Goal: Task Accomplishment & Management: Manage account settings

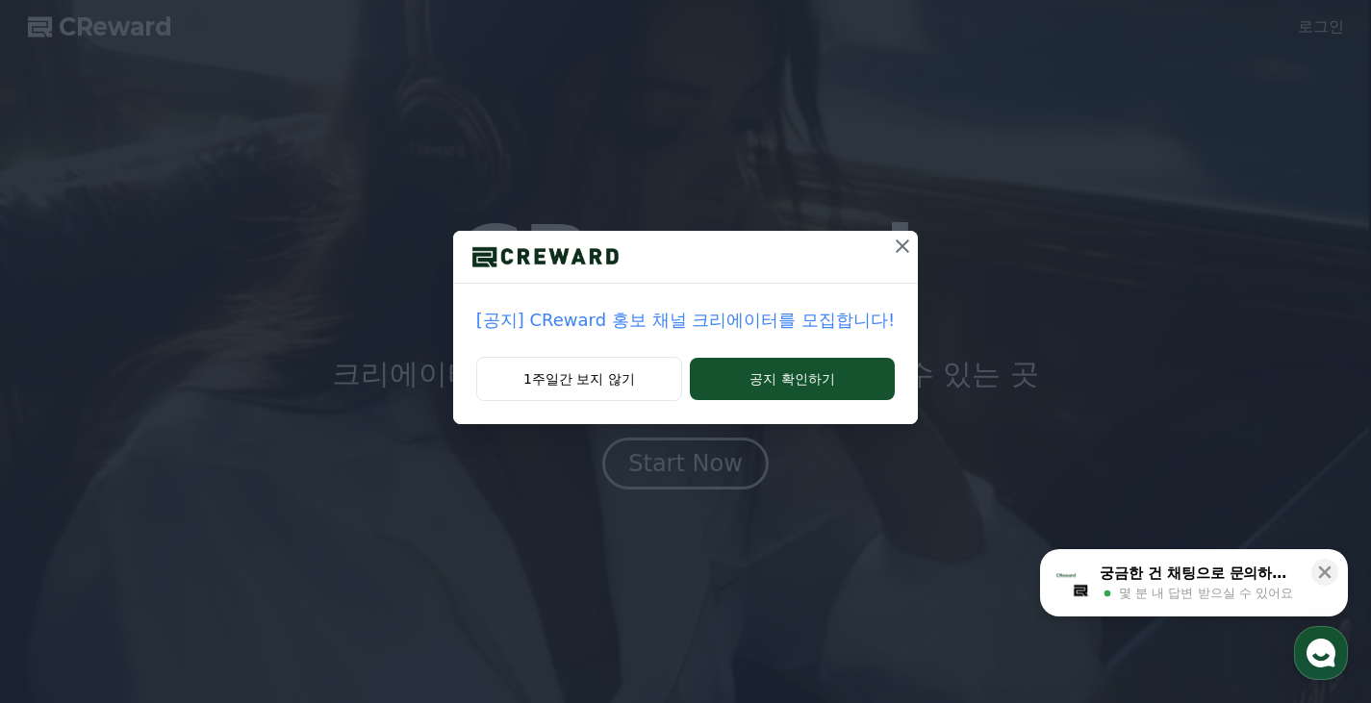
click at [893, 256] on icon at bounding box center [902, 246] width 23 height 23
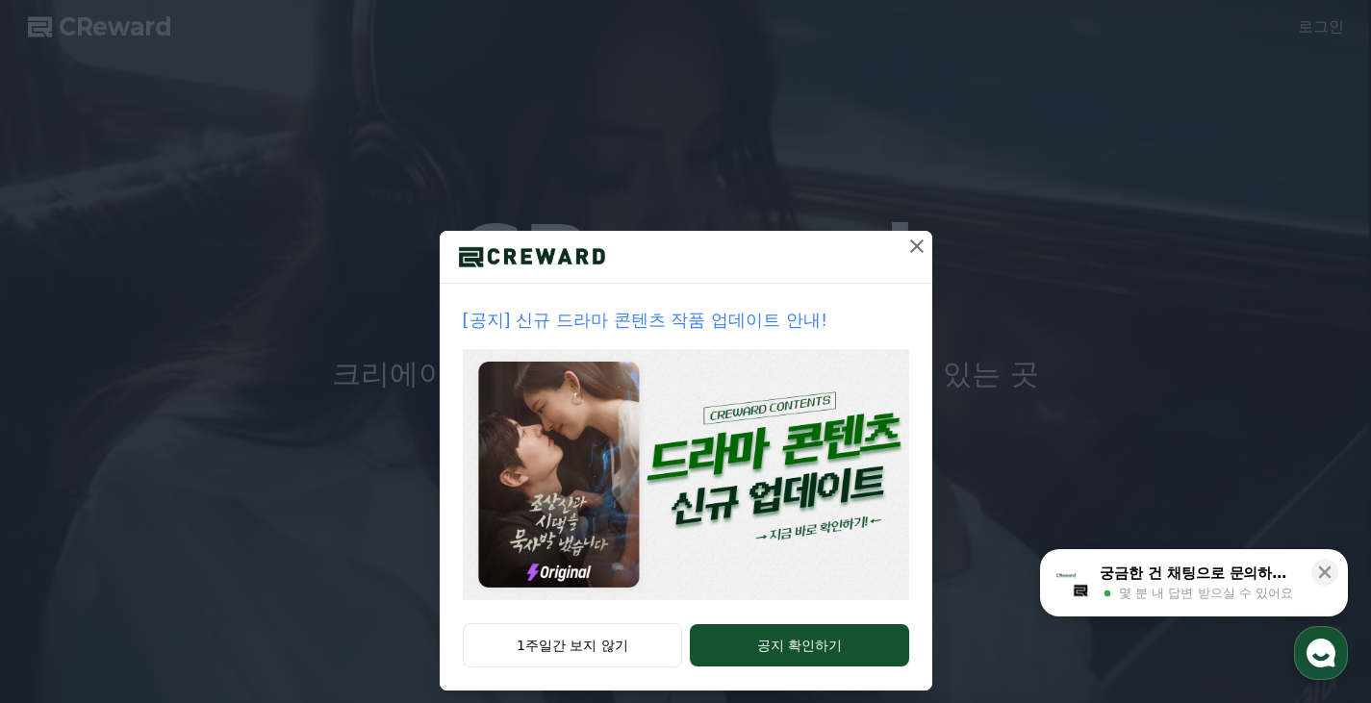
click at [893, 255] on div at bounding box center [686, 257] width 492 height 53
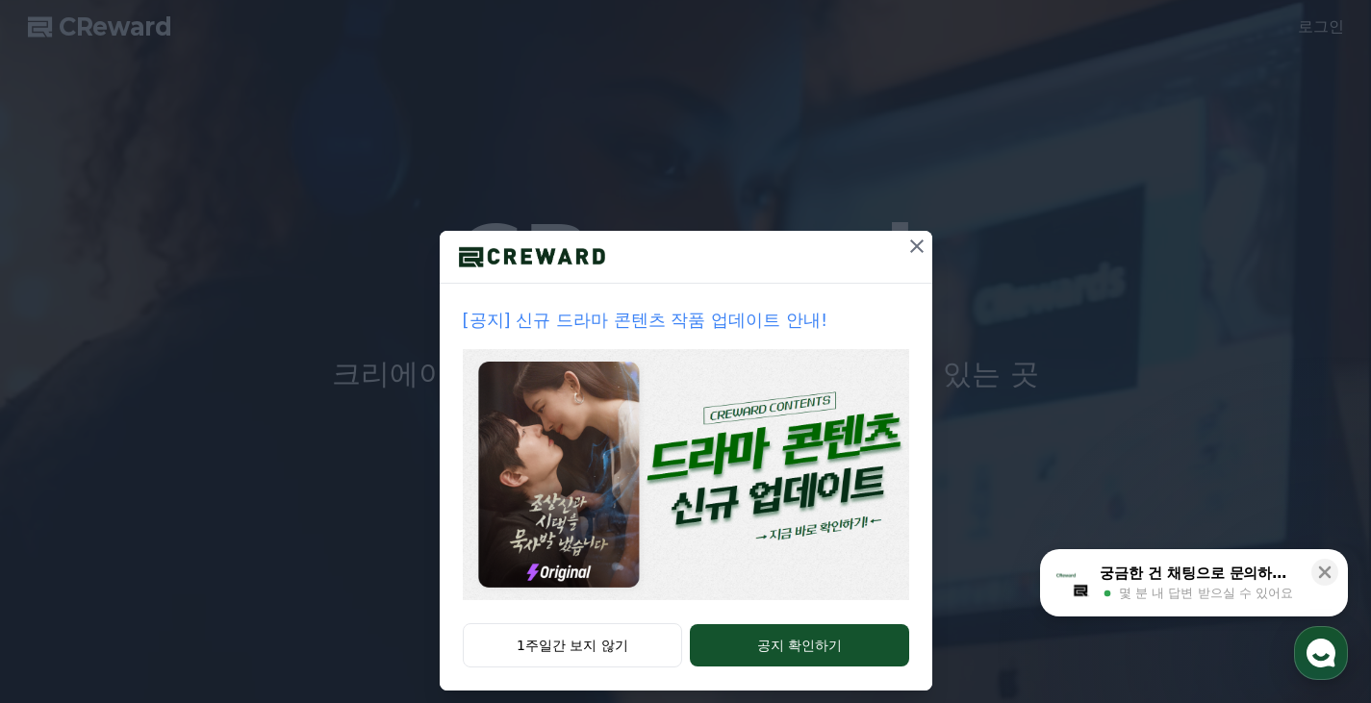
click at [905, 251] on icon at bounding box center [916, 246] width 23 height 23
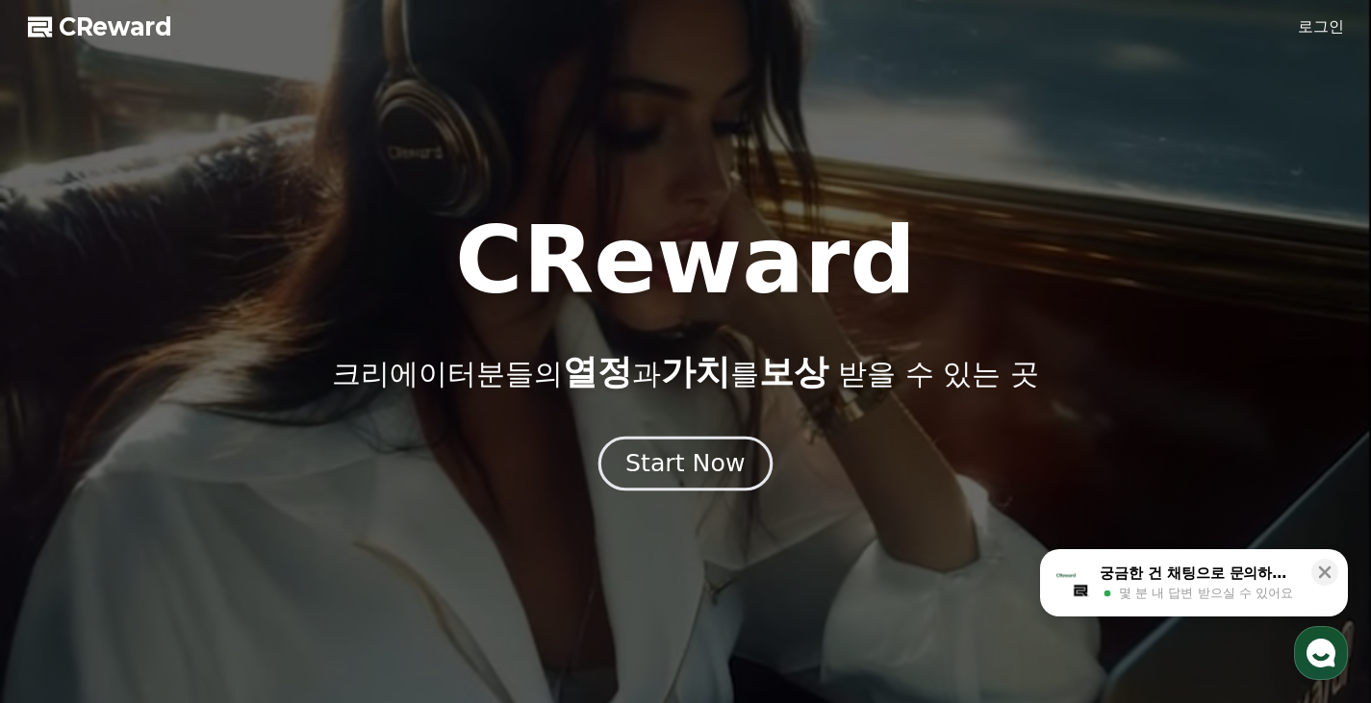
click at [694, 456] on div "Start Now" at bounding box center [684, 463] width 119 height 33
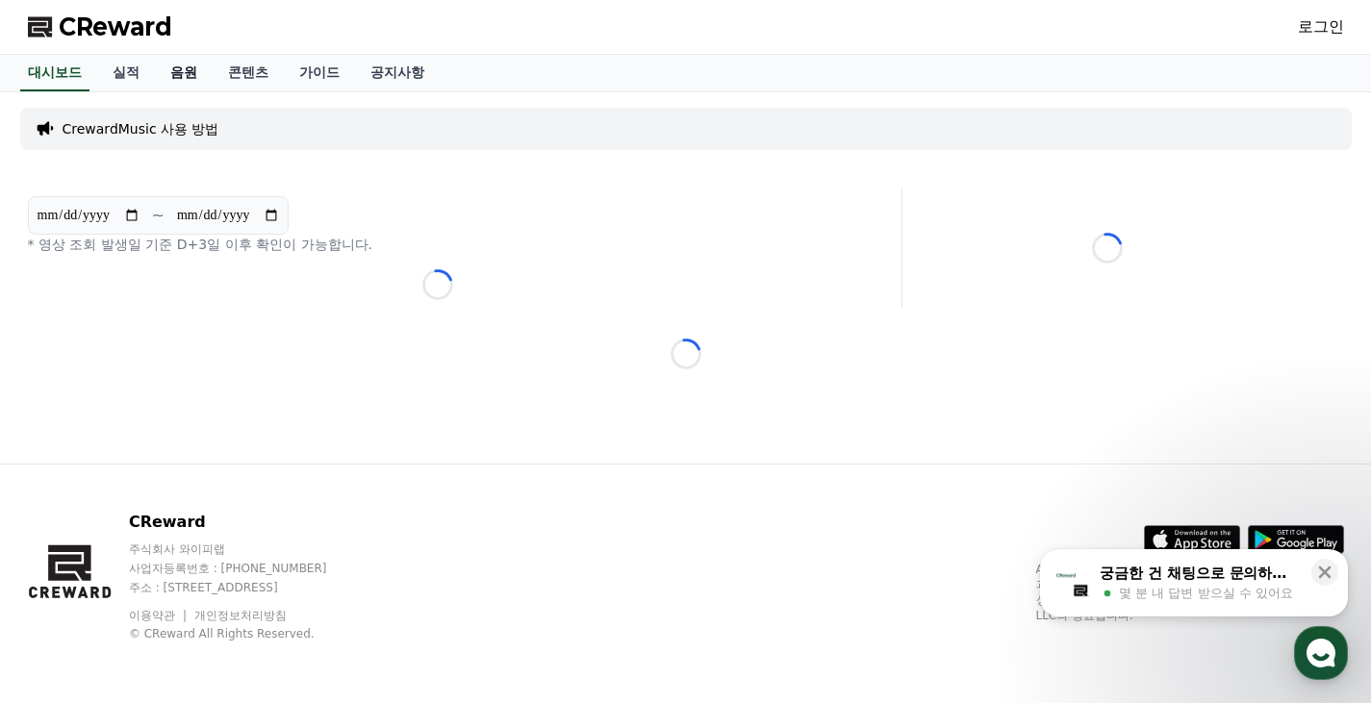
click at [195, 80] on link "음원" at bounding box center [184, 73] width 58 height 37
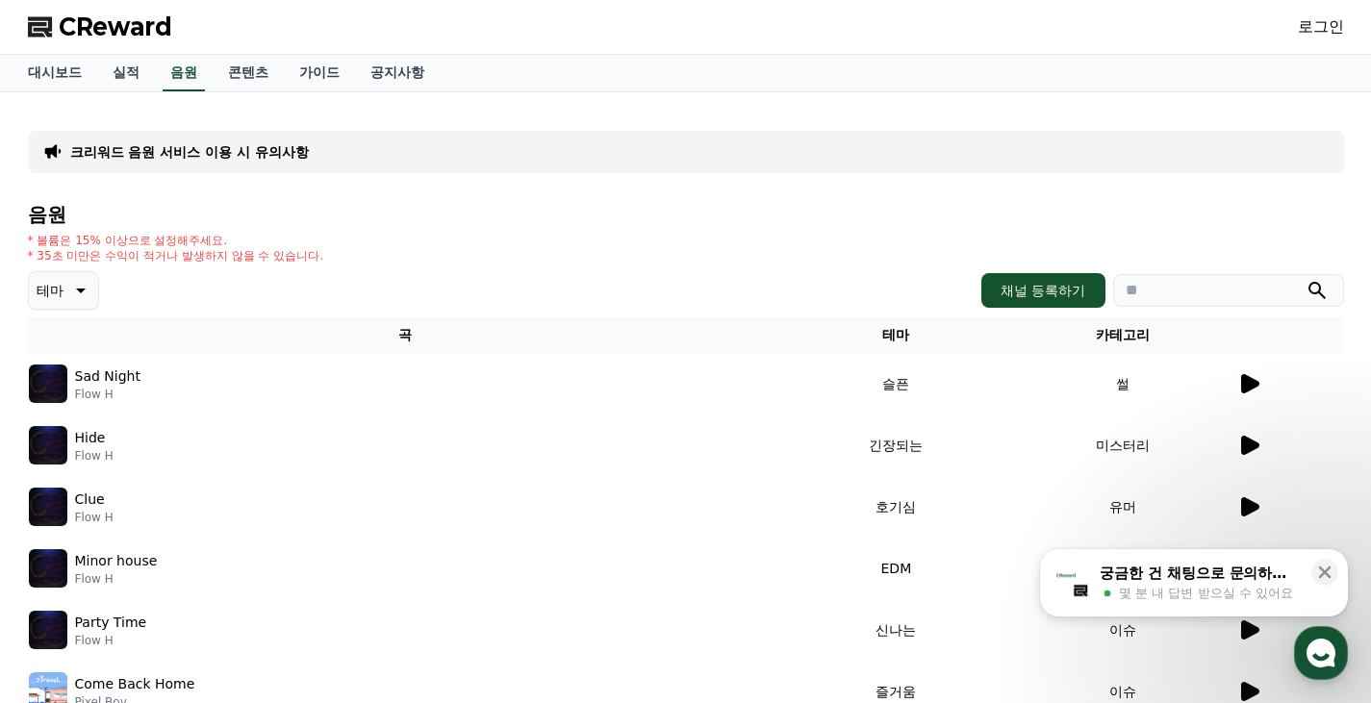
click at [1247, 384] on icon at bounding box center [1250, 383] width 18 height 19
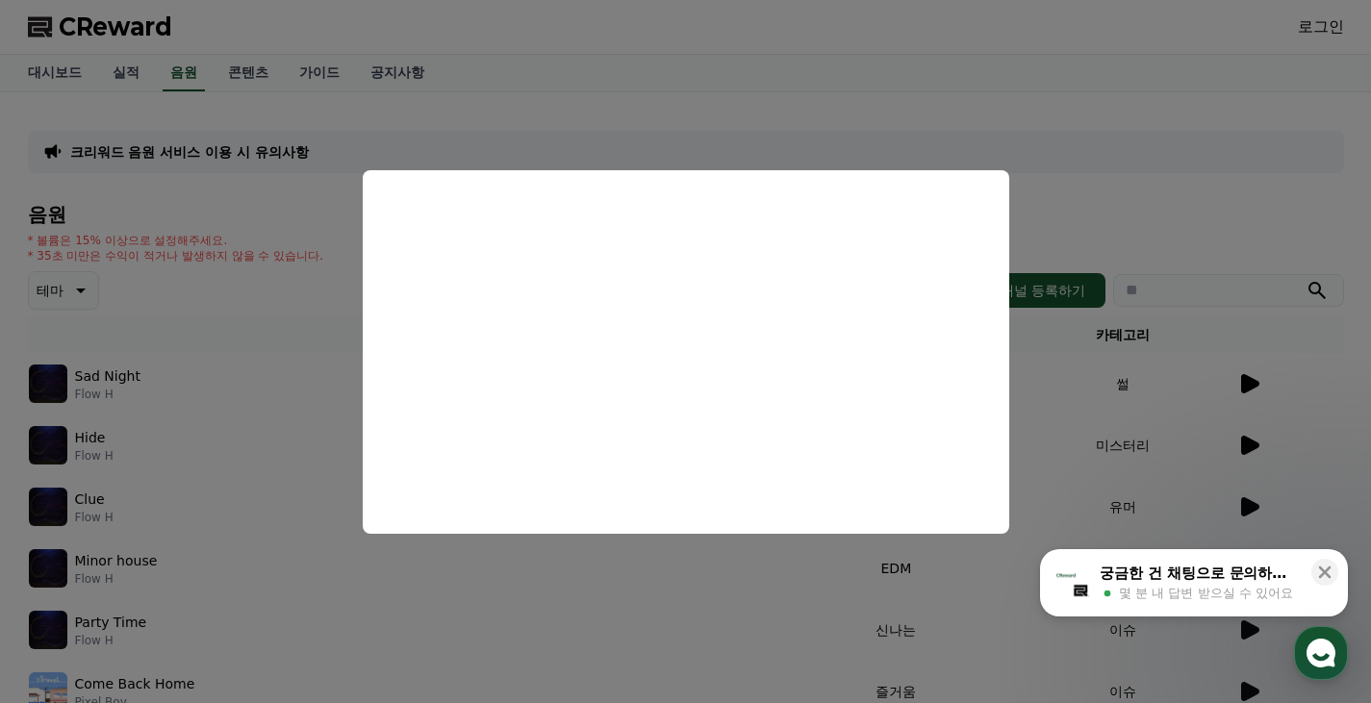
click at [1148, 157] on button "close modal" at bounding box center [685, 351] width 1371 height 703
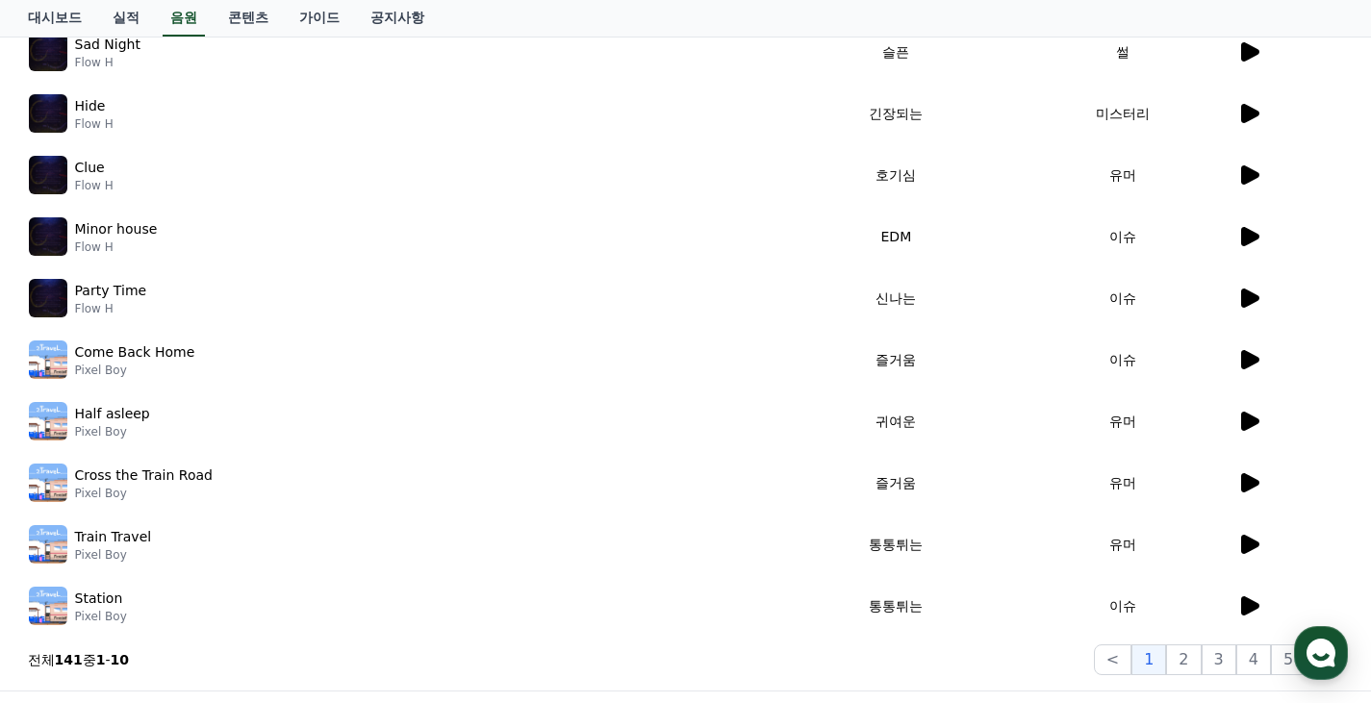
scroll to position [174, 0]
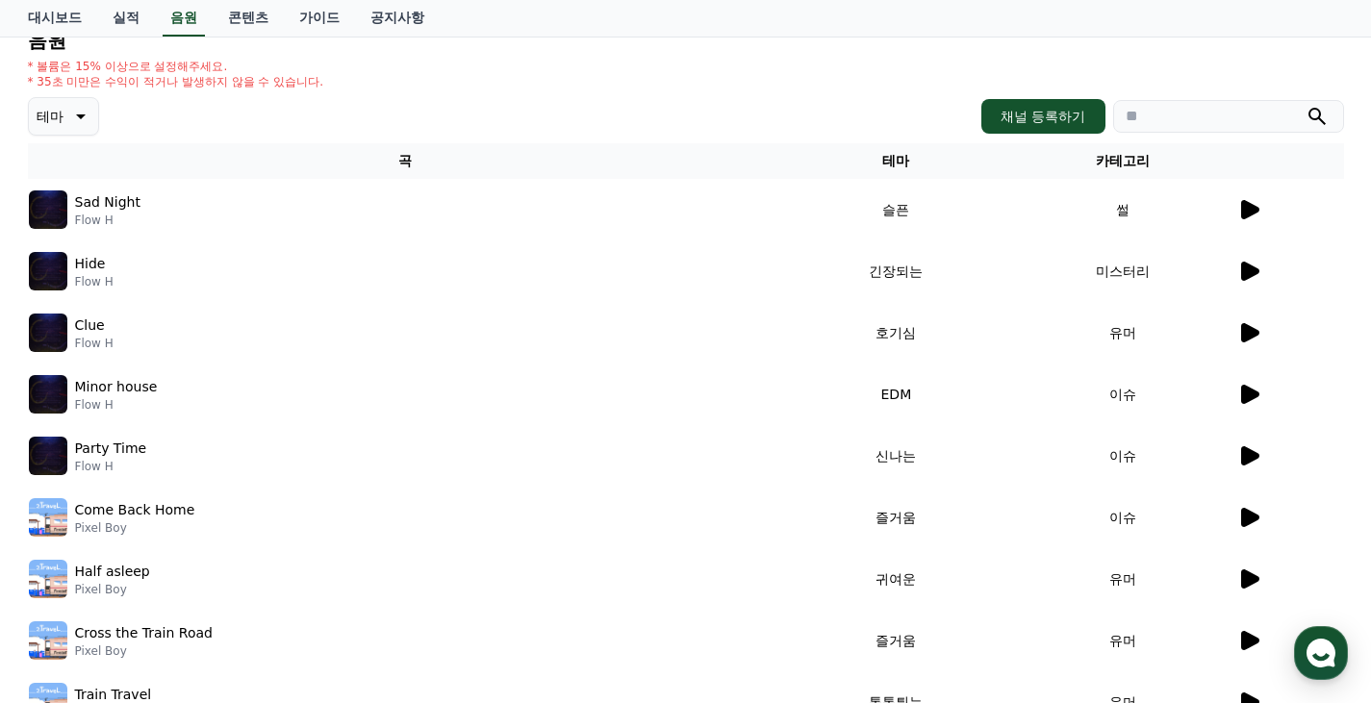
click at [150, 197] on div "Sad Night Flow H" at bounding box center [405, 209] width 753 height 38
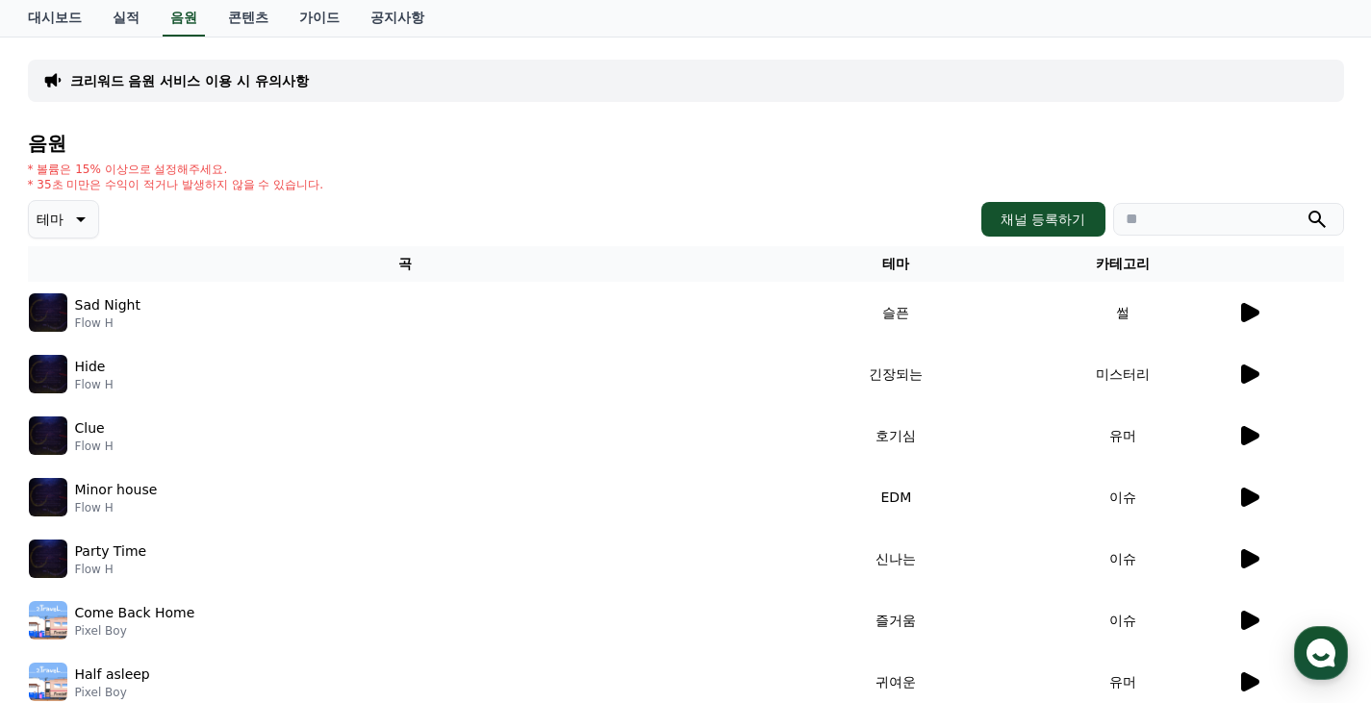
scroll to position [0, 0]
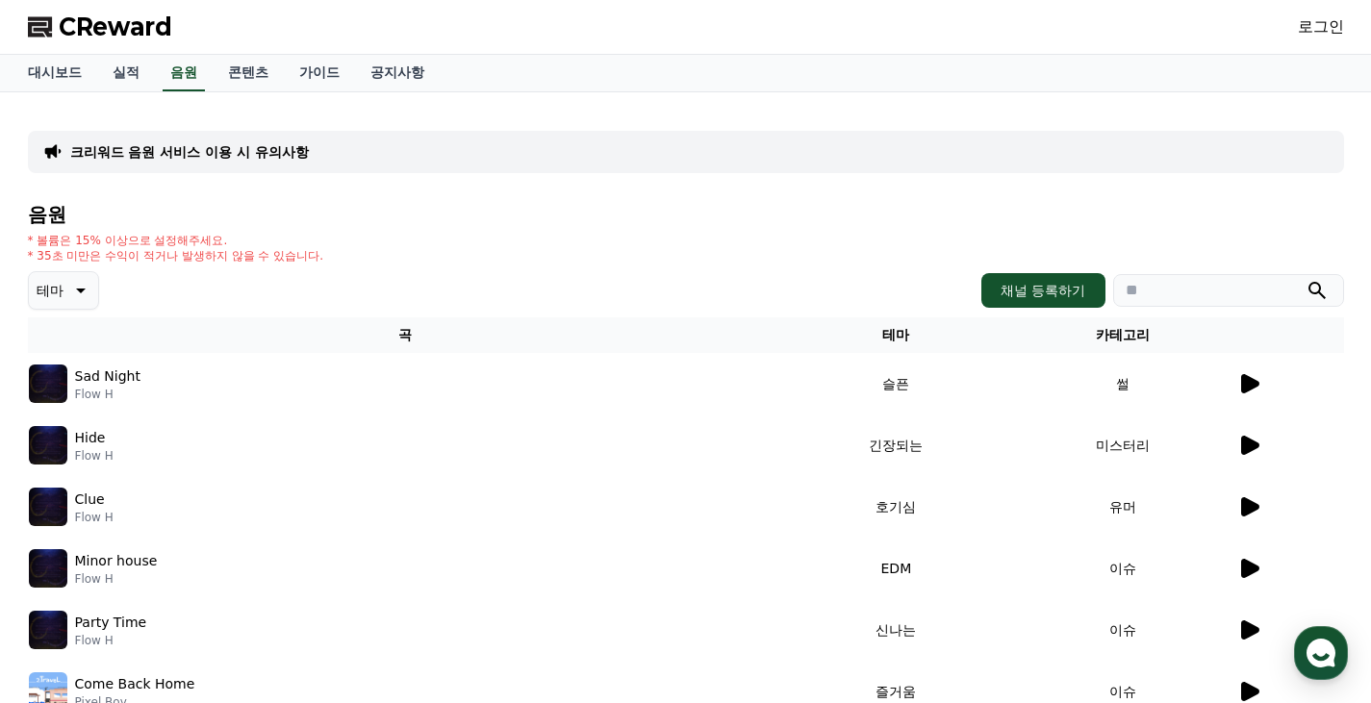
click at [188, 154] on p "크리워드 음원 서비스 이용 시 유의사항" at bounding box center [189, 151] width 239 height 19
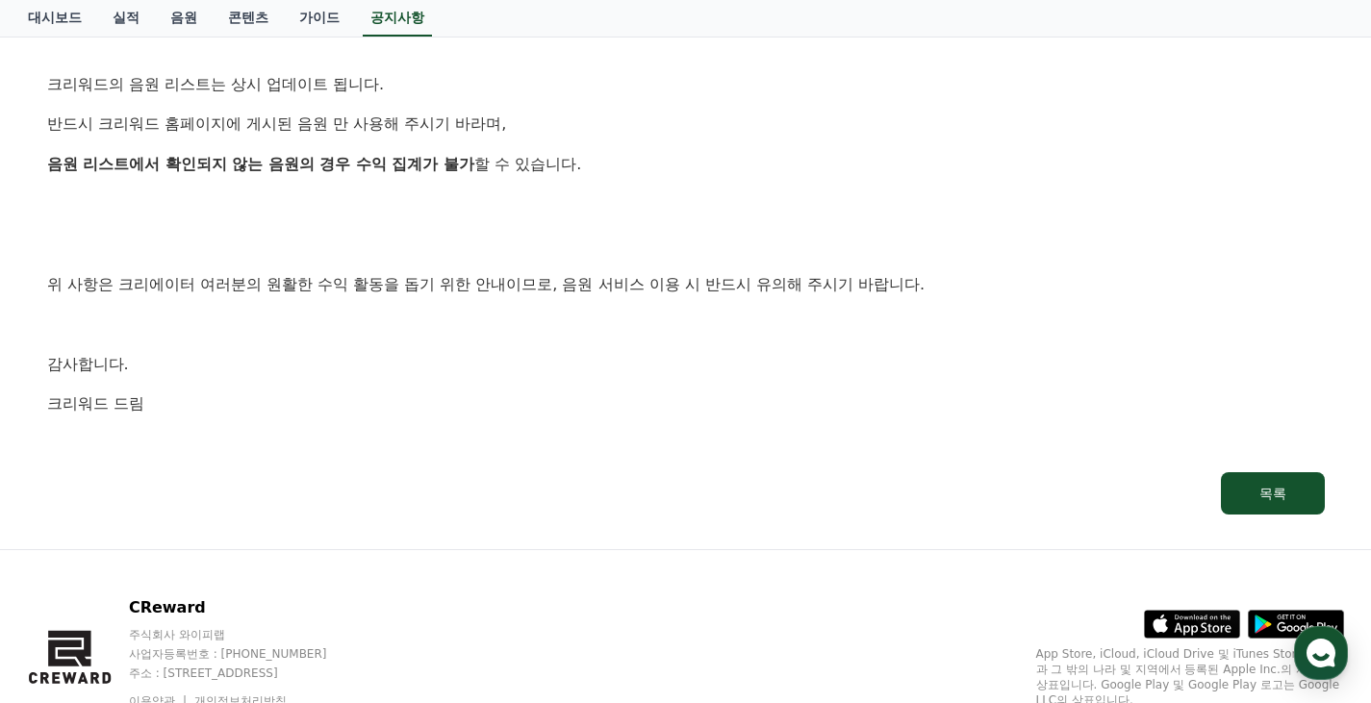
scroll to position [1234, 0]
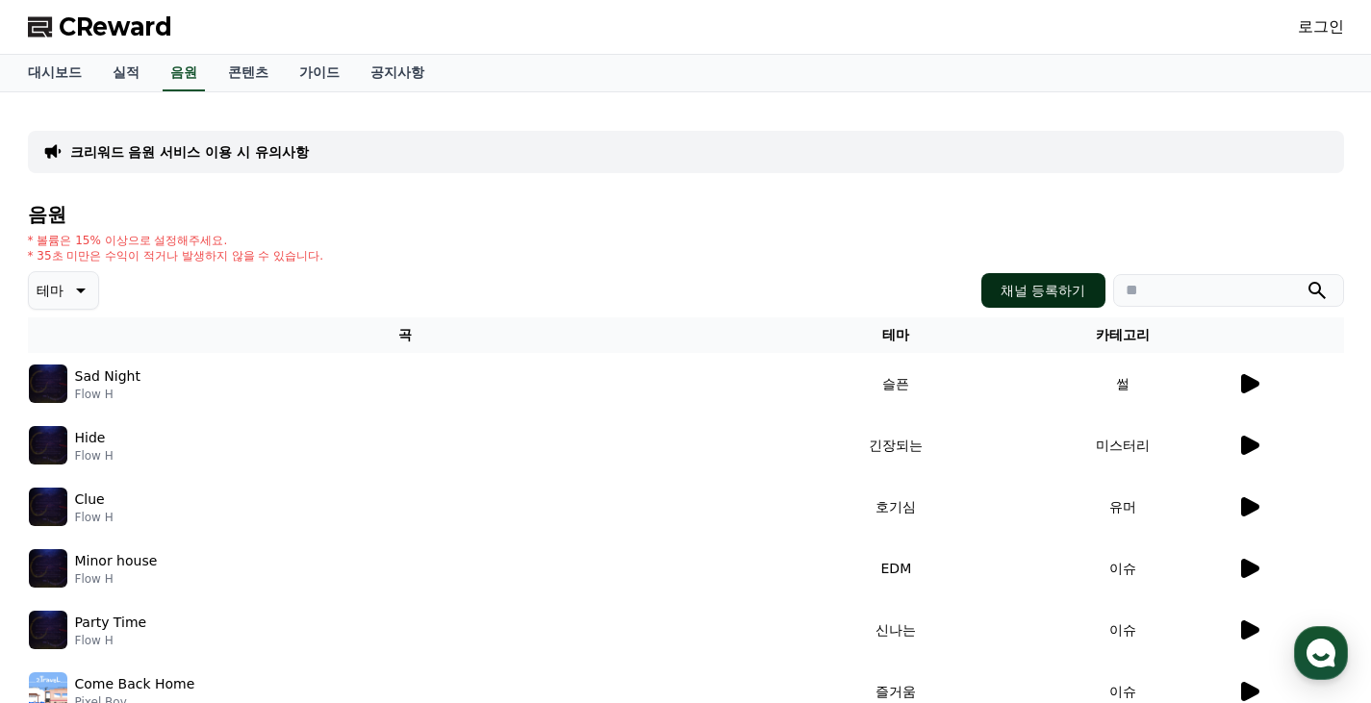
click at [1037, 288] on button "채널 등록하기" at bounding box center [1042, 290] width 123 height 35
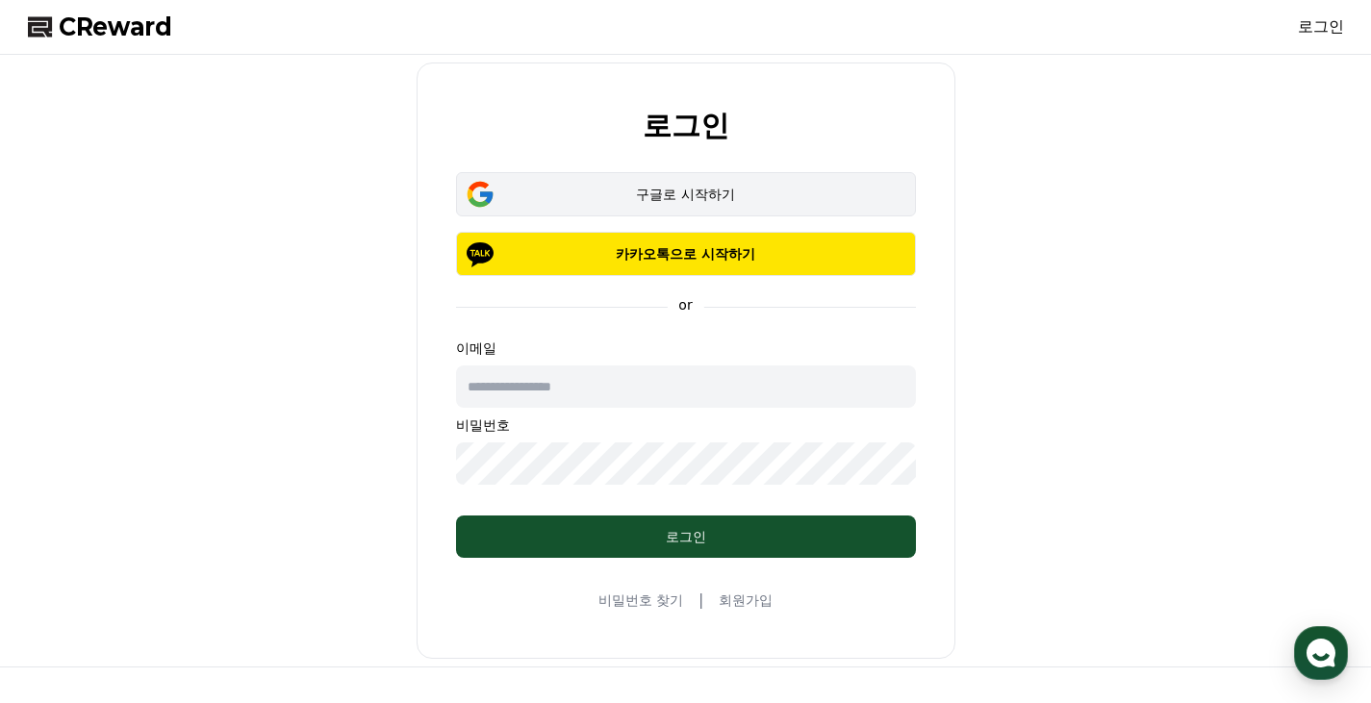
click at [686, 194] on div "구글로 시작하기" at bounding box center [686, 194] width 404 height 19
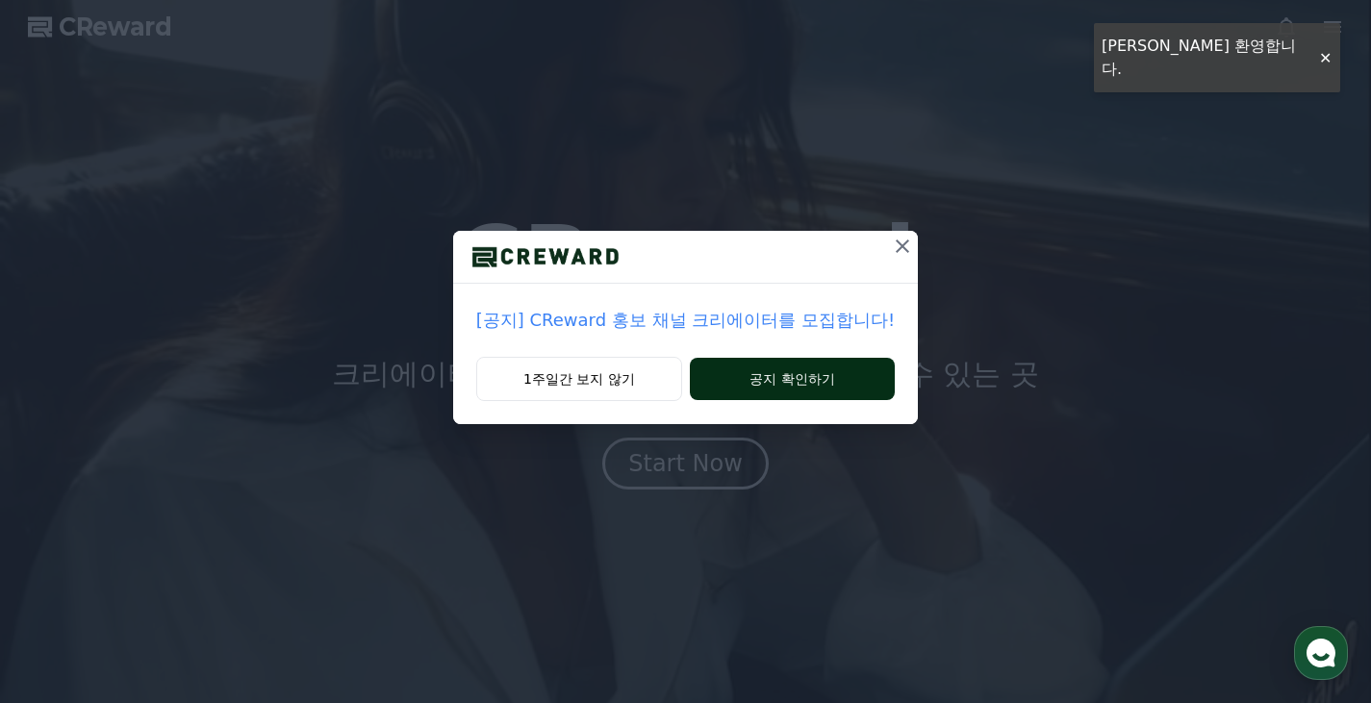
drag, startPoint x: 821, startPoint y: 354, endPoint x: 819, endPoint y: 378, distance: 24.2
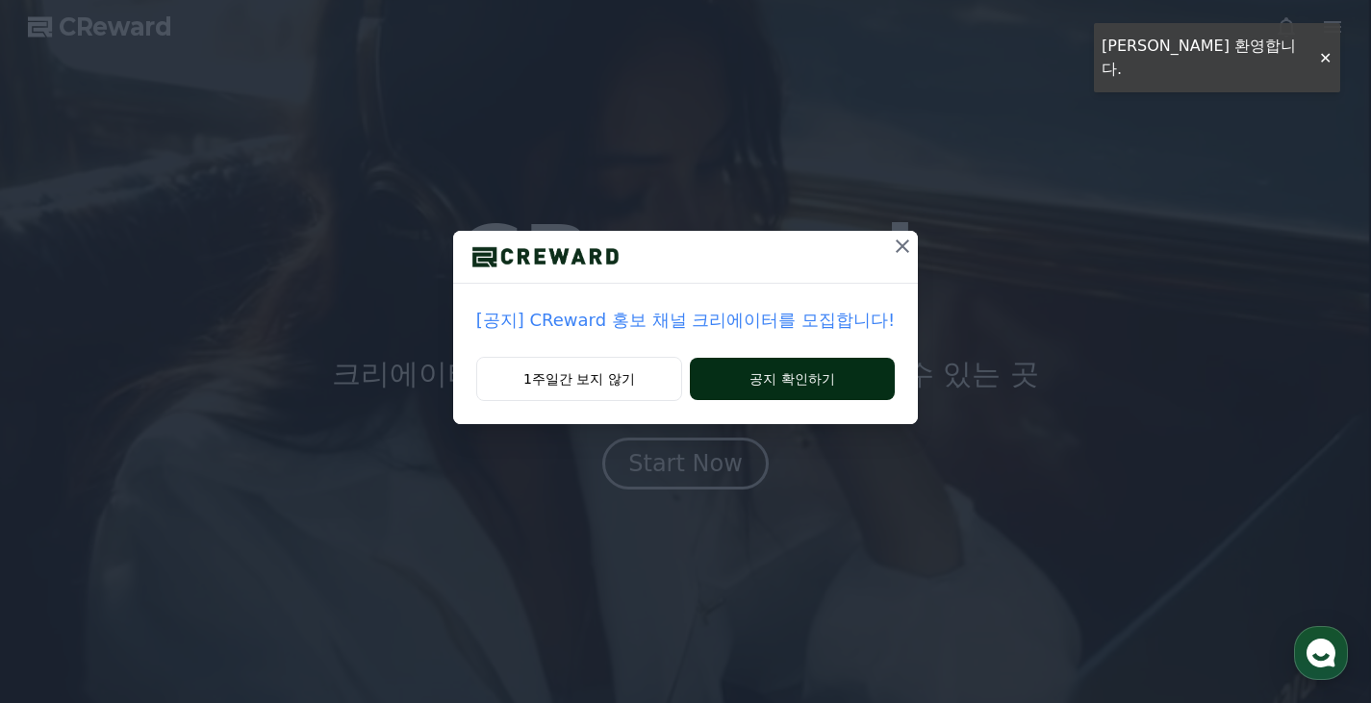
click at [821, 364] on div "[공지] CReward 홍보 채널 크리에이터를 모집합니다! 1주일간 보지 않기 공지 확인하기" at bounding box center [685, 327] width 465 height 193
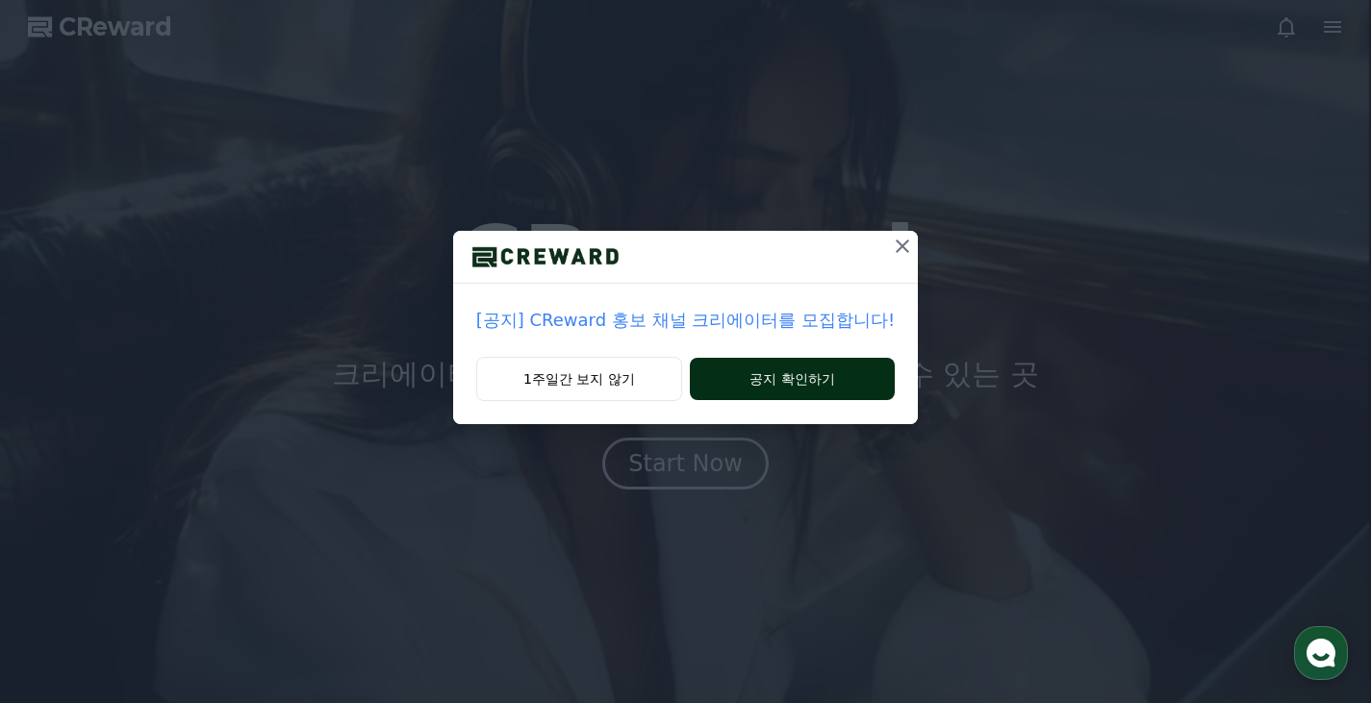
click at [818, 378] on button "공지 확인하기" at bounding box center [792, 379] width 205 height 42
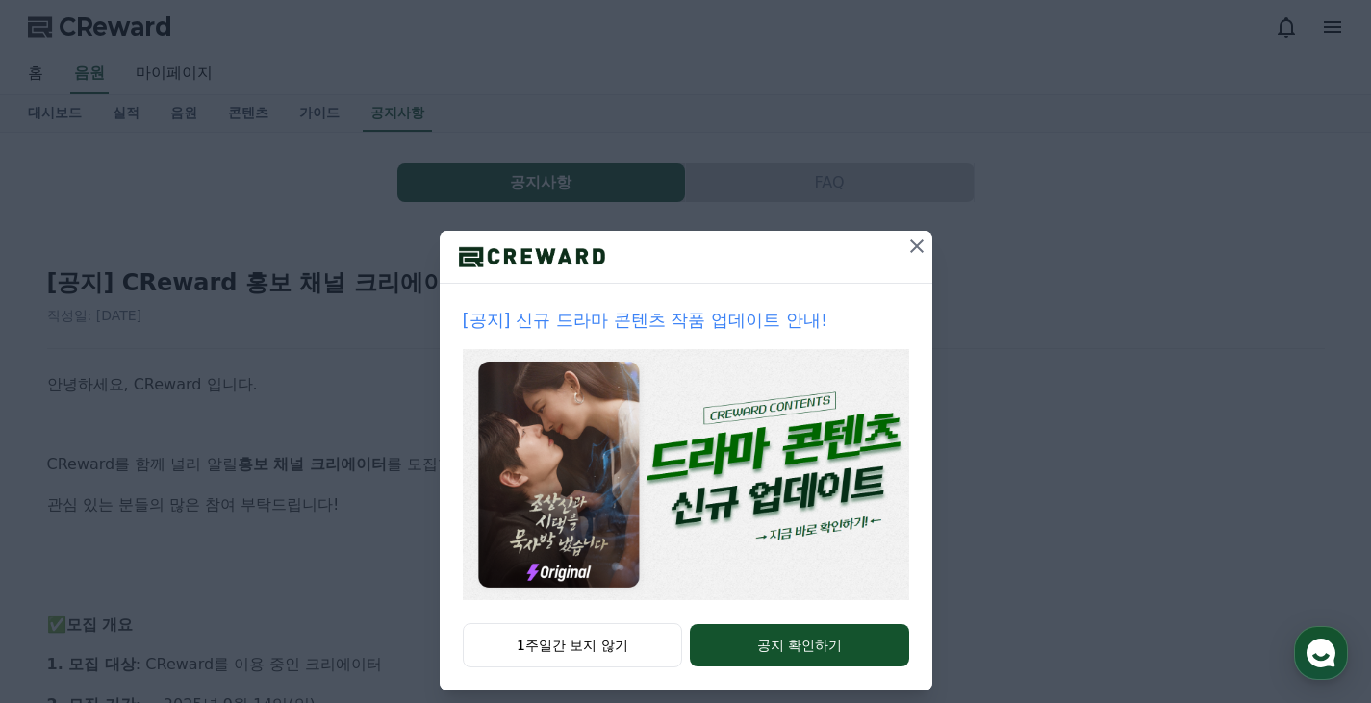
click at [911, 241] on icon at bounding box center [916, 246] width 23 height 23
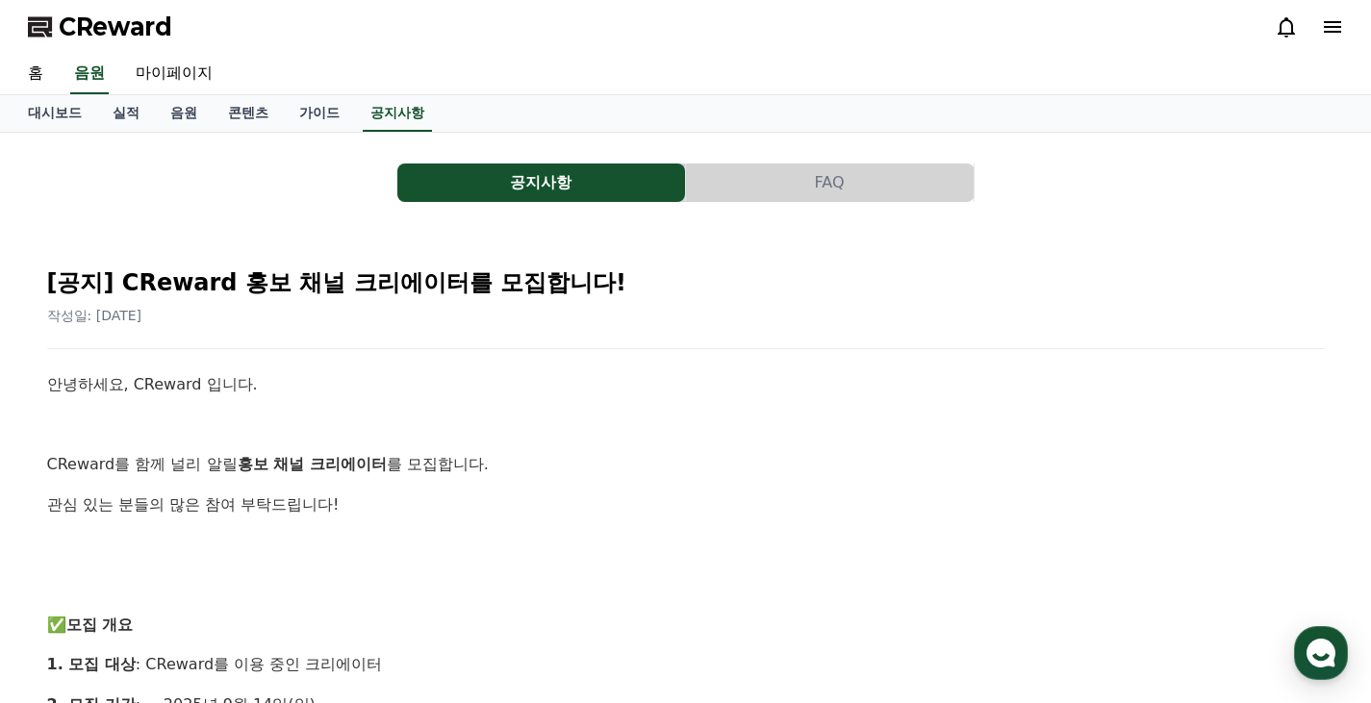
click at [117, 25] on span "CReward" at bounding box center [116, 27] width 114 height 31
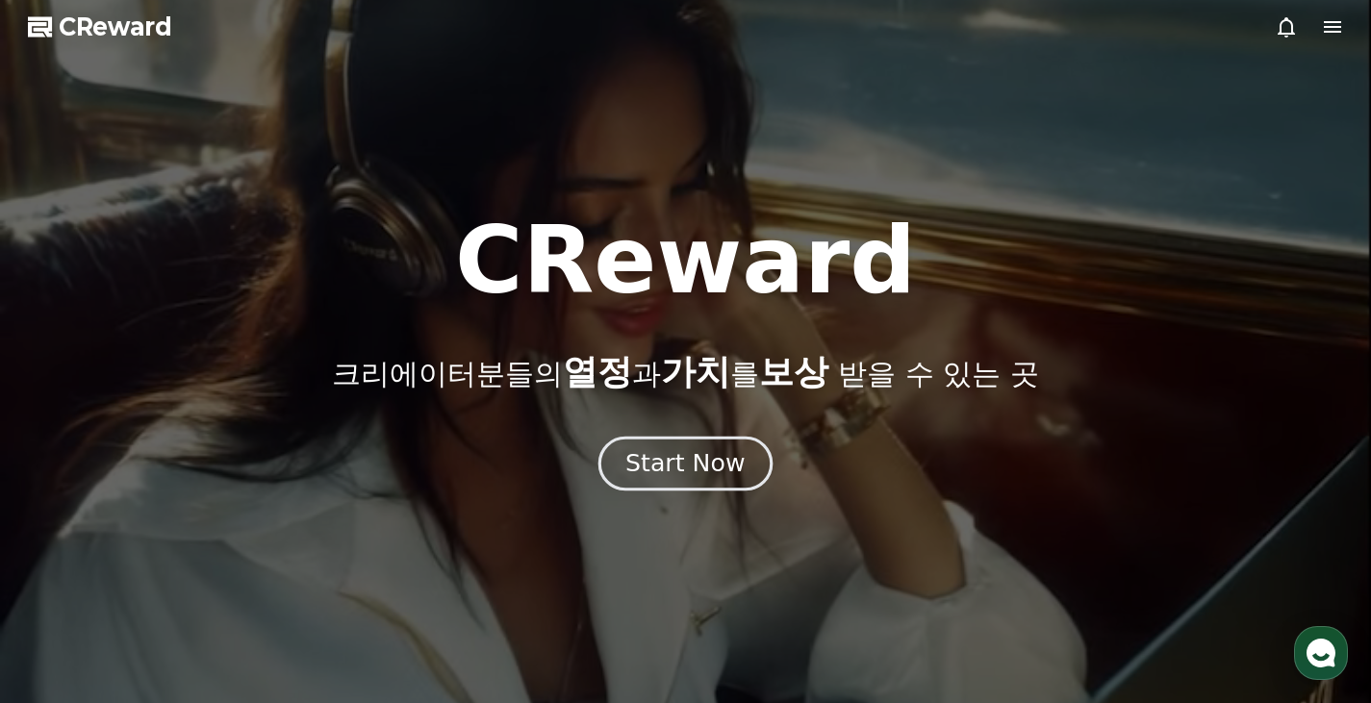
click at [719, 470] on div "Start Now" at bounding box center [684, 463] width 119 height 33
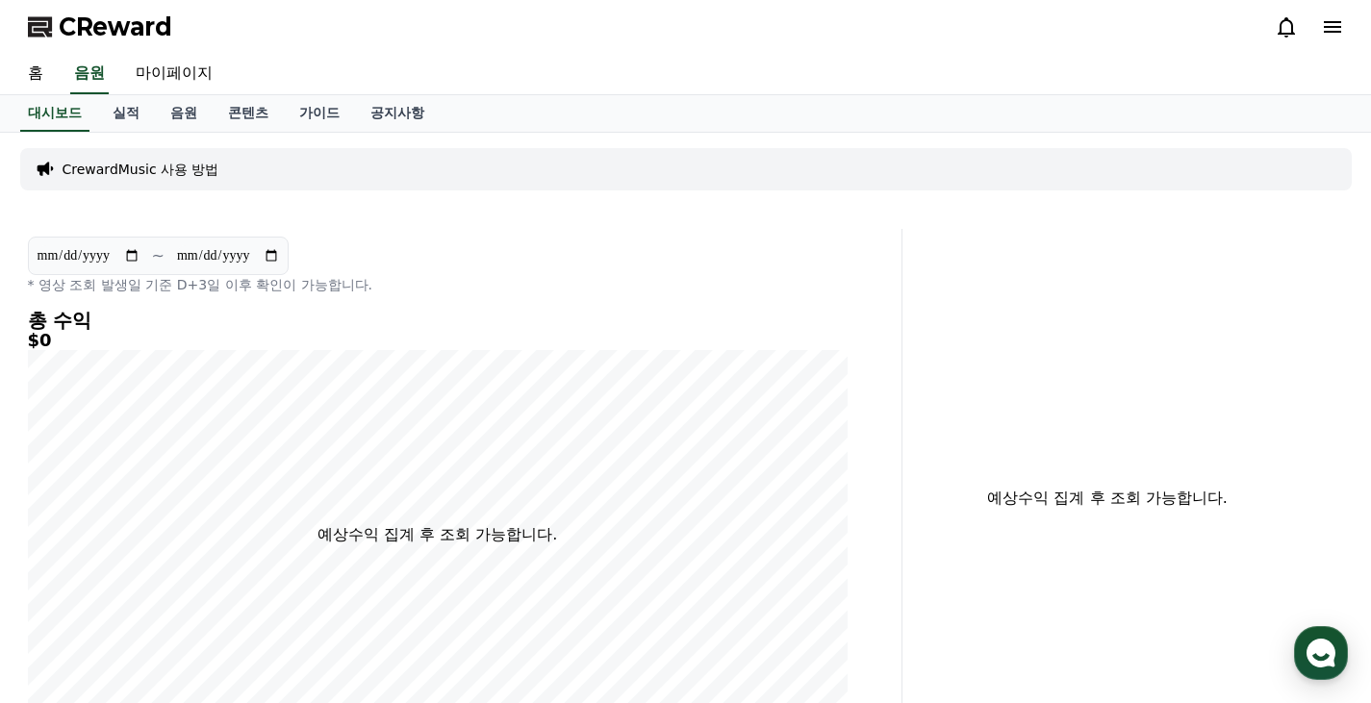
click at [147, 168] on p "CrewardMusic 사용 방법" at bounding box center [141, 169] width 157 height 19
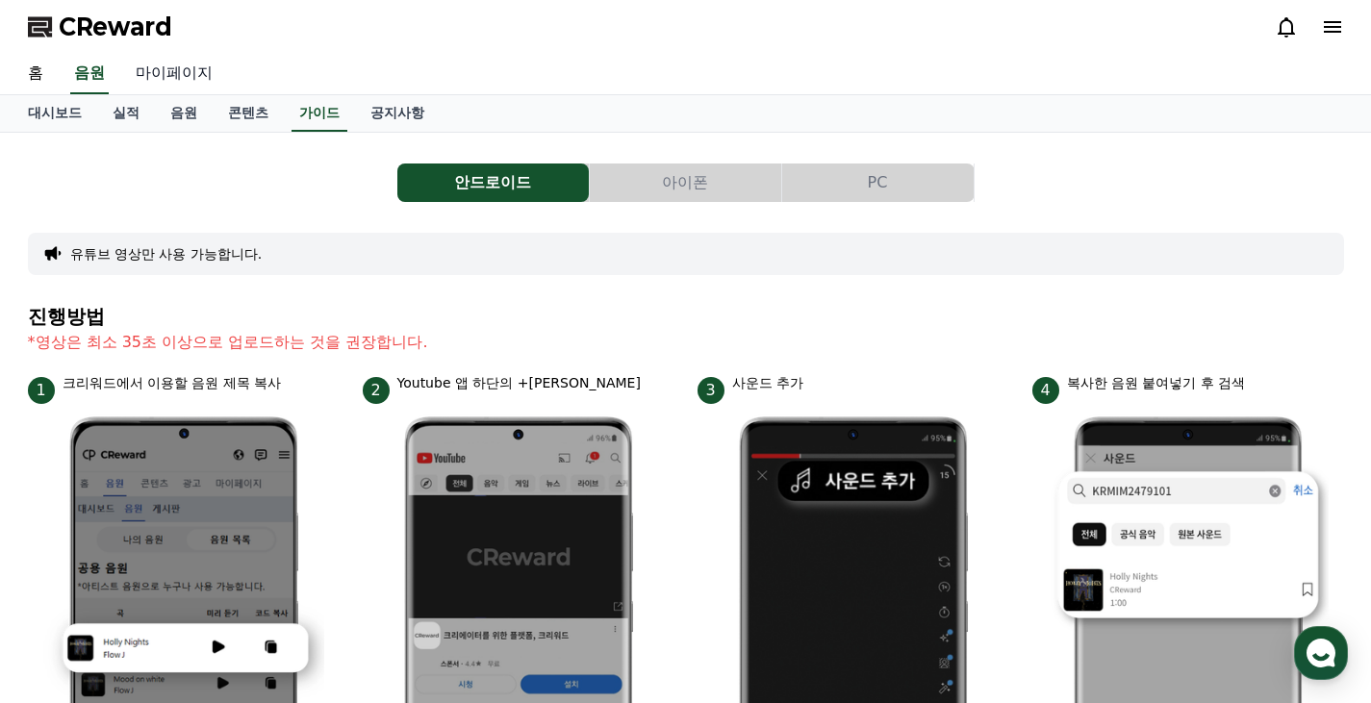
click at [184, 71] on link "마이페이지" at bounding box center [174, 74] width 108 height 40
select select "**********"
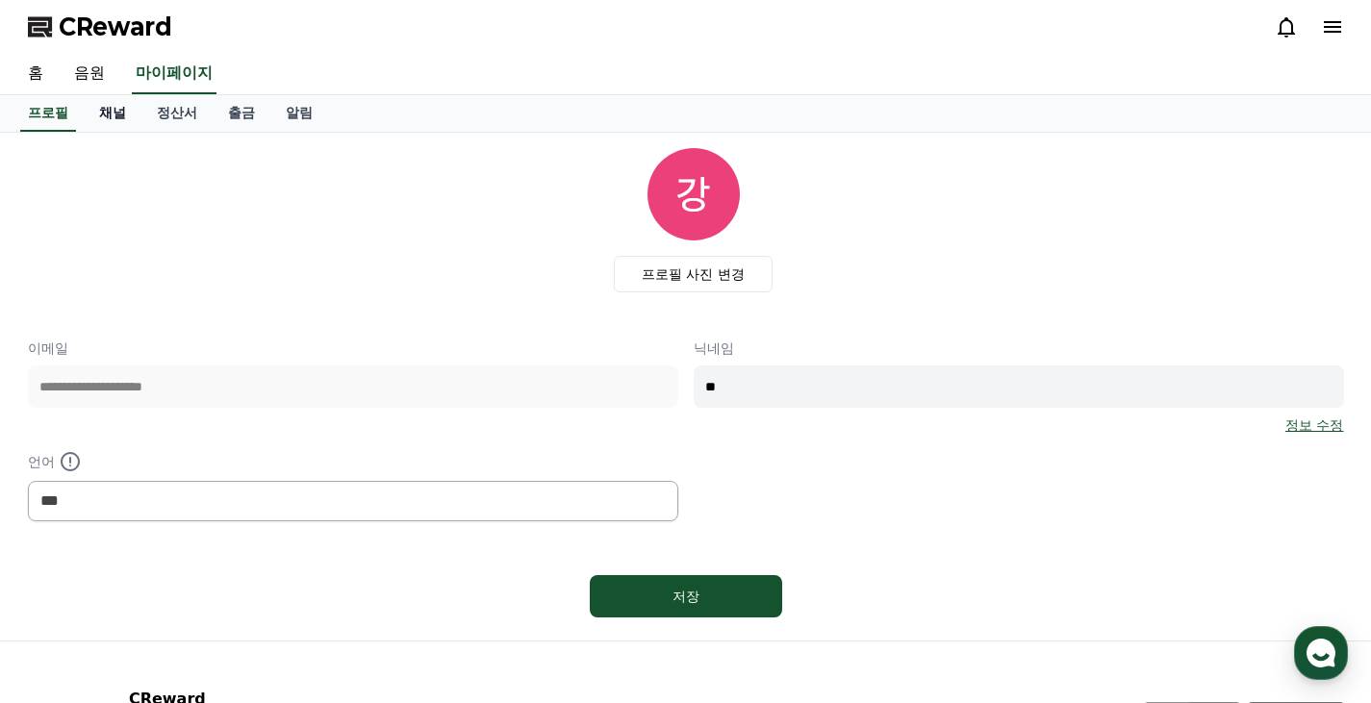
click at [107, 116] on link "채널" at bounding box center [113, 113] width 58 height 37
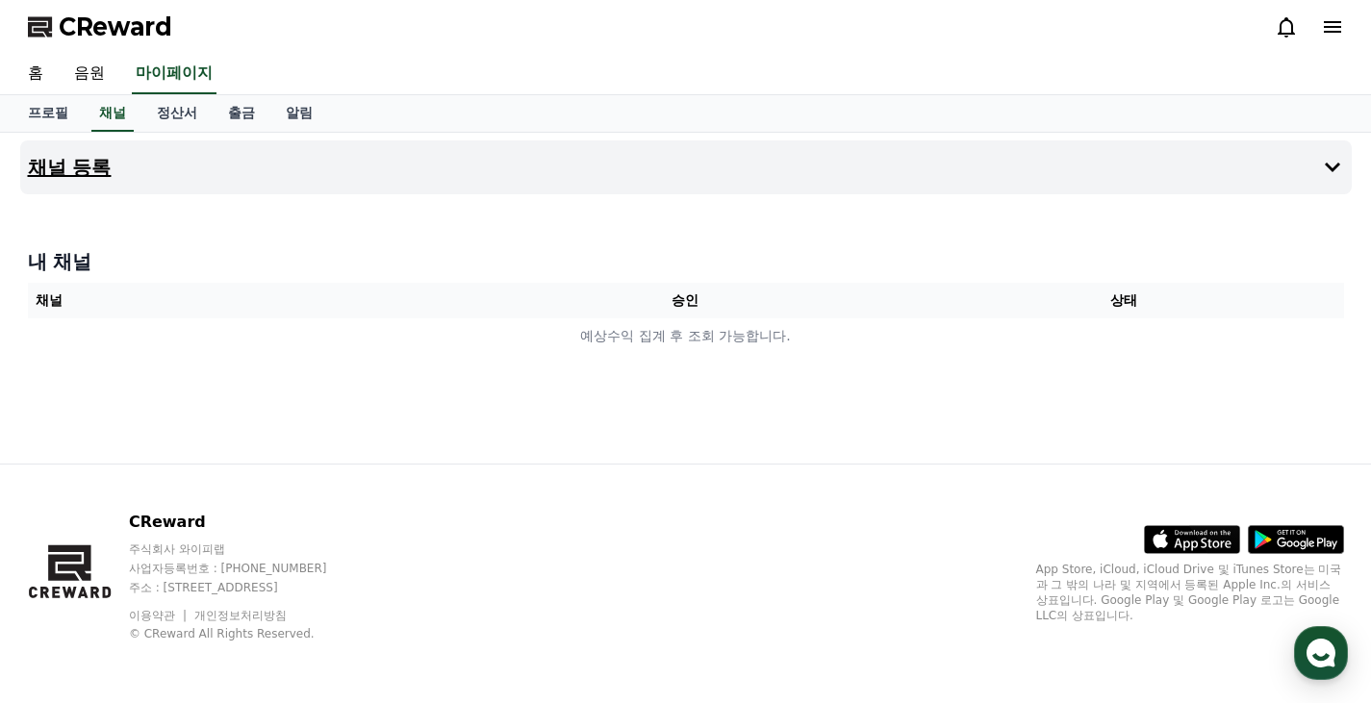
click at [1337, 166] on icon at bounding box center [1332, 168] width 15 height 10
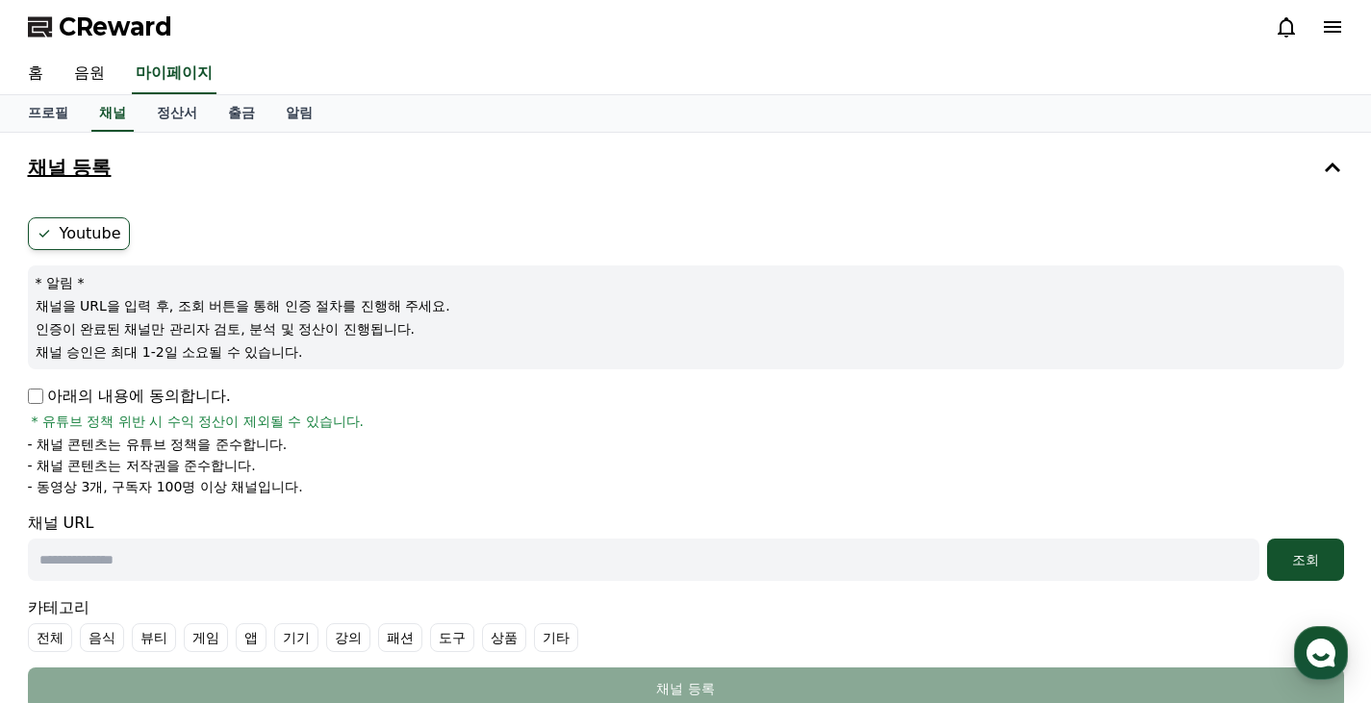
click at [66, 222] on label "Youtube" at bounding box center [79, 233] width 102 height 33
click at [71, 232] on label "Youtube" at bounding box center [79, 233] width 102 height 33
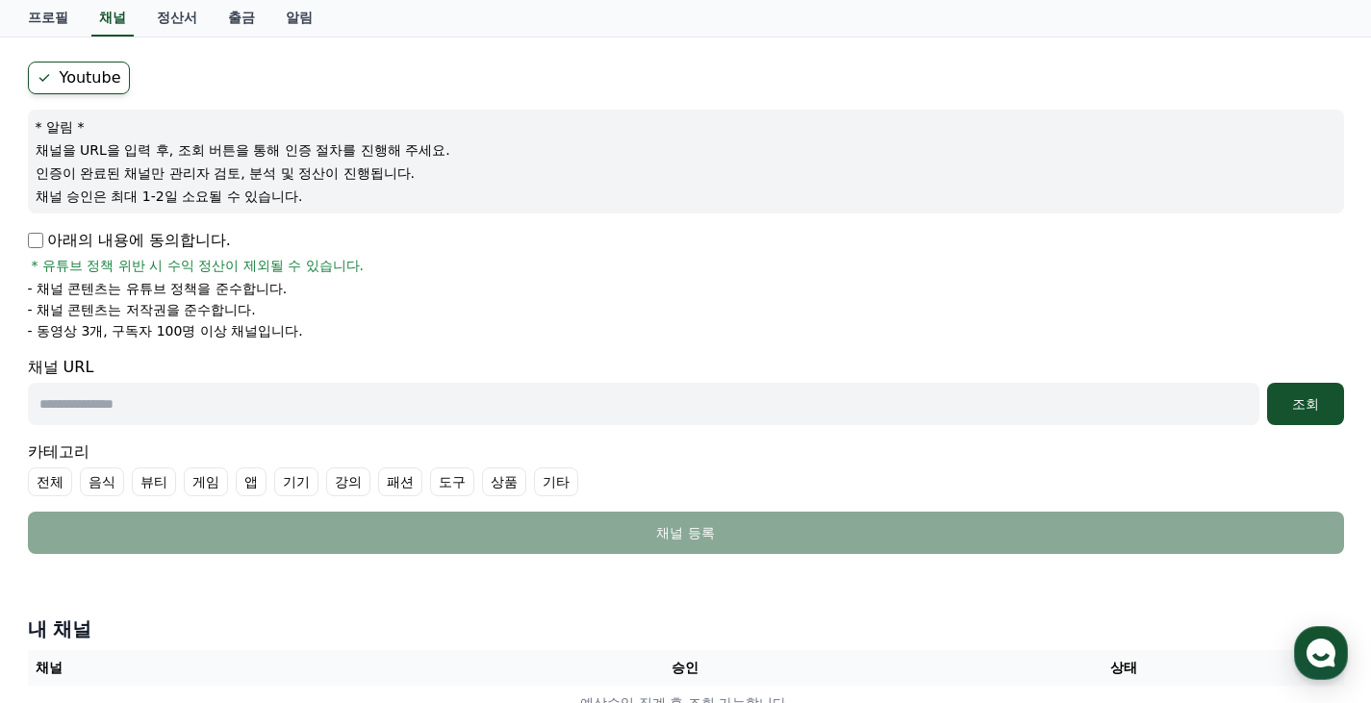
scroll to position [192, 0]
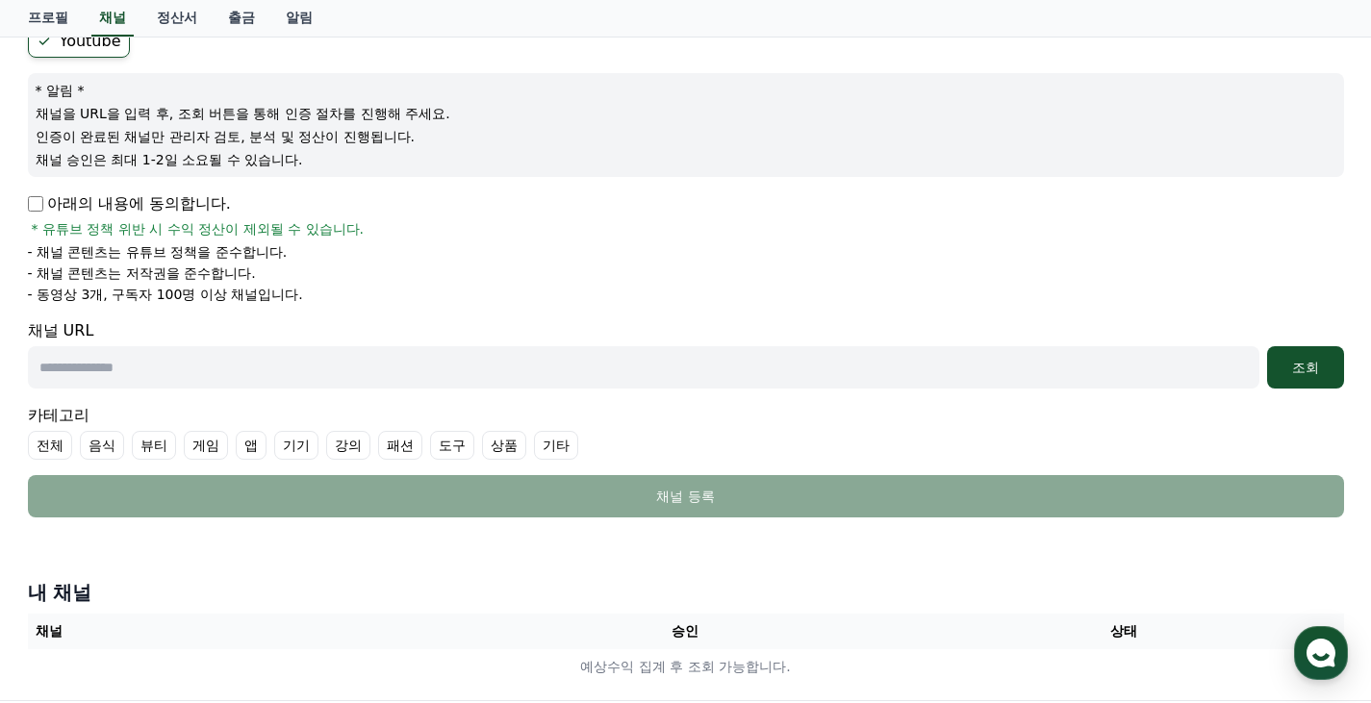
click at [322, 358] on input "text" at bounding box center [643, 367] width 1231 height 42
paste input "**********"
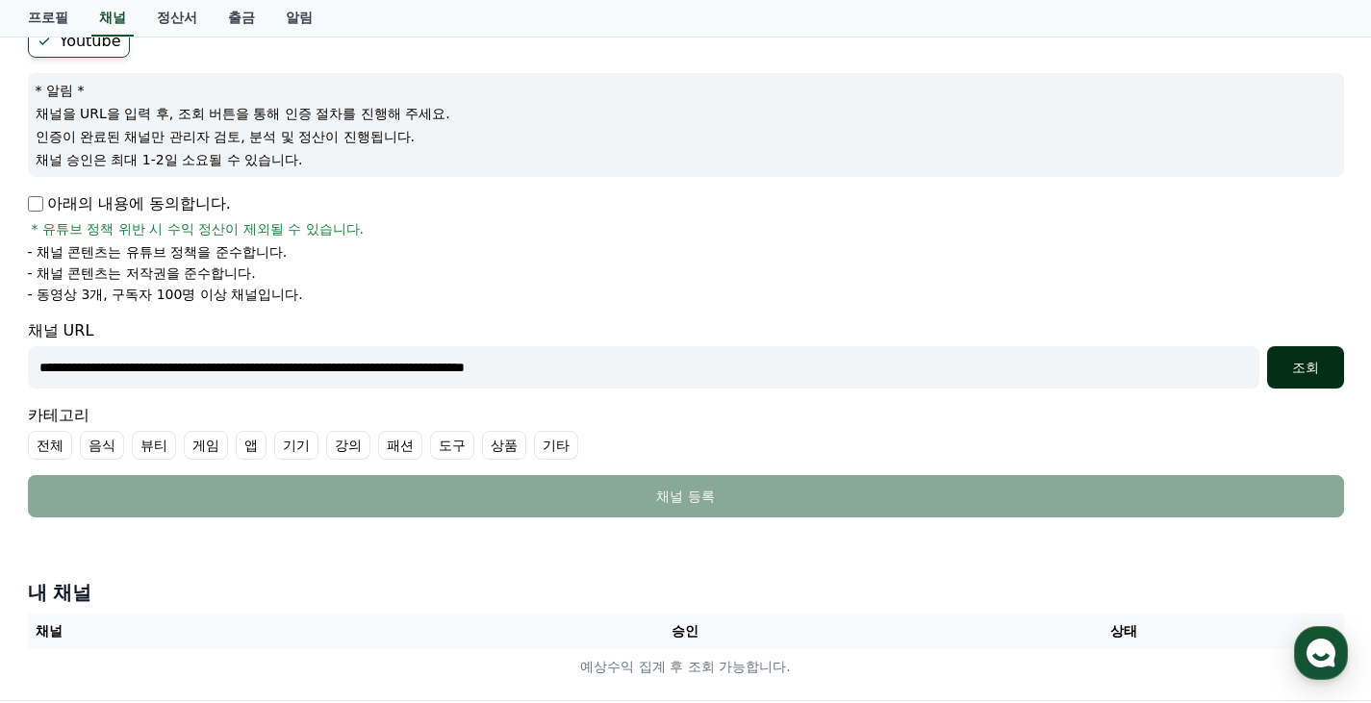
type input "**********"
click at [1342, 357] on button "조회" at bounding box center [1305, 367] width 77 height 42
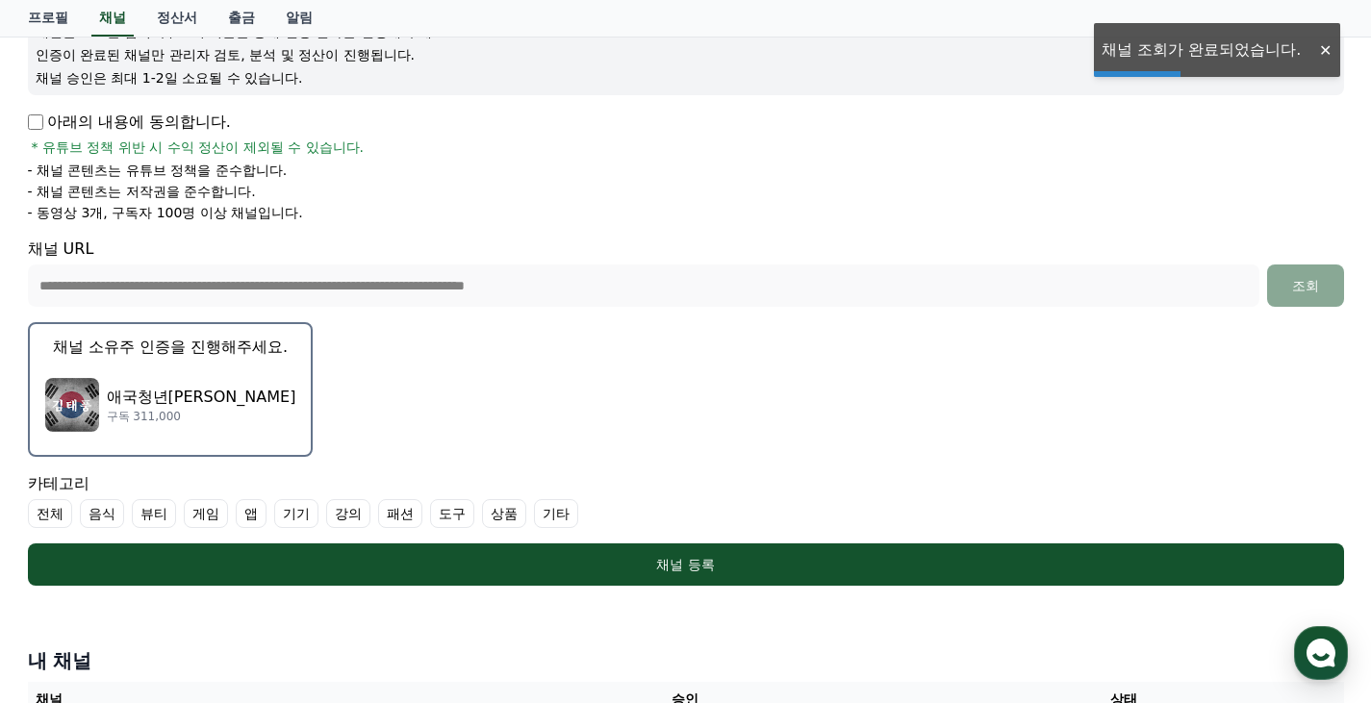
scroll to position [385, 0]
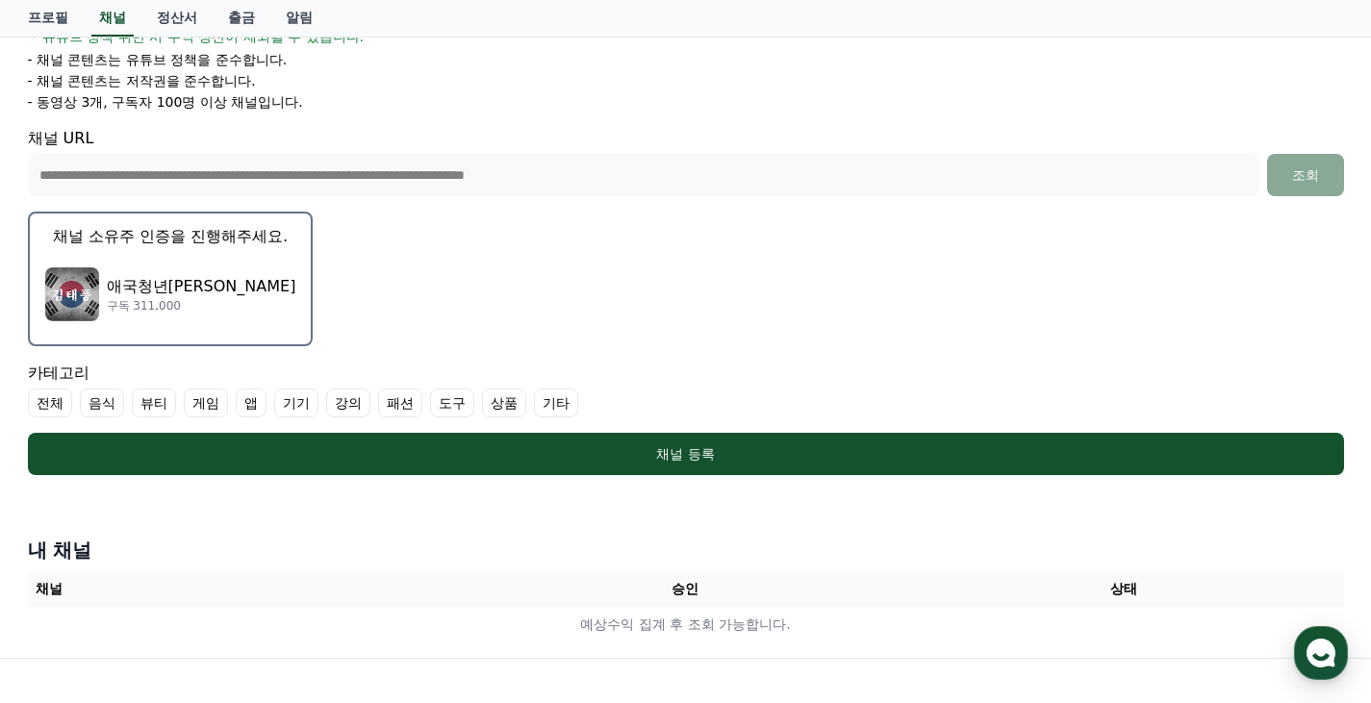
click at [560, 400] on label "기타" at bounding box center [556, 403] width 44 height 29
click at [63, 393] on label "전체" at bounding box center [50, 403] width 44 height 29
click at [63, 405] on label "전체" at bounding box center [61, 403] width 67 height 29
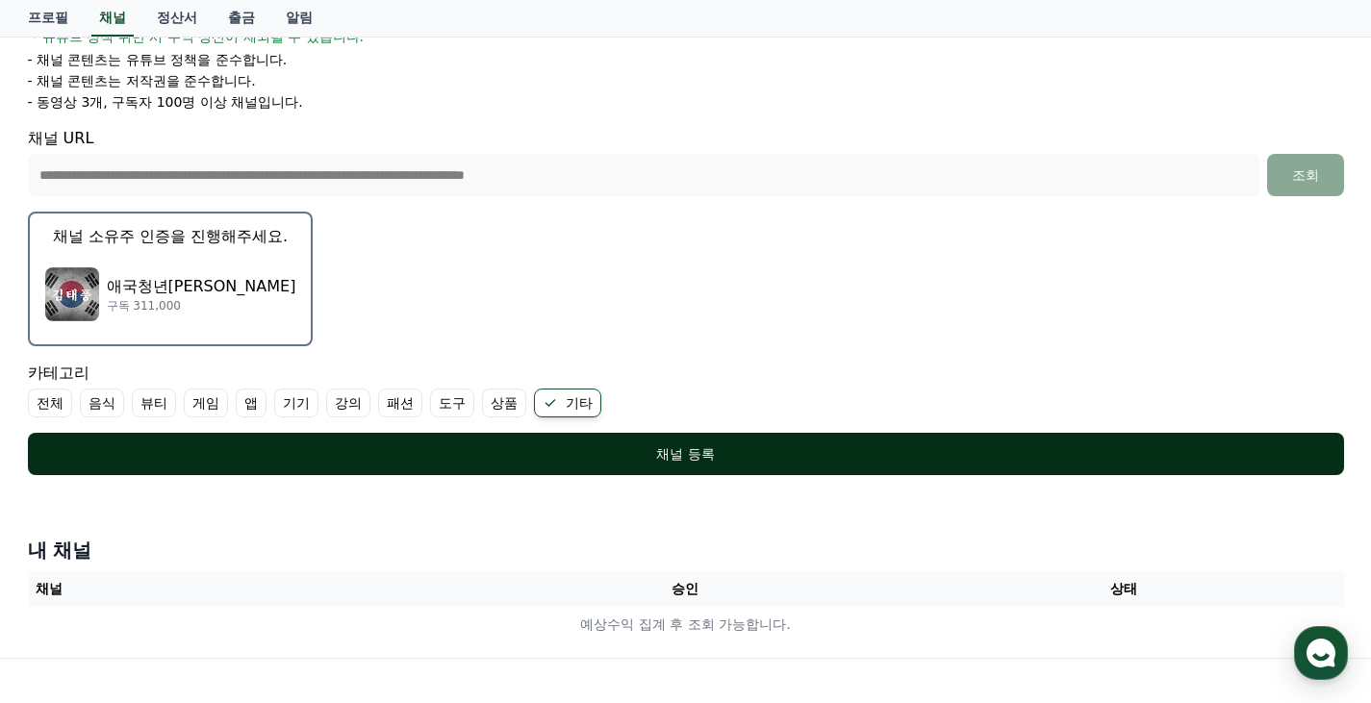
click at [399, 465] on button "채널 등록" at bounding box center [686, 454] width 1316 height 42
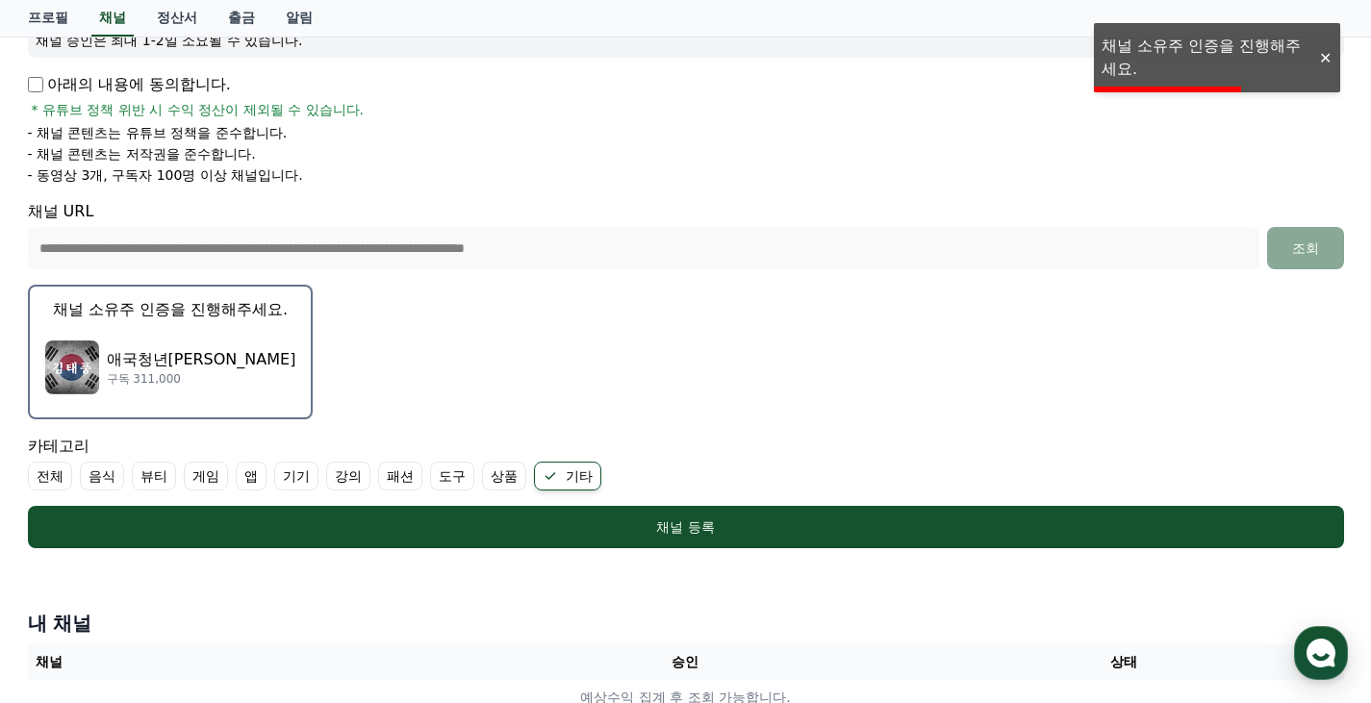
scroll to position [289, 0]
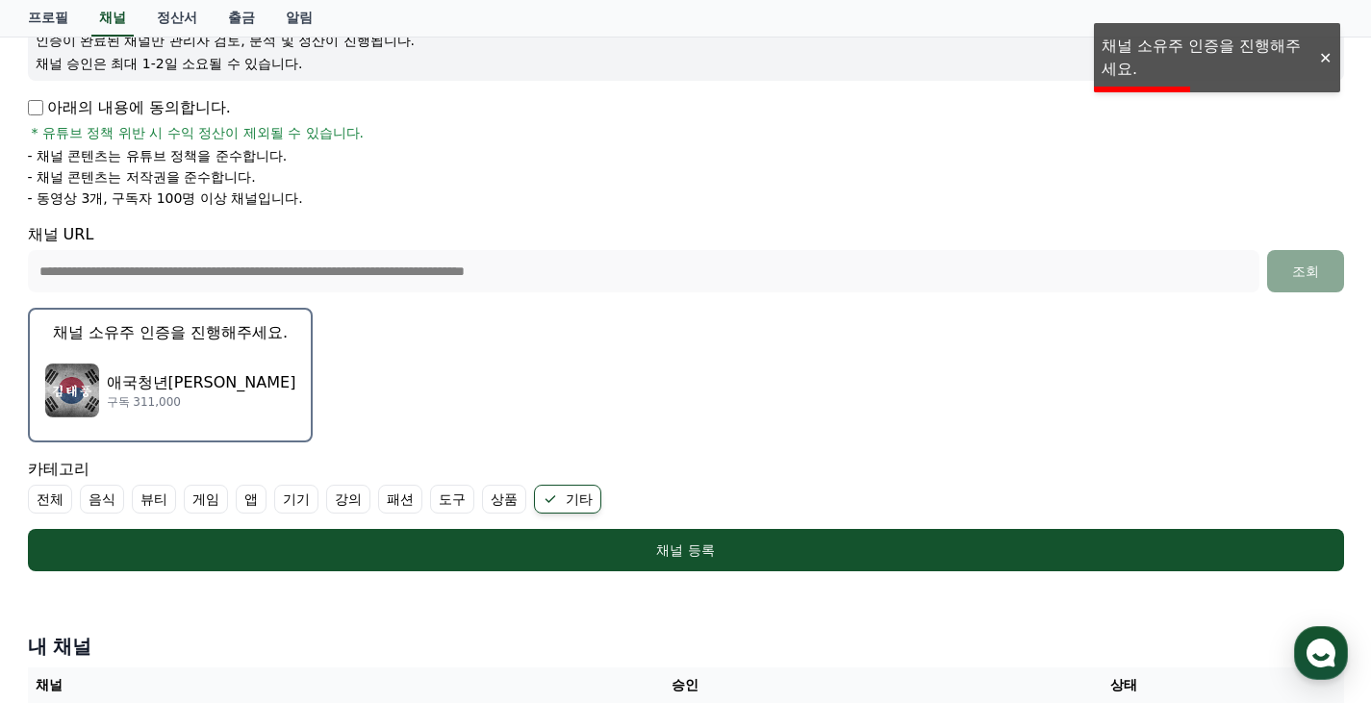
click at [159, 344] on button "채널 소유주 인증을 진행해주세요. 애국청년김태풍 구독 311,000" at bounding box center [171, 375] width 286 height 135
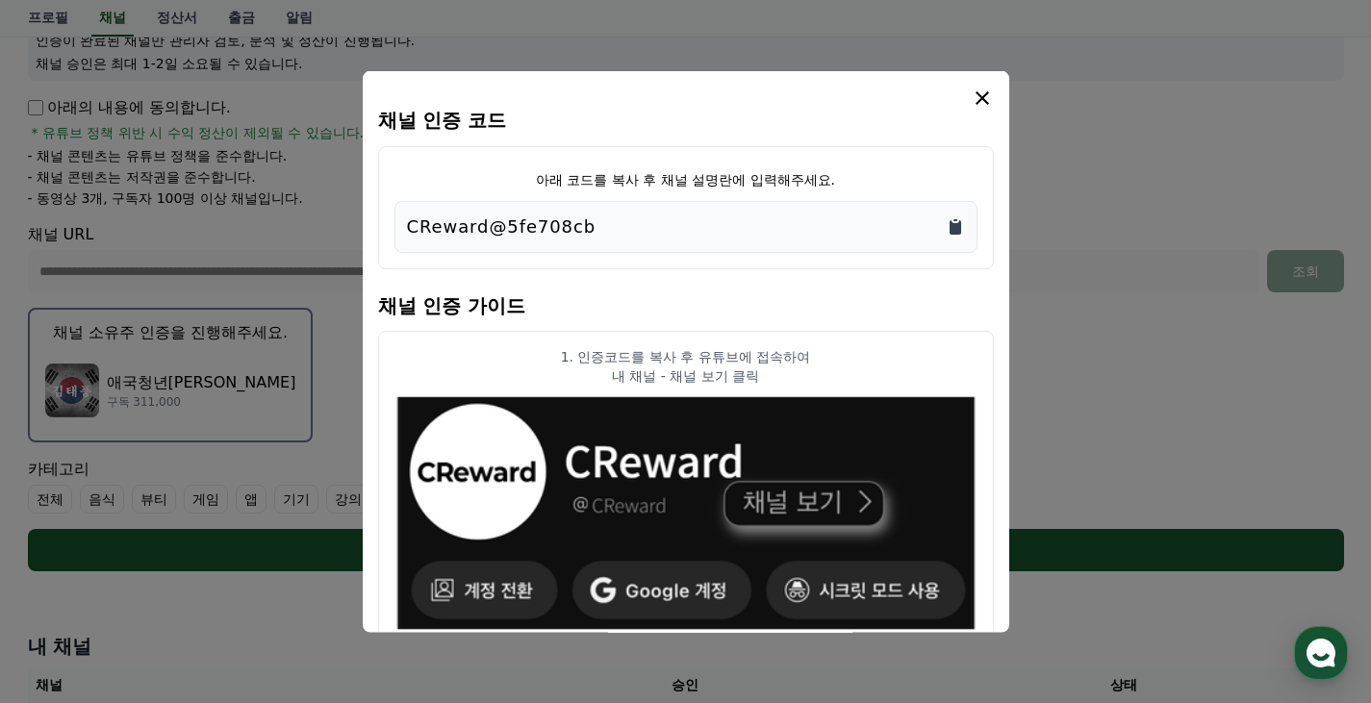
click at [950, 228] on icon "Copy to clipboard" at bounding box center [955, 226] width 12 height 14
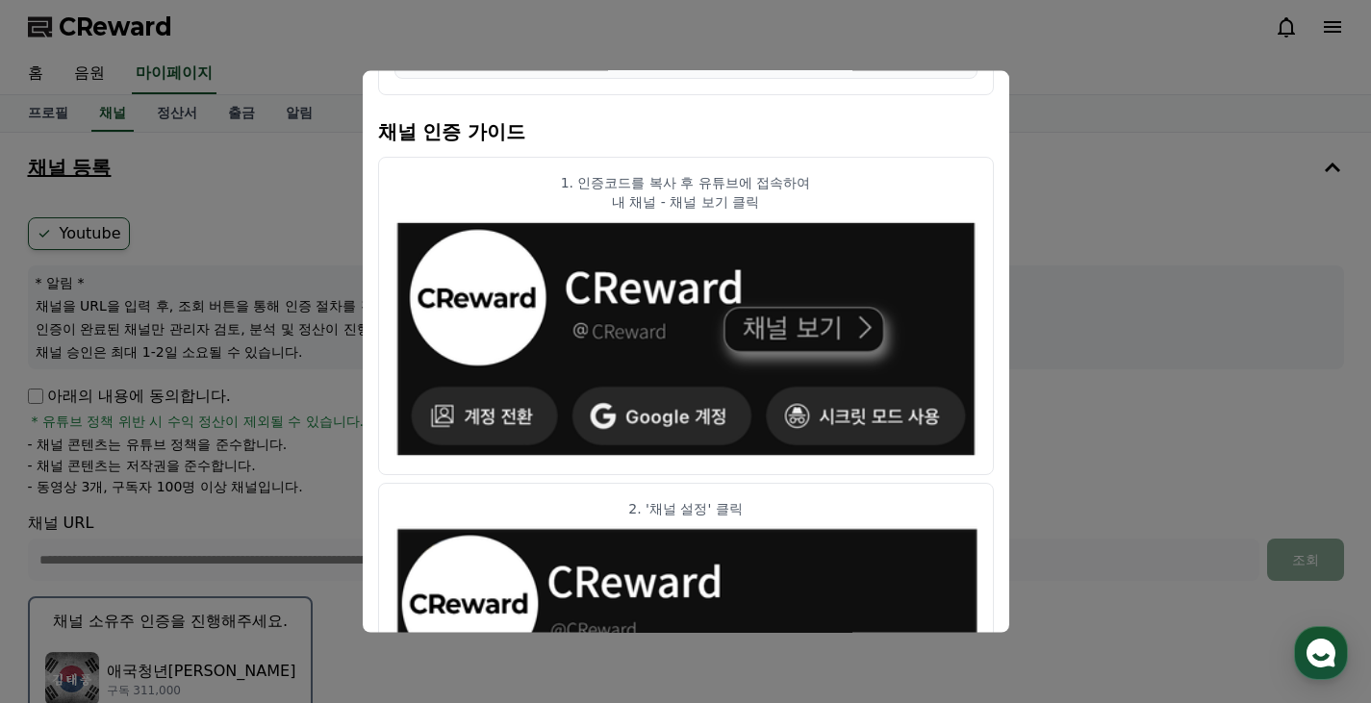
scroll to position [0, 0]
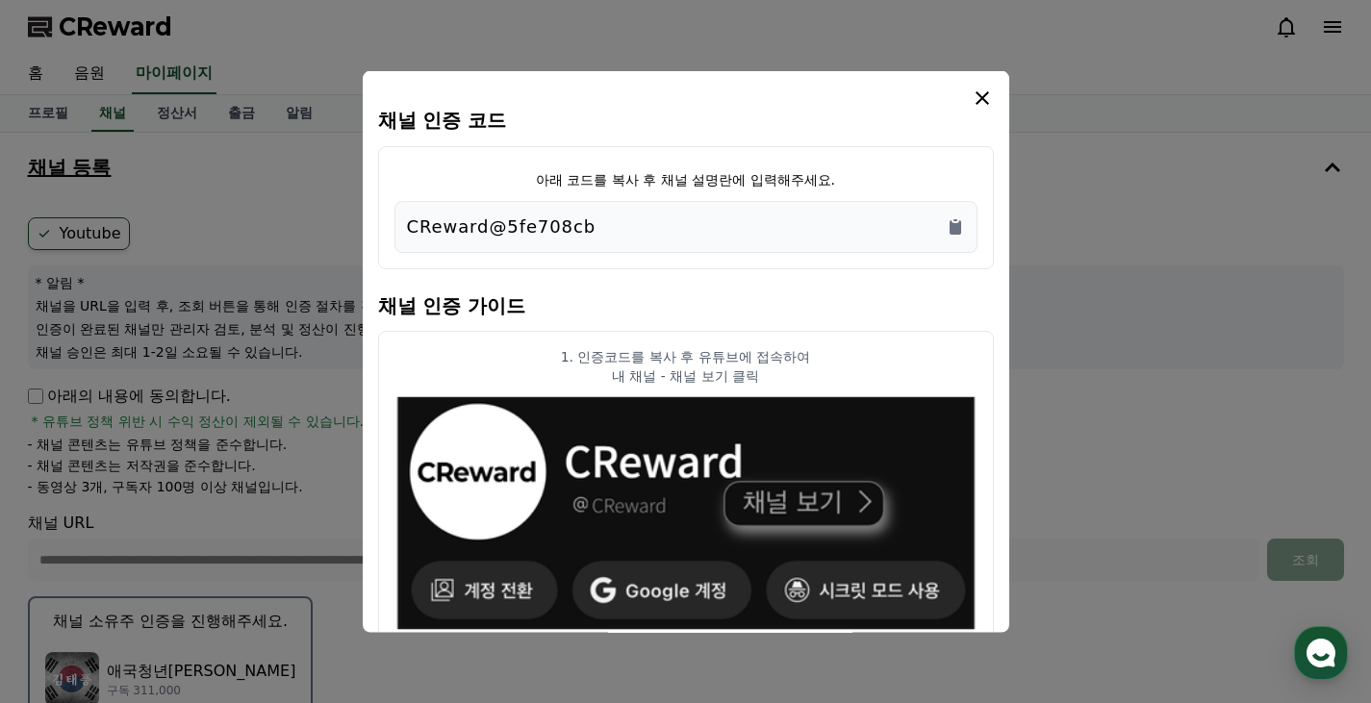
click at [983, 105] on icon "modal" at bounding box center [982, 97] width 23 height 23
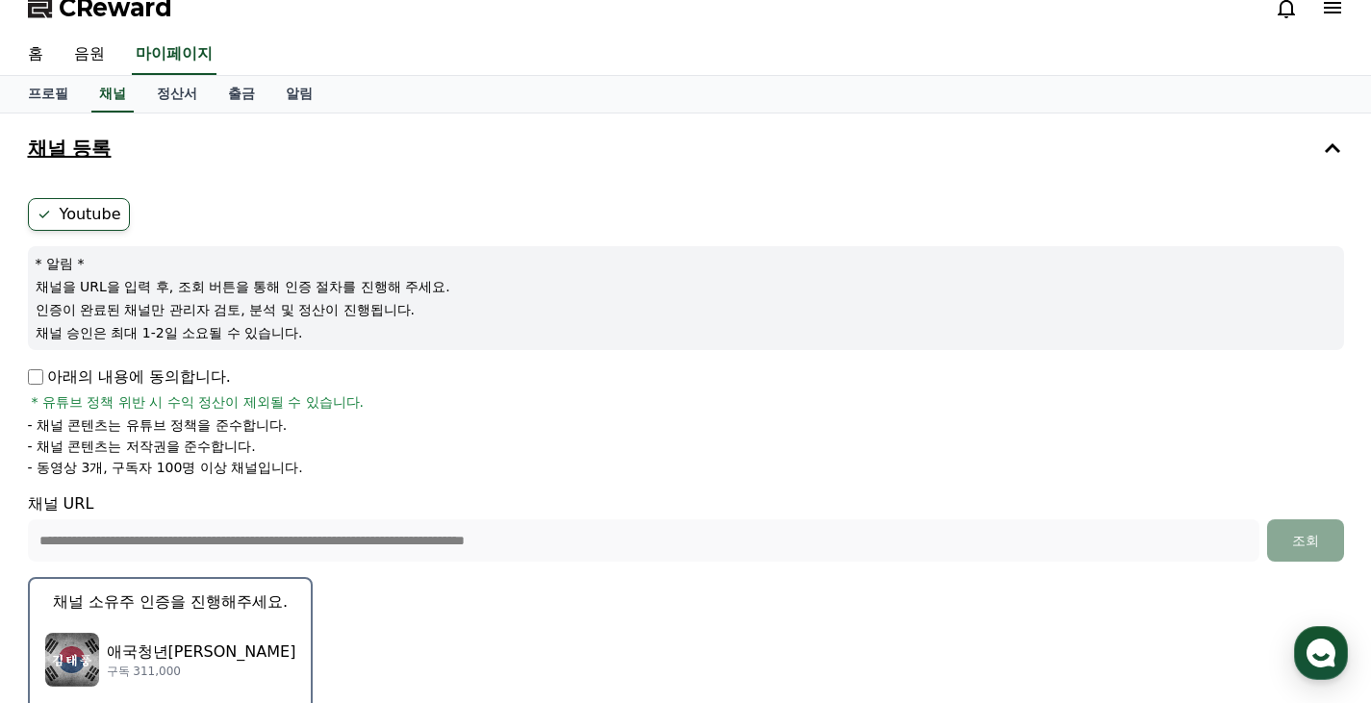
scroll to position [385, 0]
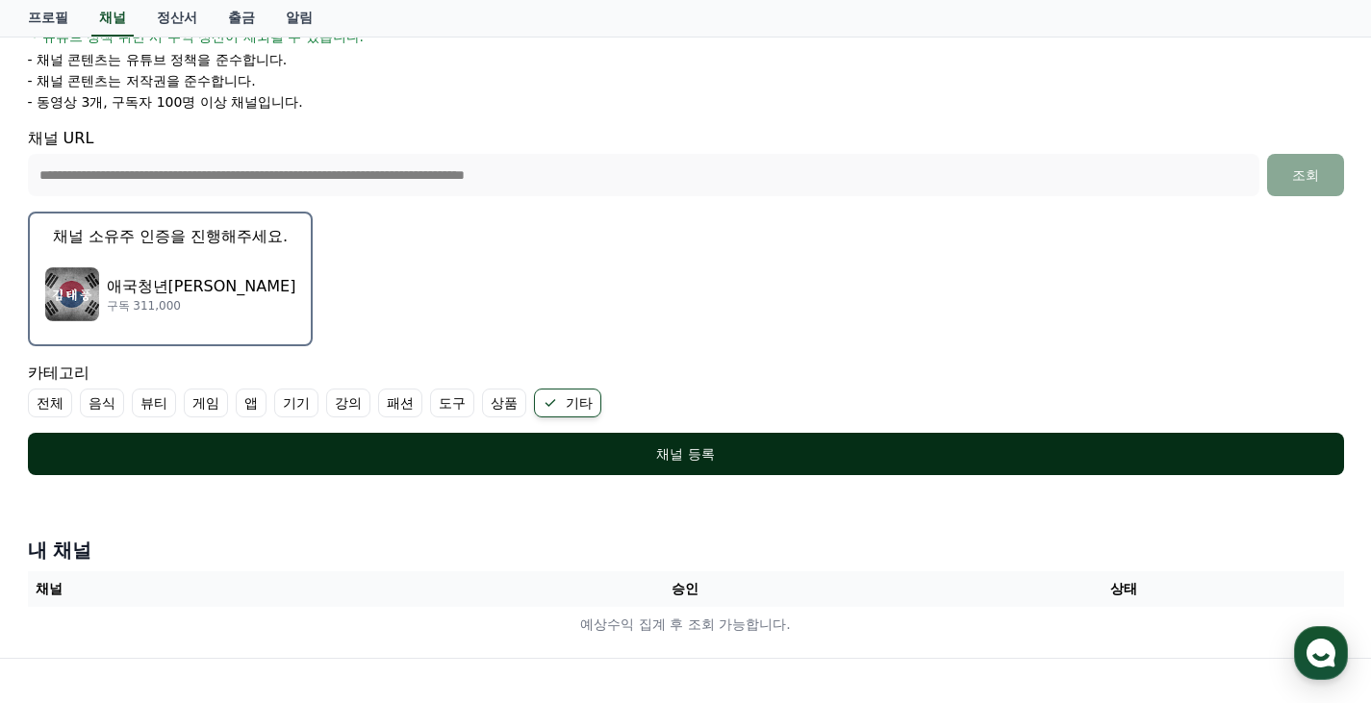
click at [558, 447] on div "채널 등록" at bounding box center [685, 453] width 1239 height 19
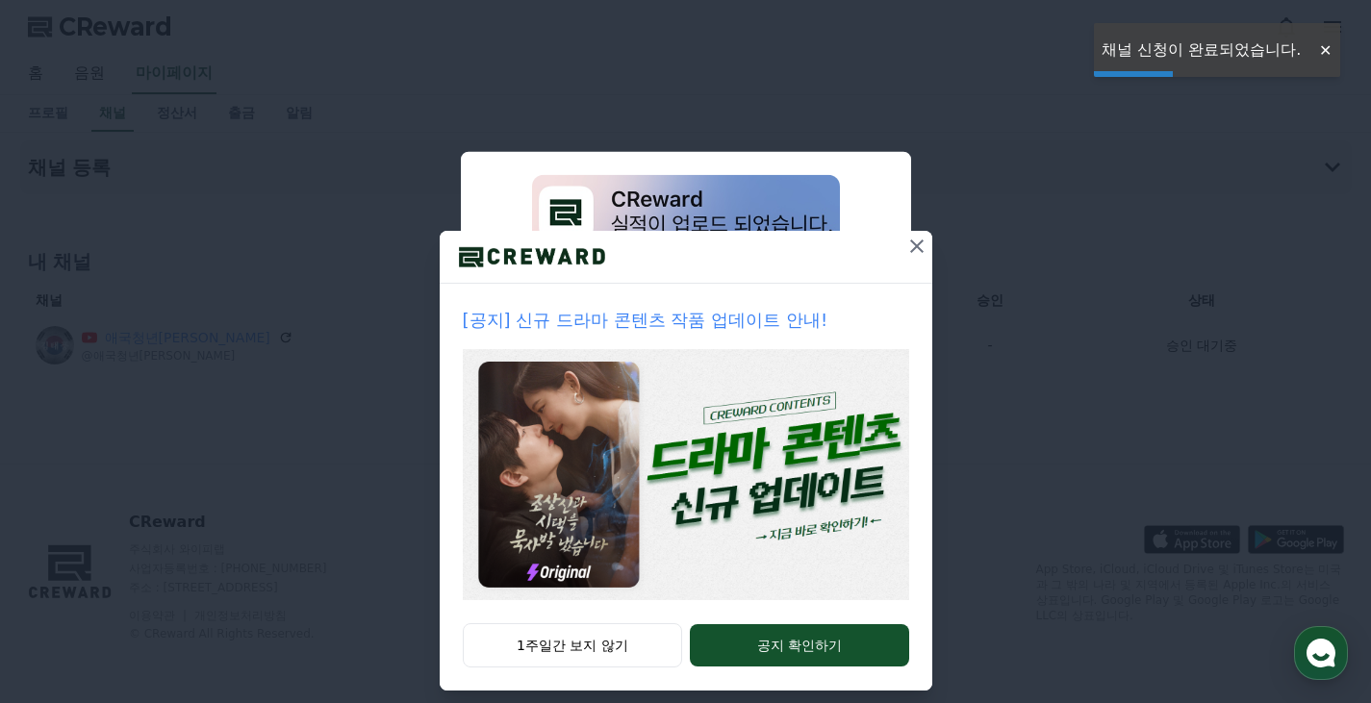
click at [914, 243] on icon at bounding box center [916, 246] width 23 height 23
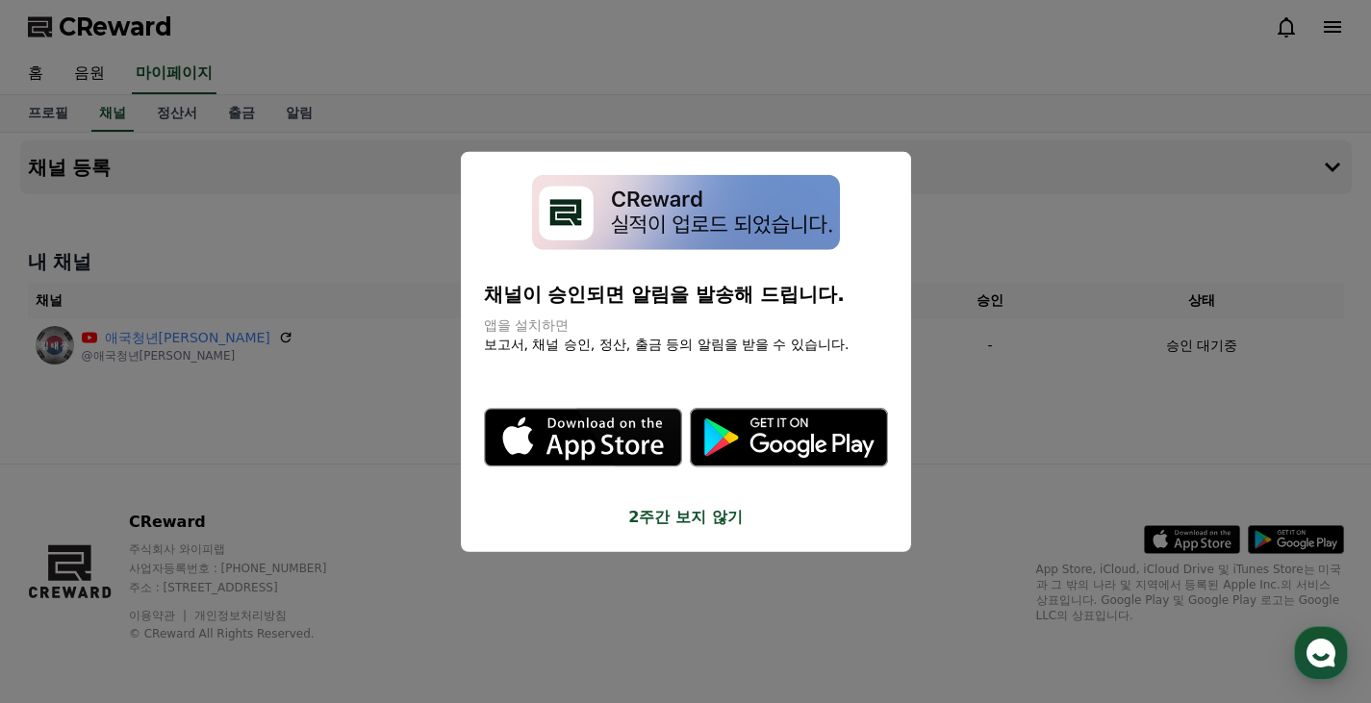
click at [669, 507] on button "2주간 보지 않기" at bounding box center [686, 517] width 404 height 23
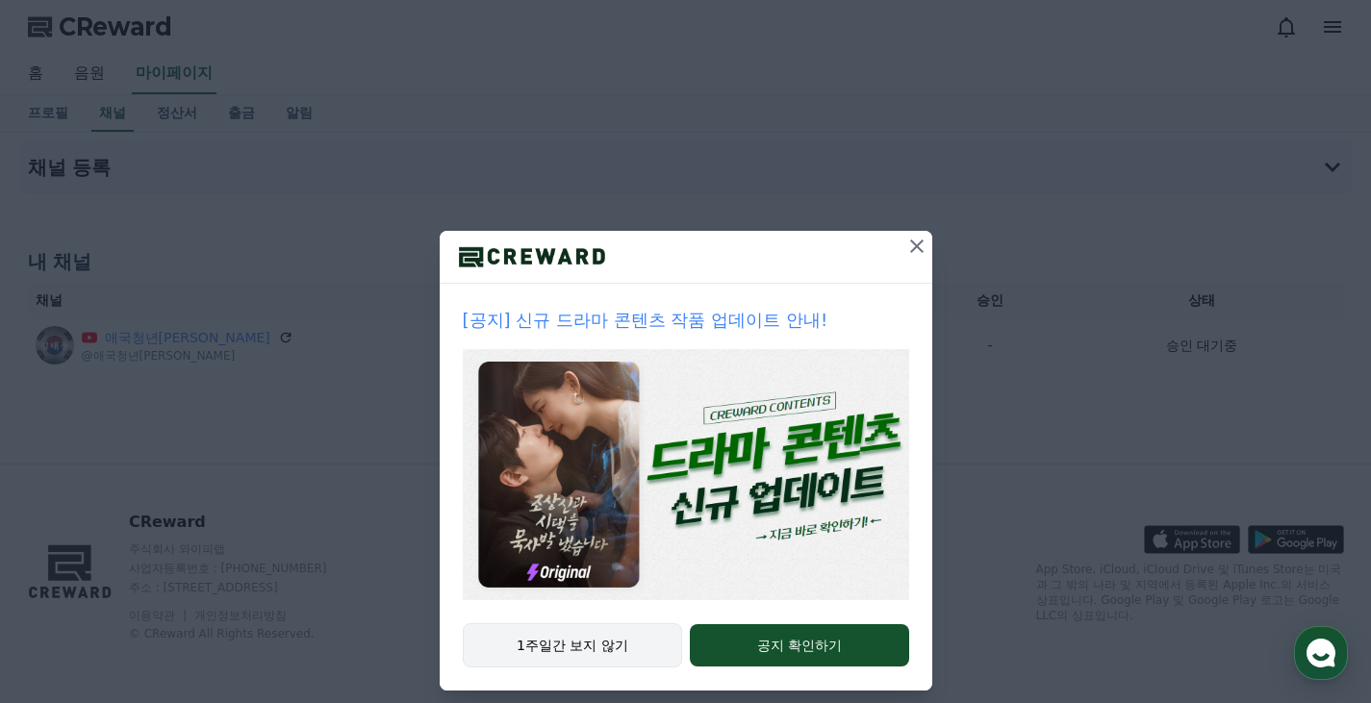
click at [578, 642] on button "1주일간 보지 않기" at bounding box center [573, 645] width 220 height 44
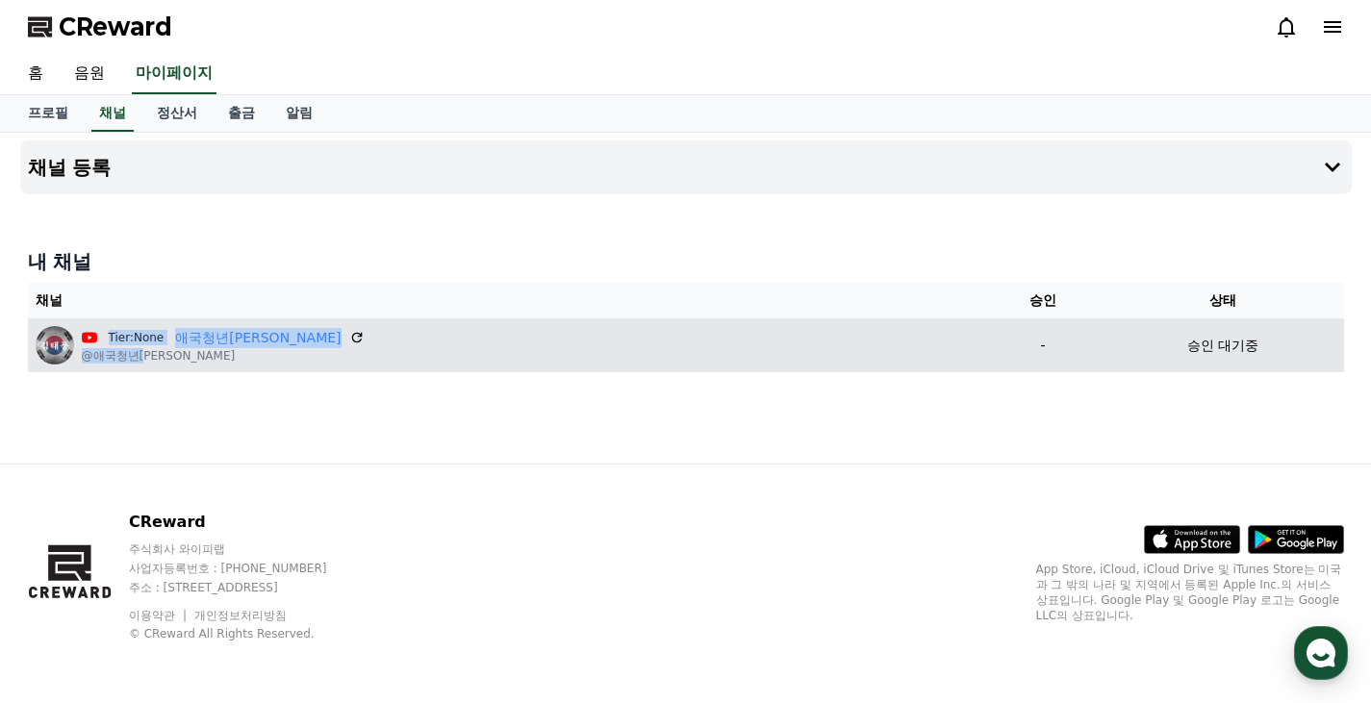
drag, startPoint x: 110, startPoint y: 340, endPoint x: 147, endPoint y: 354, distance: 40.2
click at [146, 353] on div "Tier:None 애국청년김태풍 @애국청년김태풍" at bounding box center [223, 346] width 283 height 36
click at [159, 335] on span "Tier:None" at bounding box center [136, 337] width 63 height 19
click at [241, 332] on link "애국청년[PERSON_NAME]" at bounding box center [257, 338] width 165 height 20
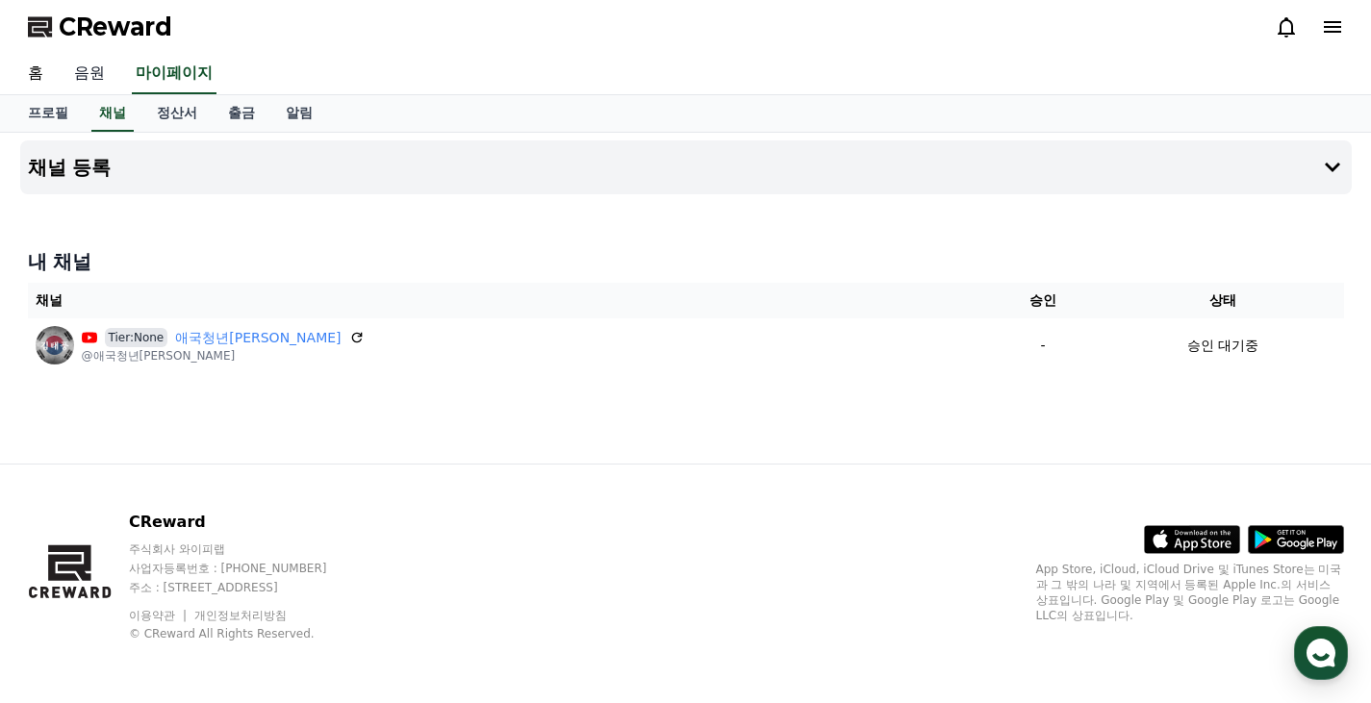
click at [78, 73] on link "음원" at bounding box center [90, 74] width 62 height 40
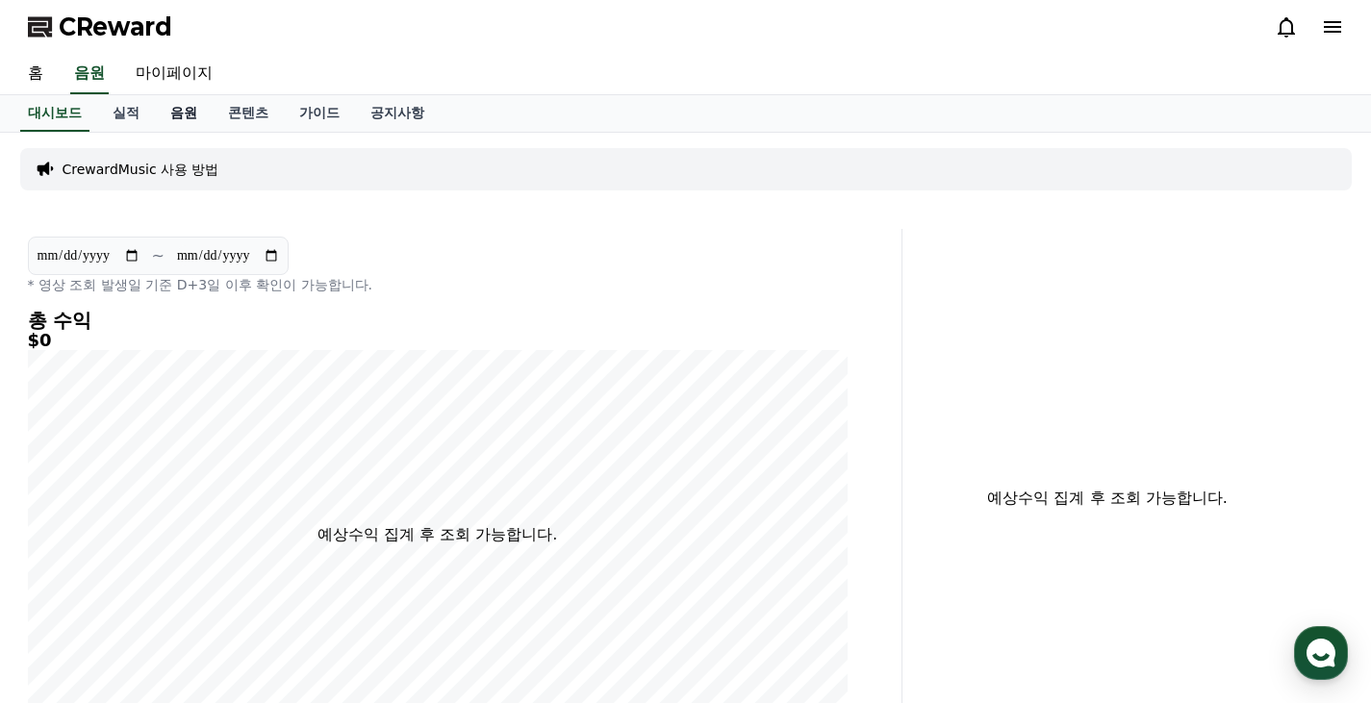
click at [187, 120] on link "음원" at bounding box center [184, 113] width 58 height 37
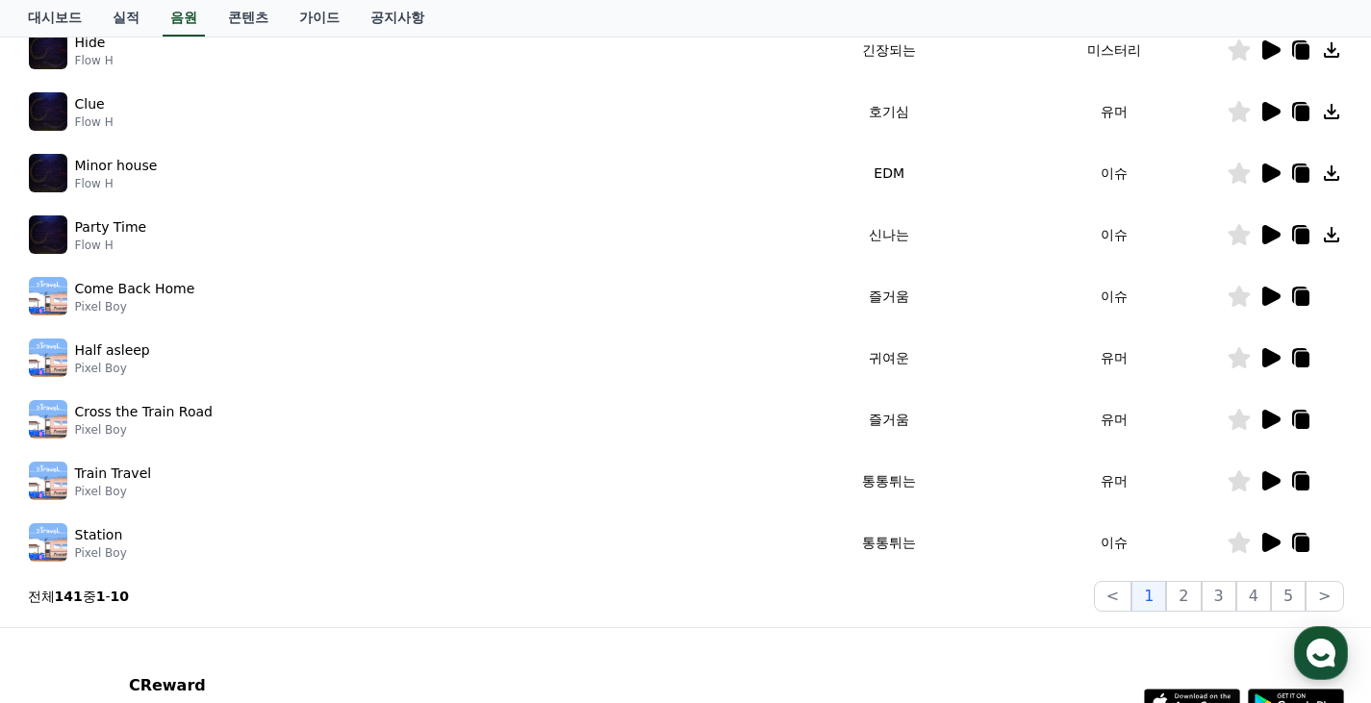
scroll to position [215, 0]
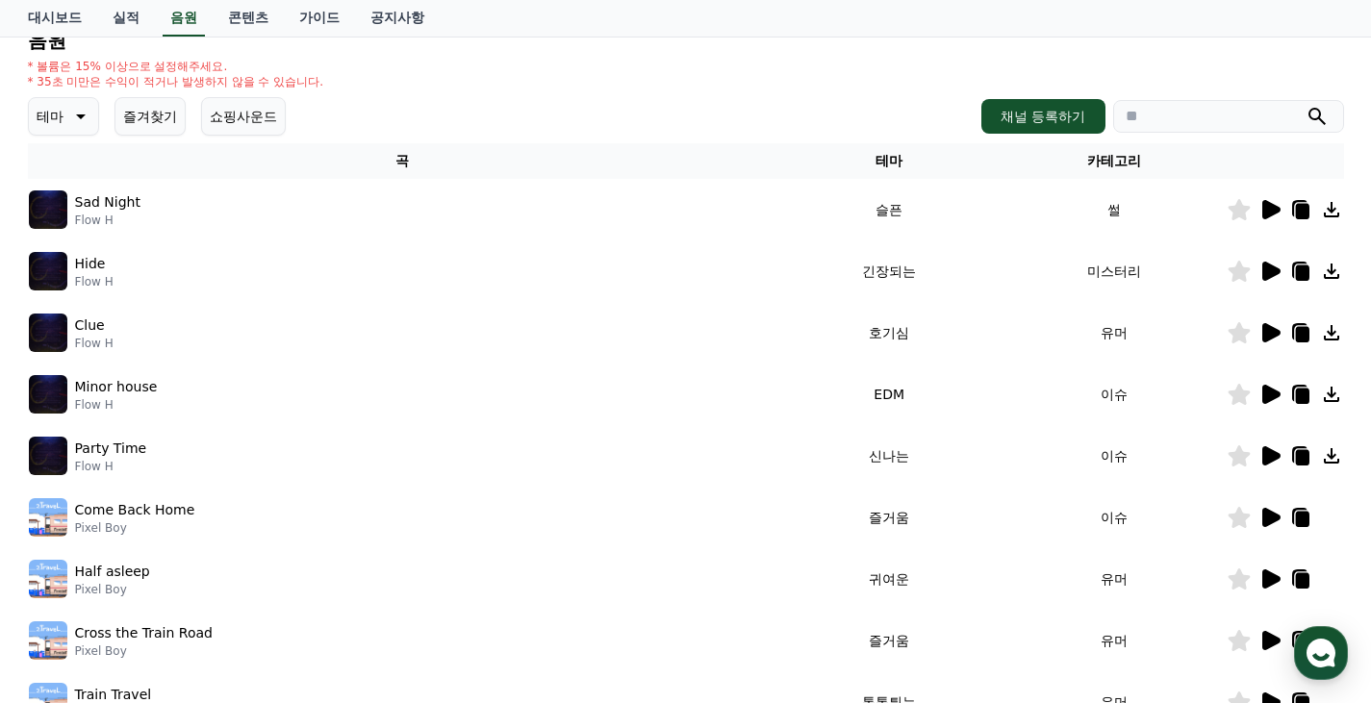
click at [733, 215] on div "Sad Night Flow H" at bounding box center [402, 209] width 747 height 38
click at [1246, 212] on icon at bounding box center [1238, 209] width 23 height 21
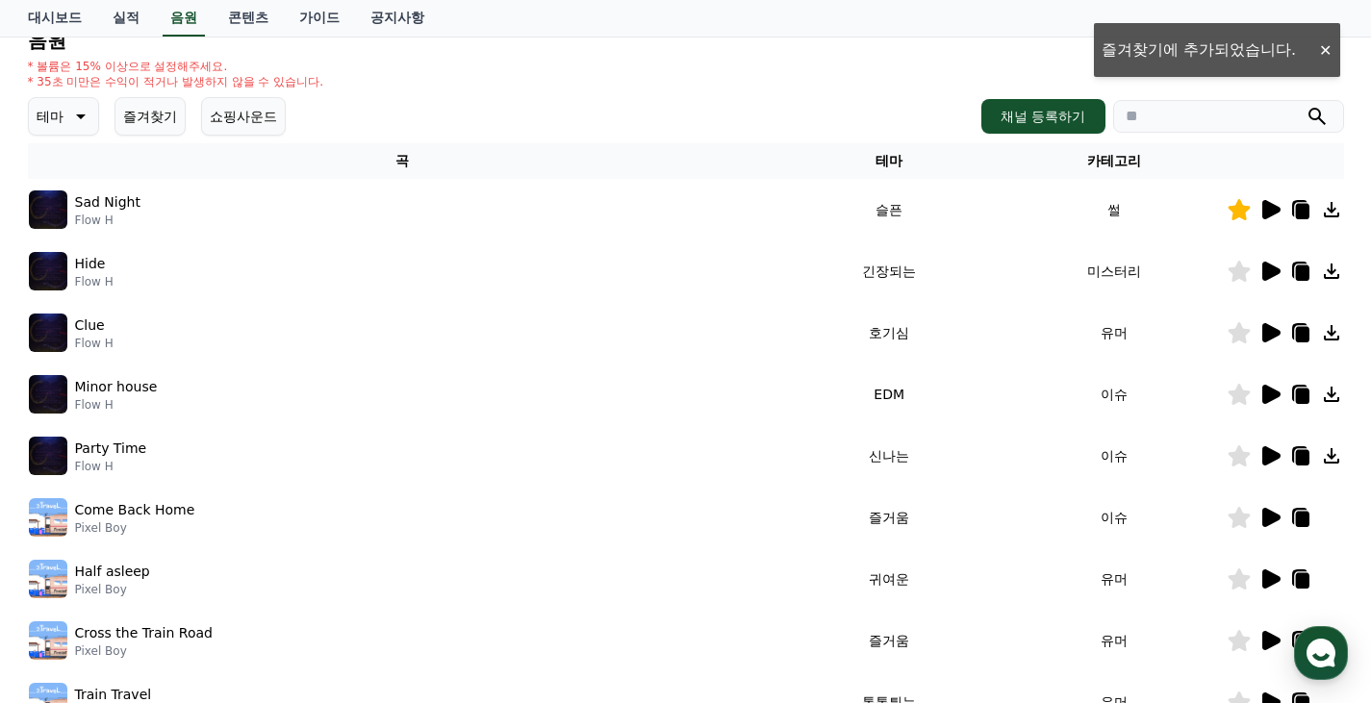
click at [1270, 275] on icon at bounding box center [1271, 271] width 18 height 19
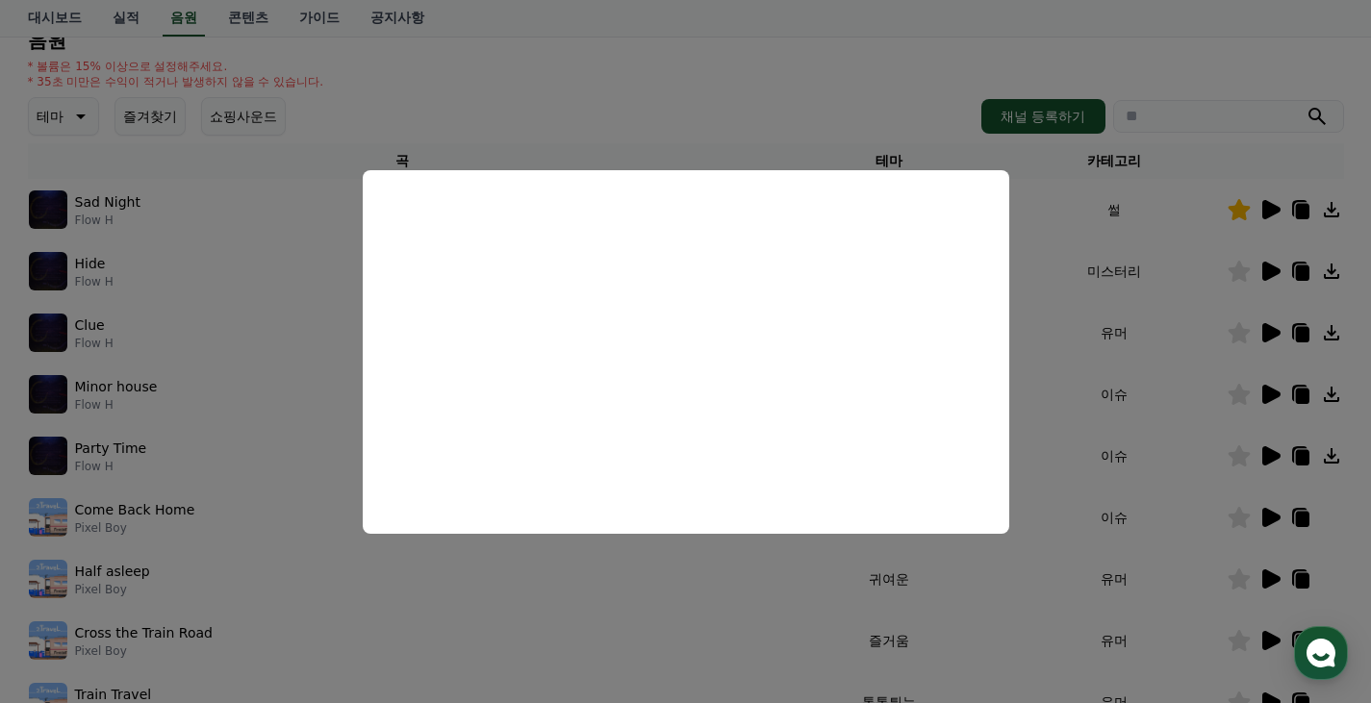
click at [1164, 291] on button "close modal" at bounding box center [685, 351] width 1371 height 703
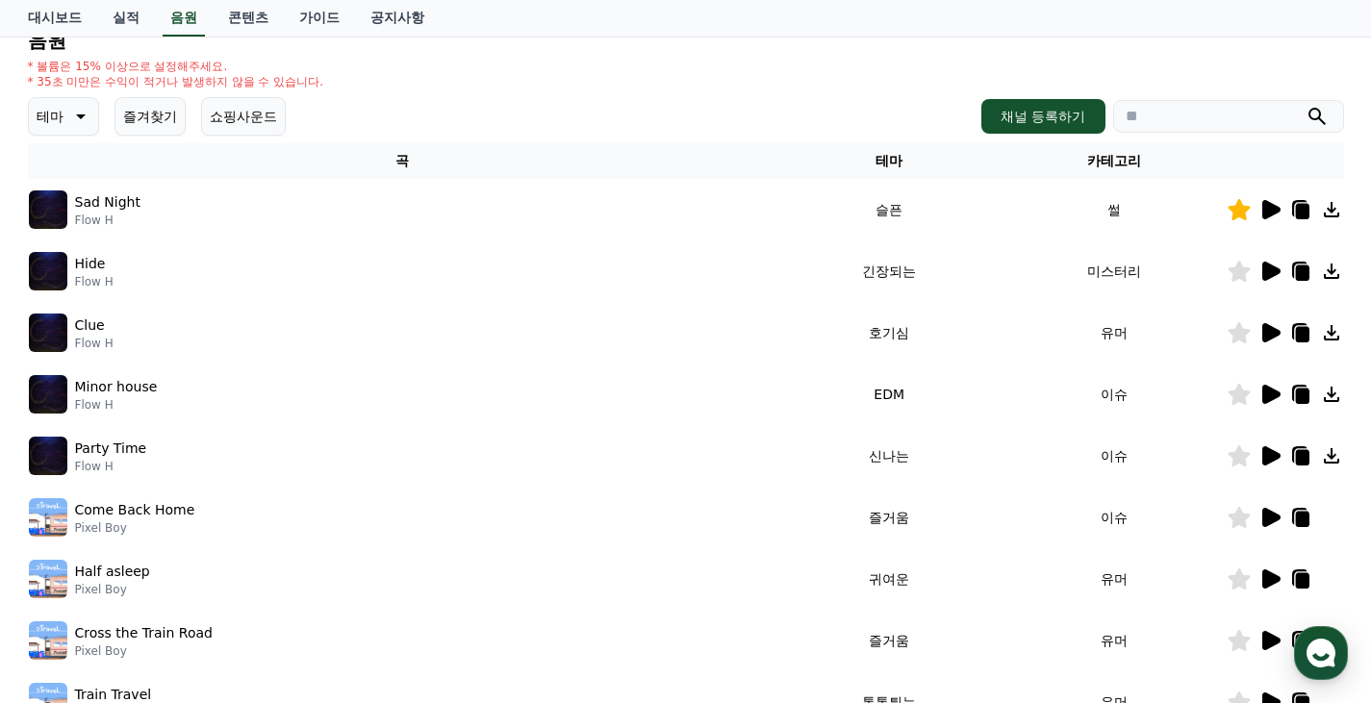
click at [1241, 270] on icon at bounding box center [1238, 271] width 22 height 21
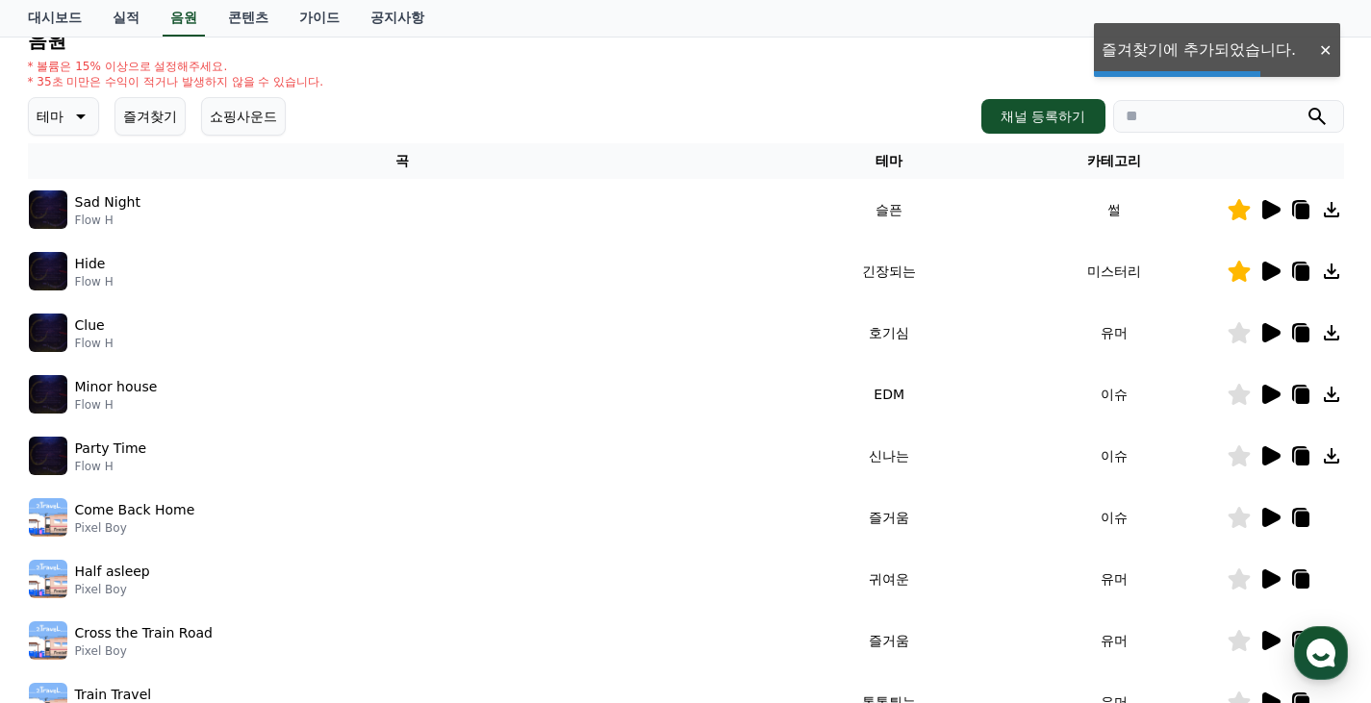
click at [1268, 344] on td at bounding box center [1284, 333] width 117 height 62
click at [1266, 334] on icon at bounding box center [1271, 332] width 18 height 19
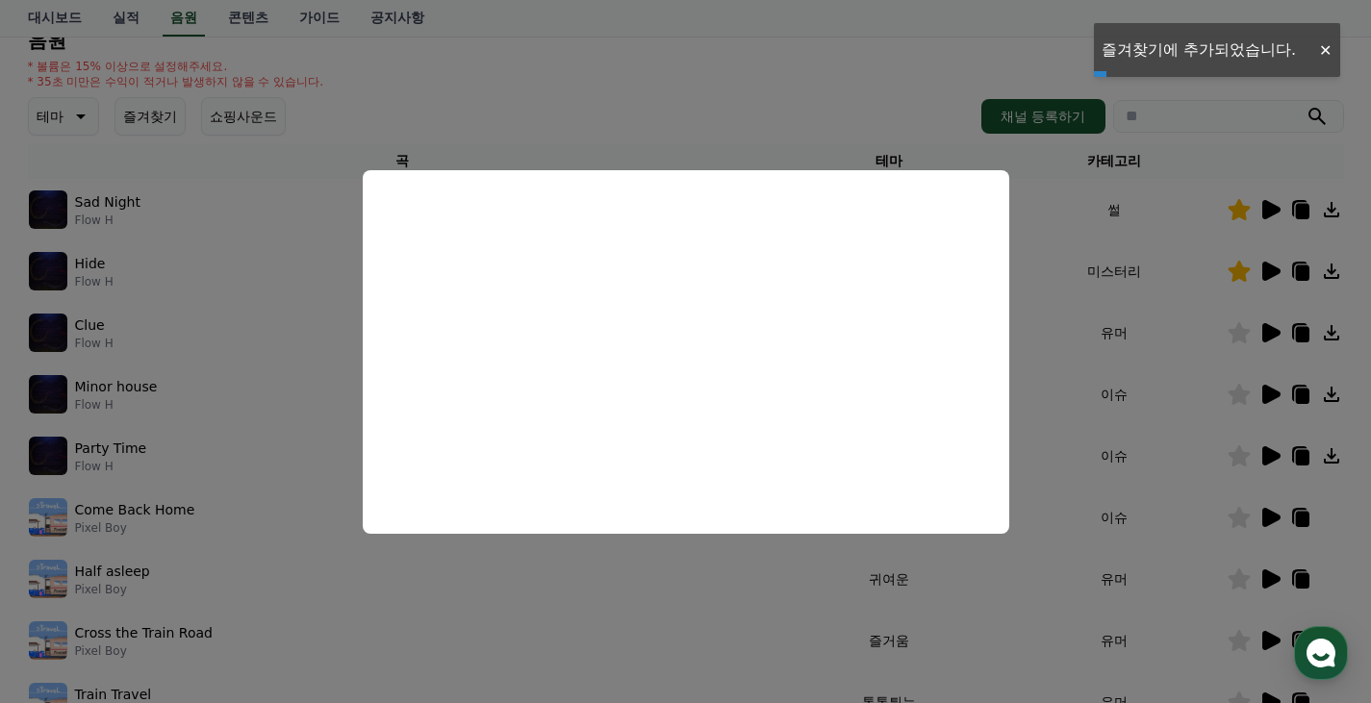
click at [1266, 334] on button "close modal" at bounding box center [685, 351] width 1371 height 703
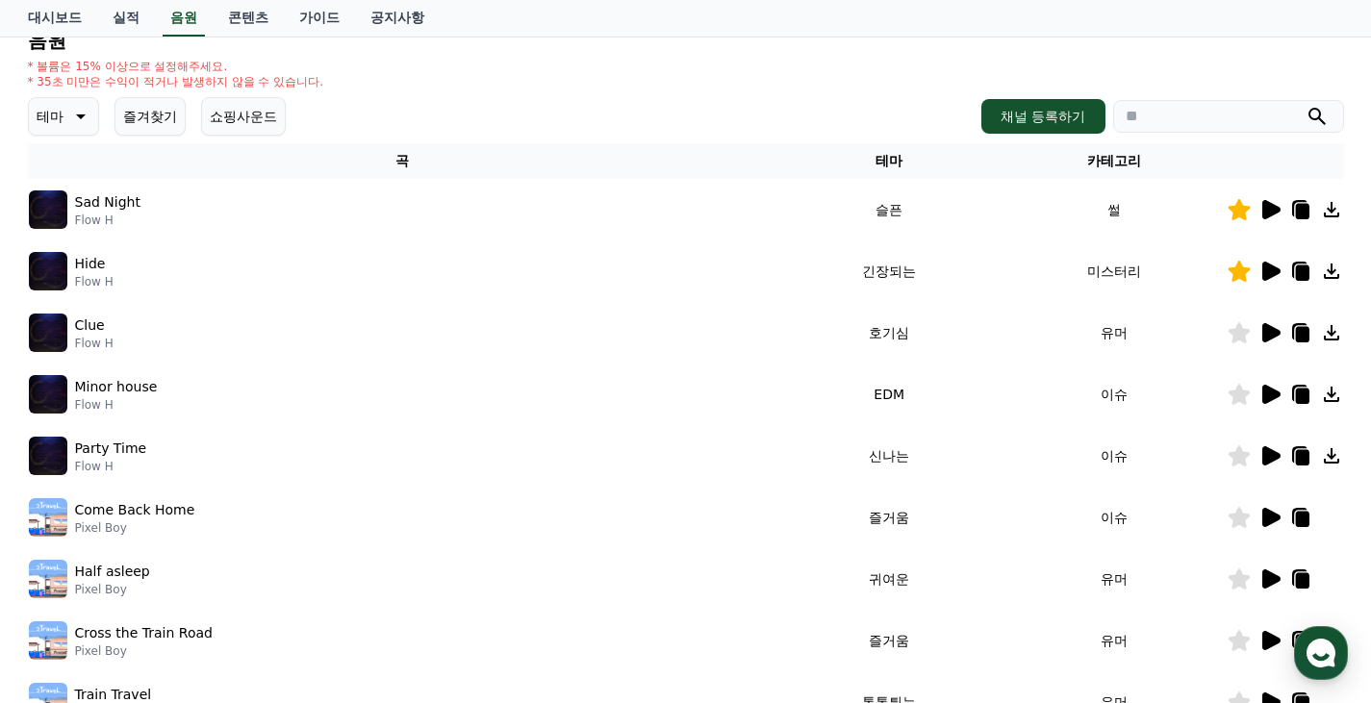
click at [690, 344] on div "Clue Flow H" at bounding box center [402, 333] width 747 height 38
click at [1260, 334] on icon at bounding box center [1269, 332] width 23 height 23
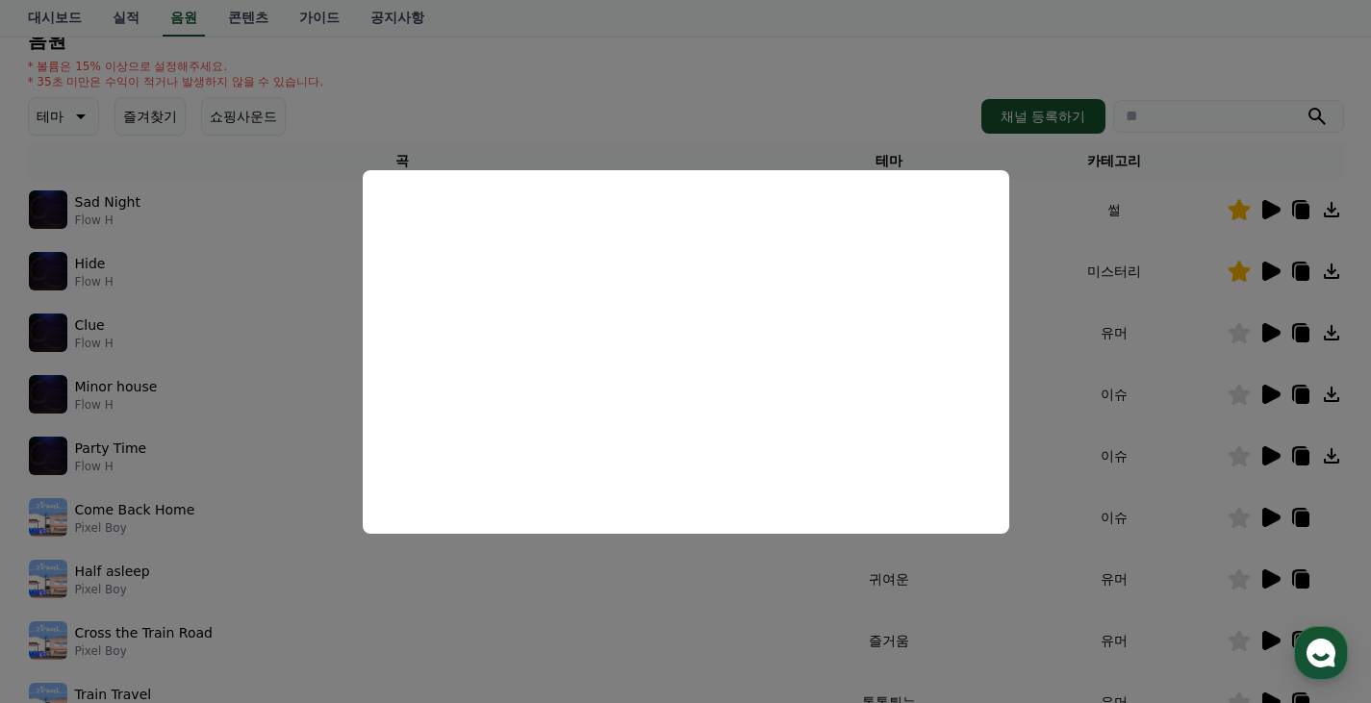
click at [1176, 362] on button "close modal" at bounding box center [685, 351] width 1371 height 703
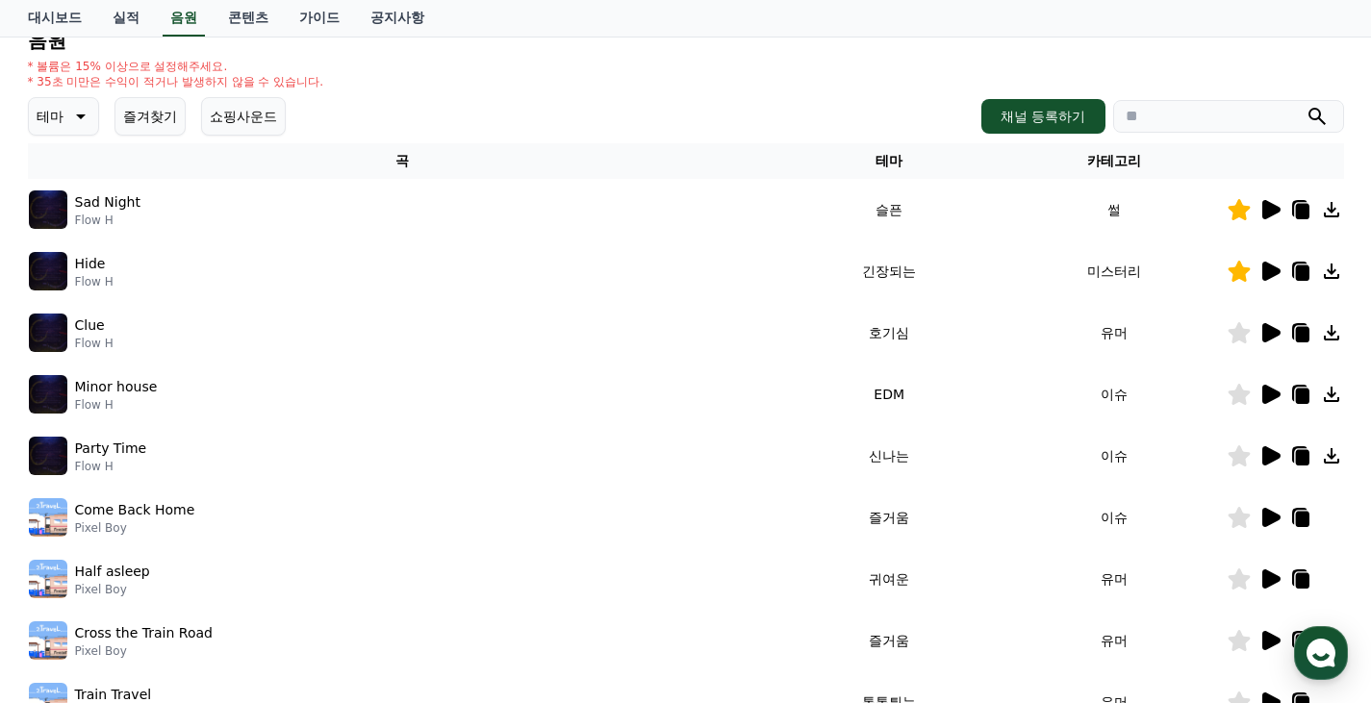
click at [1275, 395] on icon at bounding box center [1271, 394] width 18 height 19
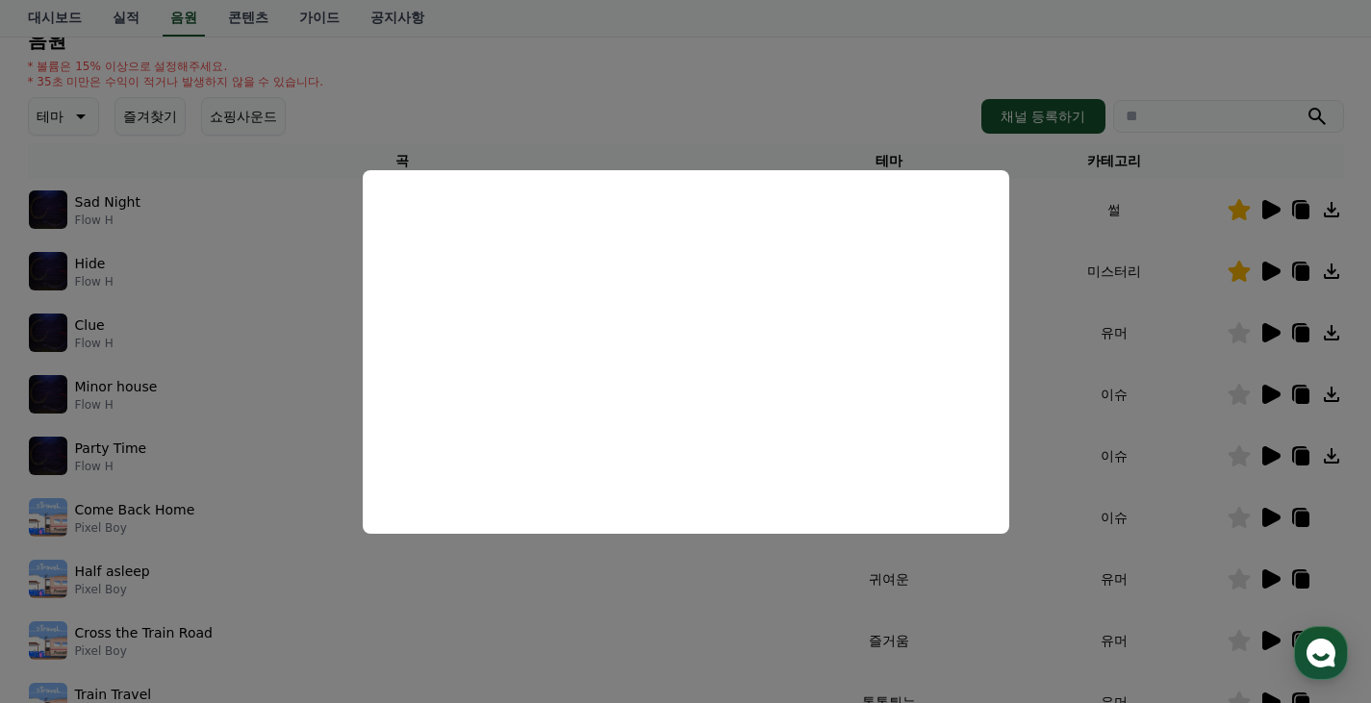
click at [1169, 405] on button "close modal" at bounding box center [685, 351] width 1371 height 703
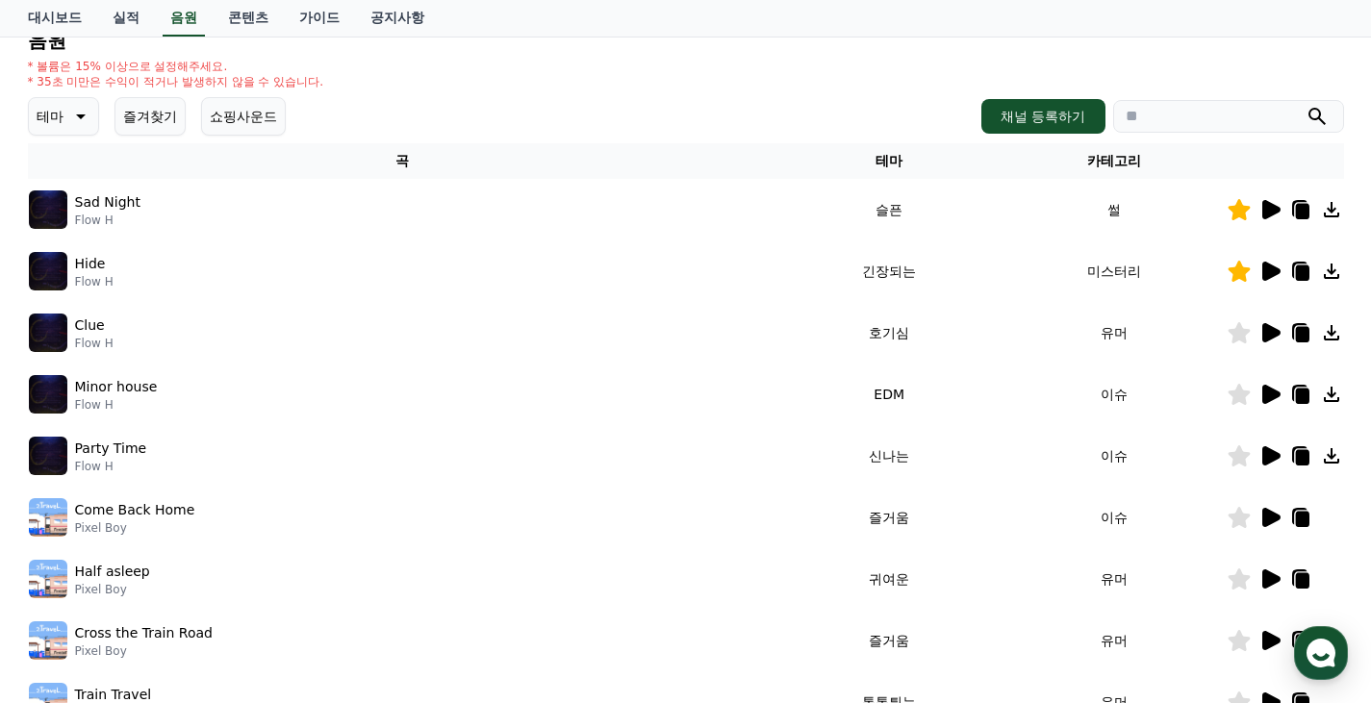
click at [1263, 460] on icon at bounding box center [1271, 455] width 18 height 19
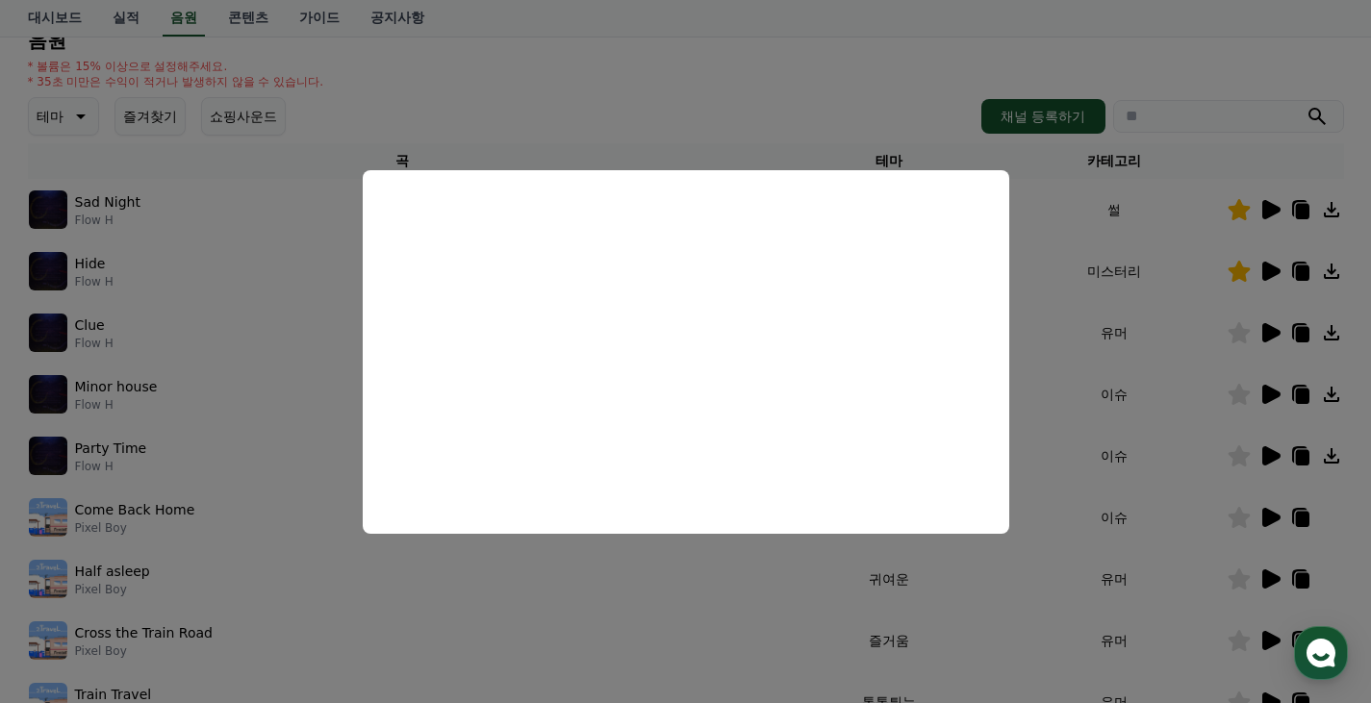
click at [732, 570] on button "close modal" at bounding box center [685, 351] width 1371 height 703
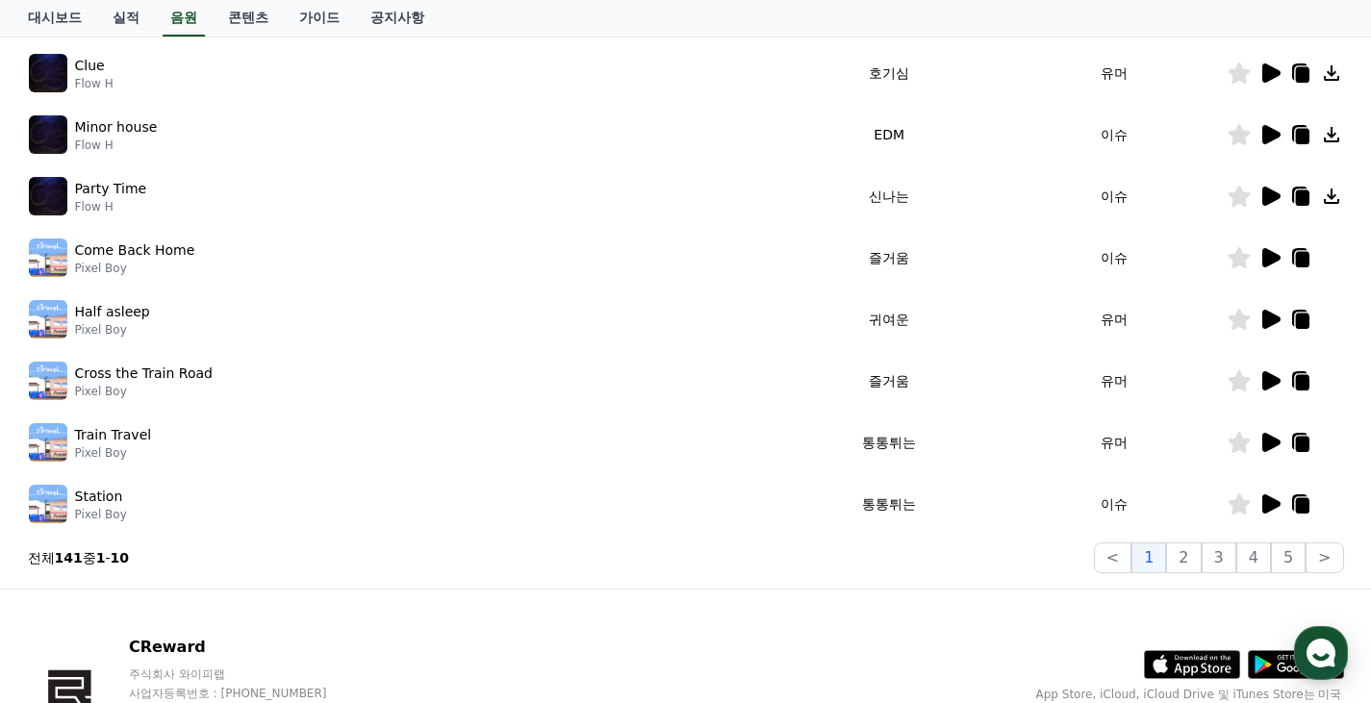
scroll to position [407, 0]
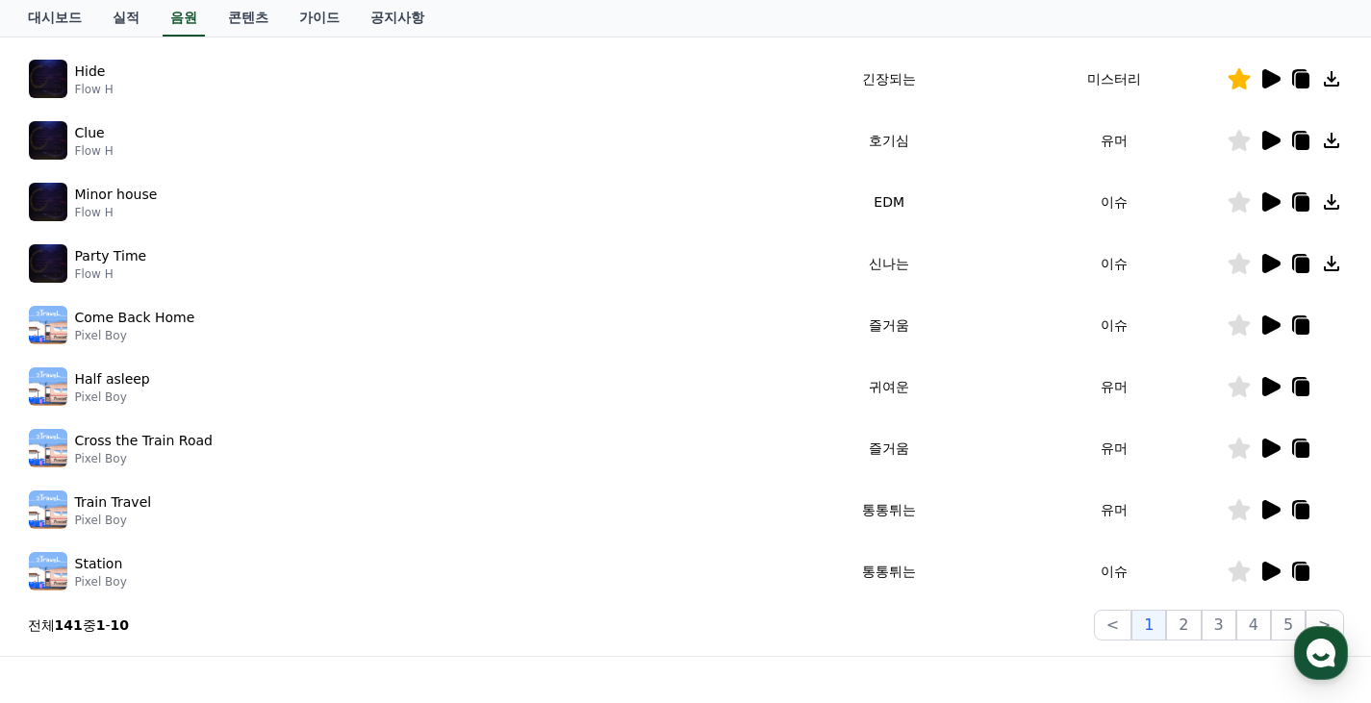
click at [1267, 328] on icon at bounding box center [1271, 325] width 18 height 19
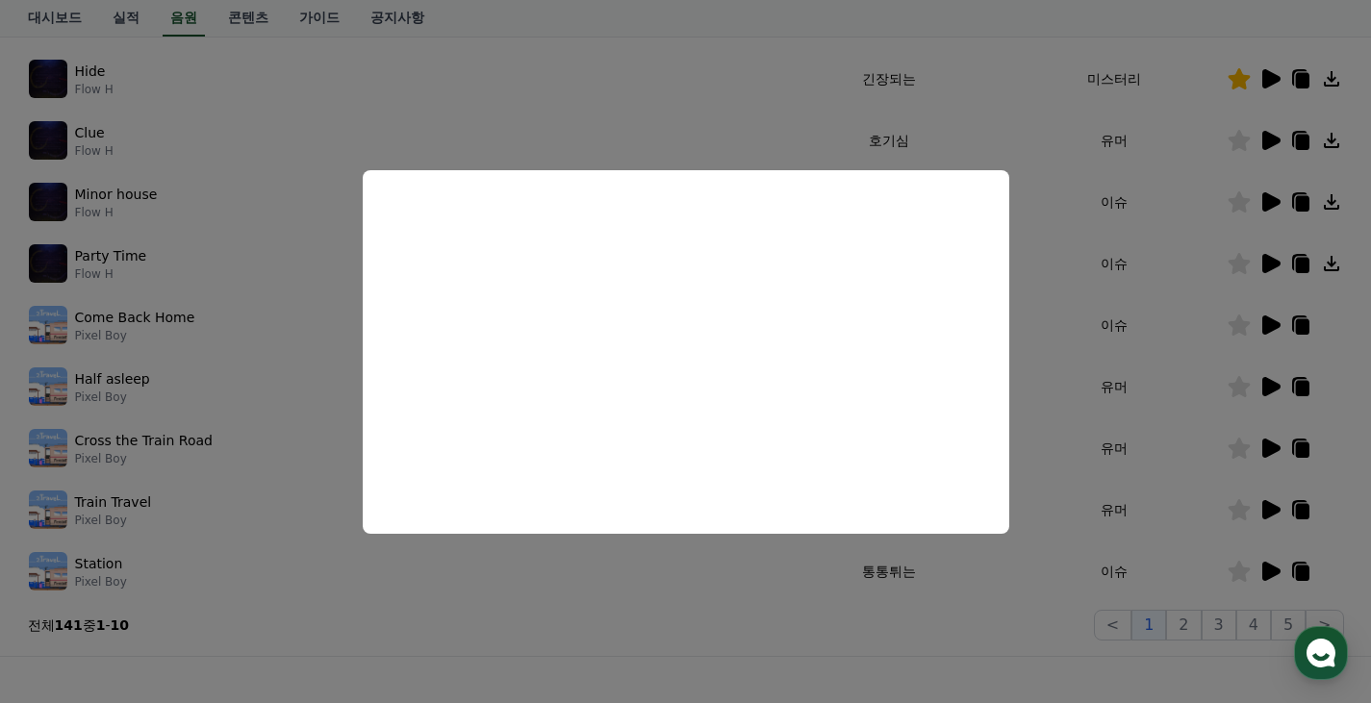
click at [694, 605] on button "close modal" at bounding box center [685, 351] width 1371 height 703
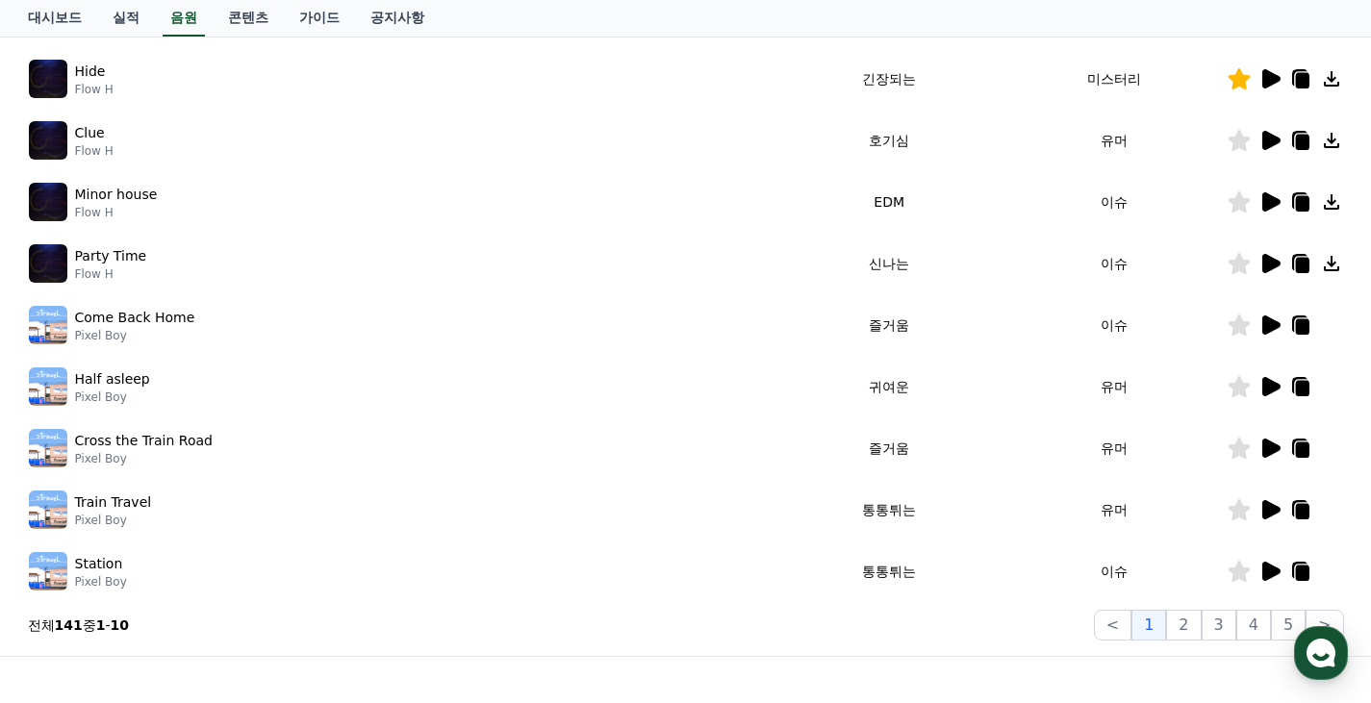
click at [1267, 391] on icon at bounding box center [1271, 386] width 18 height 19
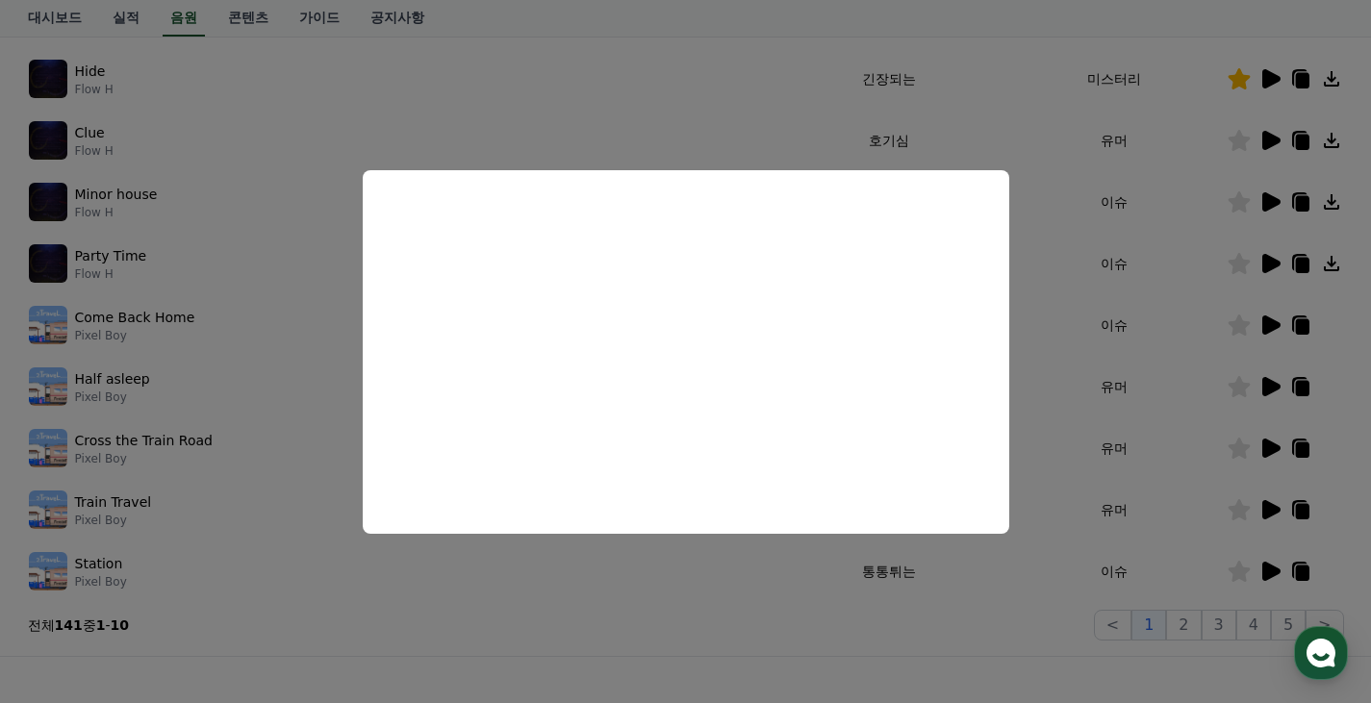
click at [697, 588] on button "close modal" at bounding box center [685, 351] width 1371 height 703
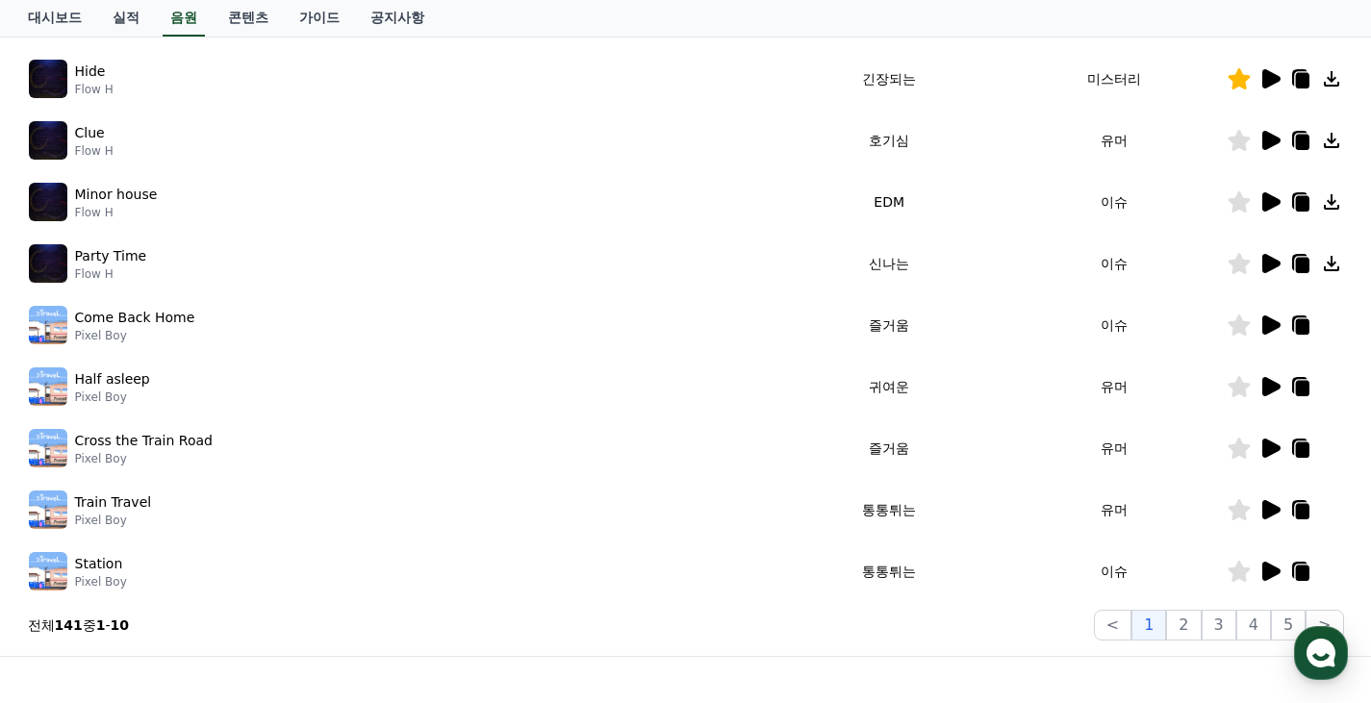
drag, startPoint x: 91, startPoint y: 442, endPoint x: 106, endPoint y: 440, distance: 14.7
click at [94, 442] on p "Cross the Train Road" at bounding box center [144, 441] width 138 height 20
click at [35, 442] on img at bounding box center [48, 448] width 38 height 38
click at [1267, 457] on icon at bounding box center [1269, 448] width 23 height 23
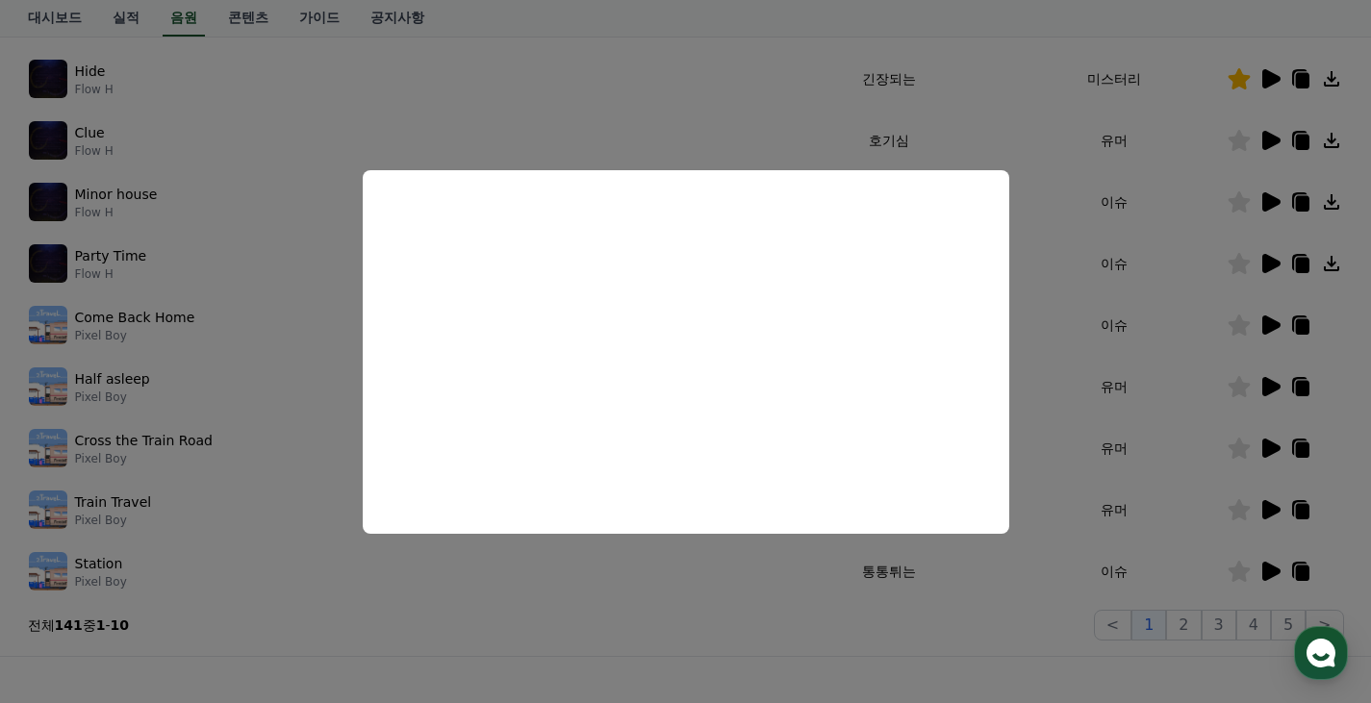
drag, startPoint x: 1054, startPoint y: 559, endPoint x: 1154, endPoint y: 542, distance: 101.5
click at [1060, 558] on button "close modal" at bounding box center [685, 351] width 1371 height 703
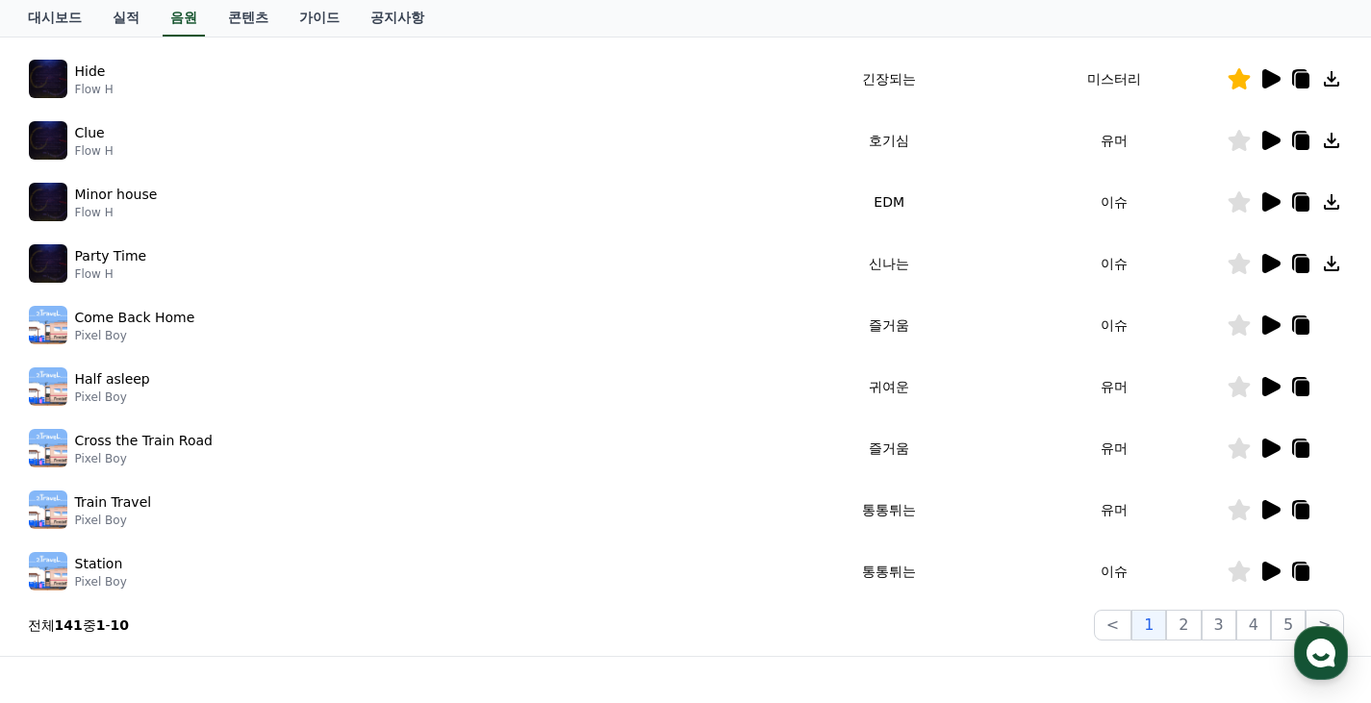
click at [1269, 506] on icon at bounding box center [1271, 509] width 18 height 19
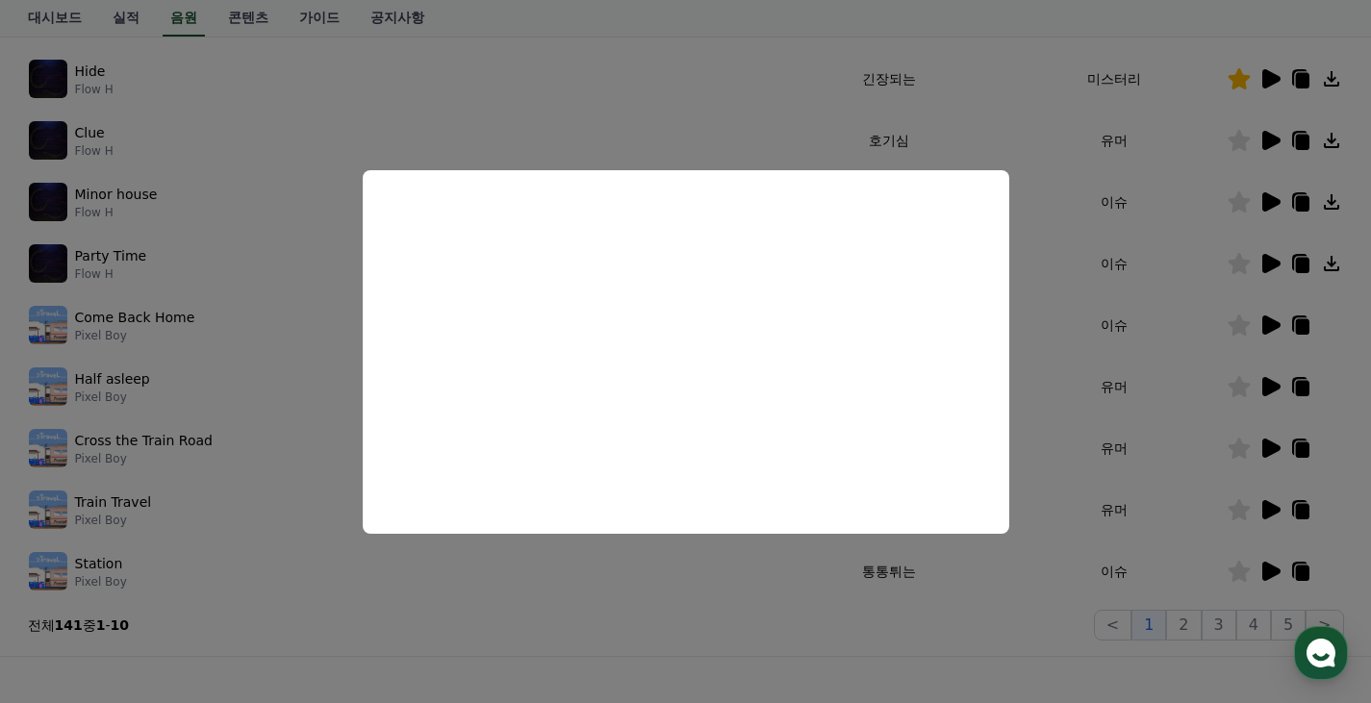
click at [1024, 593] on button "close modal" at bounding box center [685, 351] width 1371 height 703
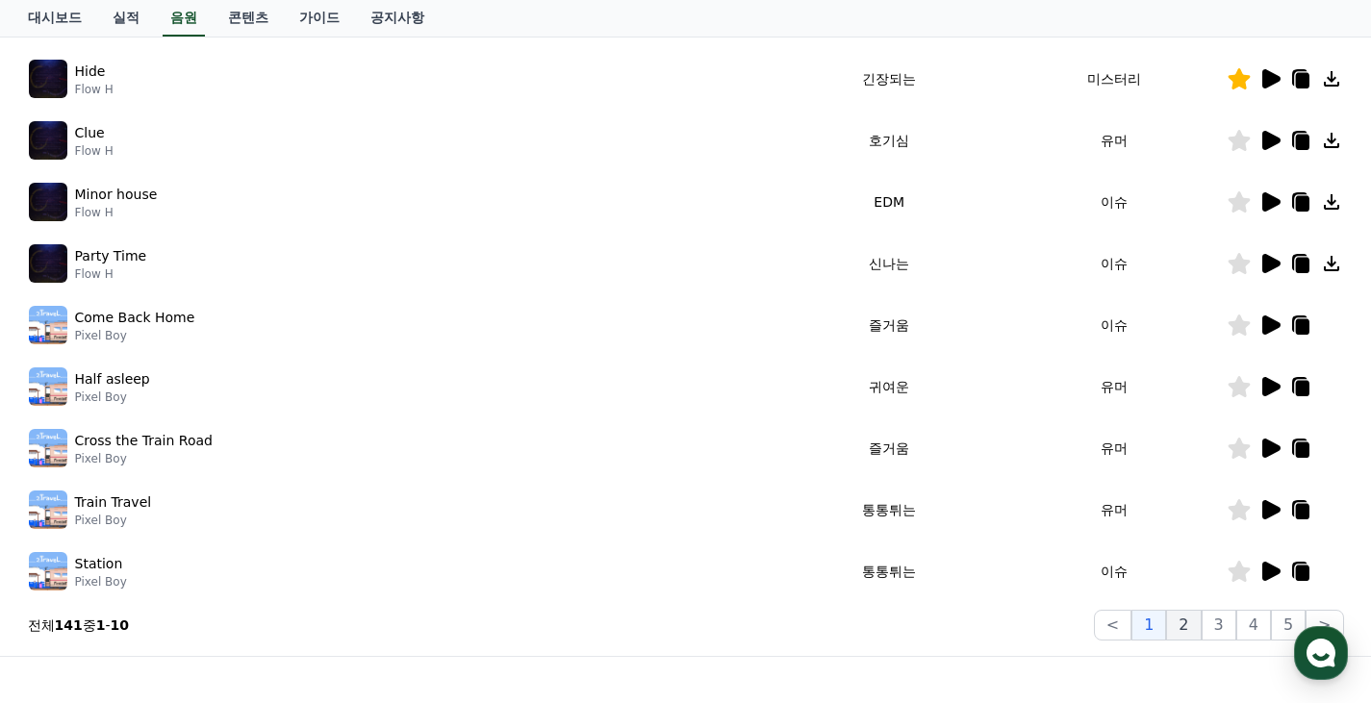
click at [1194, 618] on button "2" at bounding box center [1183, 625] width 35 height 31
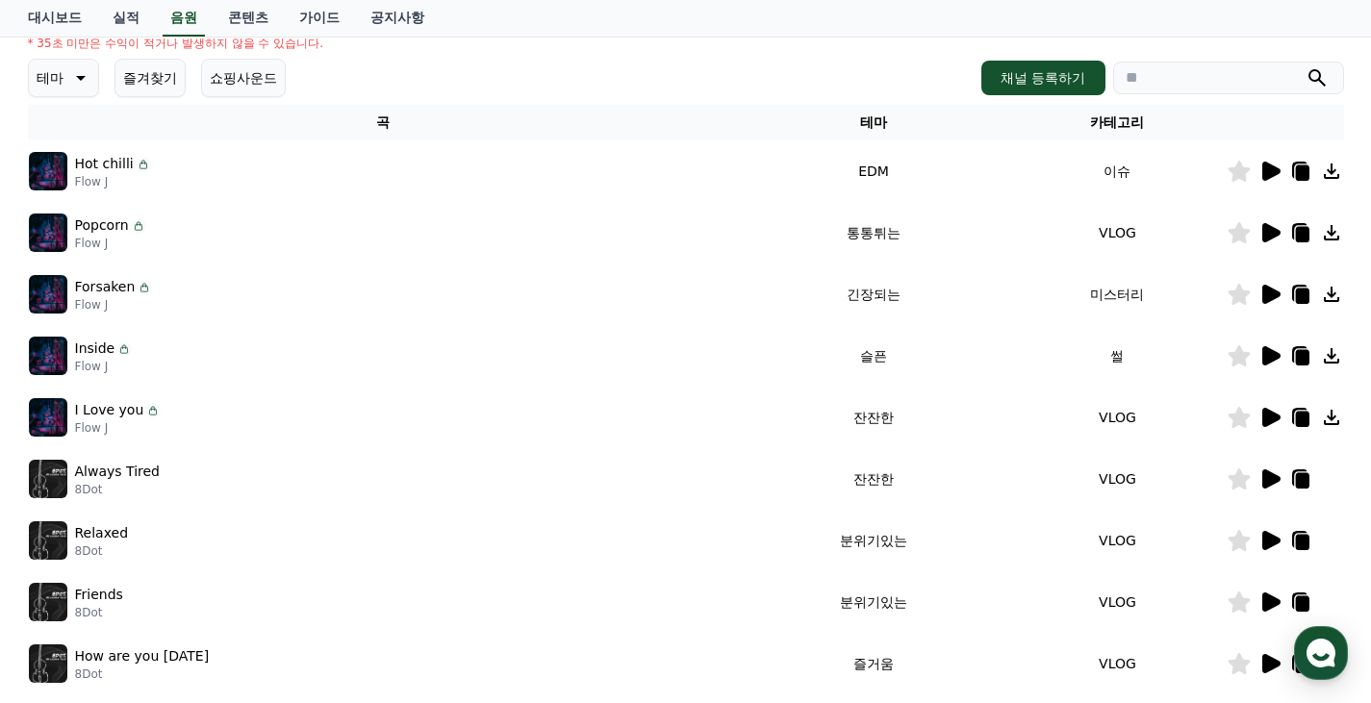
scroll to position [118, 0]
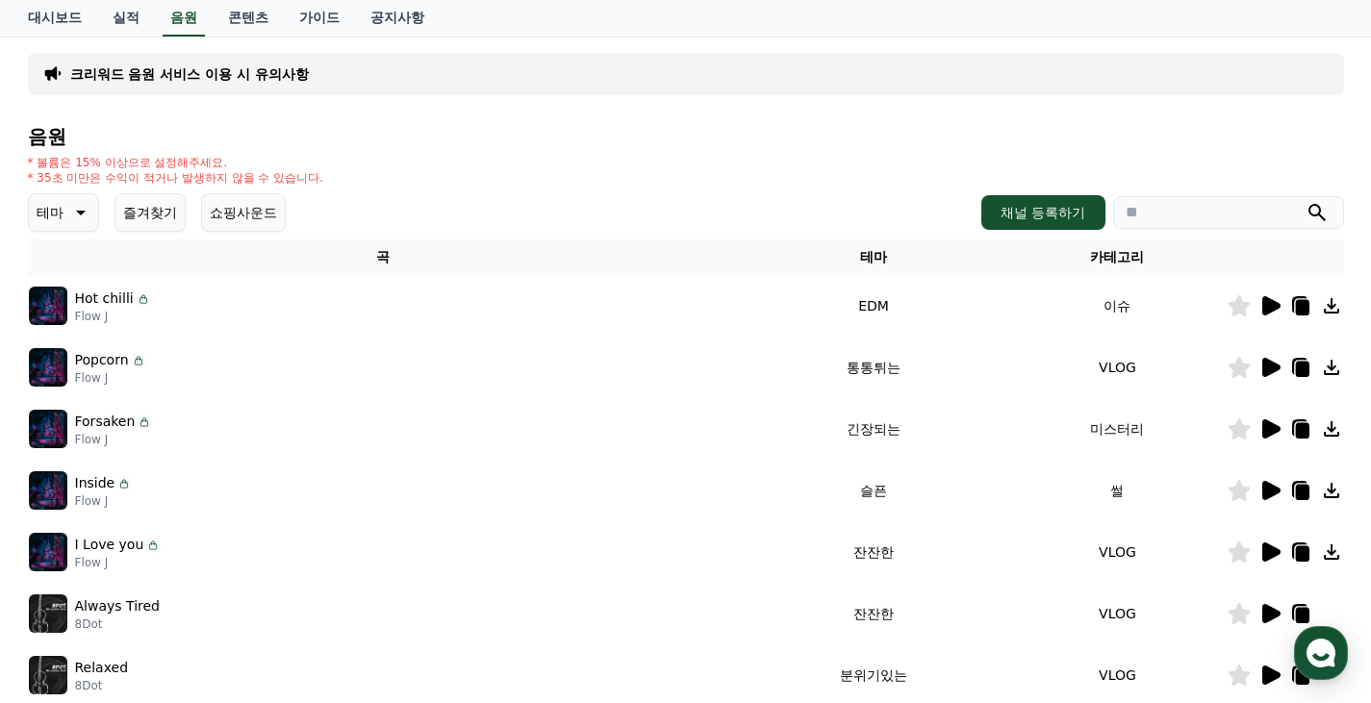
click at [1265, 304] on icon at bounding box center [1271, 305] width 18 height 19
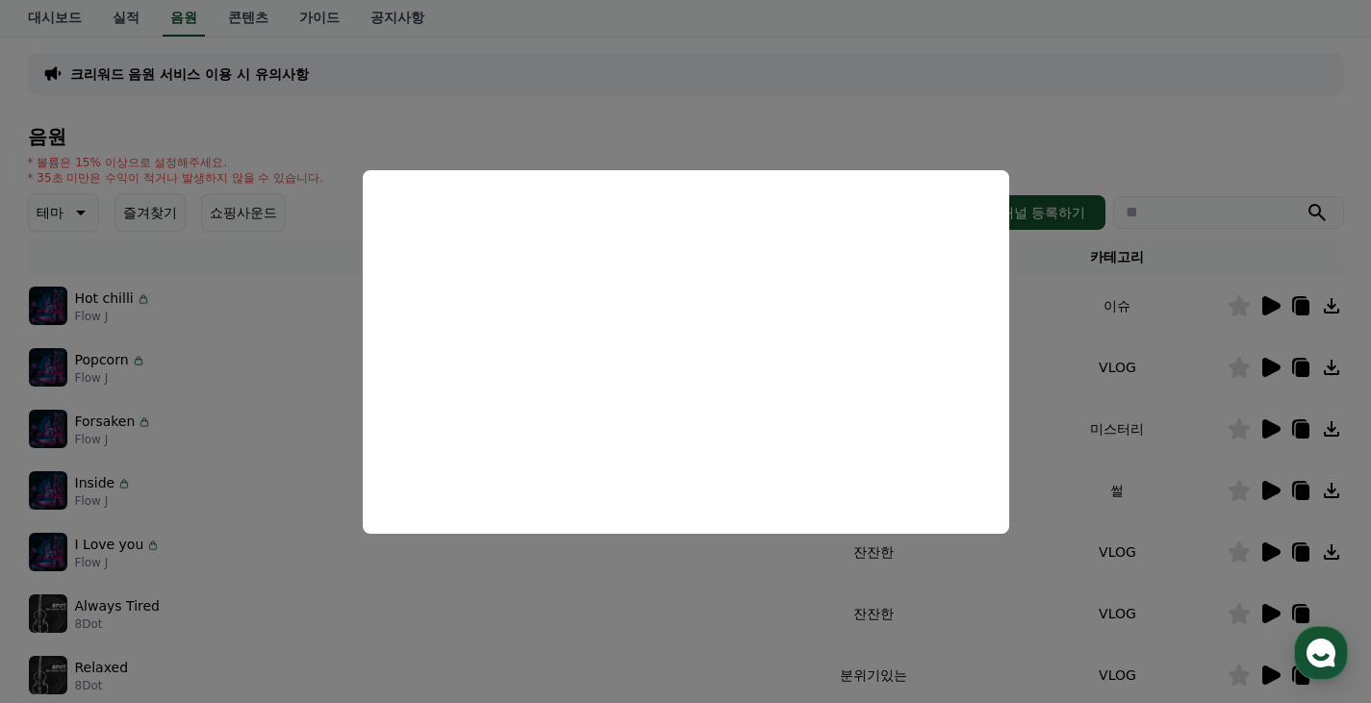
click at [291, 422] on button "close modal" at bounding box center [685, 351] width 1371 height 703
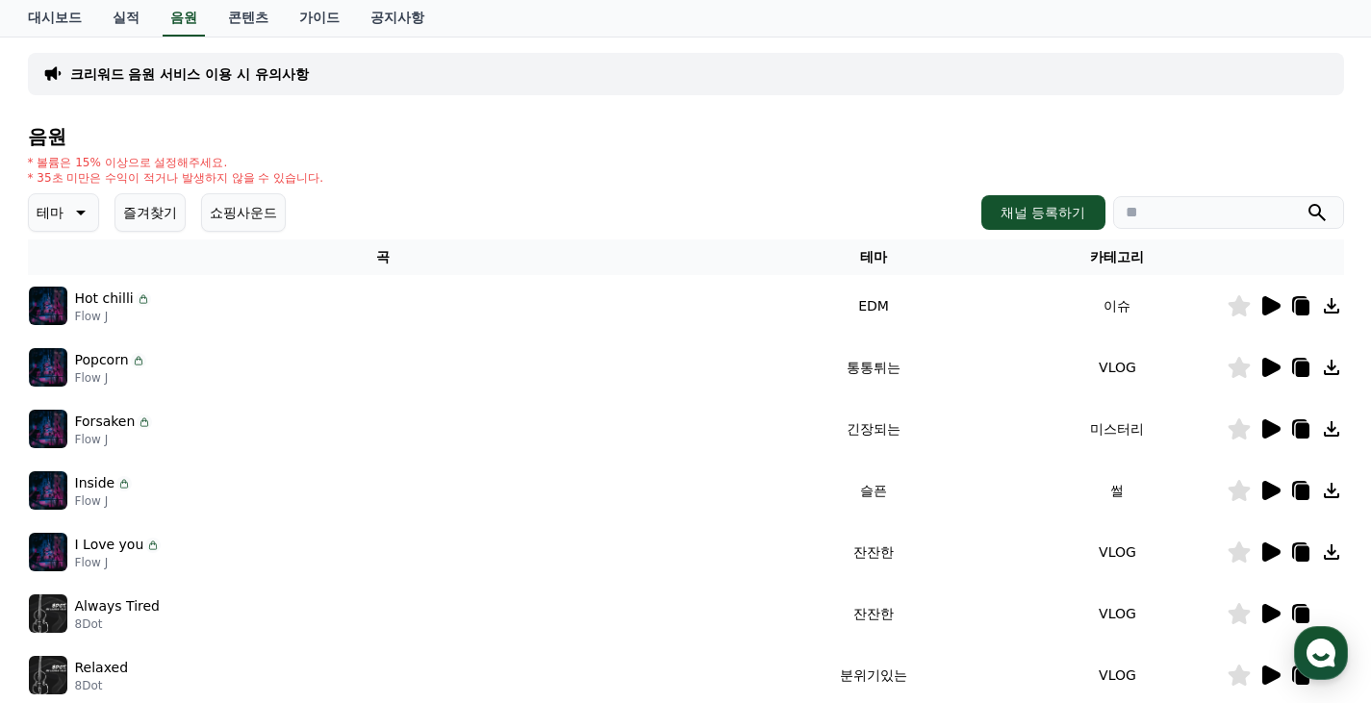
click at [238, 217] on button "쇼핑사운드" at bounding box center [243, 212] width 85 height 38
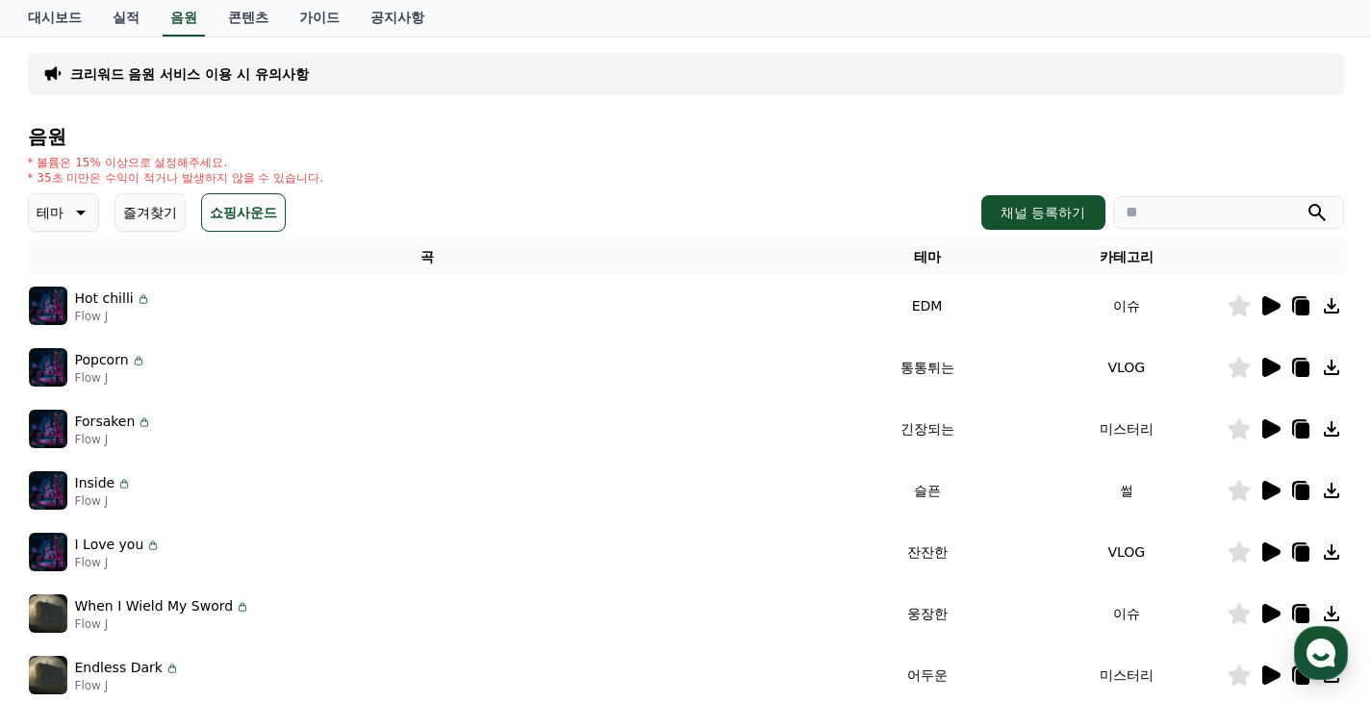
click at [1270, 366] on icon at bounding box center [1271, 367] width 18 height 19
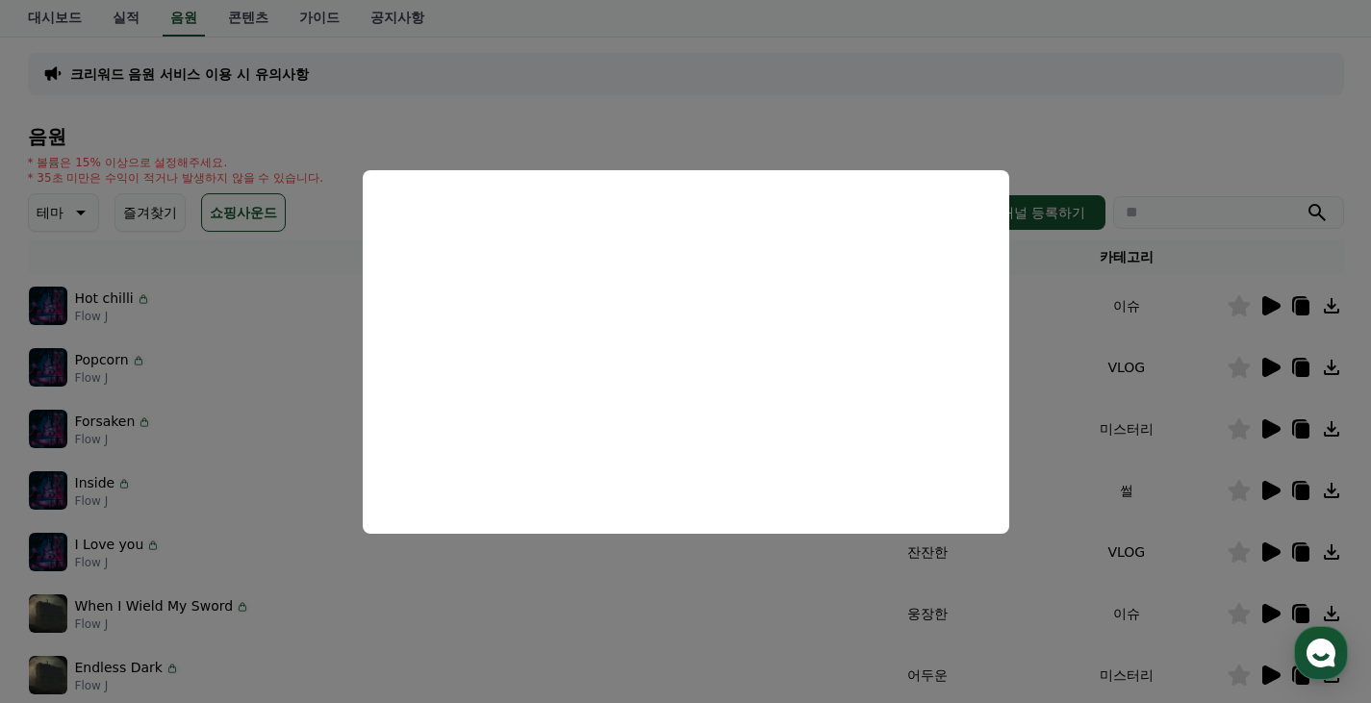
click at [299, 526] on button "close modal" at bounding box center [685, 351] width 1371 height 703
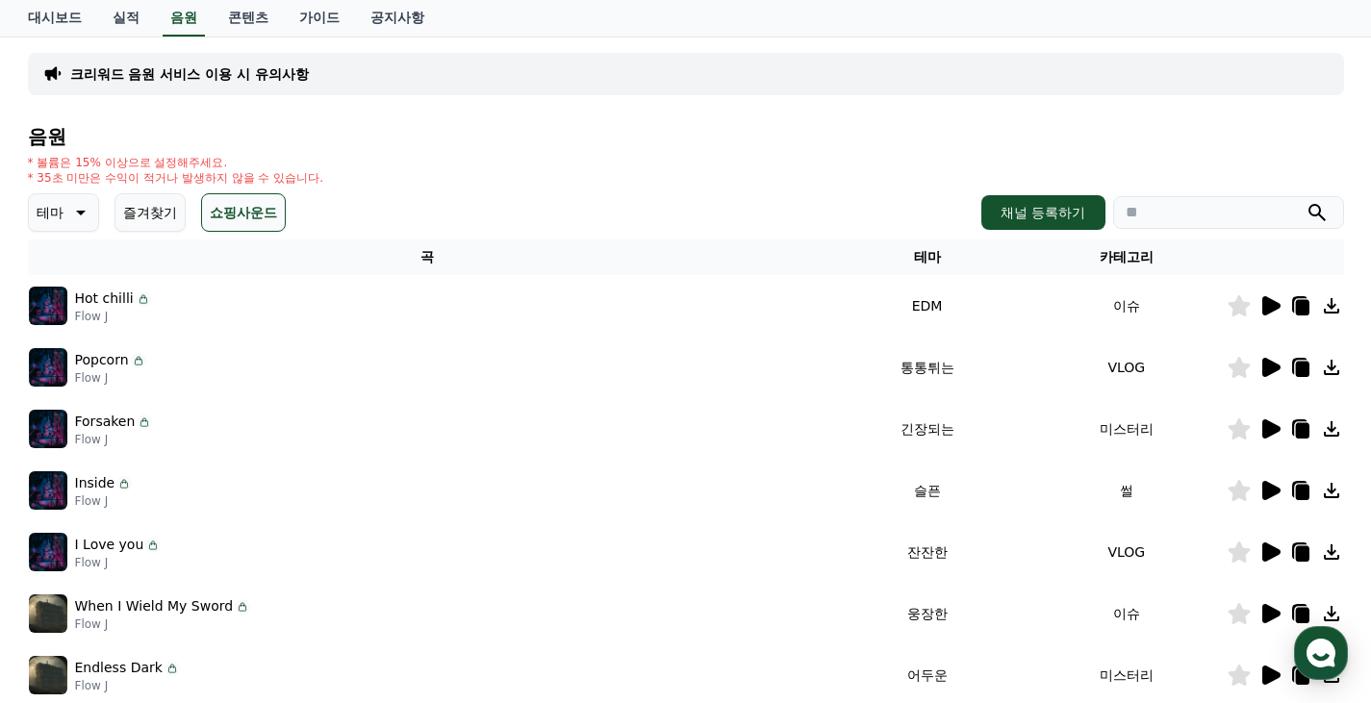
click at [1265, 551] on icon at bounding box center [1271, 552] width 18 height 19
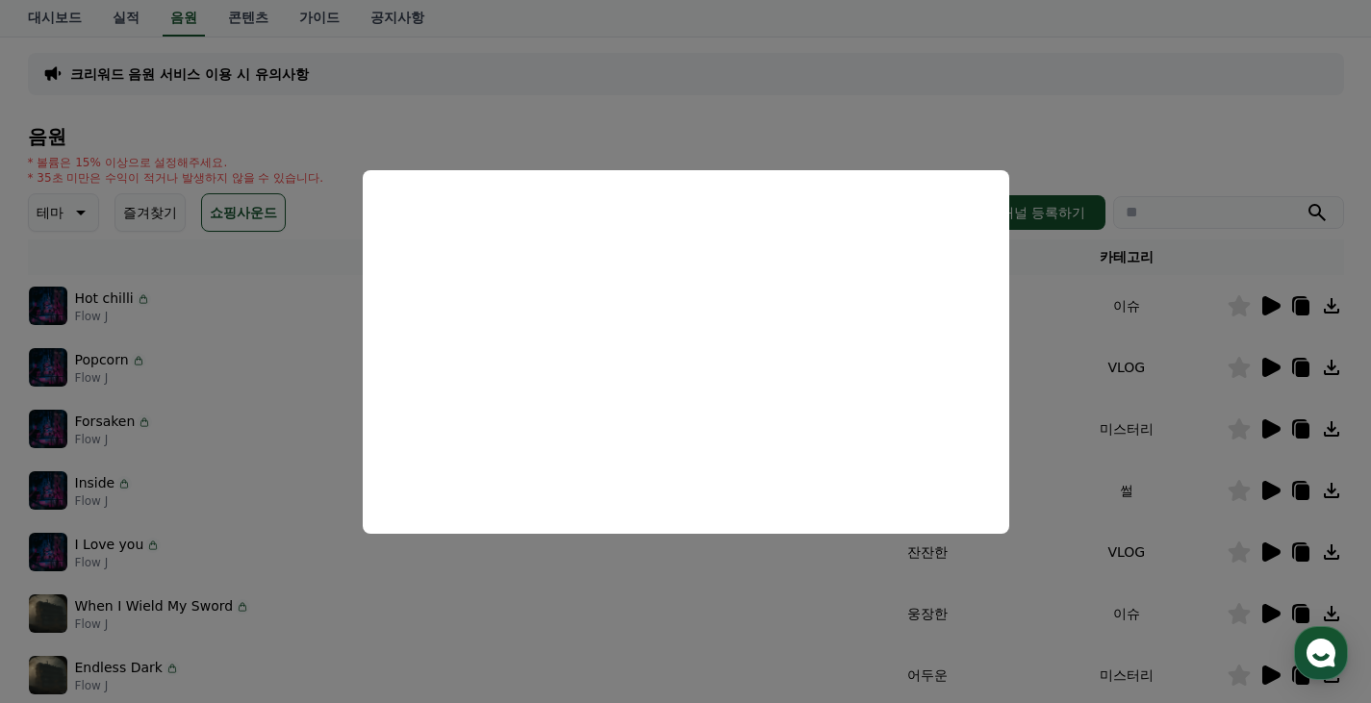
click at [469, 624] on button "close modal" at bounding box center [685, 351] width 1371 height 703
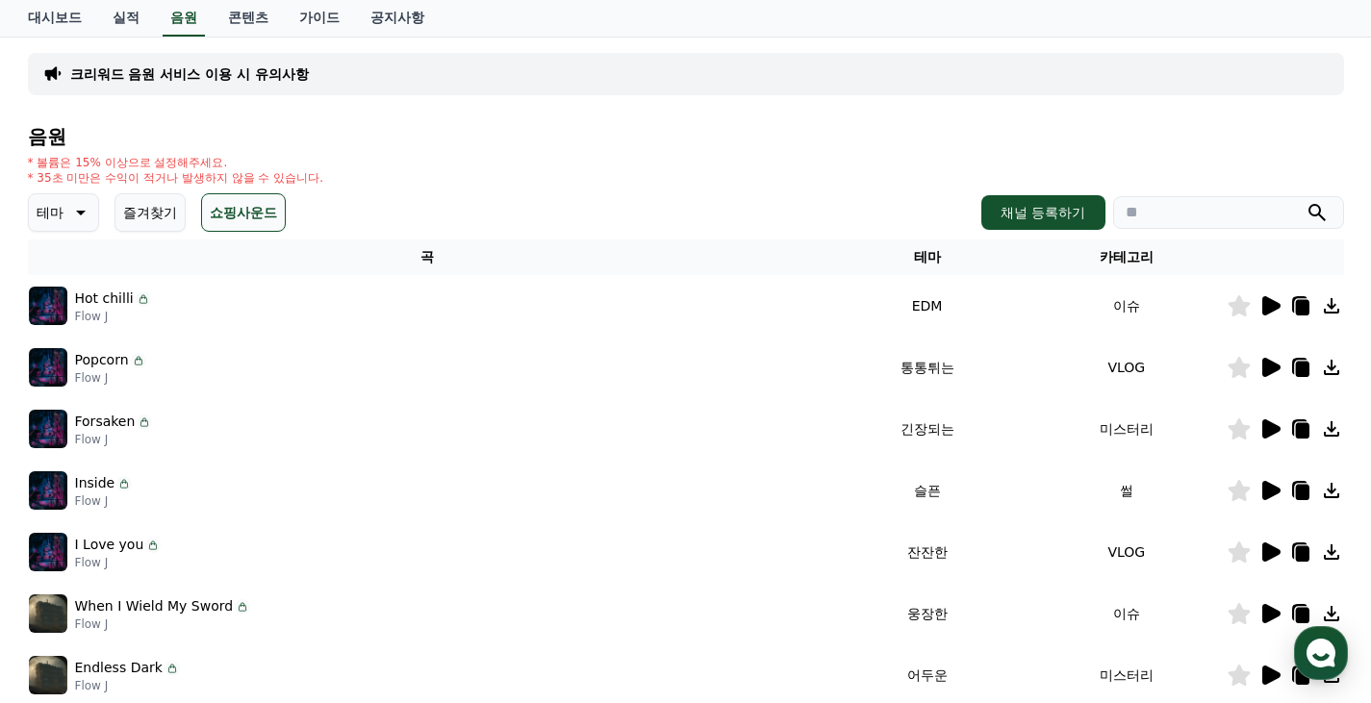
click at [1261, 492] on icon at bounding box center [1269, 490] width 23 height 23
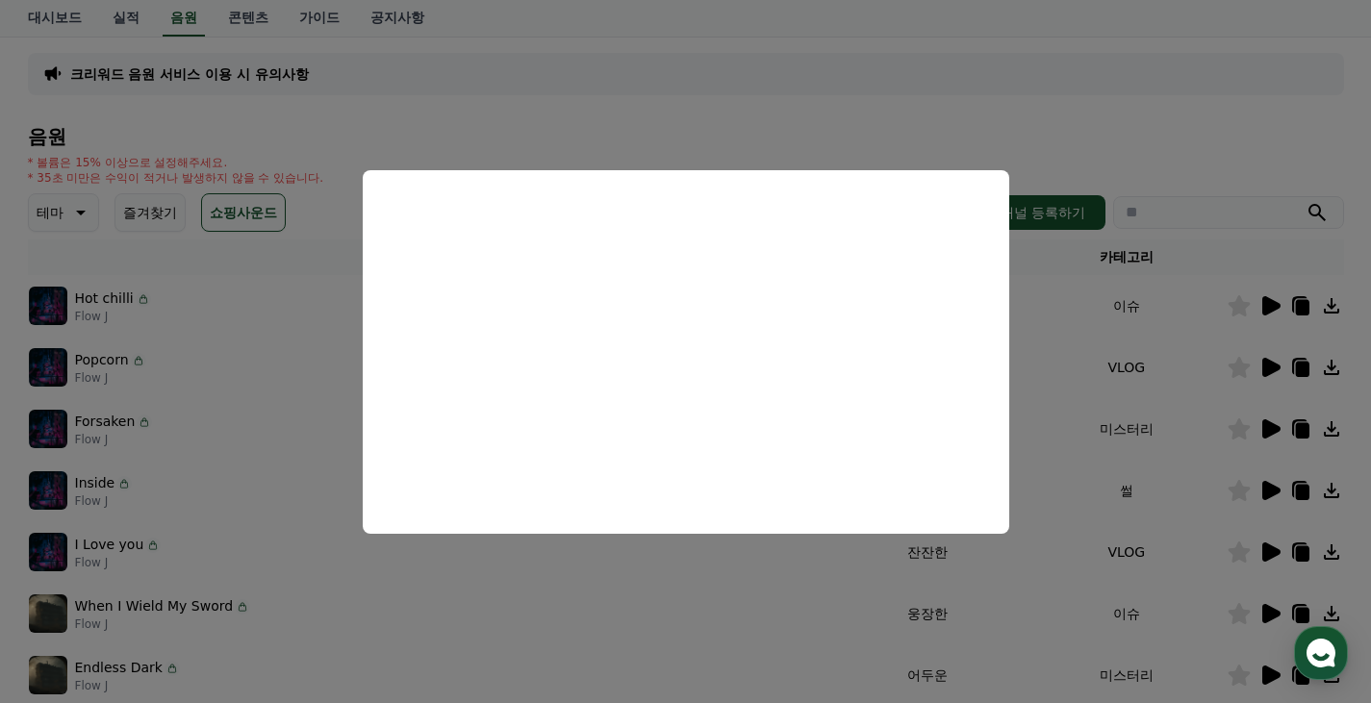
click at [1171, 474] on button "close modal" at bounding box center [685, 351] width 1371 height 703
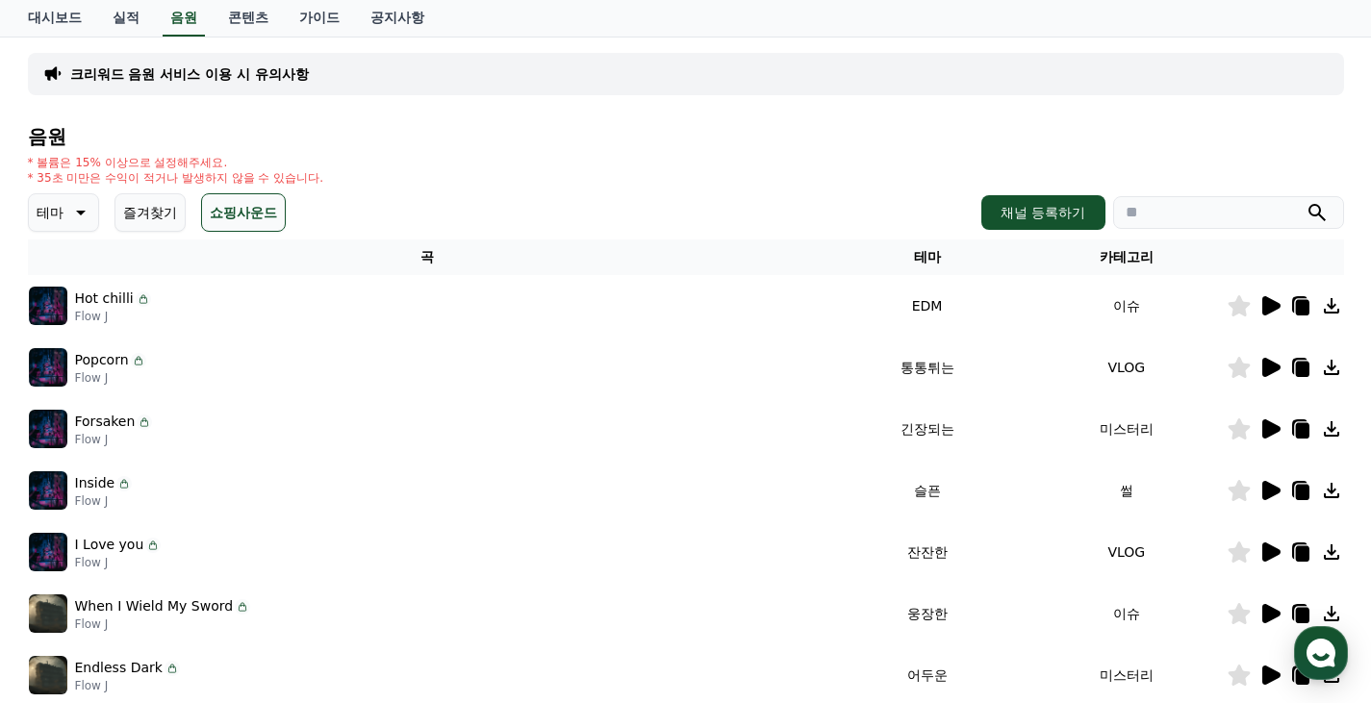
click at [1272, 427] on icon at bounding box center [1271, 428] width 18 height 19
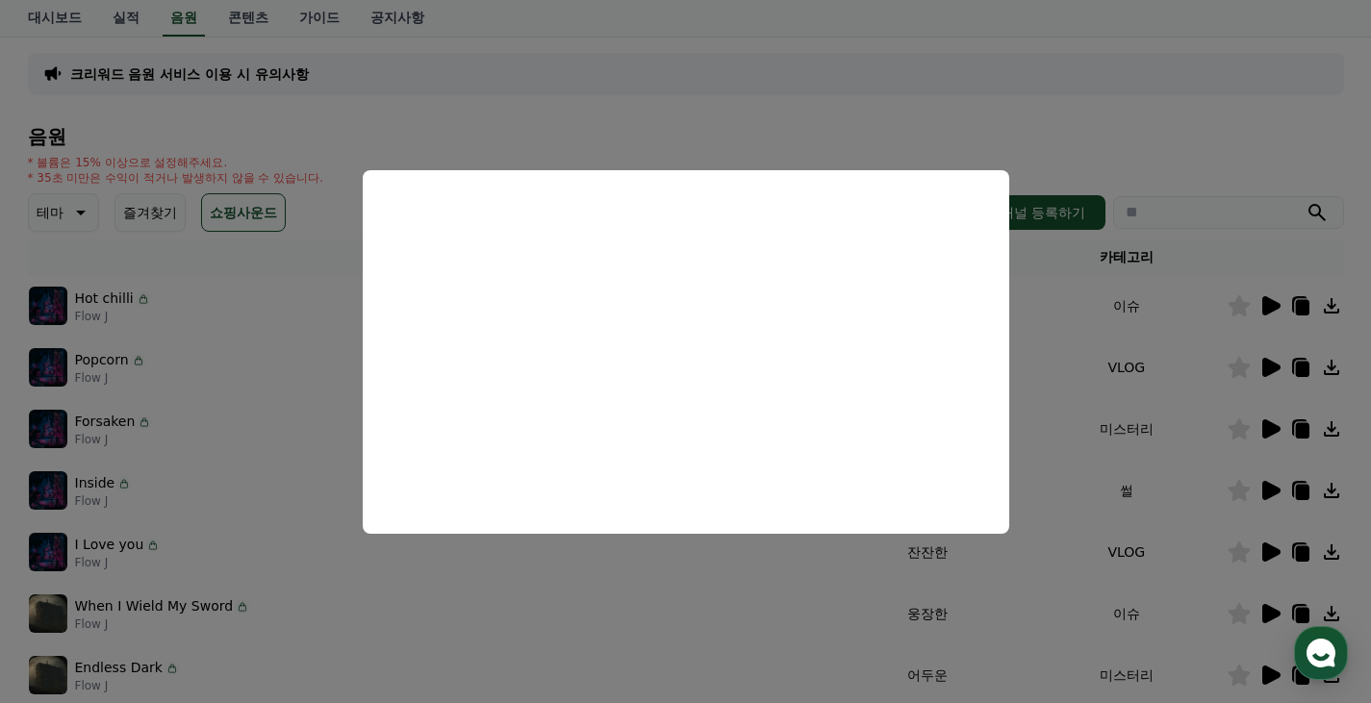
click at [1084, 553] on button "close modal" at bounding box center [685, 351] width 1371 height 703
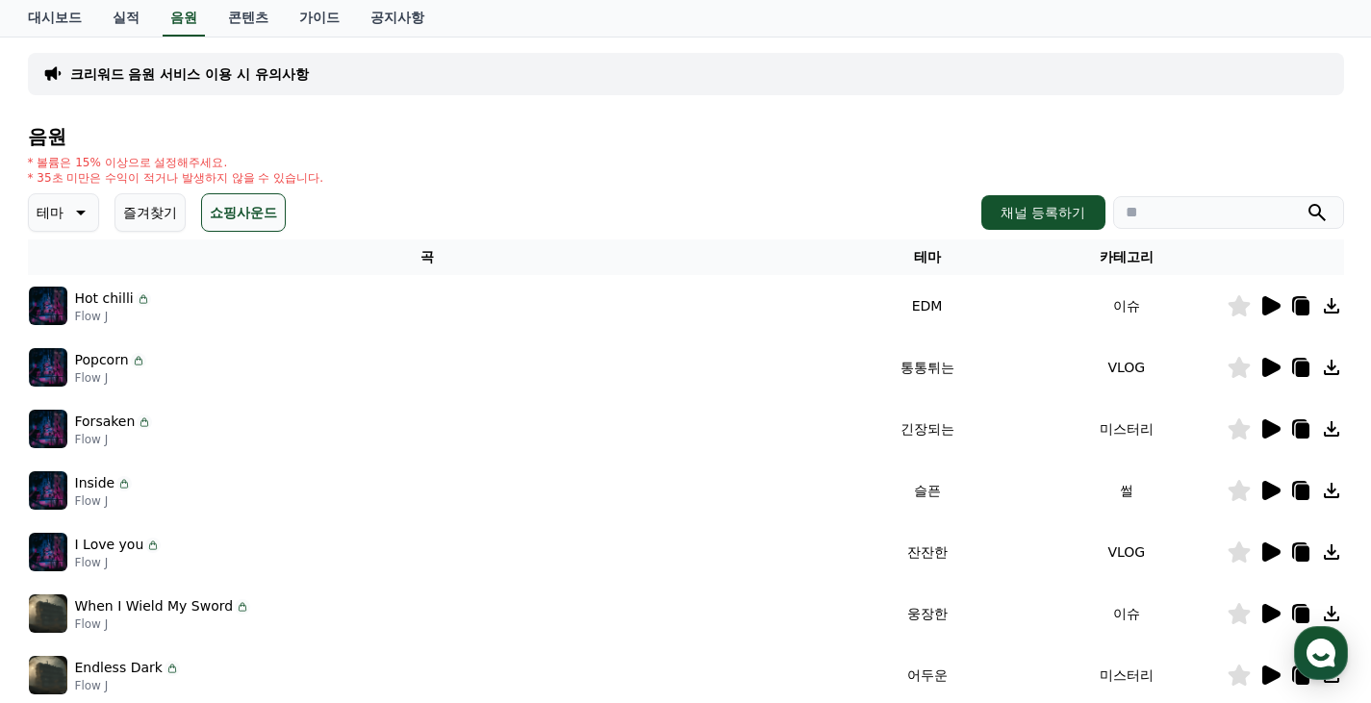
click at [1268, 367] on icon at bounding box center [1271, 367] width 18 height 19
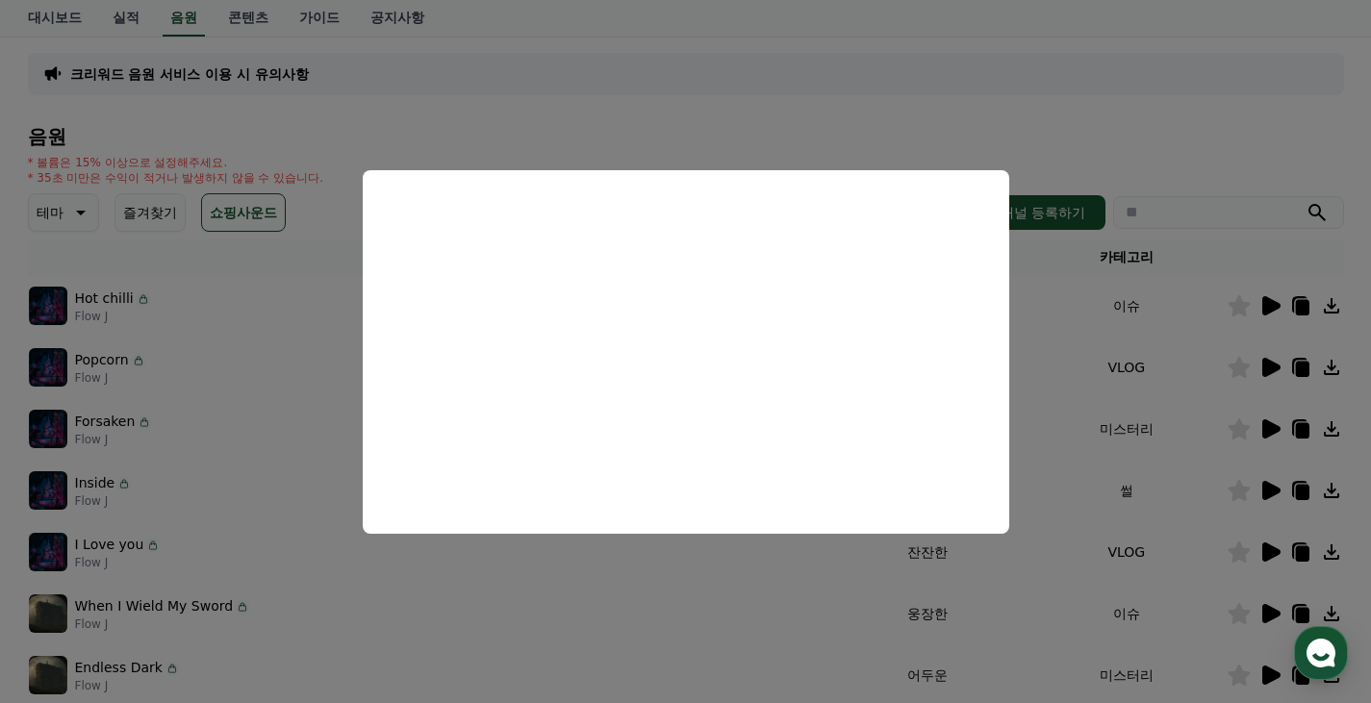
click at [1160, 470] on button "close modal" at bounding box center [685, 351] width 1371 height 703
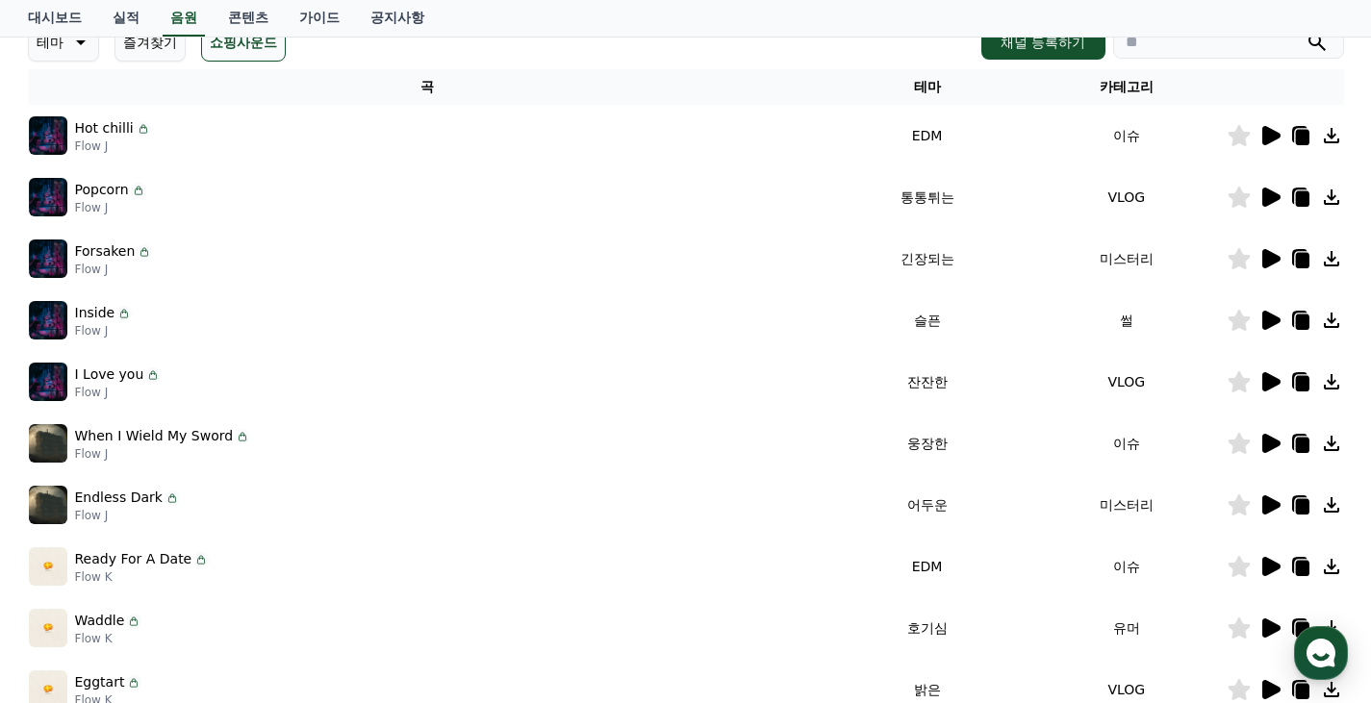
scroll to position [407, 0]
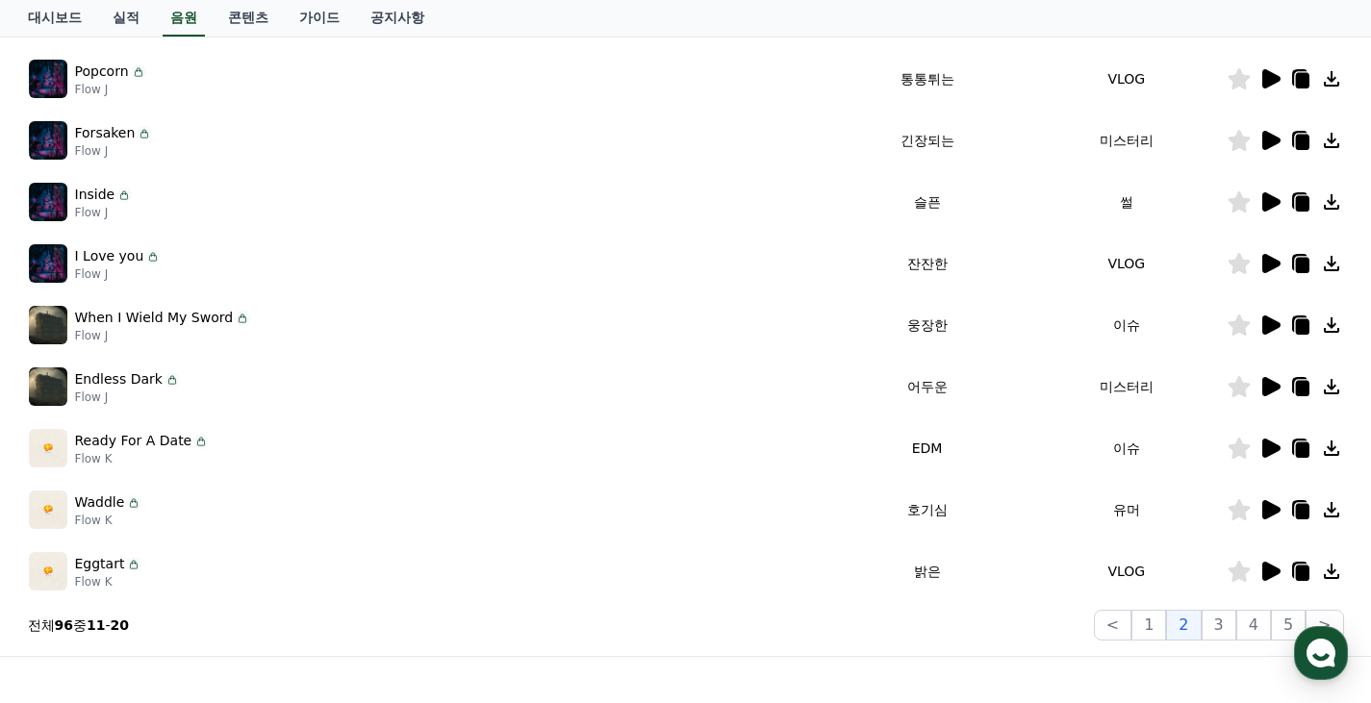
click at [1266, 320] on icon at bounding box center [1271, 325] width 18 height 19
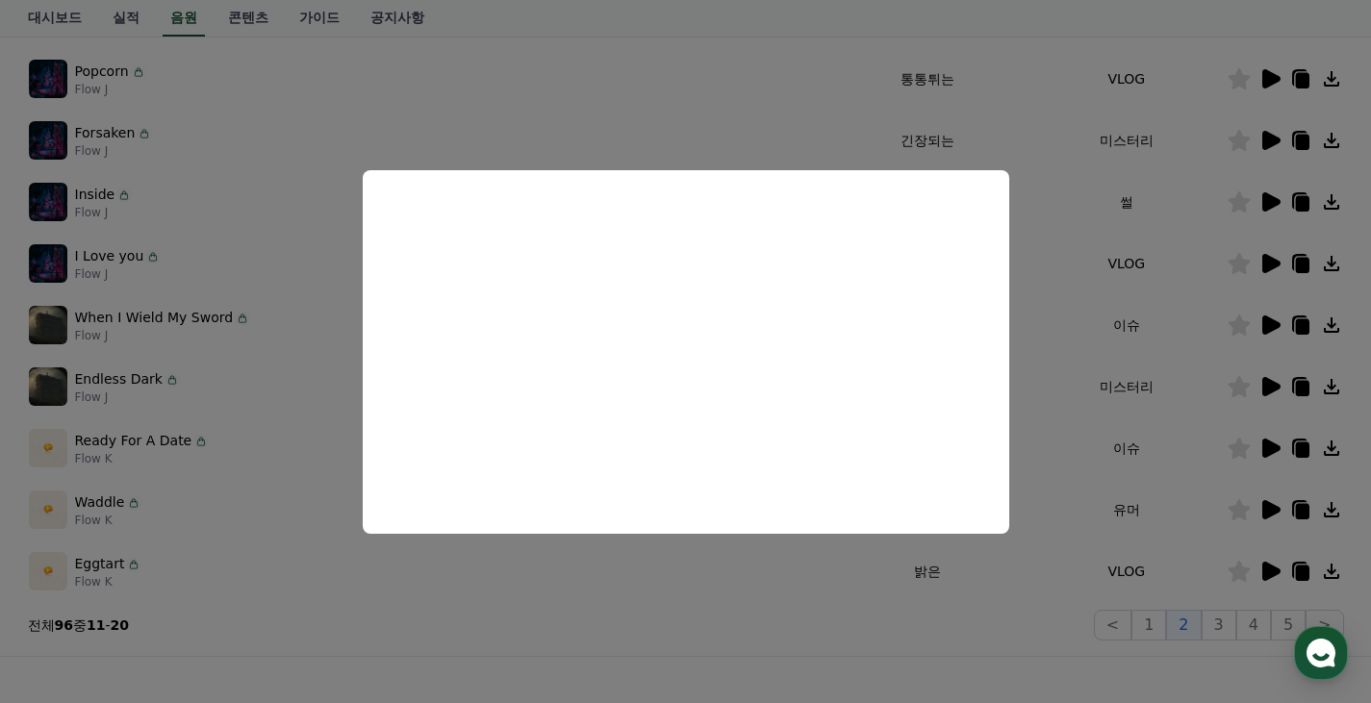
click at [1258, 314] on button at bounding box center [1269, 325] width 23 height 23
click at [263, 376] on button "close modal" at bounding box center [685, 351] width 1371 height 703
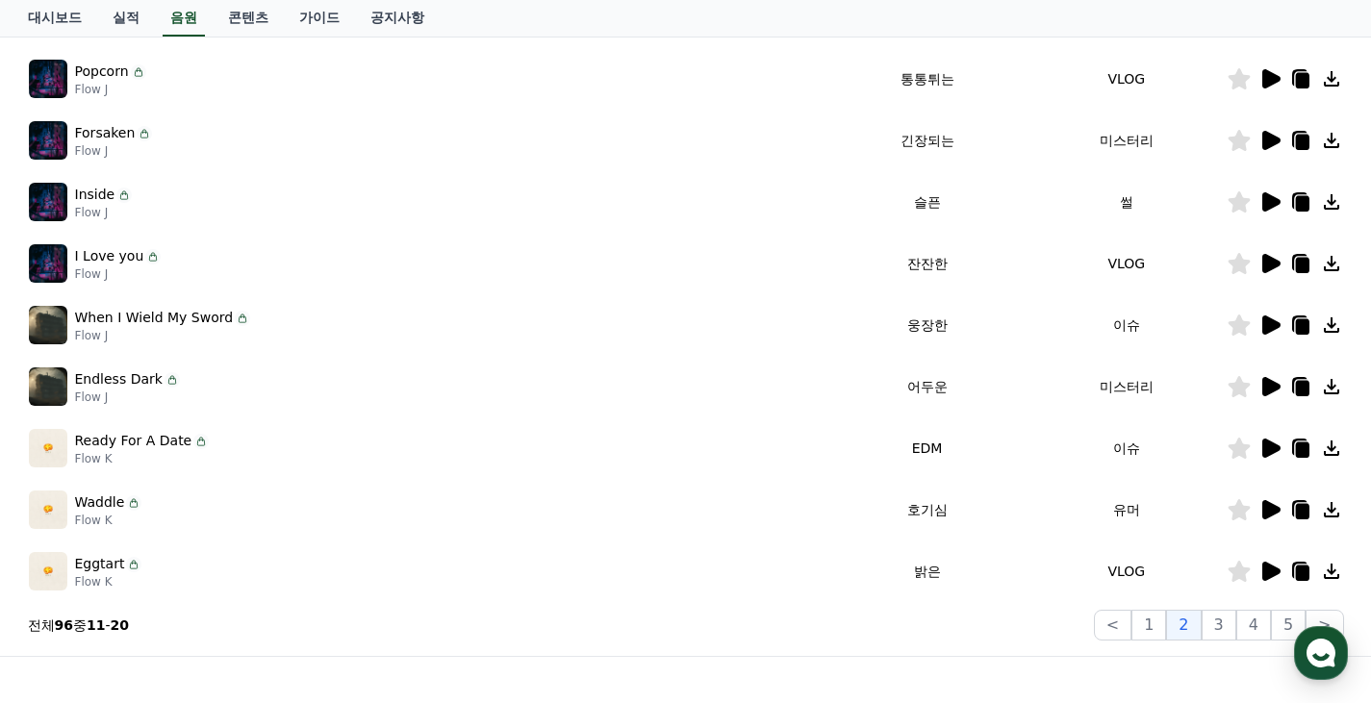
drag, startPoint x: 1235, startPoint y: 321, endPoint x: 1248, endPoint y: 360, distance: 40.5
click at [1235, 322] on icon at bounding box center [1238, 325] width 22 height 21
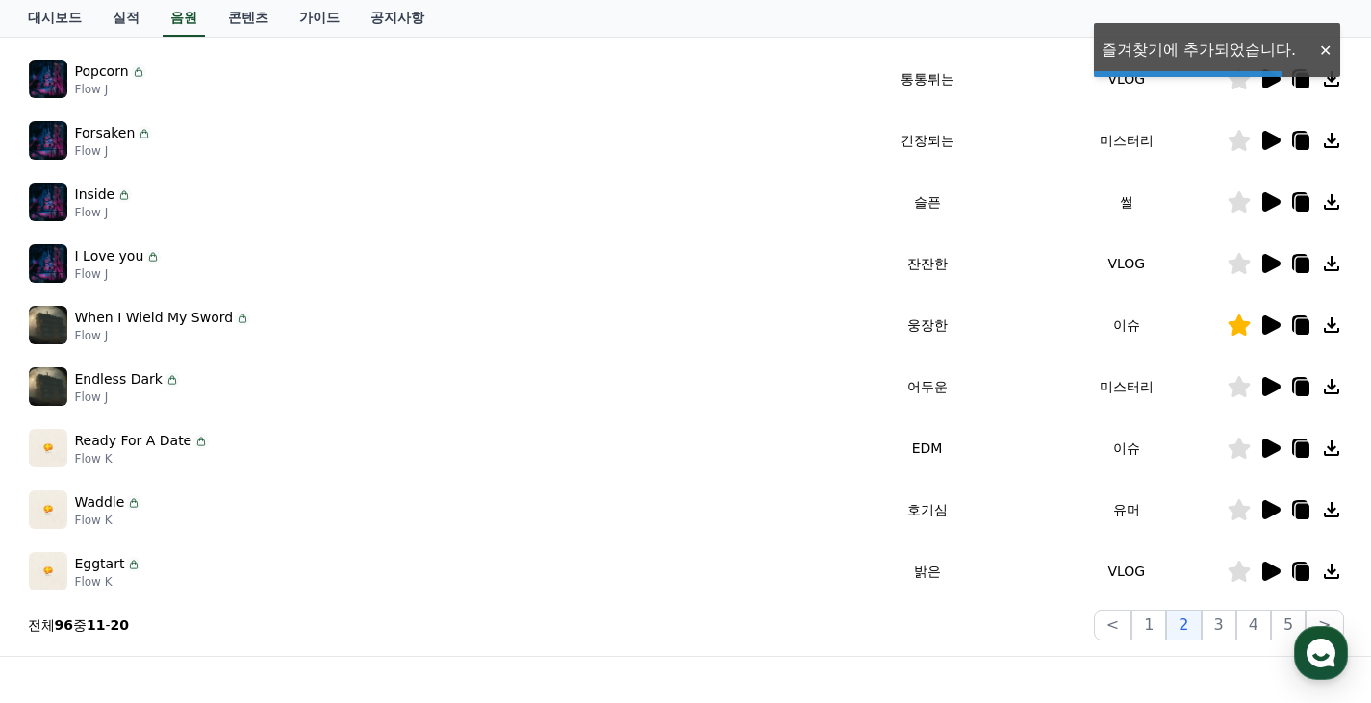
click at [1272, 388] on icon at bounding box center [1271, 386] width 18 height 19
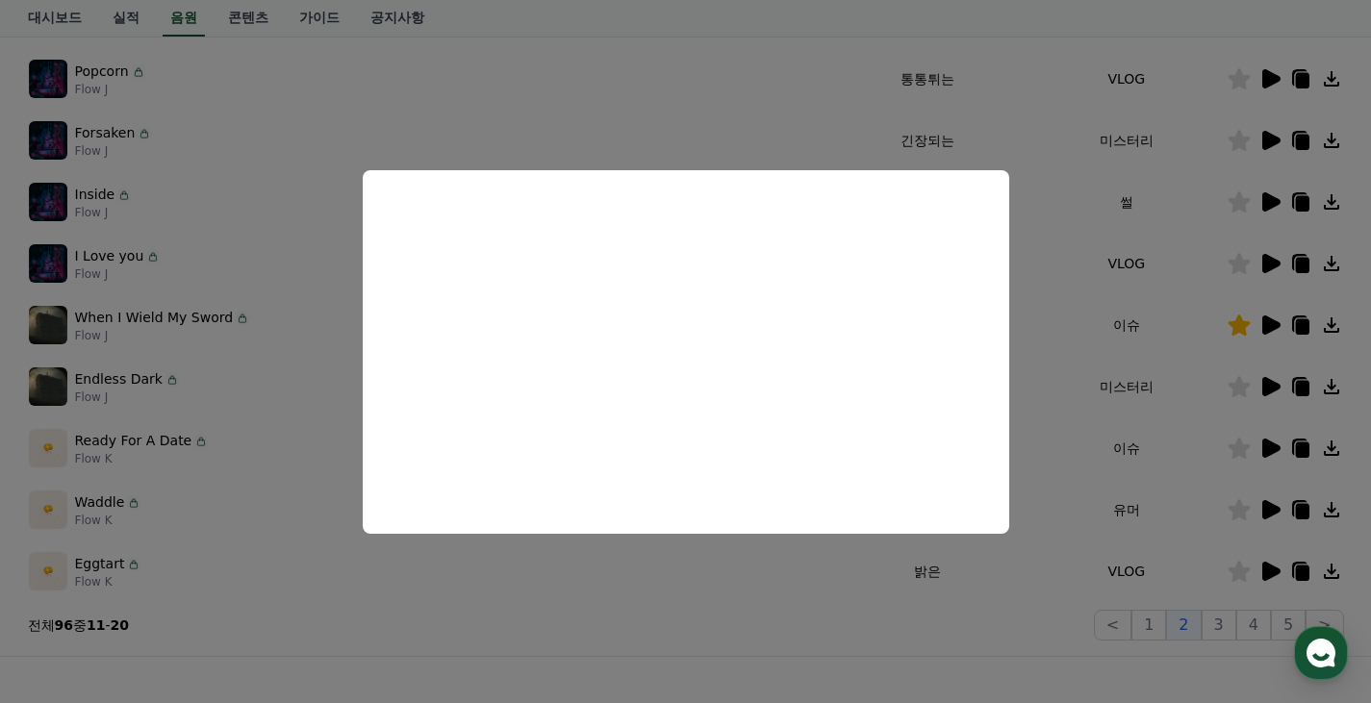
drag, startPoint x: 547, startPoint y: 615, endPoint x: 370, endPoint y: 532, distance: 195.4
click at [545, 619] on button "close modal" at bounding box center [685, 351] width 1371 height 703
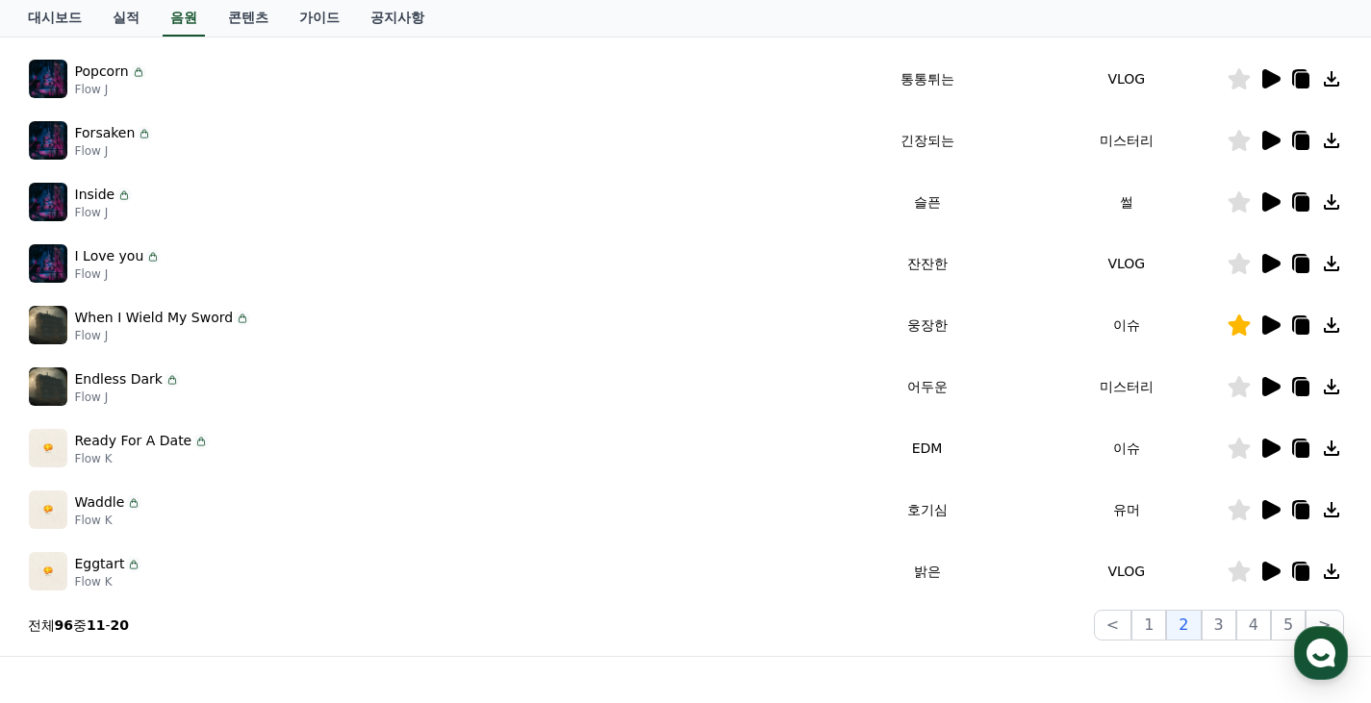
click at [1253, 442] on div at bounding box center [1284, 448] width 115 height 23
click at [1275, 439] on icon at bounding box center [1269, 448] width 23 height 23
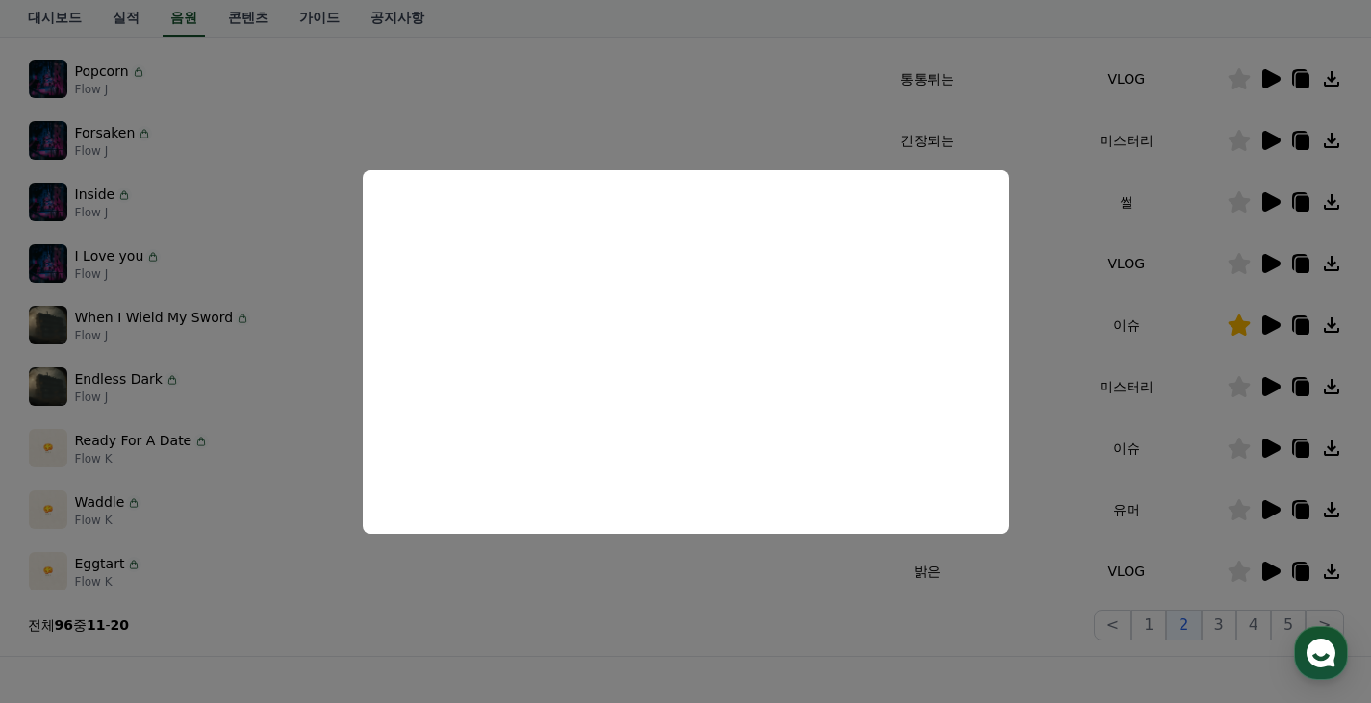
click at [1136, 543] on button "close modal" at bounding box center [685, 351] width 1371 height 703
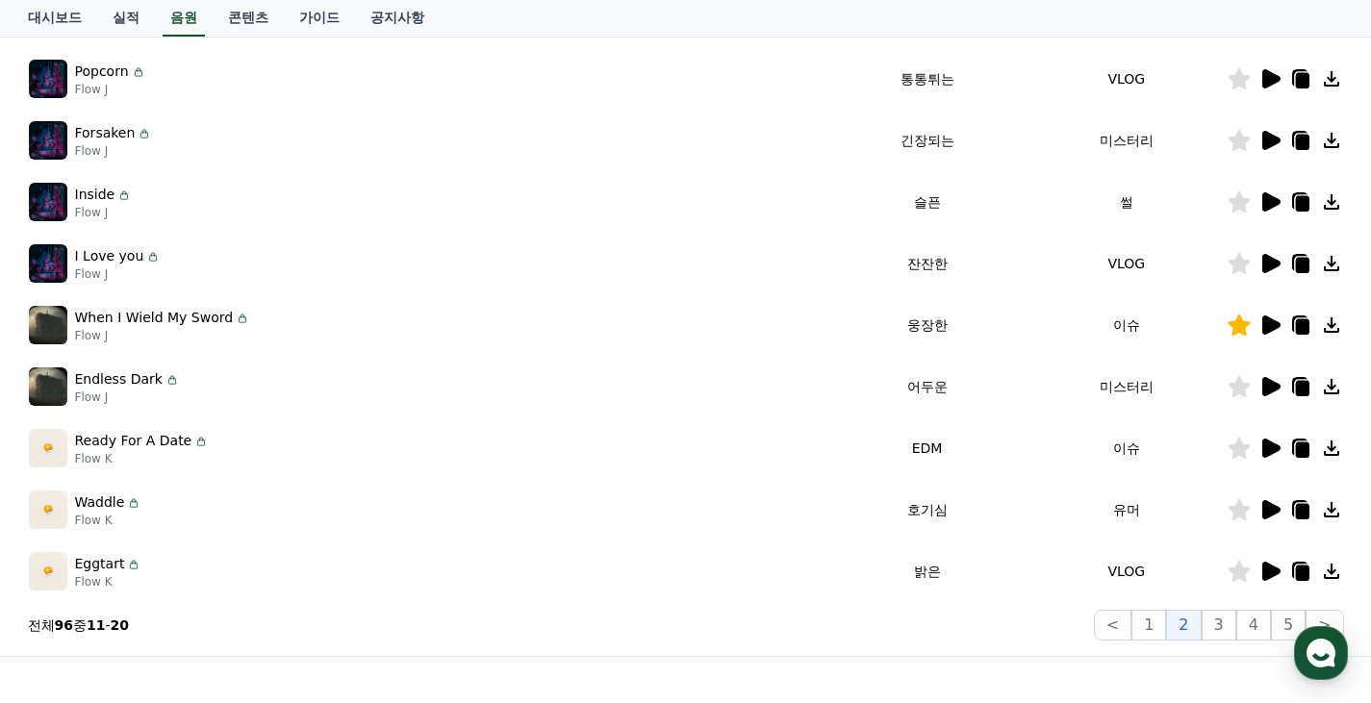
click at [1275, 513] on icon at bounding box center [1271, 509] width 18 height 19
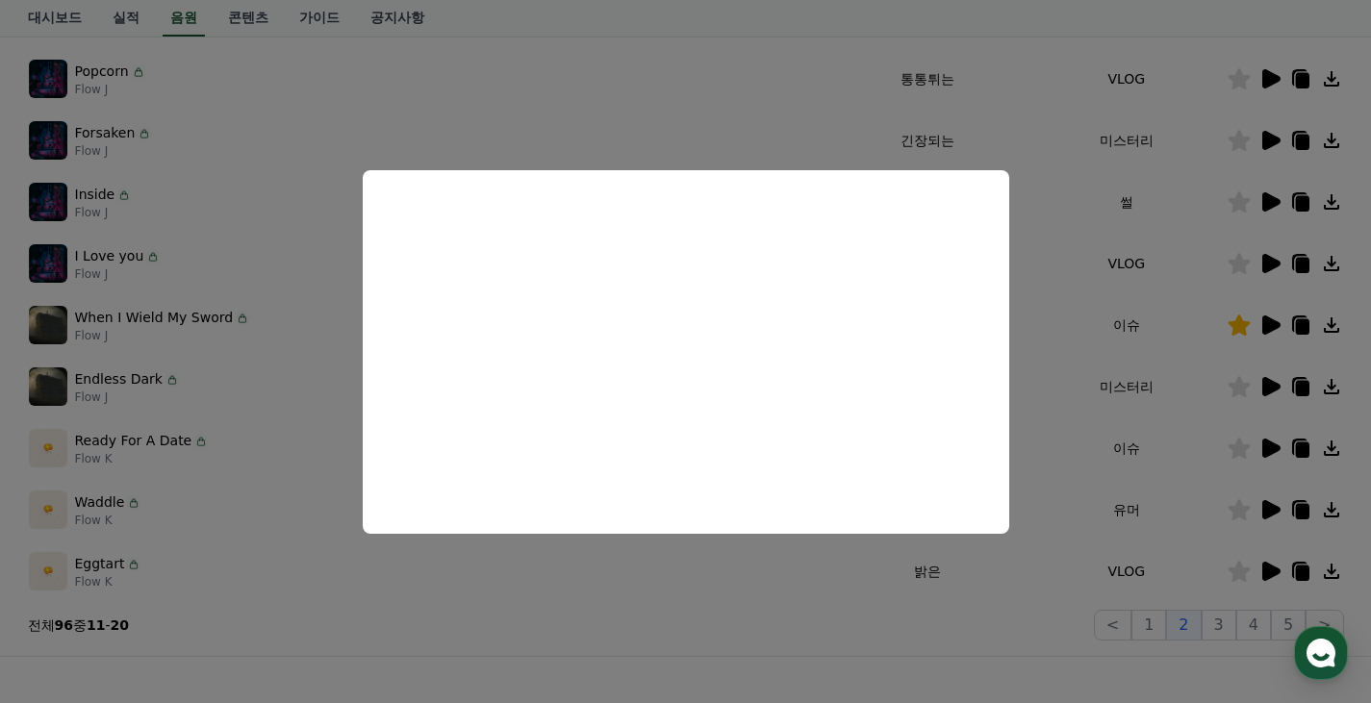
click at [1149, 540] on button "close modal" at bounding box center [685, 351] width 1371 height 703
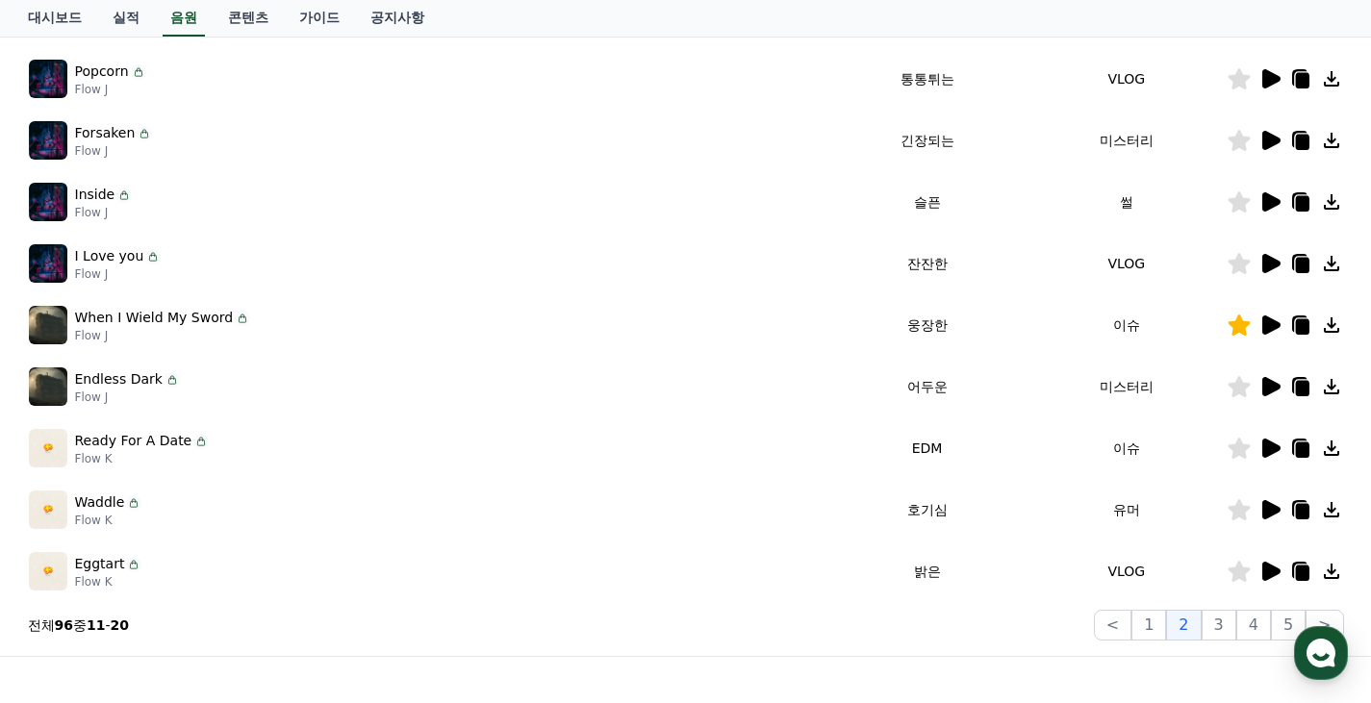
click at [1235, 517] on icon at bounding box center [1238, 509] width 22 height 21
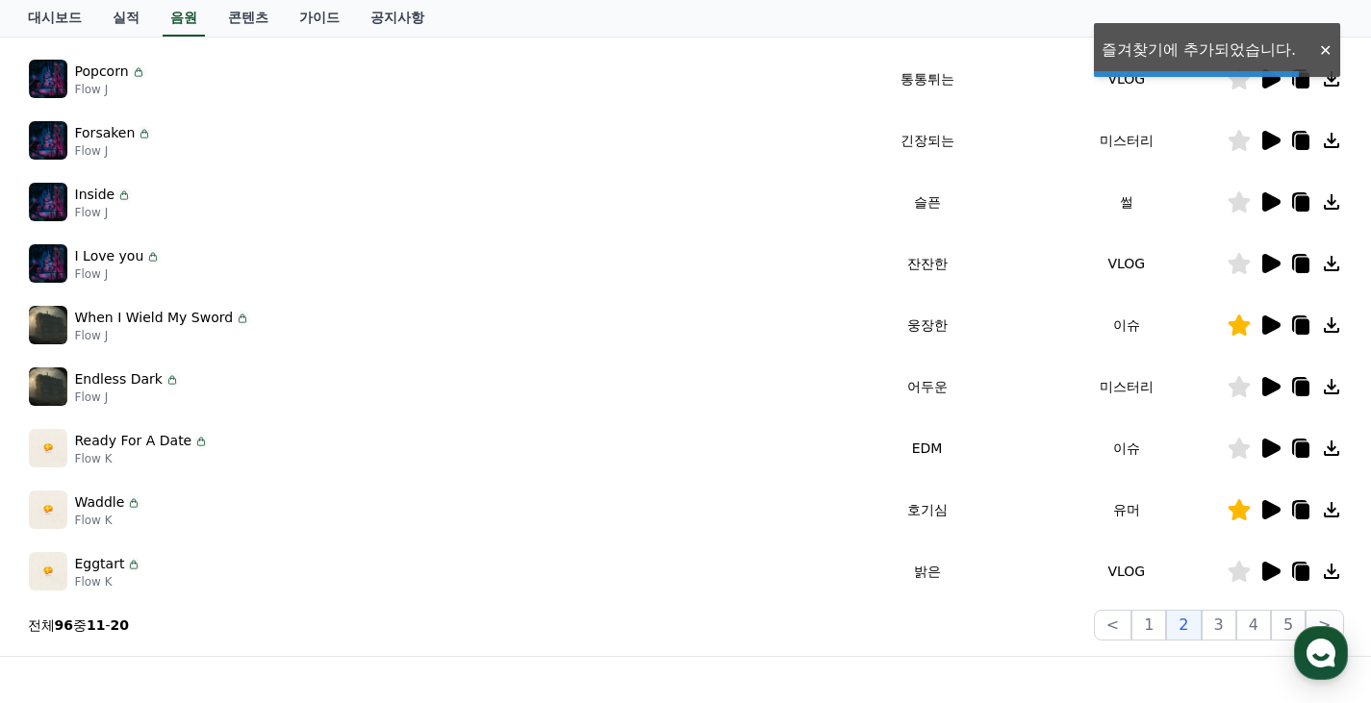
click at [1235, 575] on icon at bounding box center [1238, 571] width 22 height 21
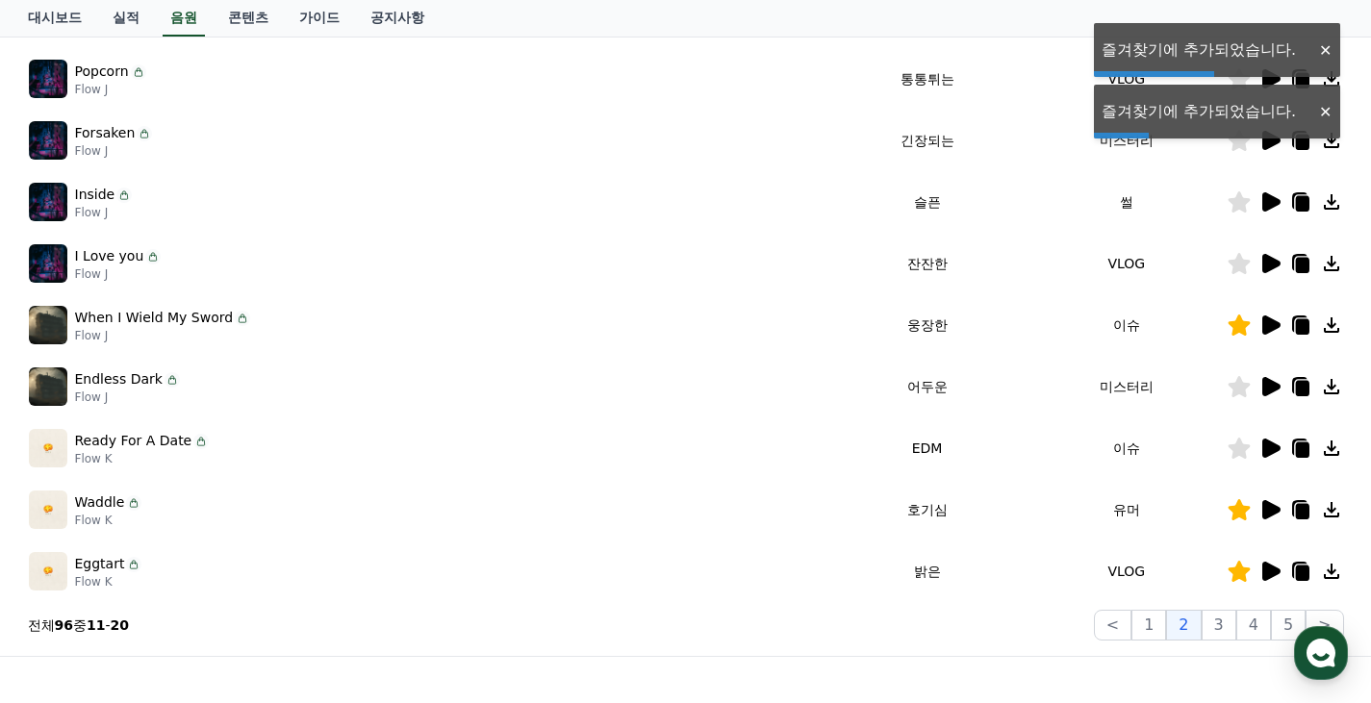
click at [1245, 570] on icon at bounding box center [1238, 571] width 22 height 21
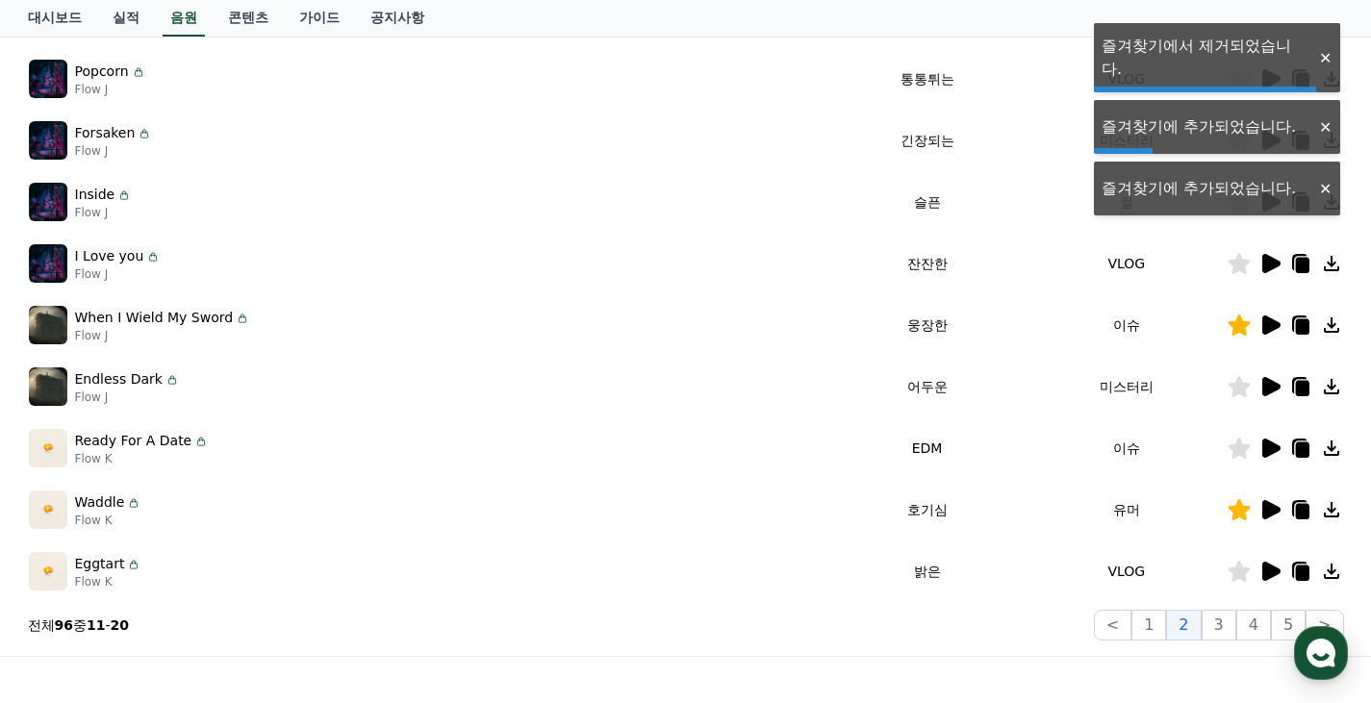
click at [1269, 574] on icon at bounding box center [1271, 571] width 18 height 19
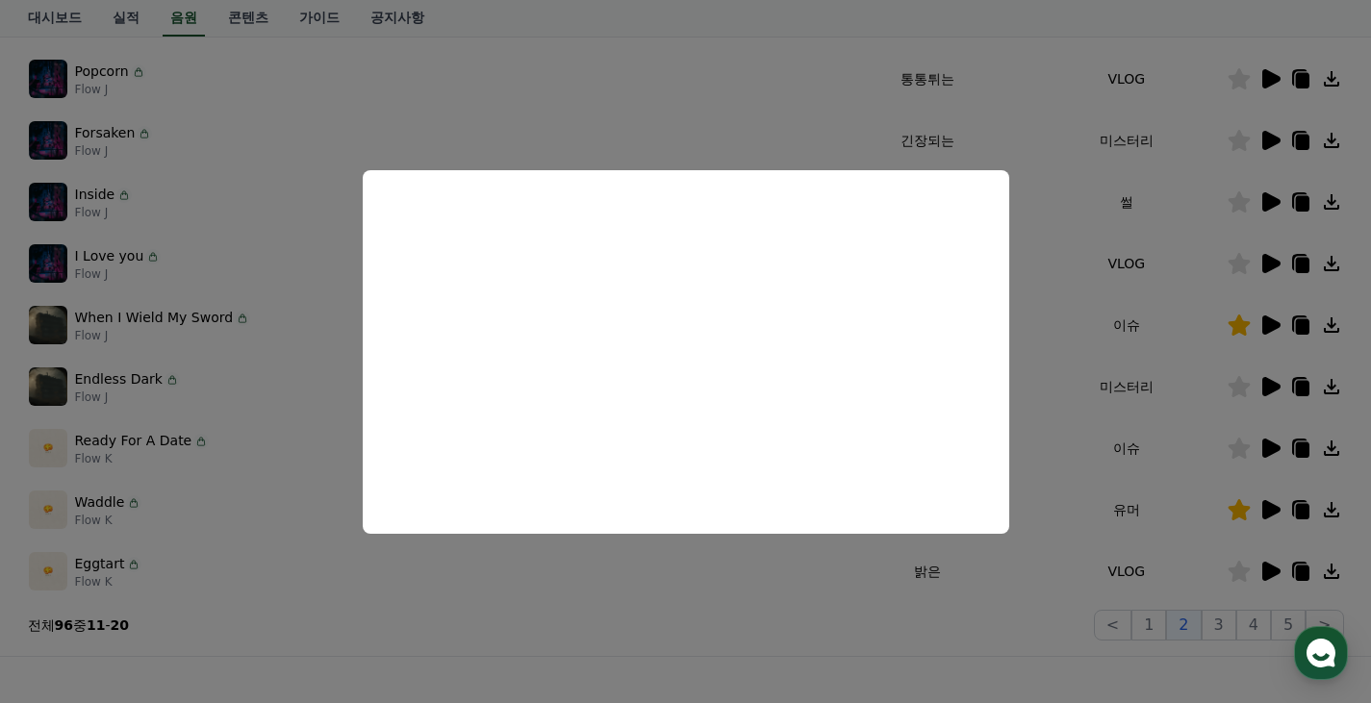
drag, startPoint x: 1126, startPoint y: 479, endPoint x: 1149, endPoint y: 576, distance: 99.9
click at [1126, 479] on button "close modal" at bounding box center [685, 351] width 1371 height 703
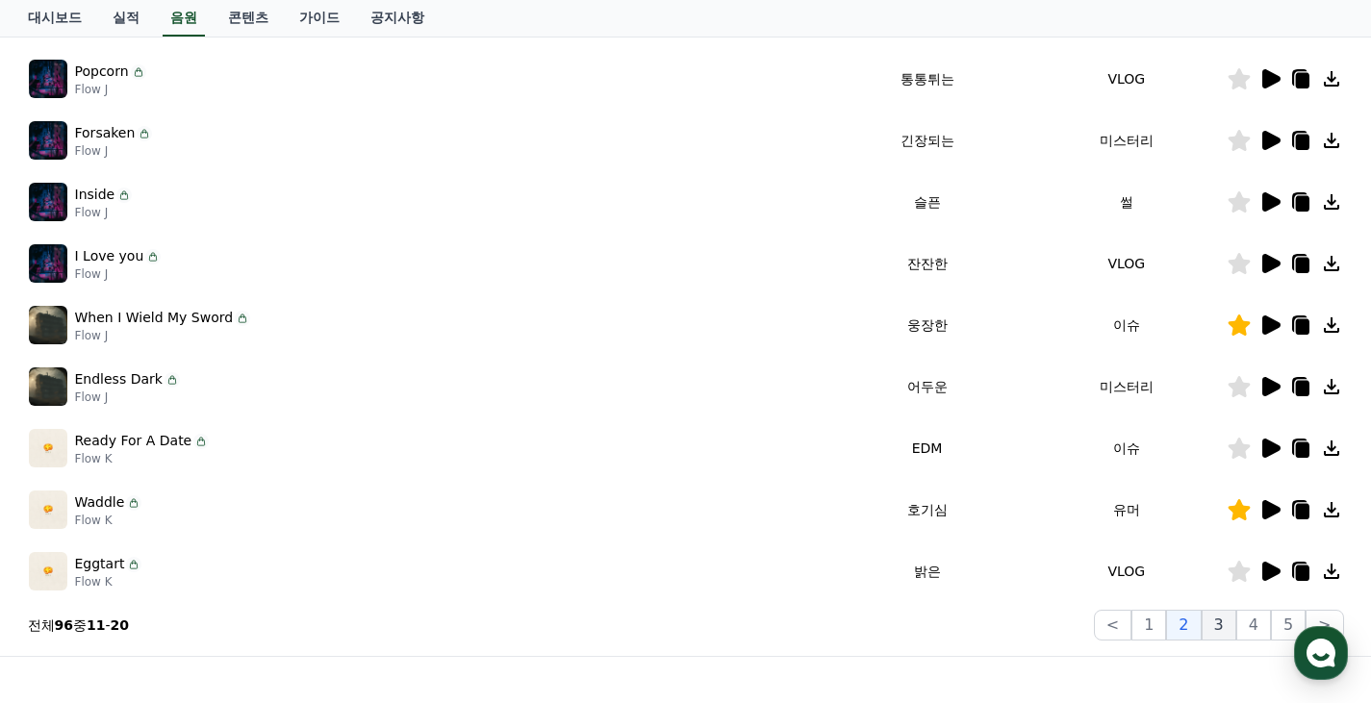
click at [1218, 623] on button "3" at bounding box center [1218, 625] width 35 height 31
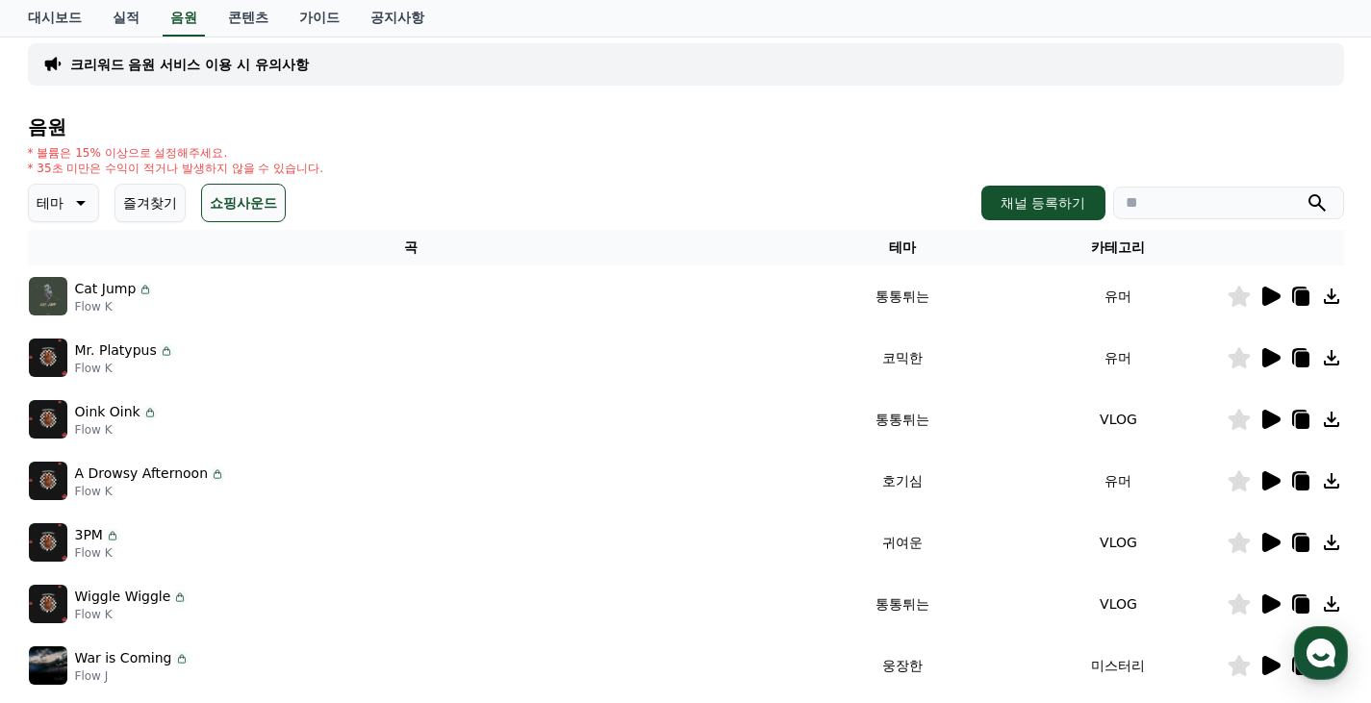
scroll to position [118, 0]
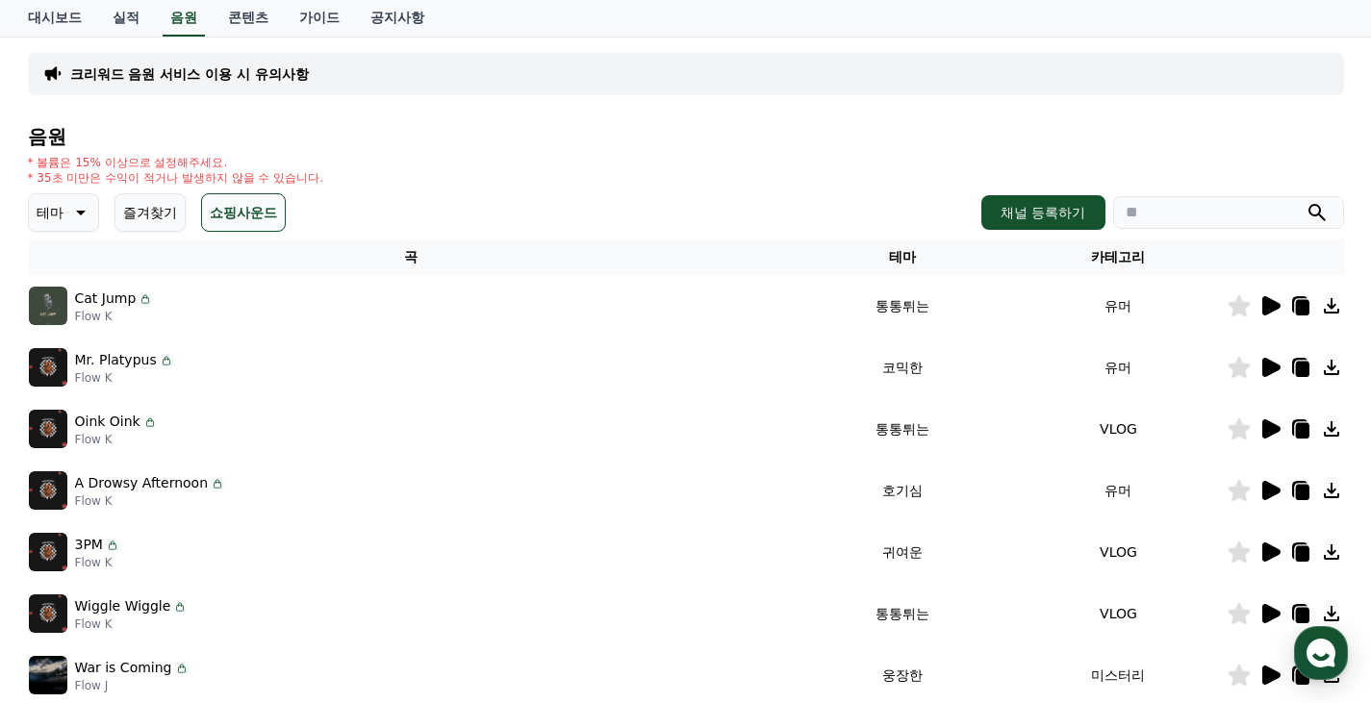
click at [1266, 306] on icon at bounding box center [1271, 305] width 18 height 19
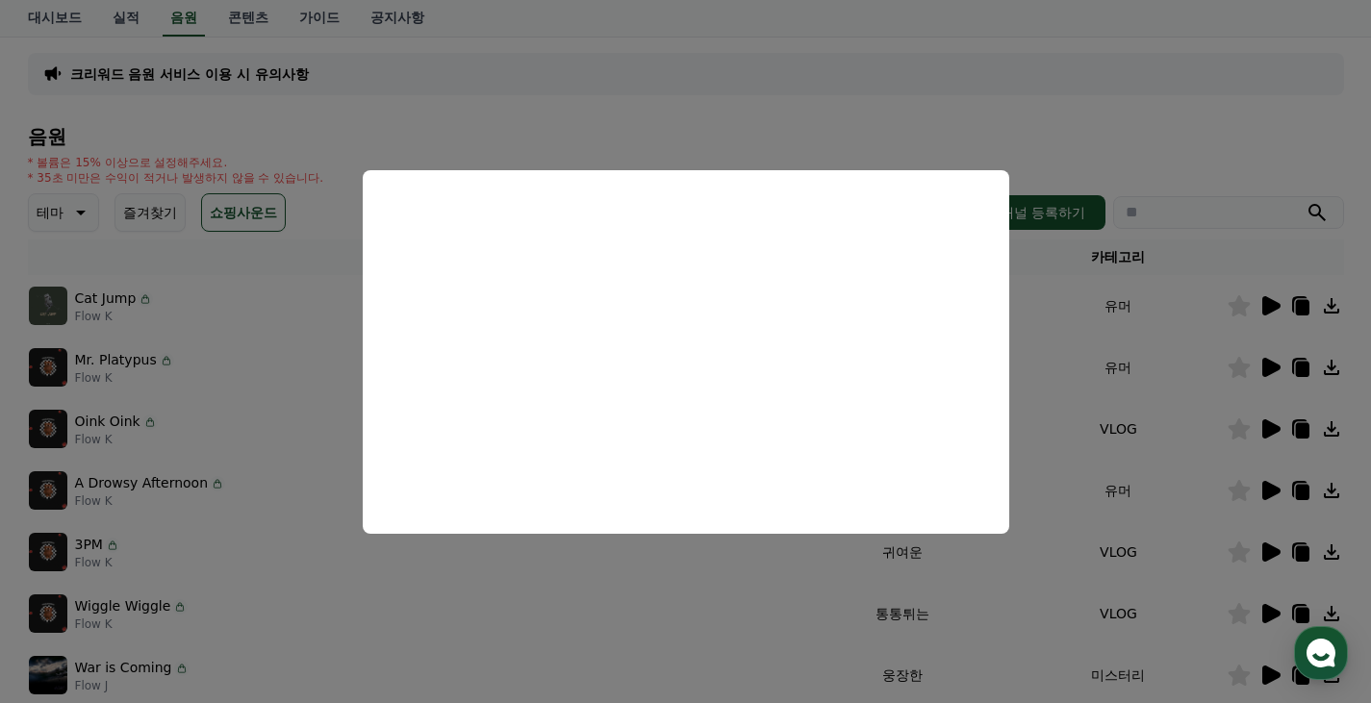
click at [967, 600] on button "close modal" at bounding box center [685, 351] width 1371 height 703
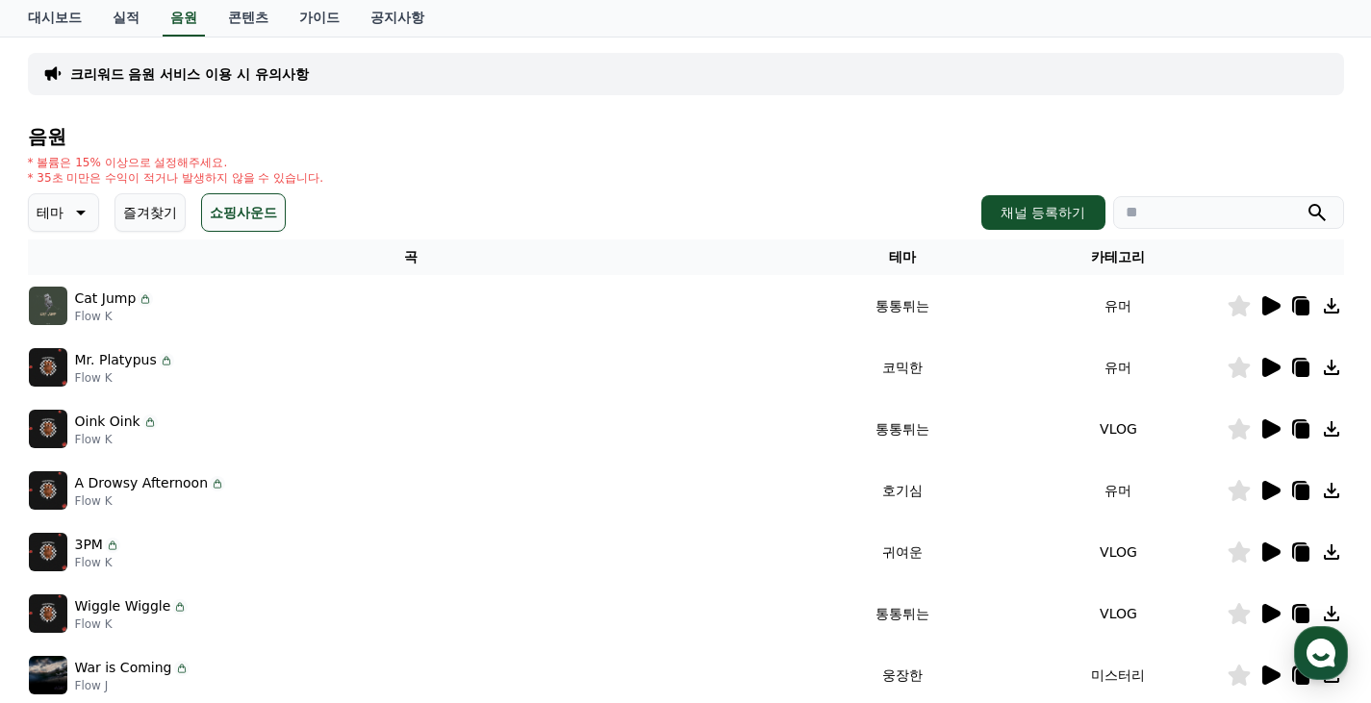
click at [1272, 361] on icon at bounding box center [1269, 367] width 23 height 23
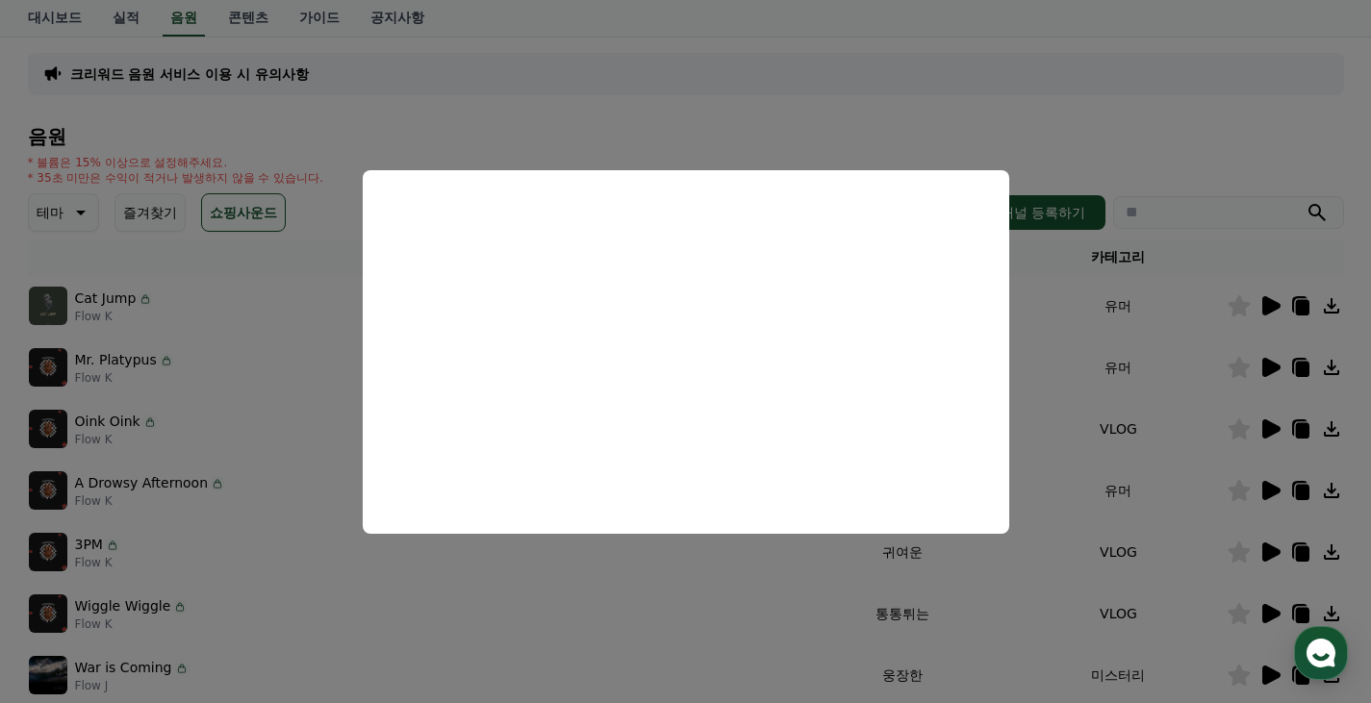
click at [1115, 348] on button "close modal" at bounding box center [685, 351] width 1371 height 703
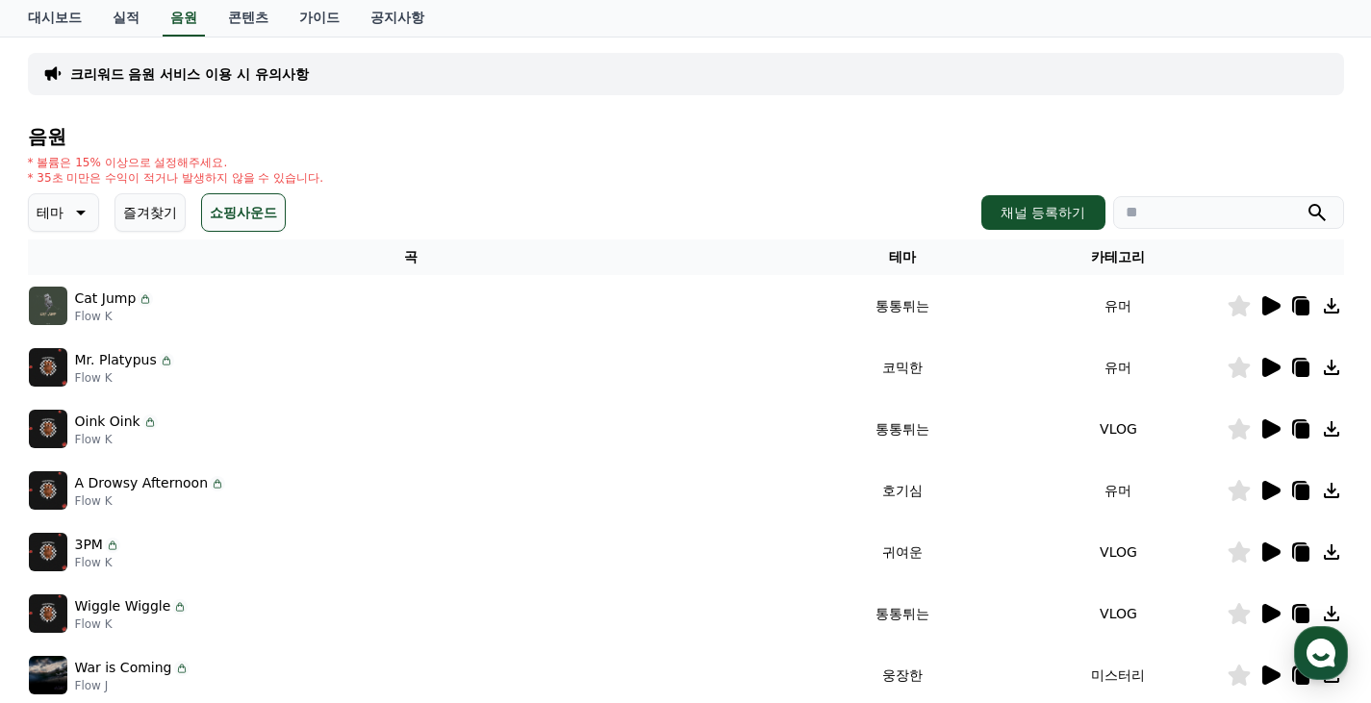
click at [1266, 429] on icon at bounding box center [1271, 428] width 18 height 19
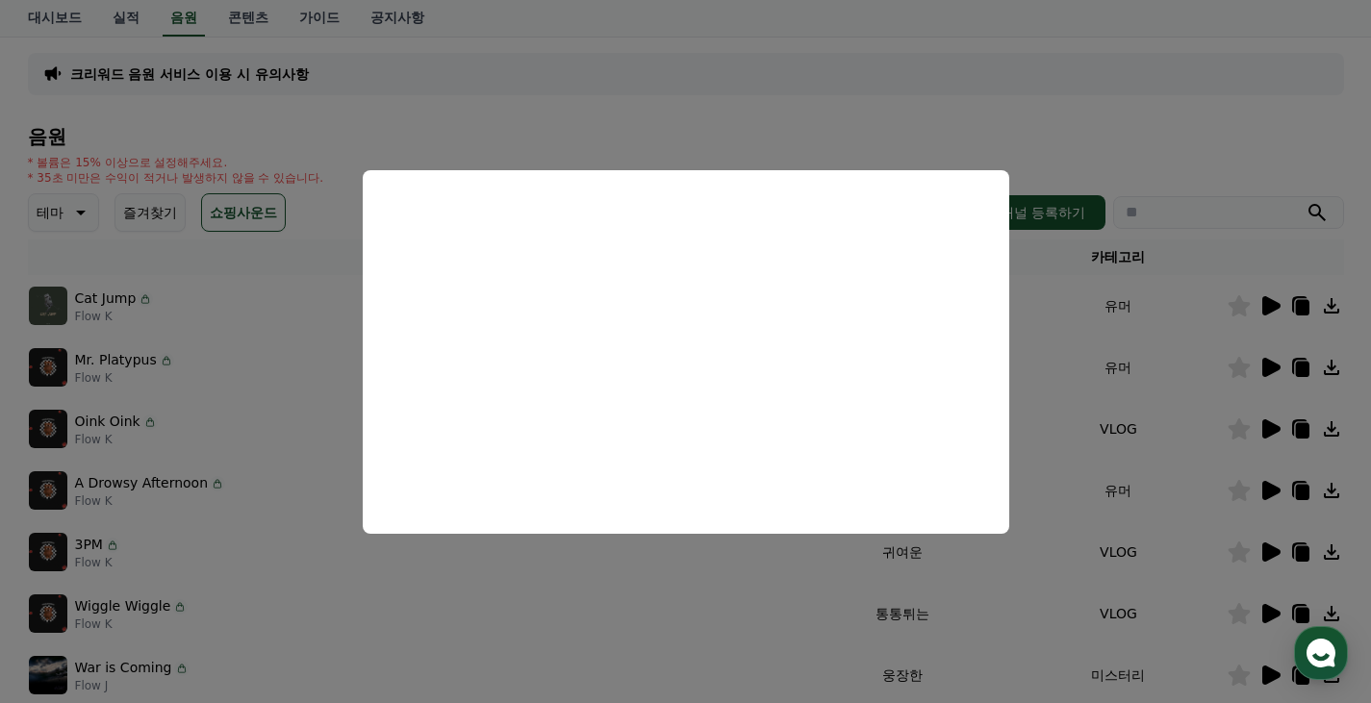
click at [1258, 417] on button at bounding box center [1269, 428] width 23 height 23
click at [1134, 424] on button "close modal" at bounding box center [685, 351] width 1371 height 703
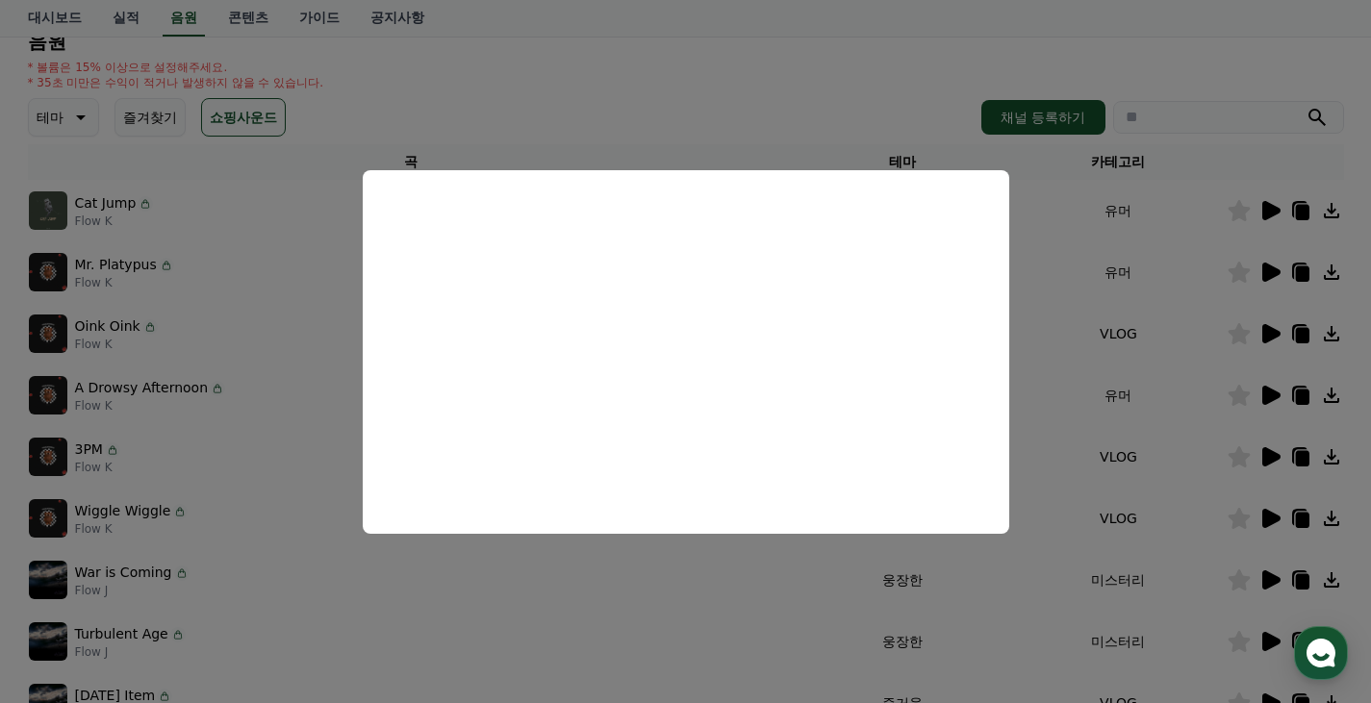
scroll to position [311, 0]
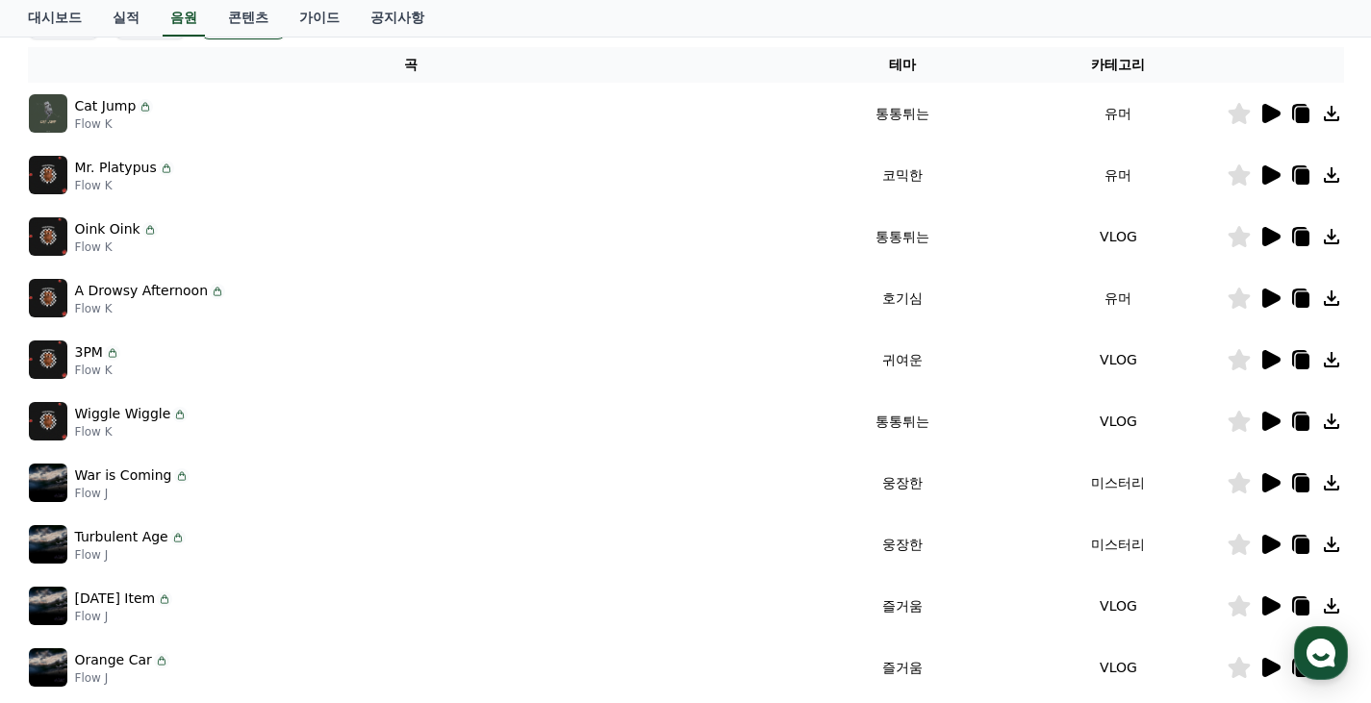
click at [1268, 302] on icon at bounding box center [1271, 298] width 18 height 19
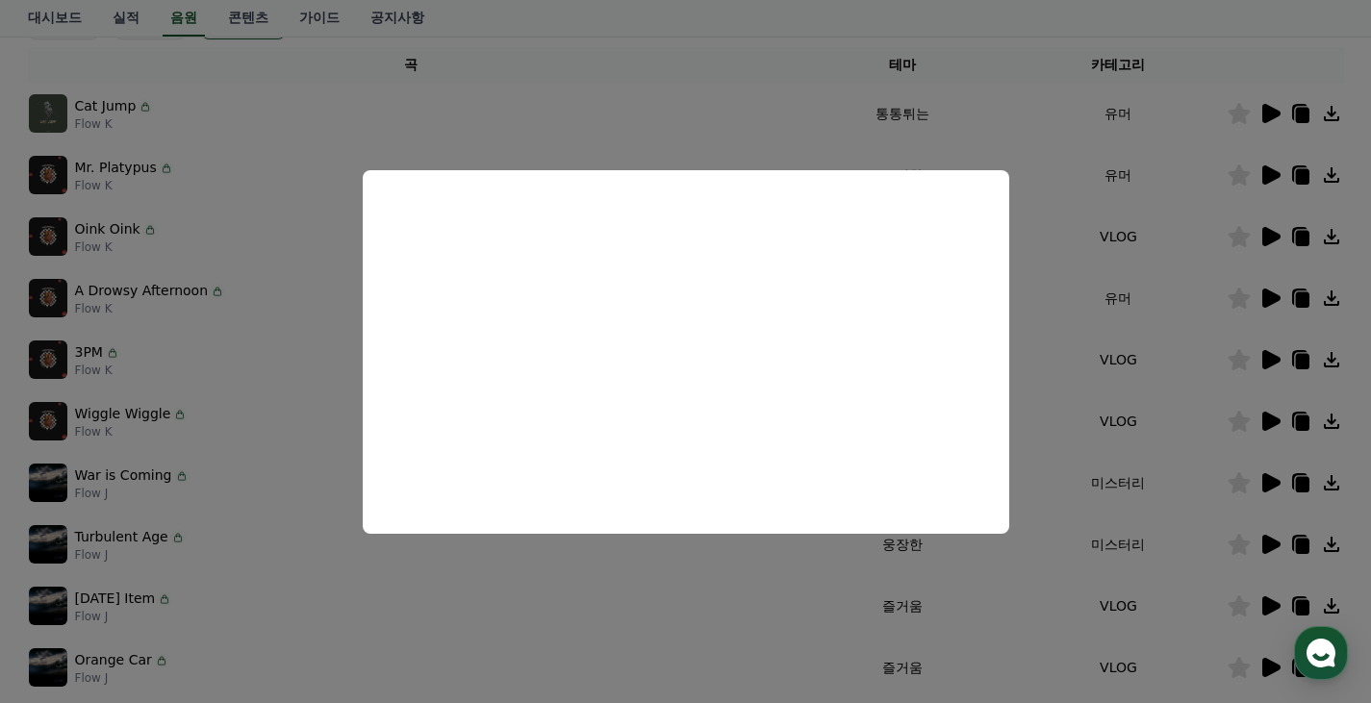
click at [243, 362] on button "close modal" at bounding box center [685, 351] width 1371 height 703
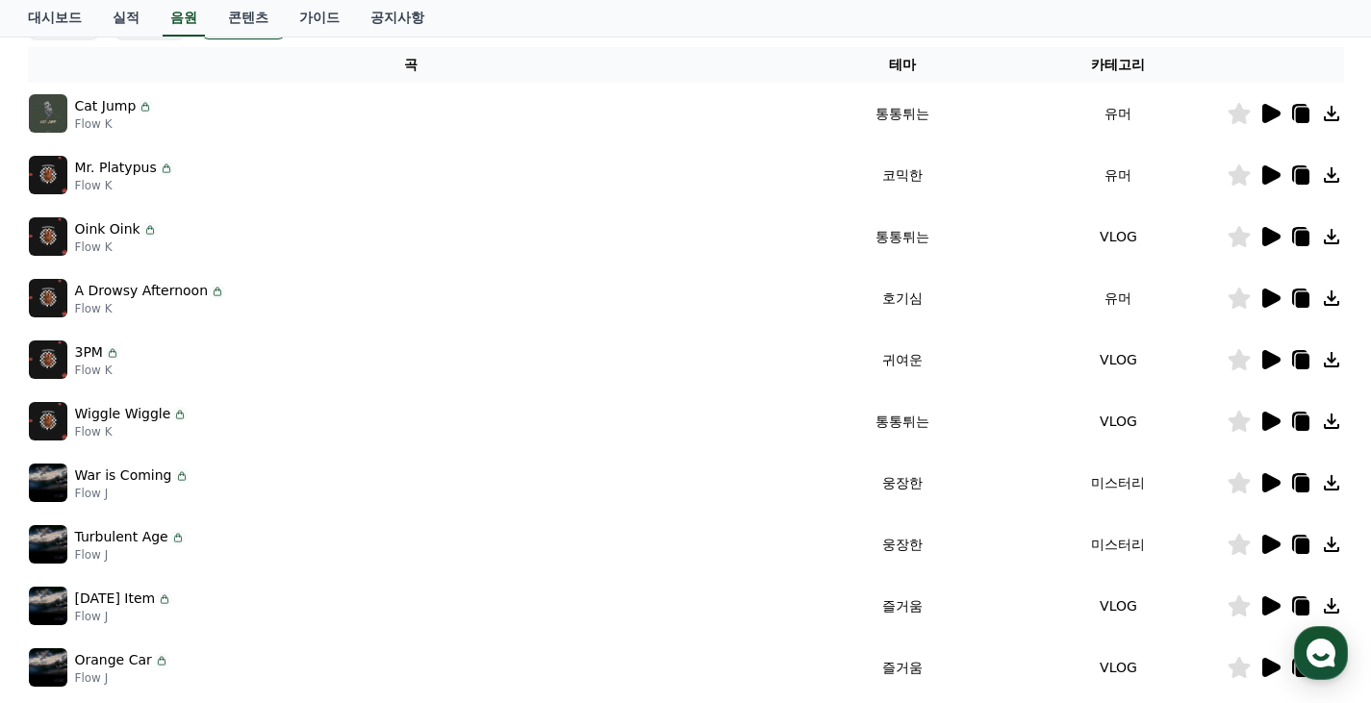
click at [1245, 299] on icon at bounding box center [1238, 298] width 22 height 21
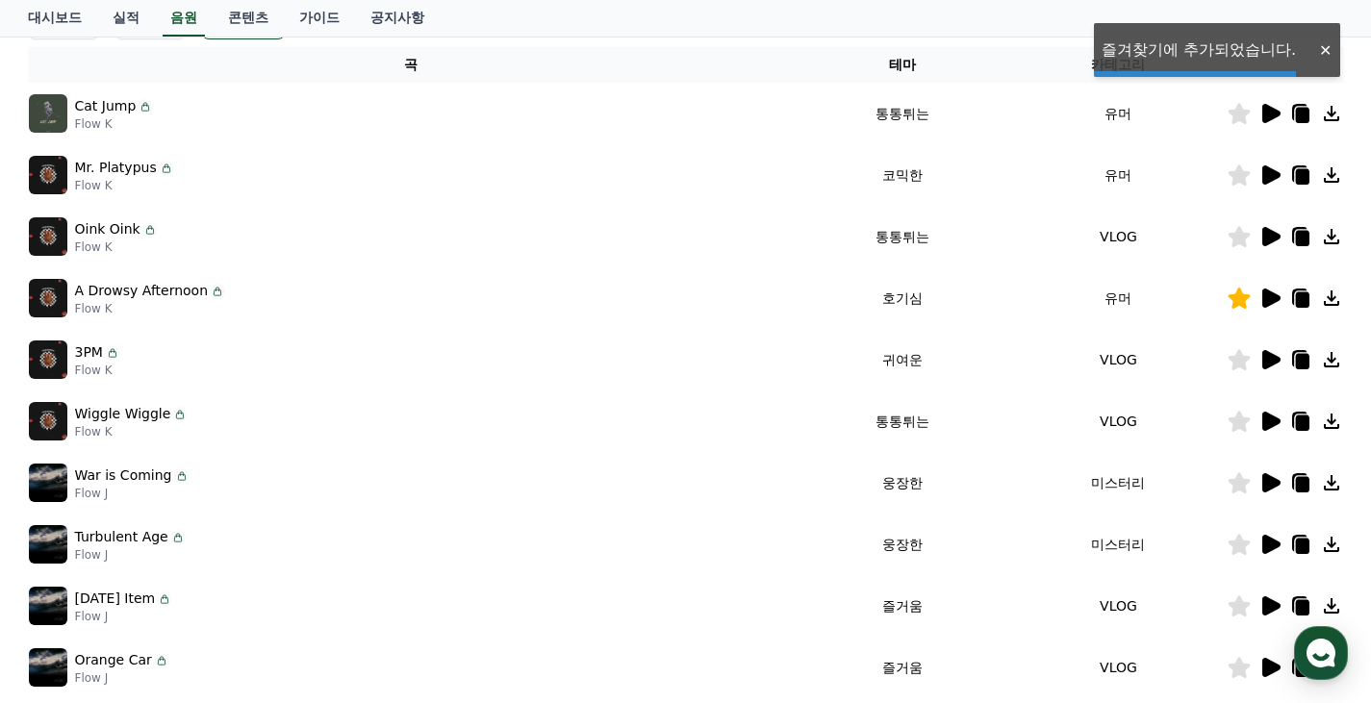
click at [1263, 355] on icon at bounding box center [1271, 359] width 18 height 19
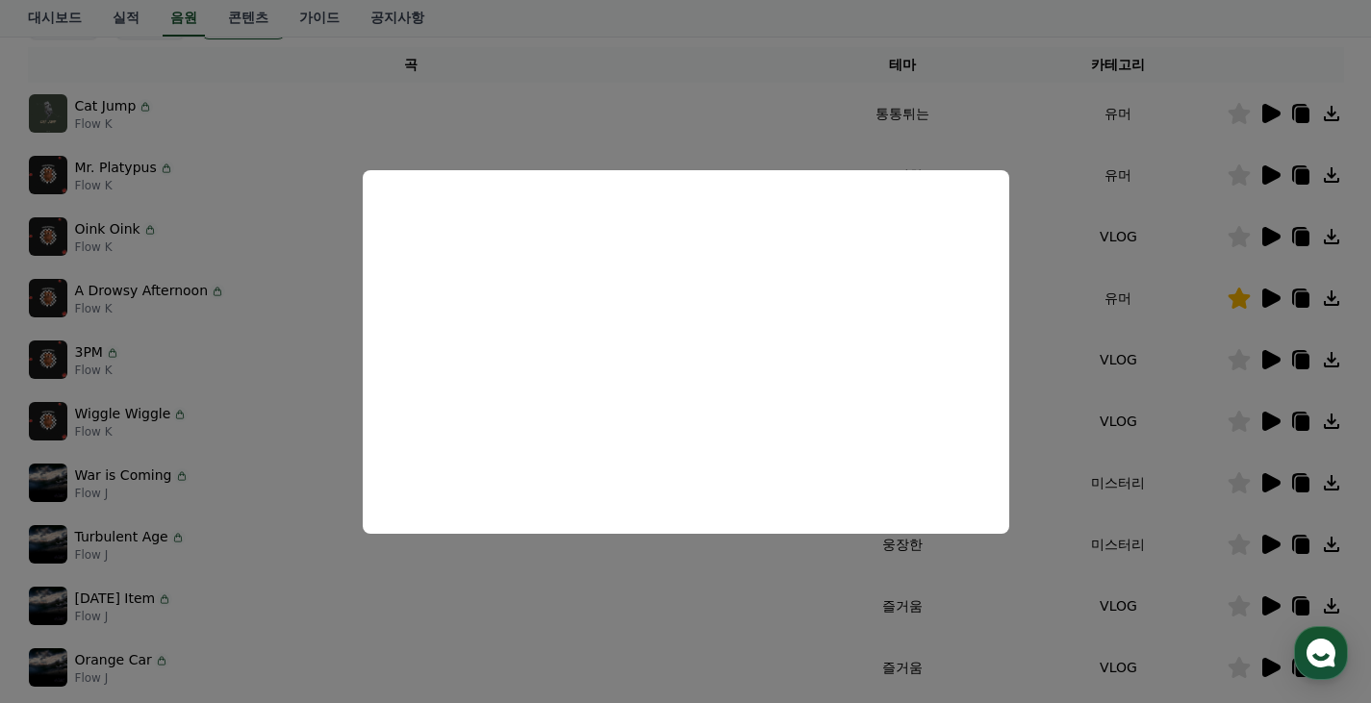
click at [1205, 435] on button "close modal" at bounding box center [685, 351] width 1371 height 703
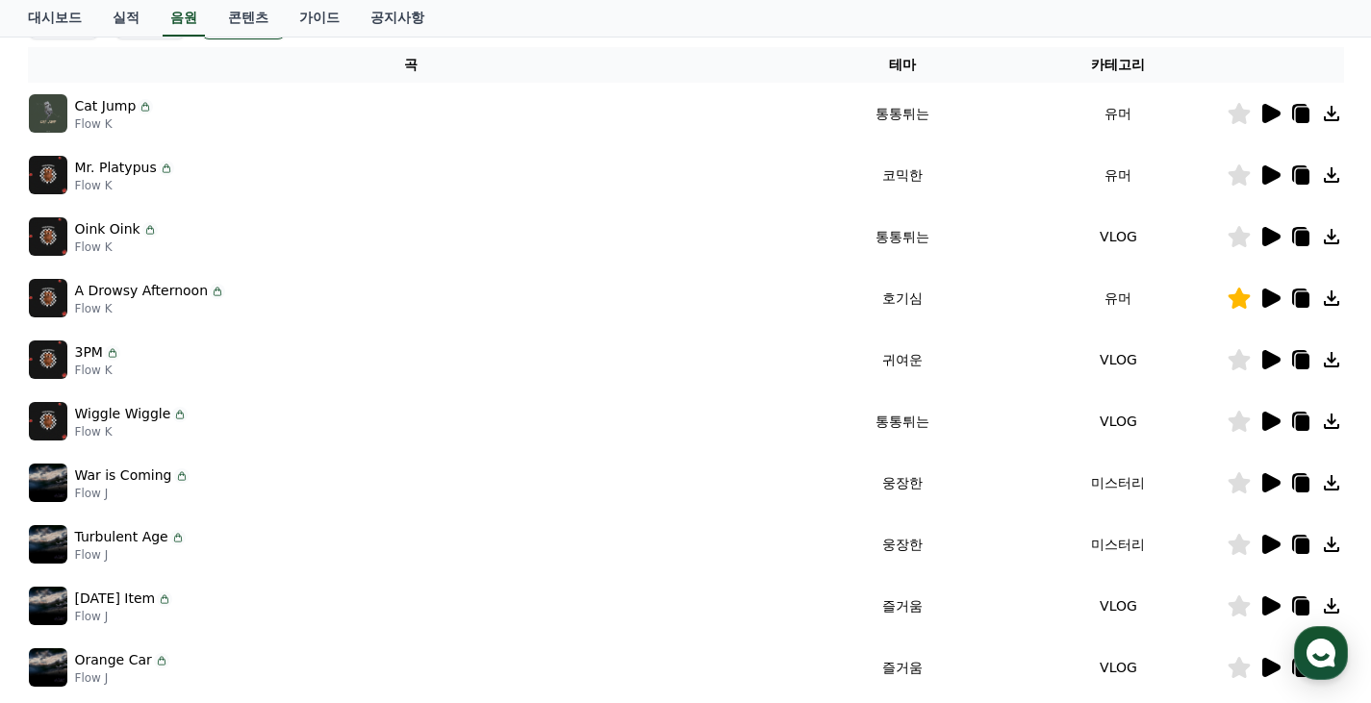
click at [1264, 414] on icon at bounding box center [1271, 421] width 18 height 19
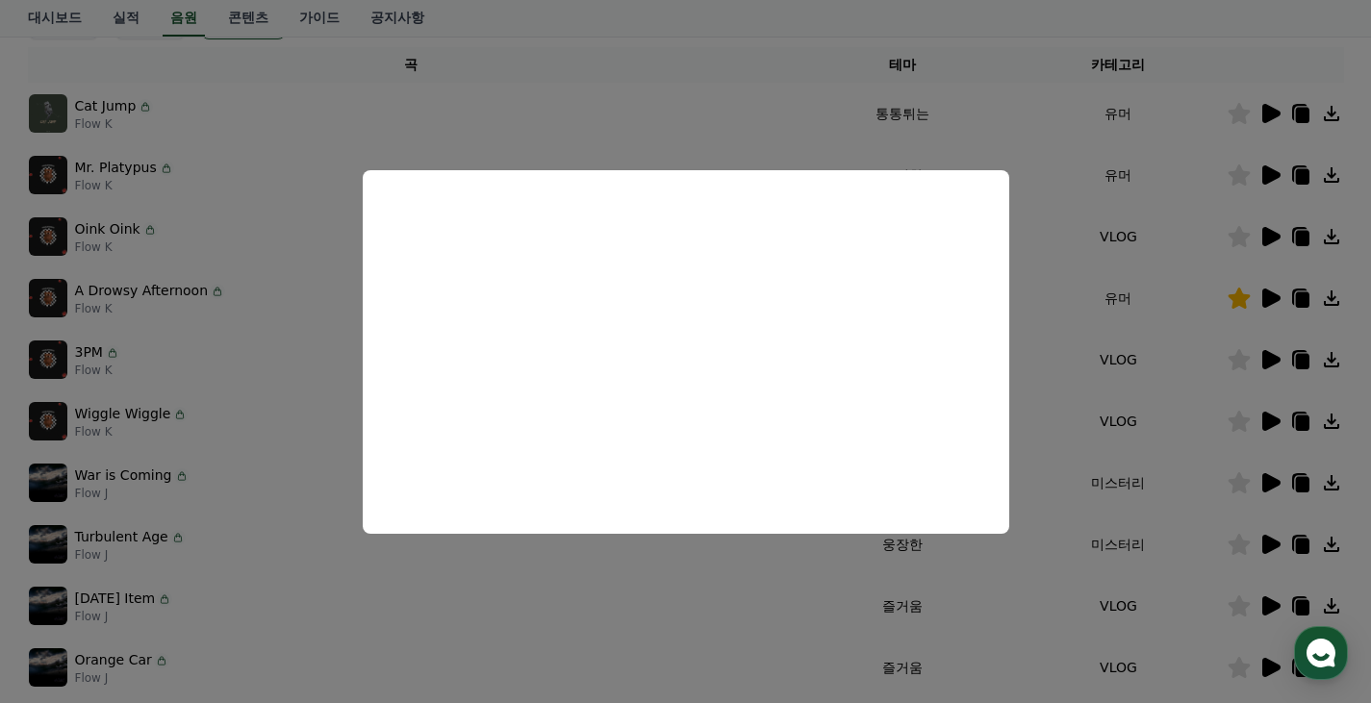
click at [1200, 477] on button "close modal" at bounding box center [685, 351] width 1371 height 703
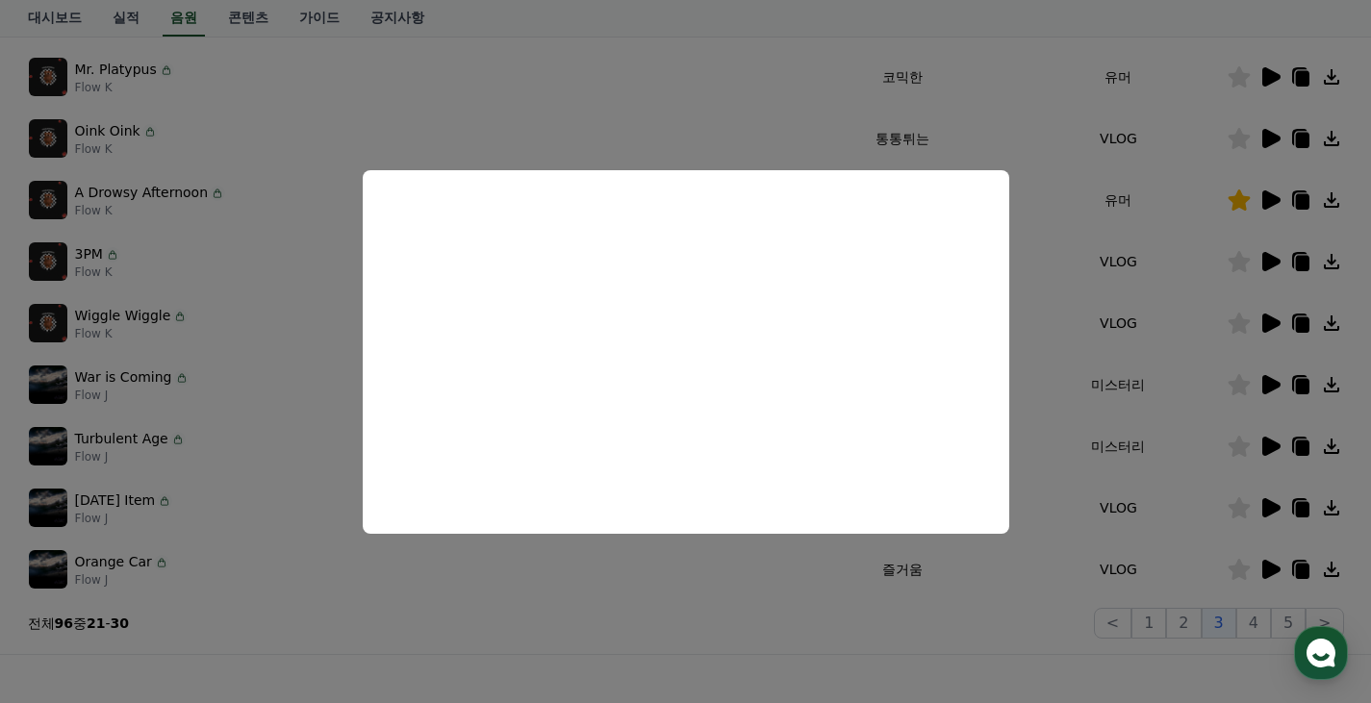
scroll to position [503, 0]
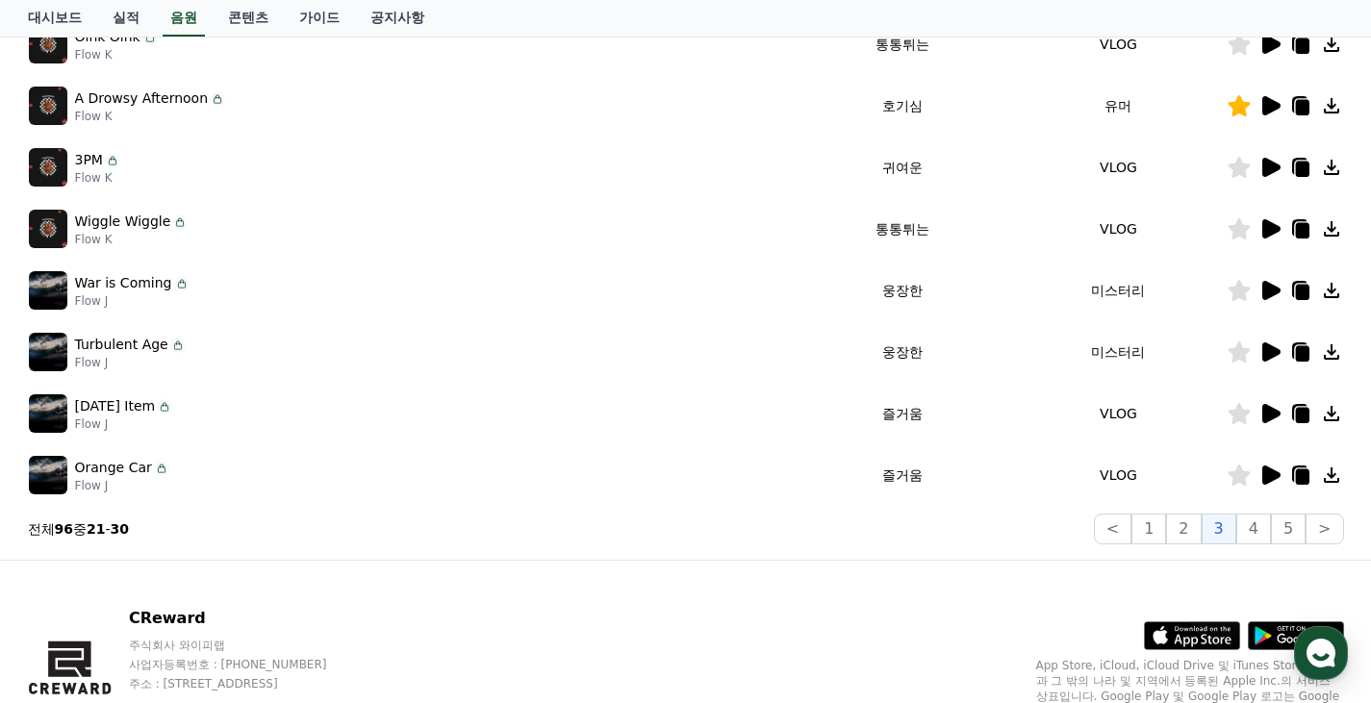
click at [1266, 293] on icon at bounding box center [1271, 290] width 18 height 19
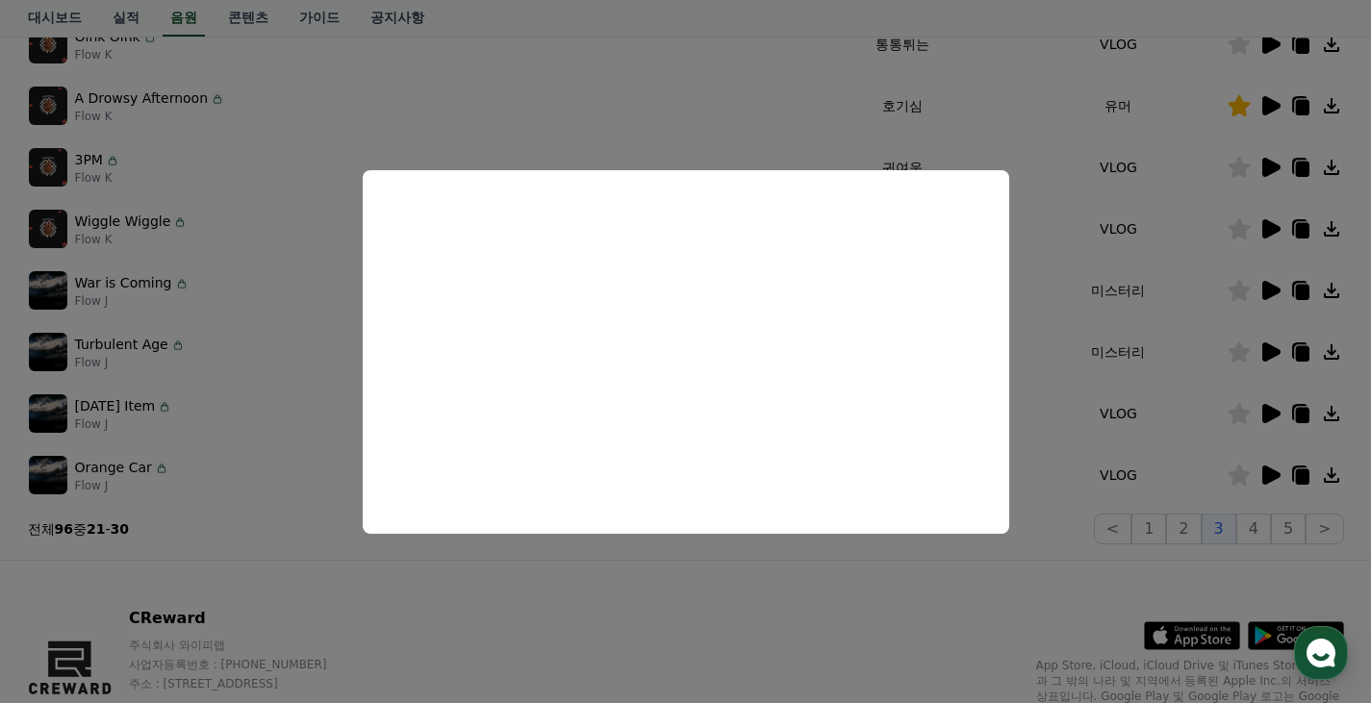
click at [926, 596] on button "close modal" at bounding box center [685, 351] width 1371 height 703
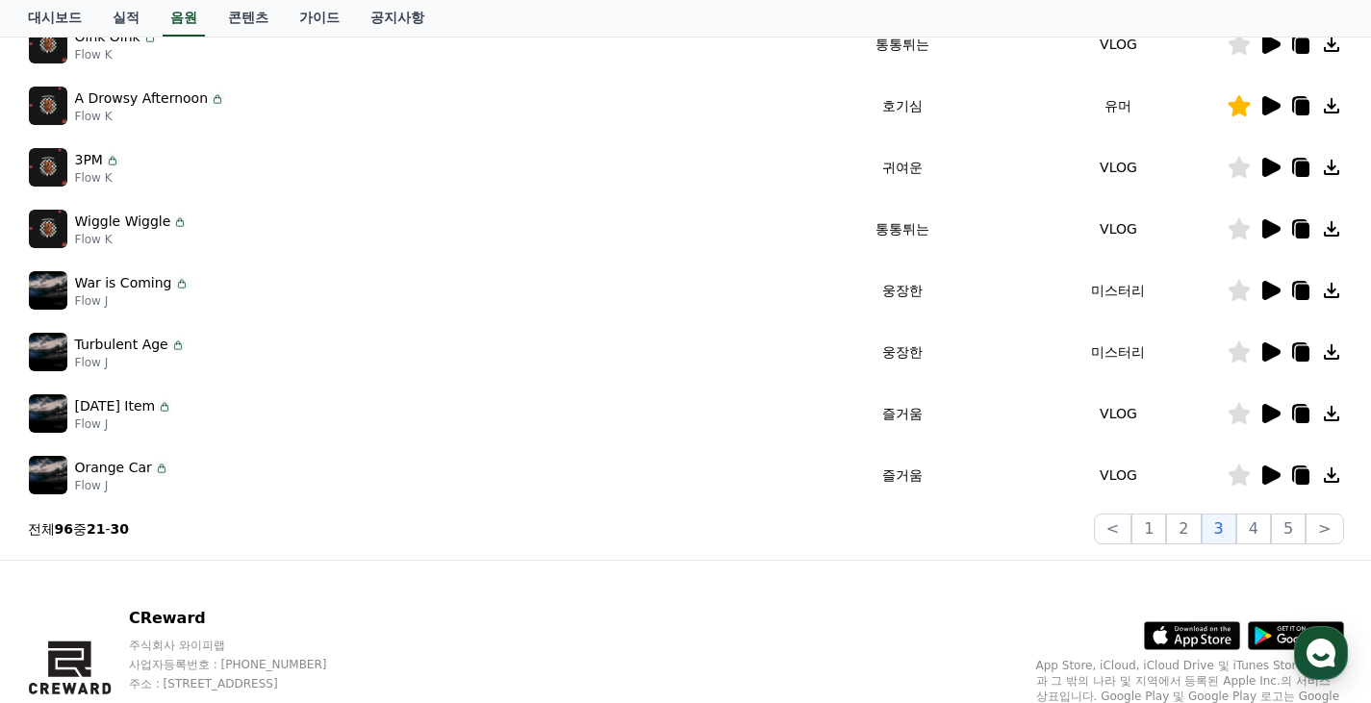
drag, startPoint x: 134, startPoint y: 346, endPoint x: 1272, endPoint y: 346, distance: 1137.9
click at [1271, 346] on tr "Turbulent Age Flow J 웅장한 미스터리" at bounding box center [686, 352] width 1316 height 62
click at [1272, 346] on icon at bounding box center [1271, 351] width 18 height 19
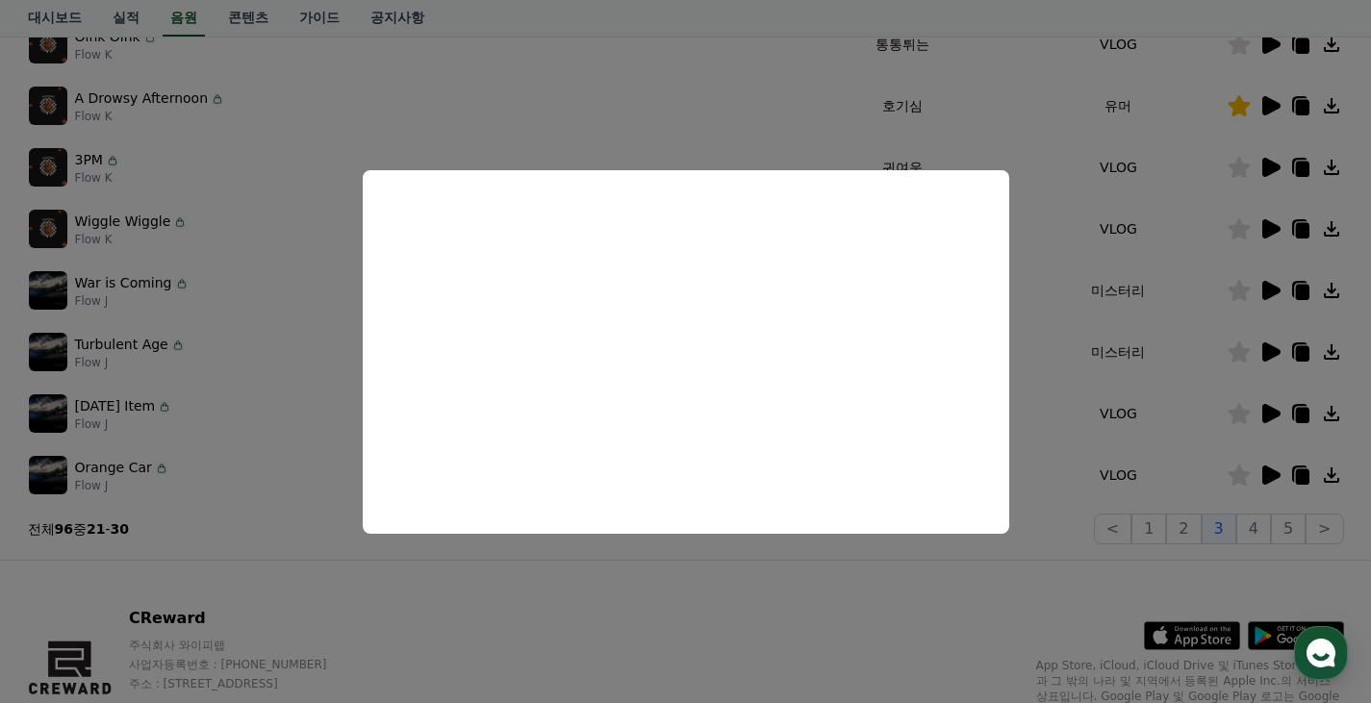
click at [1045, 561] on button "close modal" at bounding box center [685, 351] width 1371 height 703
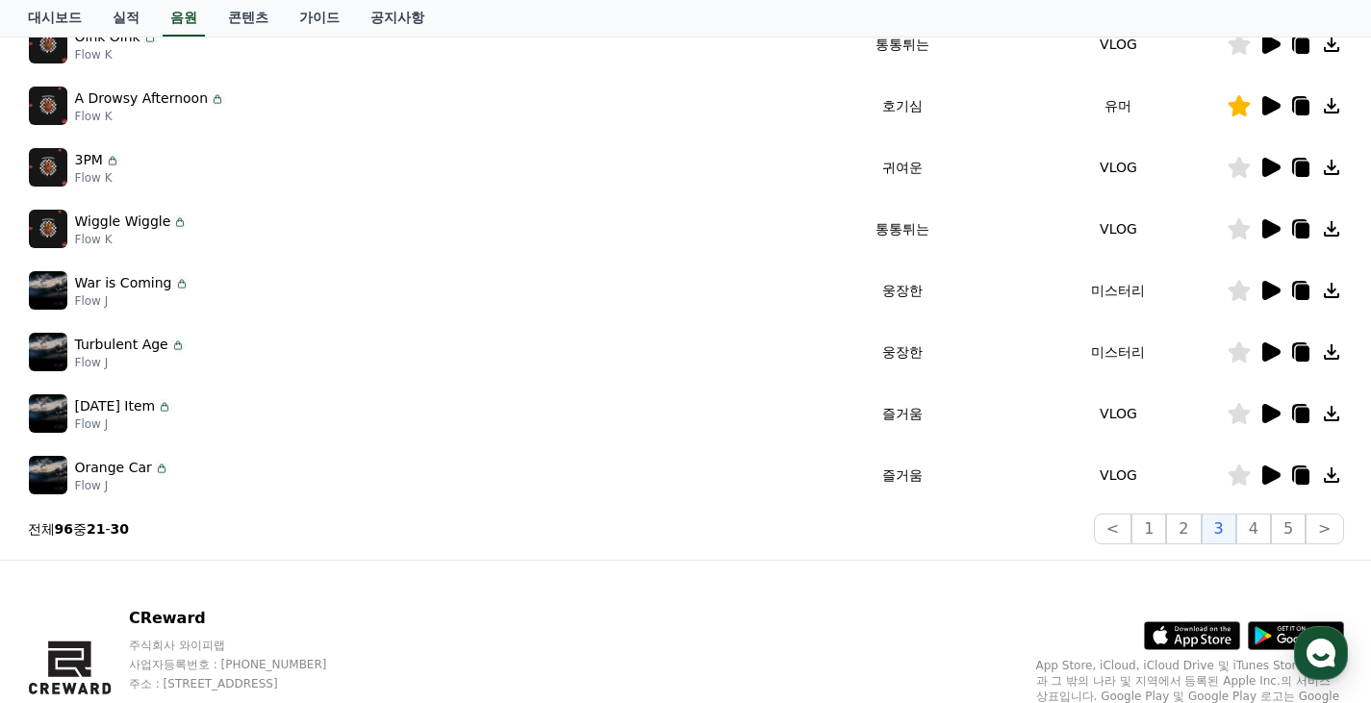
click at [1231, 349] on icon at bounding box center [1238, 351] width 22 height 21
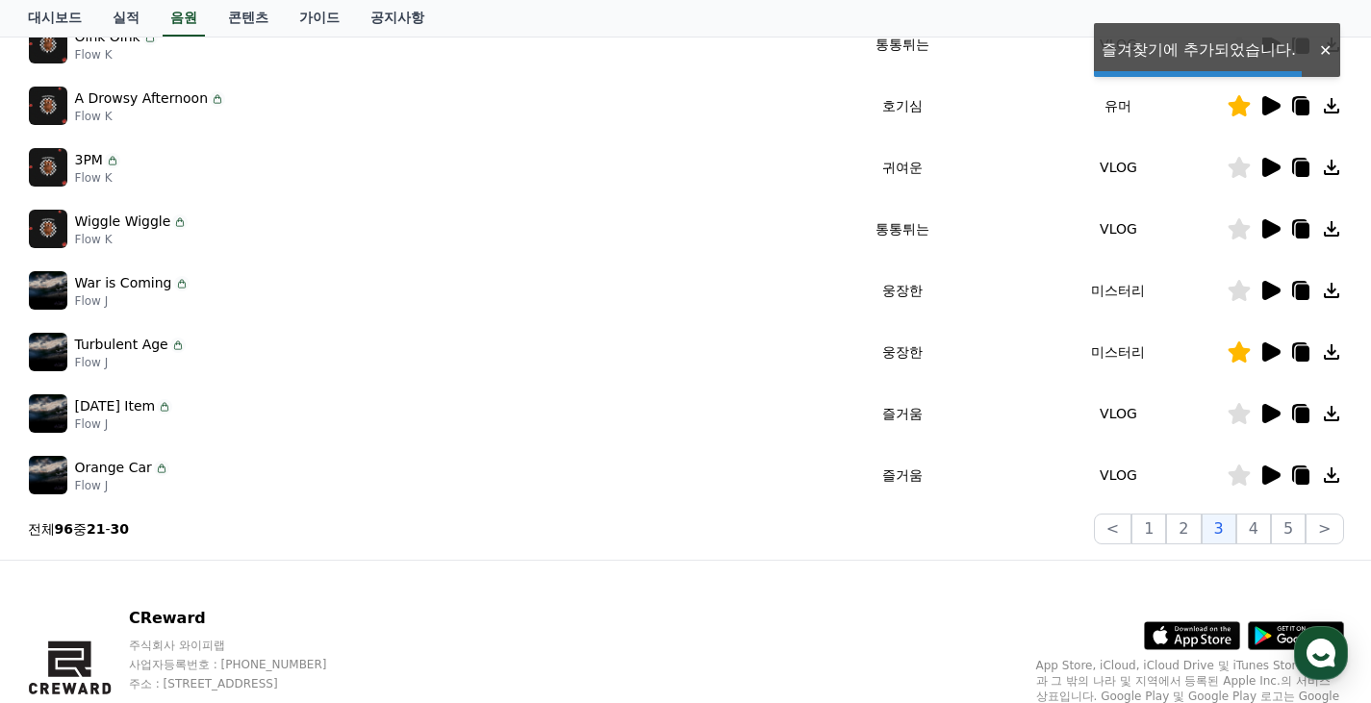
click at [1268, 416] on icon at bounding box center [1271, 413] width 18 height 19
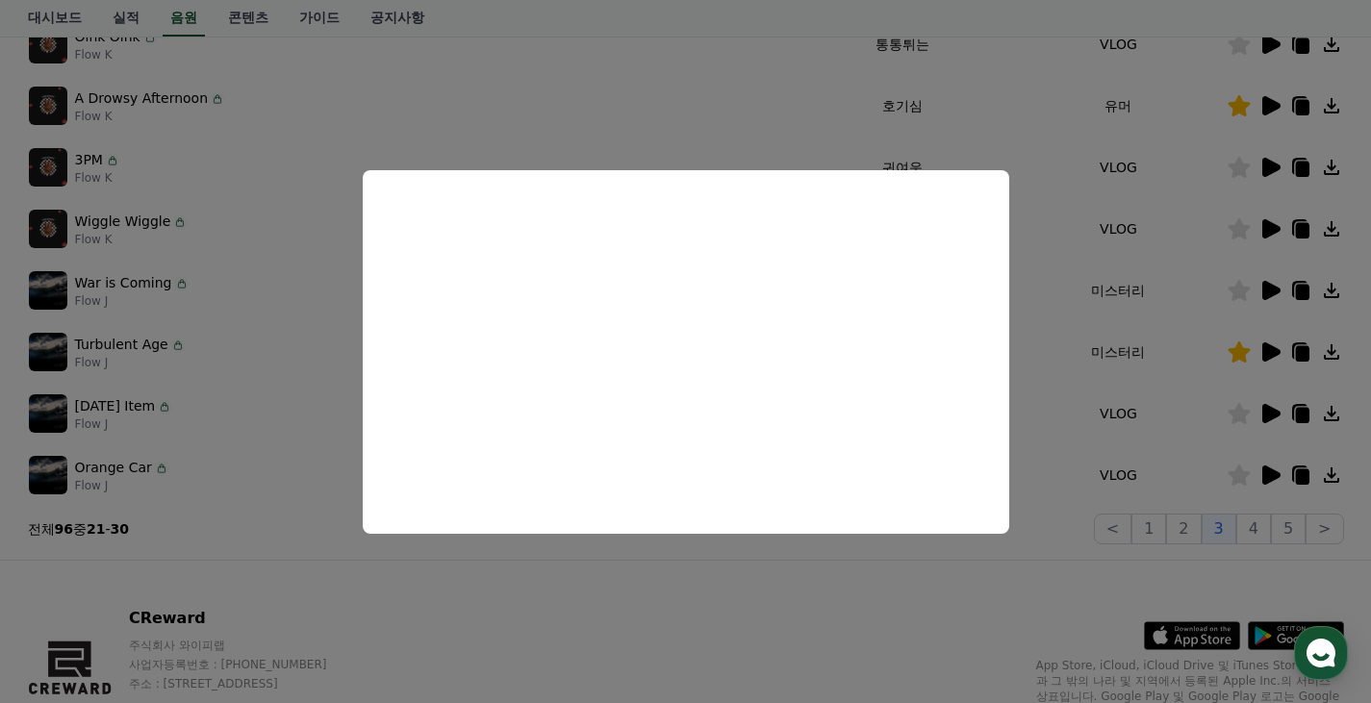
click at [1199, 466] on button "close modal" at bounding box center [685, 351] width 1371 height 703
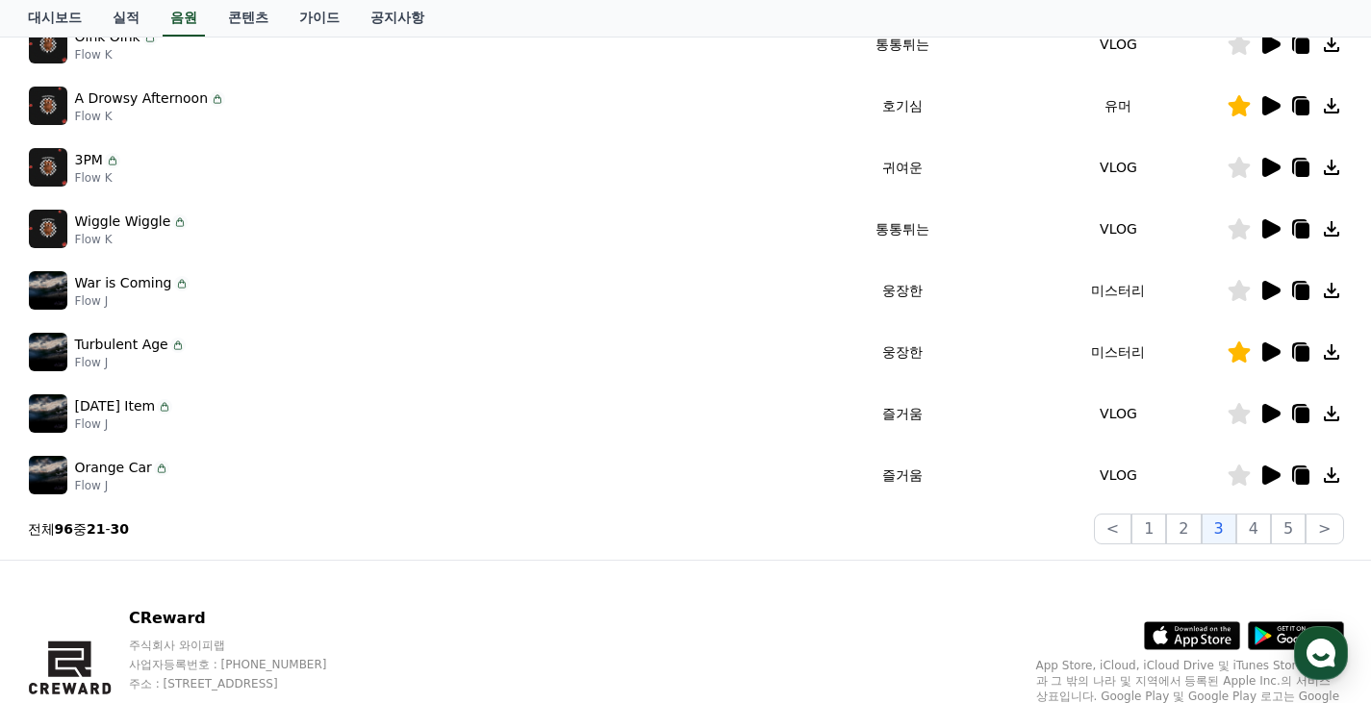
click at [1264, 477] on icon at bounding box center [1271, 475] width 18 height 19
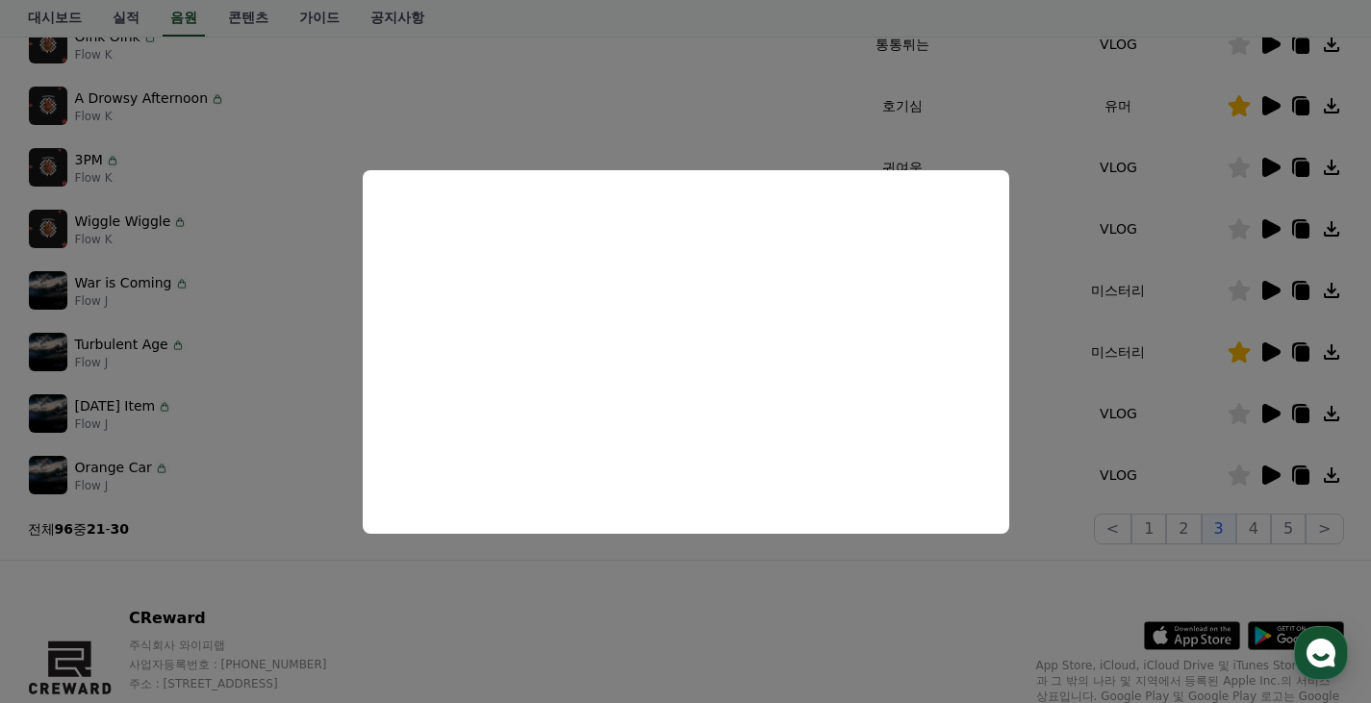
click at [853, 612] on button "close modal" at bounding box center [685, 351] width 1371 height 703
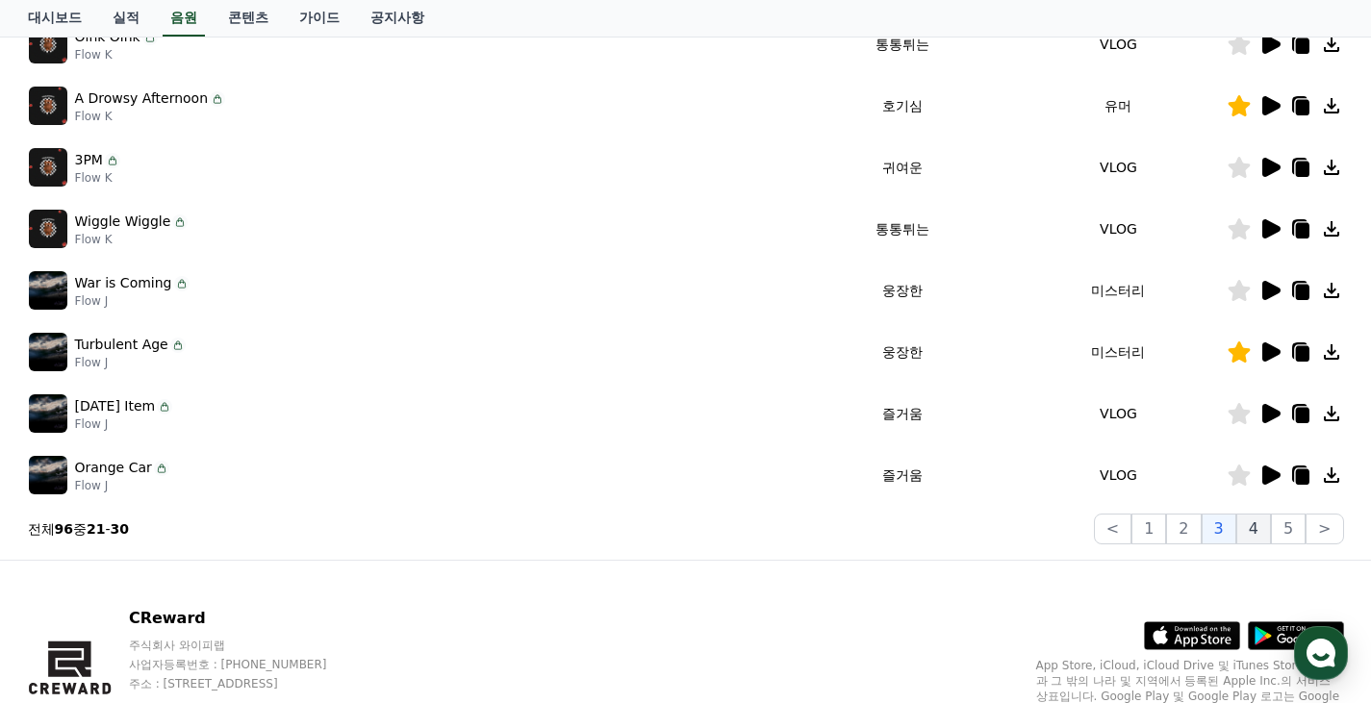
click at [1267, 524] on button "4" at bounding box center [1253, 529] width 35 height 31
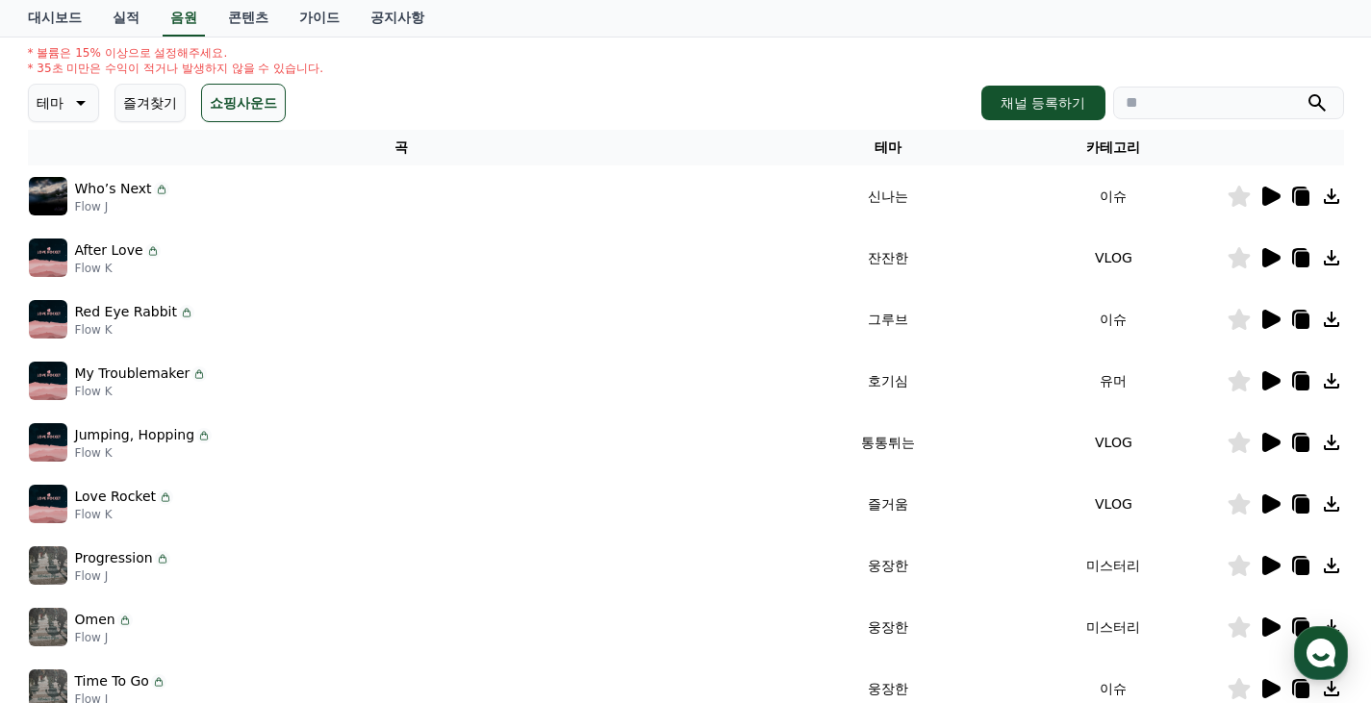
scroll to position [118, 0]
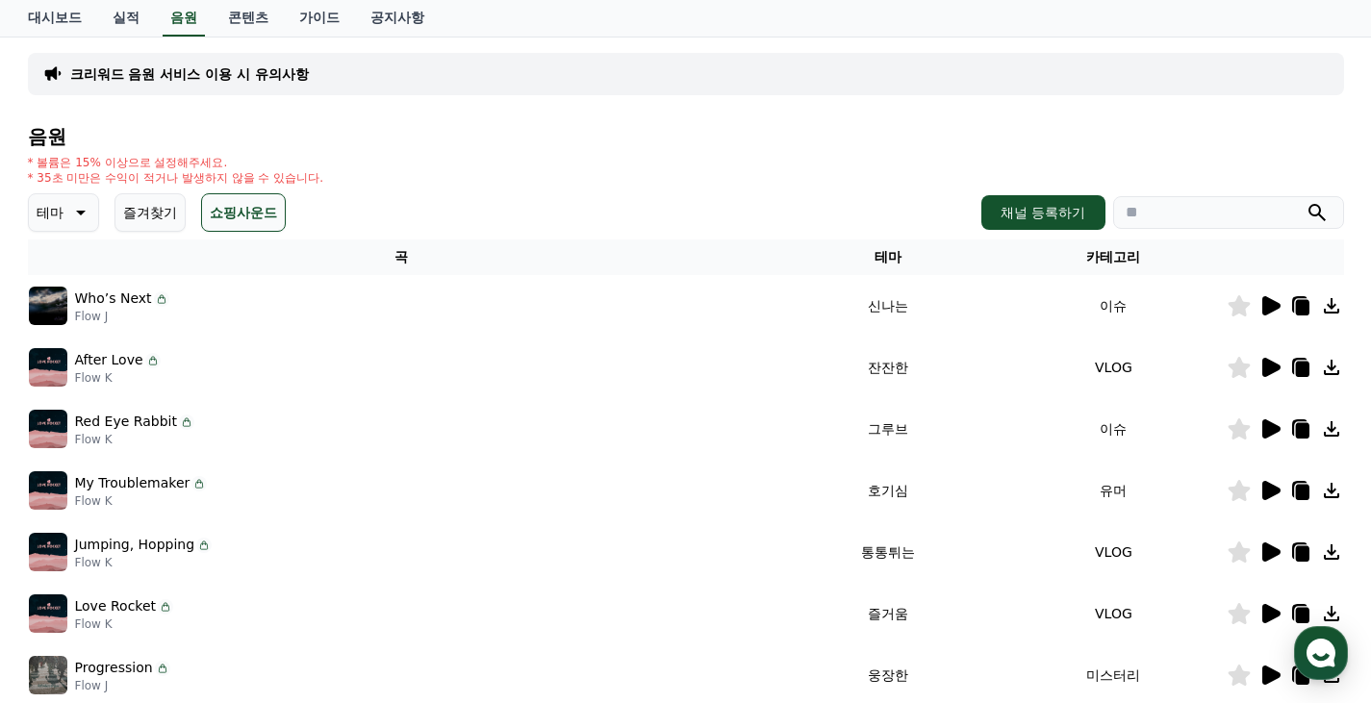
click at [1272, 298] on icon at bounding box center [1269, 305] width 23 height 23
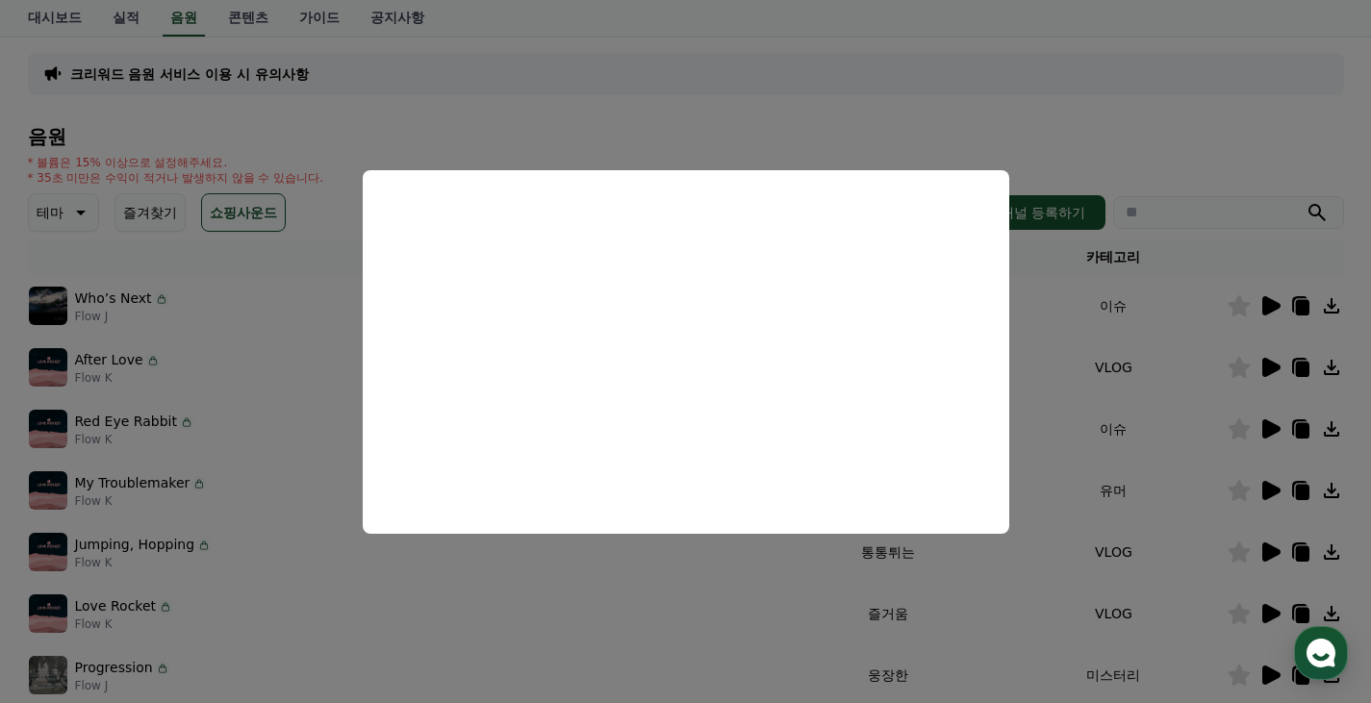
click at [583, 571] on button "close modal" at bounding box center [685, 351] width 1371 height 703
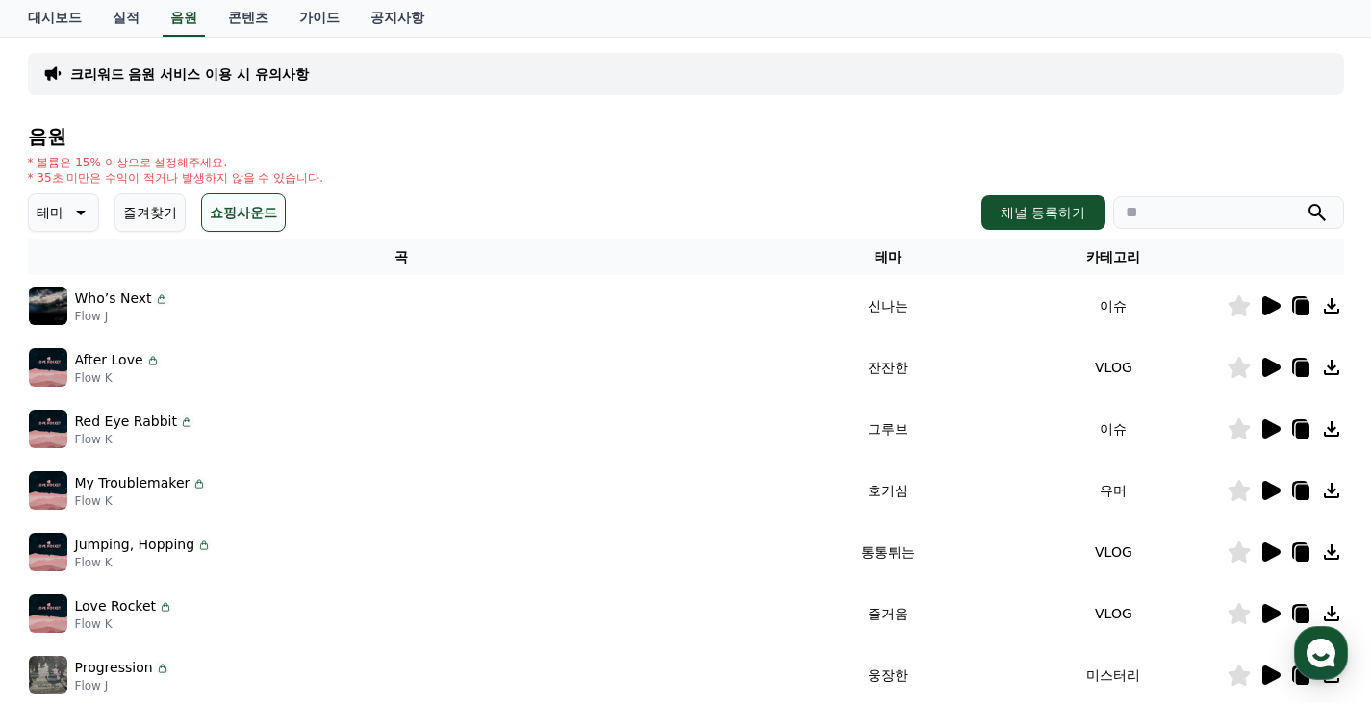
click at [1270, 366] on icon at bounding box center [1271, 367] width 18 height 19
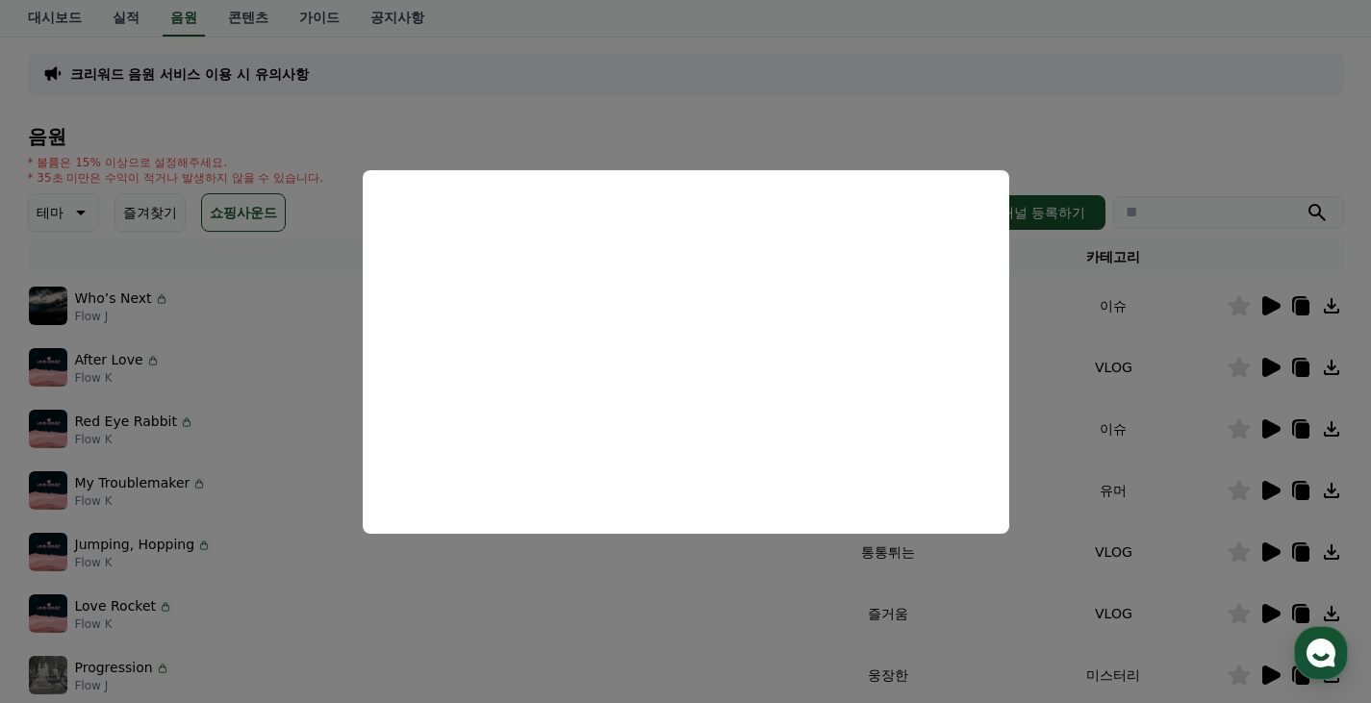
click at [666, 635] on button "close modal" at bounding box center [685, 351] width 1371 height 703
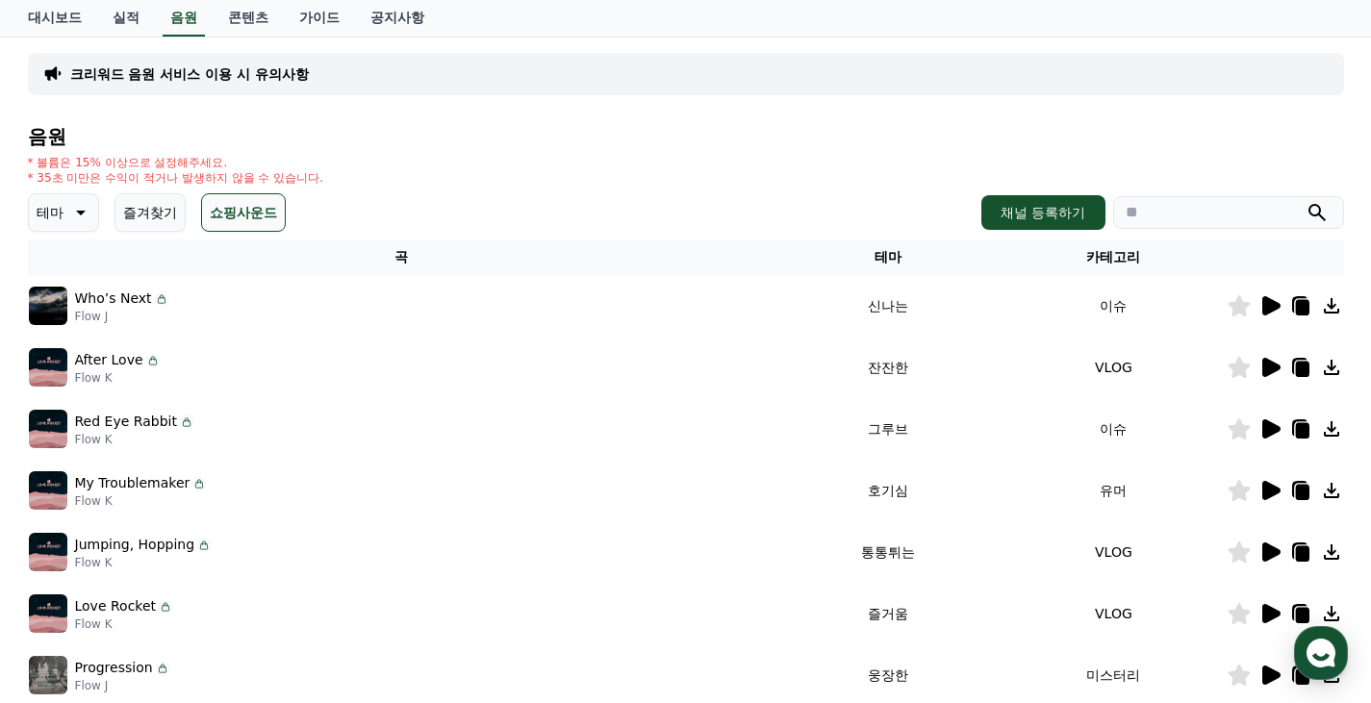
click at [1266, 435] on icon at bounding box center [1271, 428] width 18 height 19
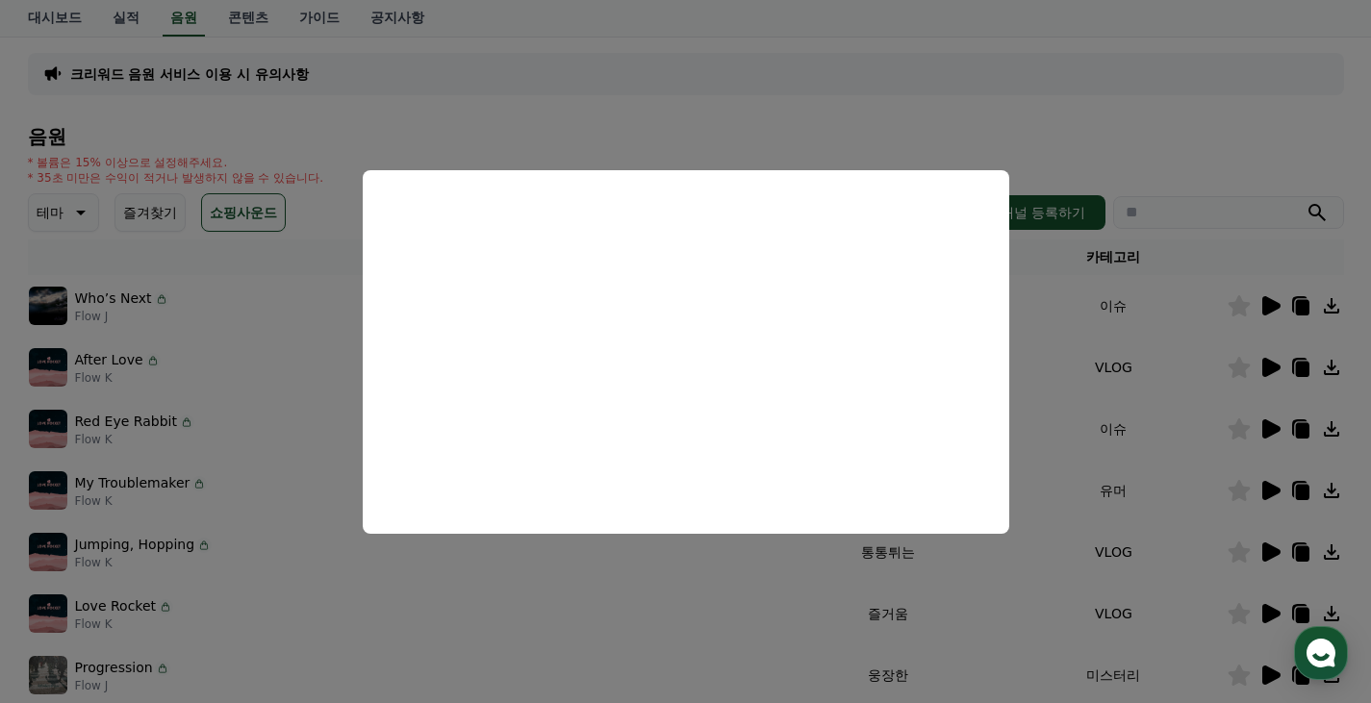
click at [820, 588] on button "close modal" at bounding box center [685, 351] width 1371 height 703
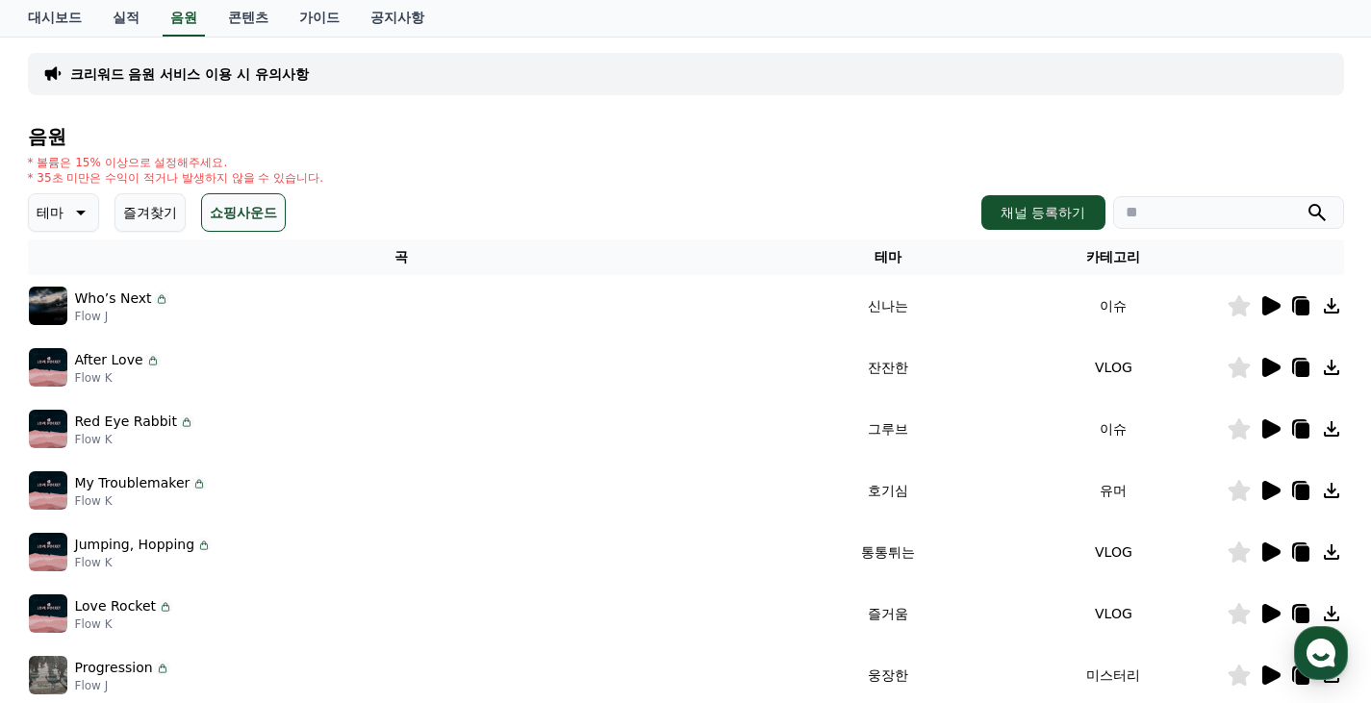
click at [1272, 495] on icon at bounding box center [1271, 490] width 18 height 19
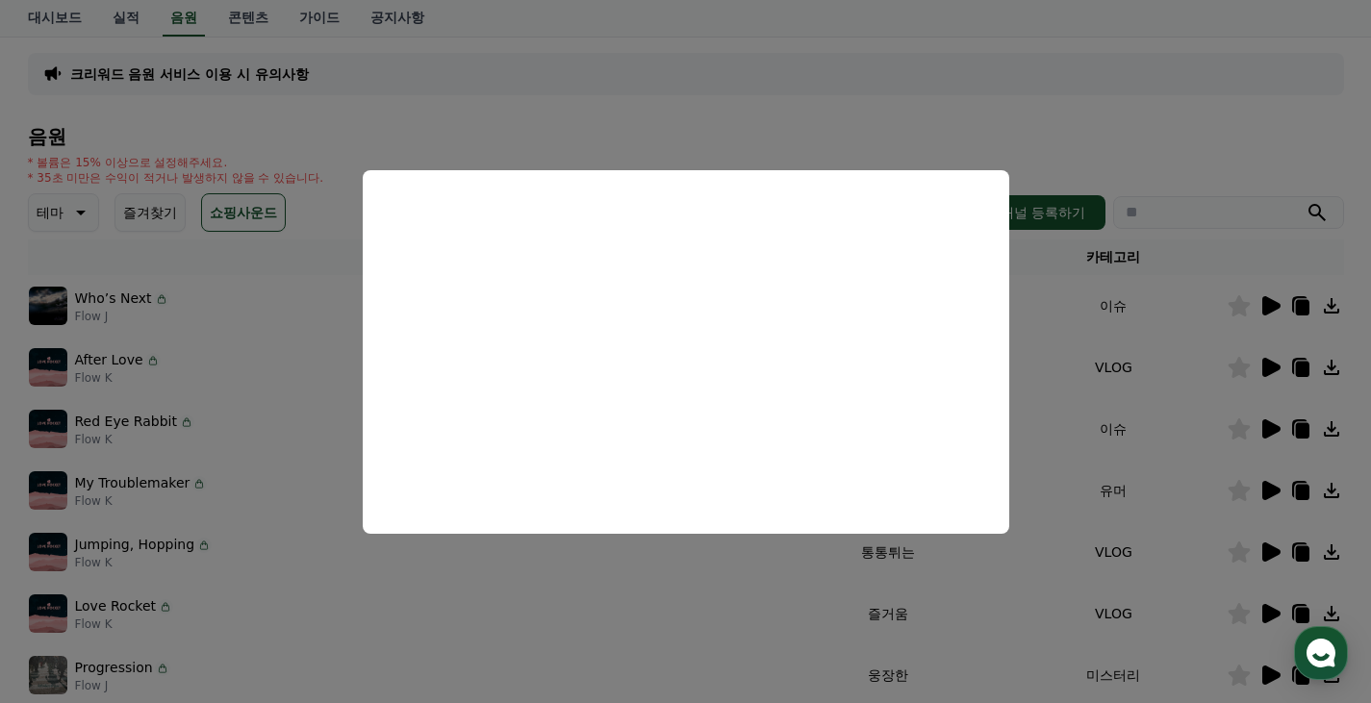
click at [669, 589] on button "close modal" at bounding box center [685, 351] width 1371 height 703
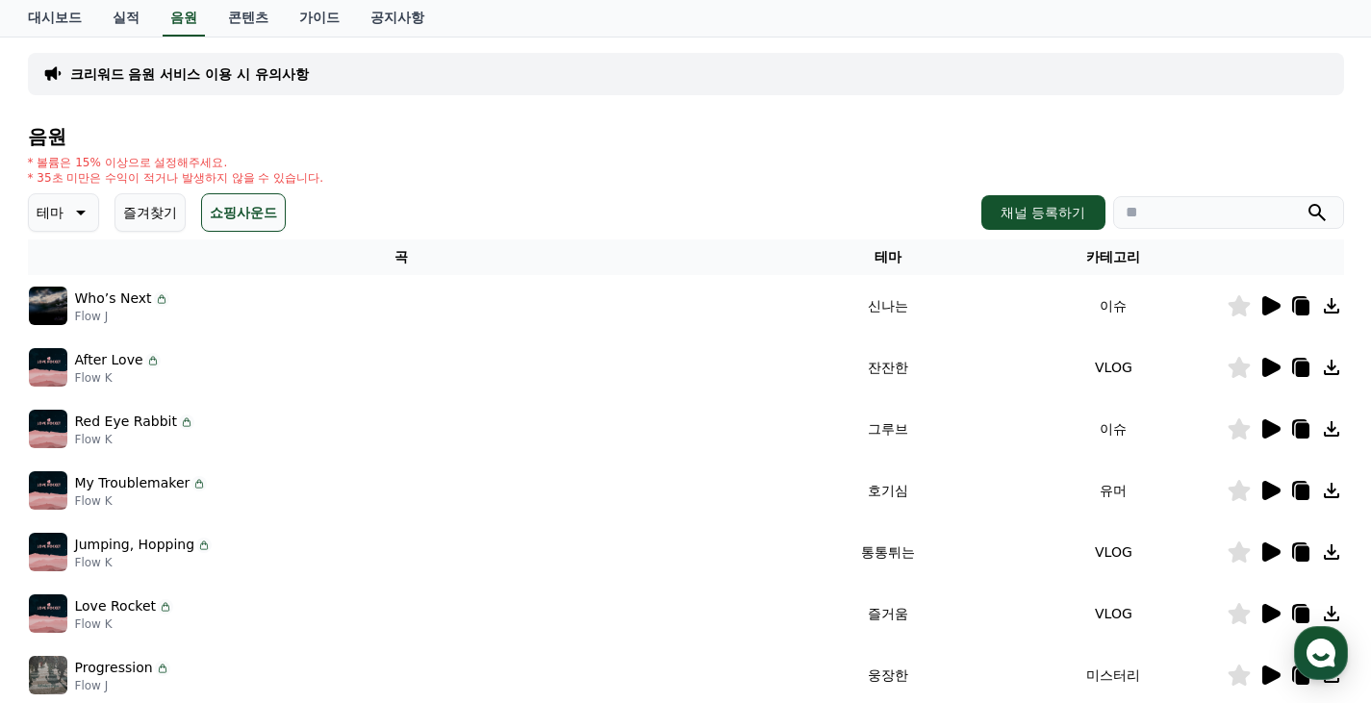
scroll to position [407, 0]
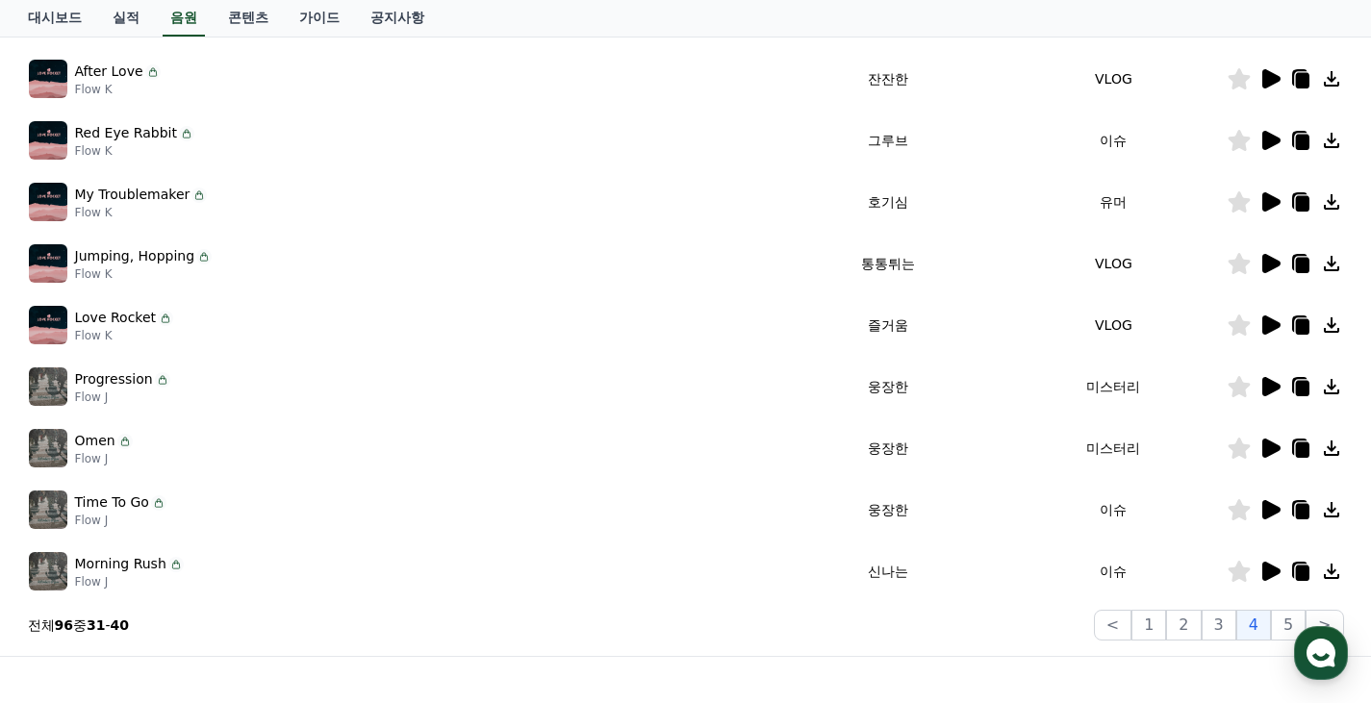
click at [1263, 378] on icon at bounding box center [1271, 386] width 18 height 19
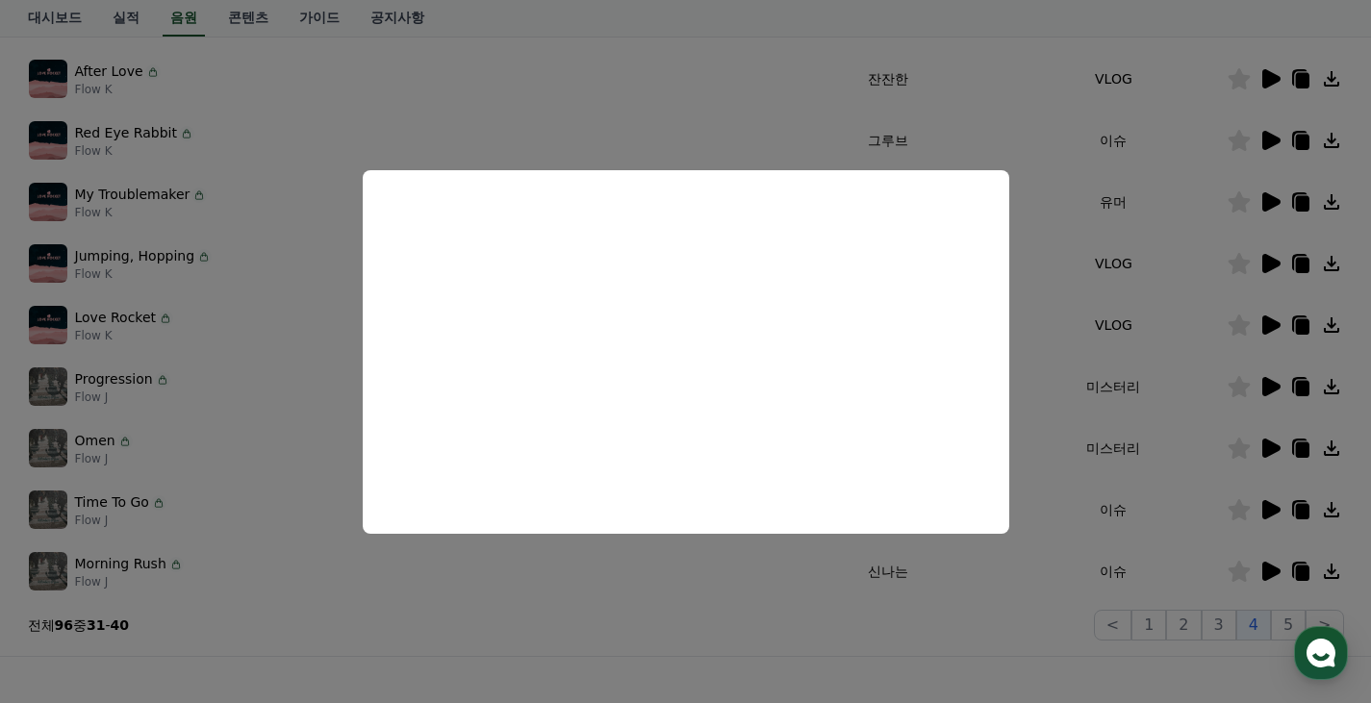
click at [208, 518] on button "close modal" at bounding box center [685, 351] width 1371 height 703
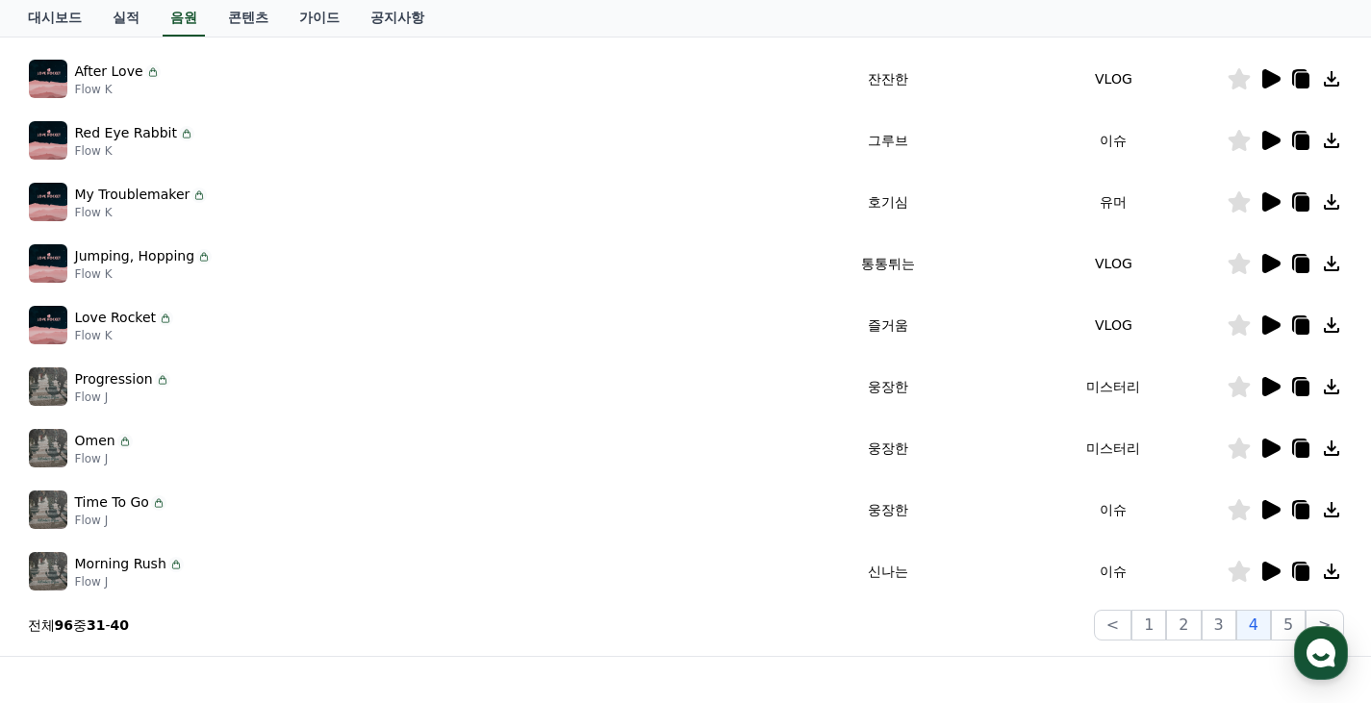
click at [30, 449] on img at bounding box center [48, 448] width 38 height 38
click at [1271, 450] on icon at bounding box center [1271, 448] width 18 height 19
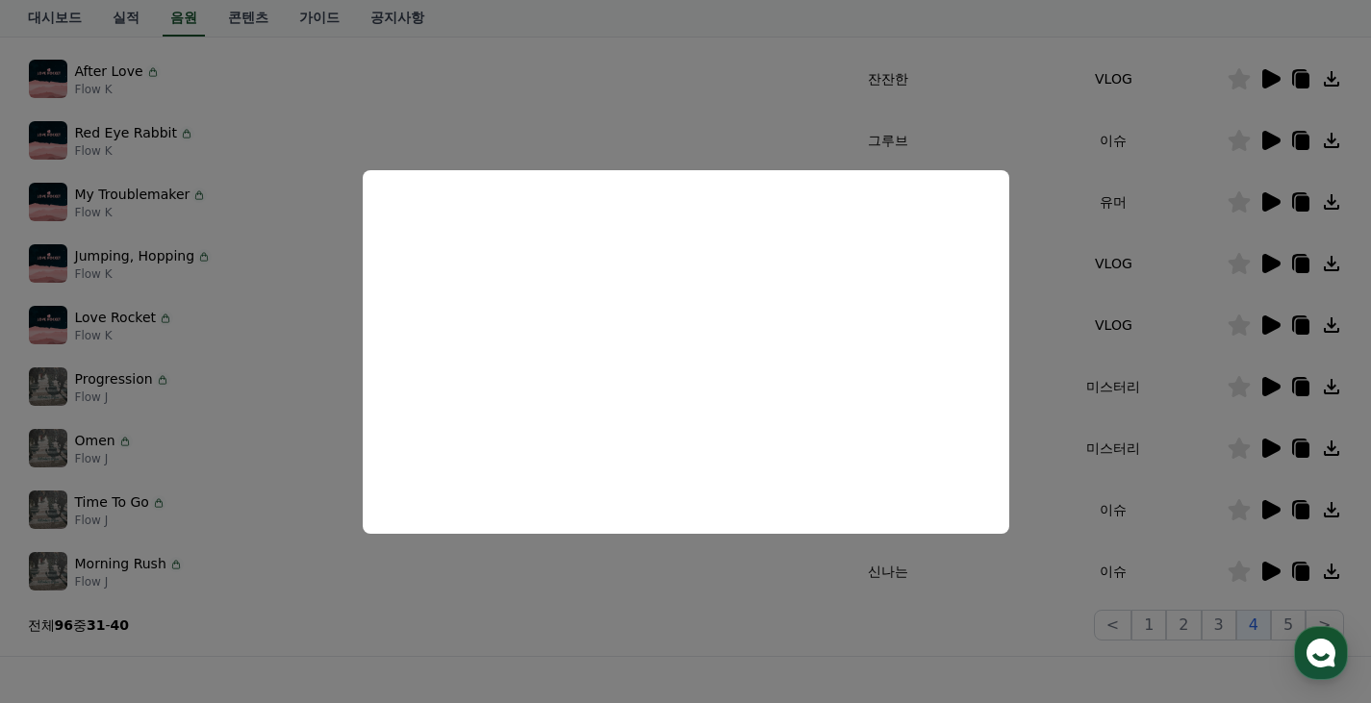
drag, startPoint x: 509, startPoint y: 600, endPoint x: 534, endPoint y: 543, distance: 62.9
click at [509, 599] on button "close modal" at bounding box center [685, 351] width 1371 height 703
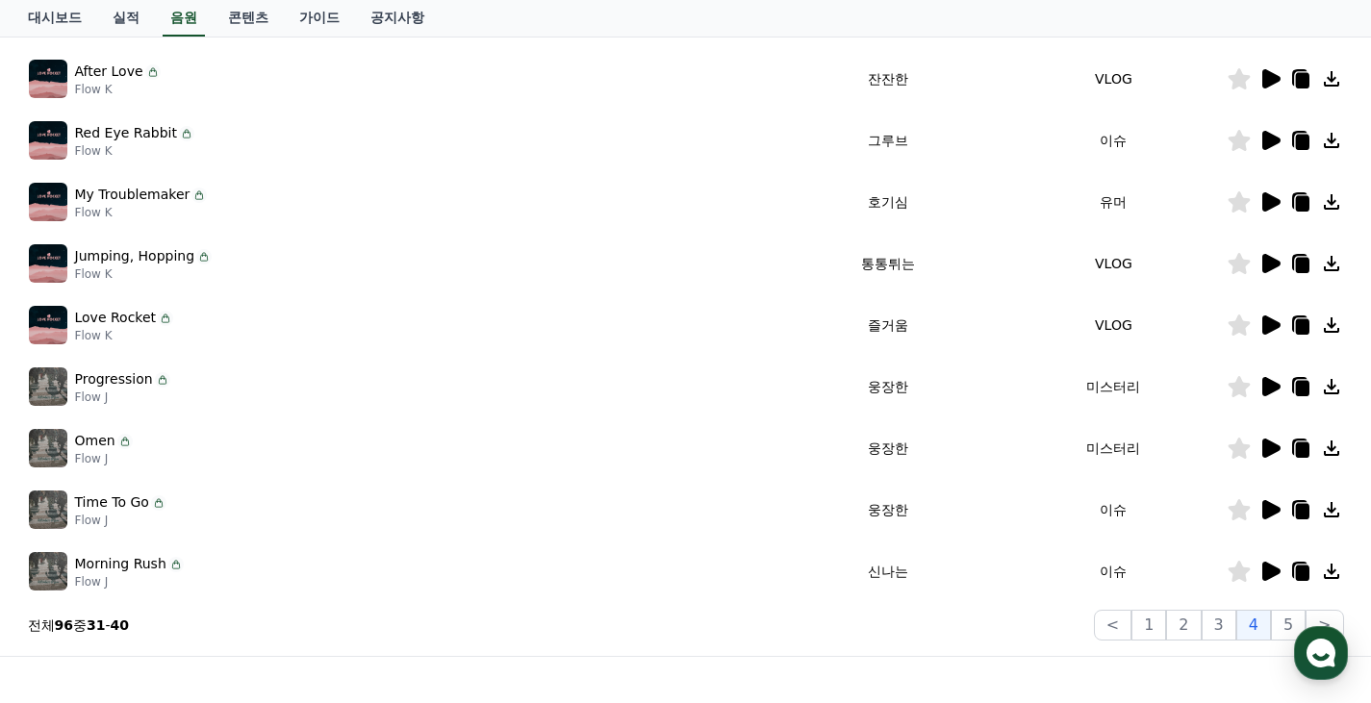
click at [1232, 449] on icon at bounding box center [1238, 448] width 22 height 21
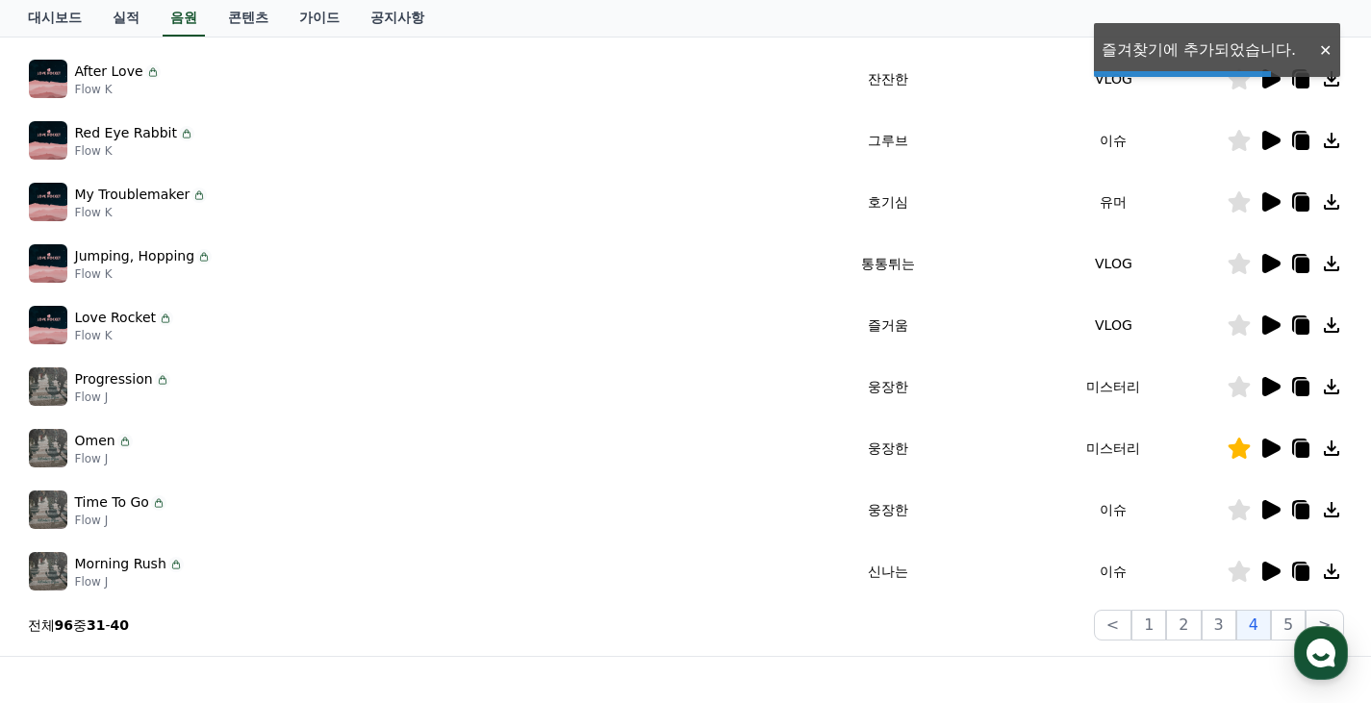
click at [1272, 515] on icon at bounding box center [1271, 509] width 18 height 19
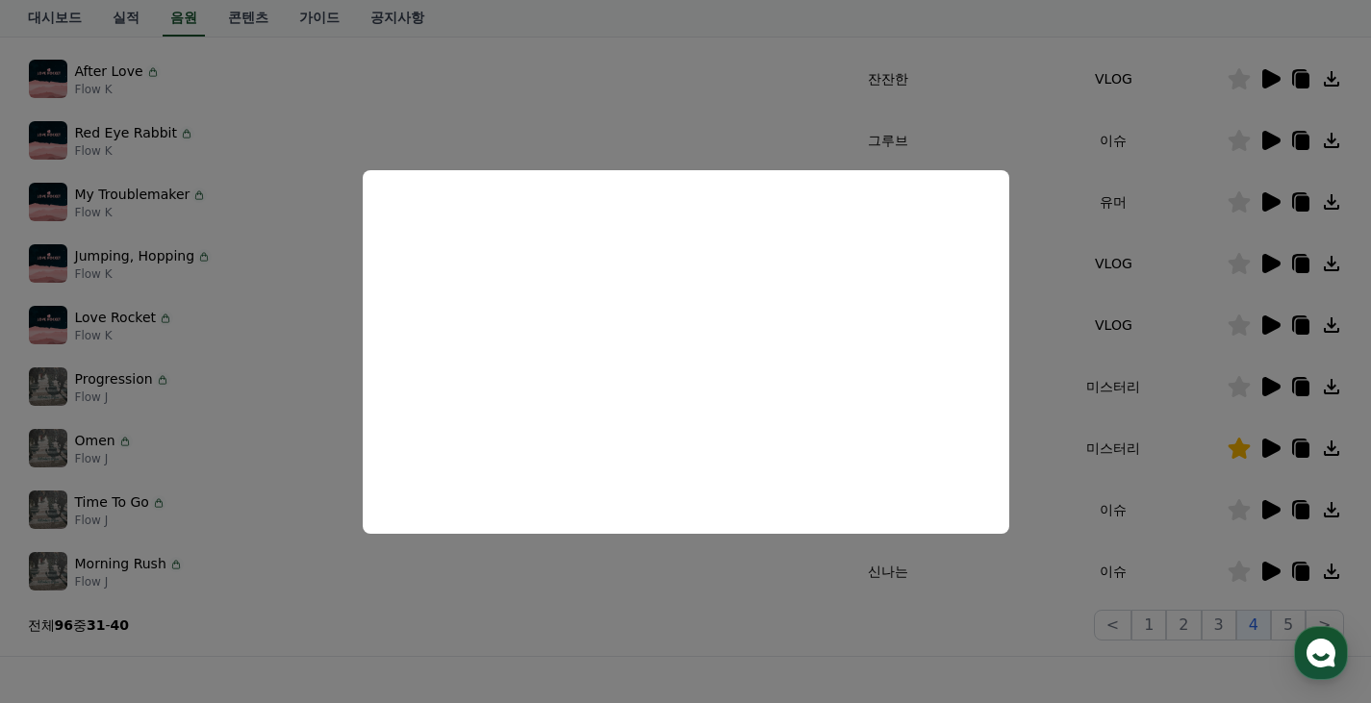
click at [1234, 564] on button "close modal" at bounding box center [685, 351] width 1371 height 703
click at [1263, 567] on icon at bounding box center [1271, 571] width 18 height 19
click at [1120, 587] on button "close modal" at bounding box center [685, 351] width 1371 height 703
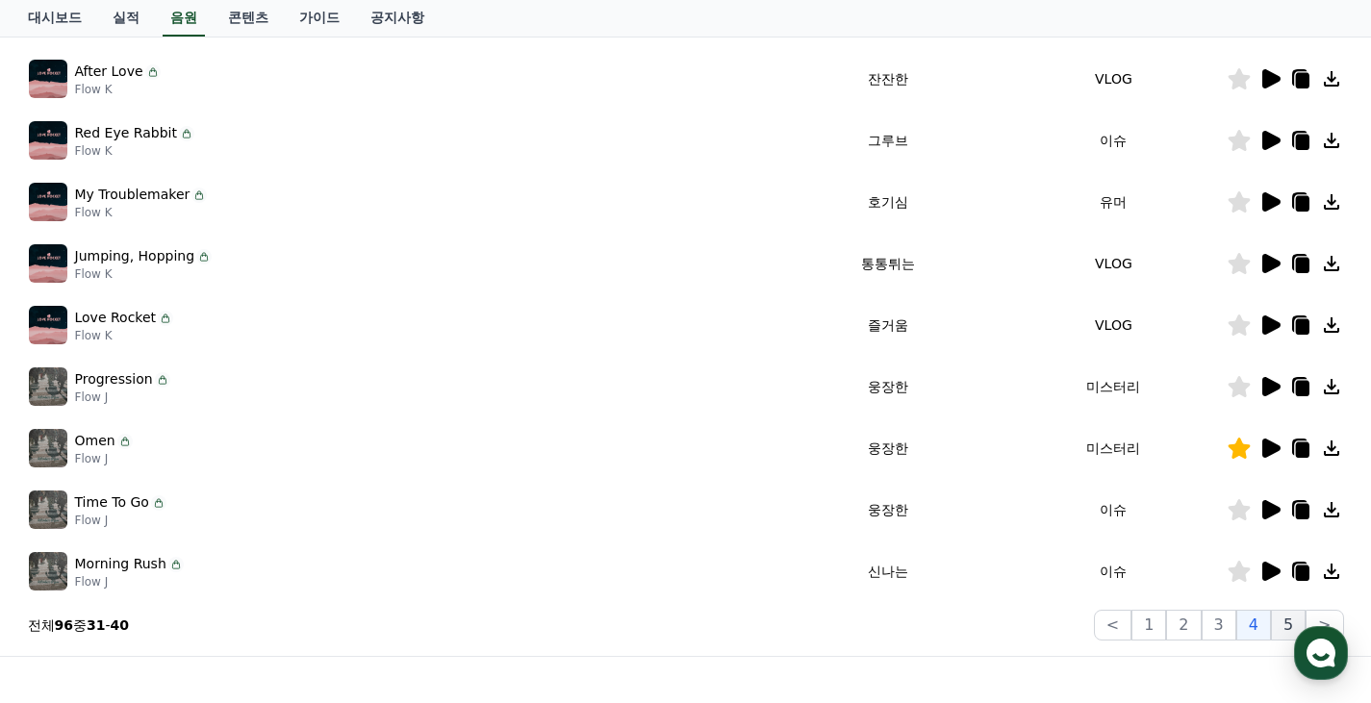
click at [1286, 618] on button "5" at bounding box center [1288, 625] width 35 height 31
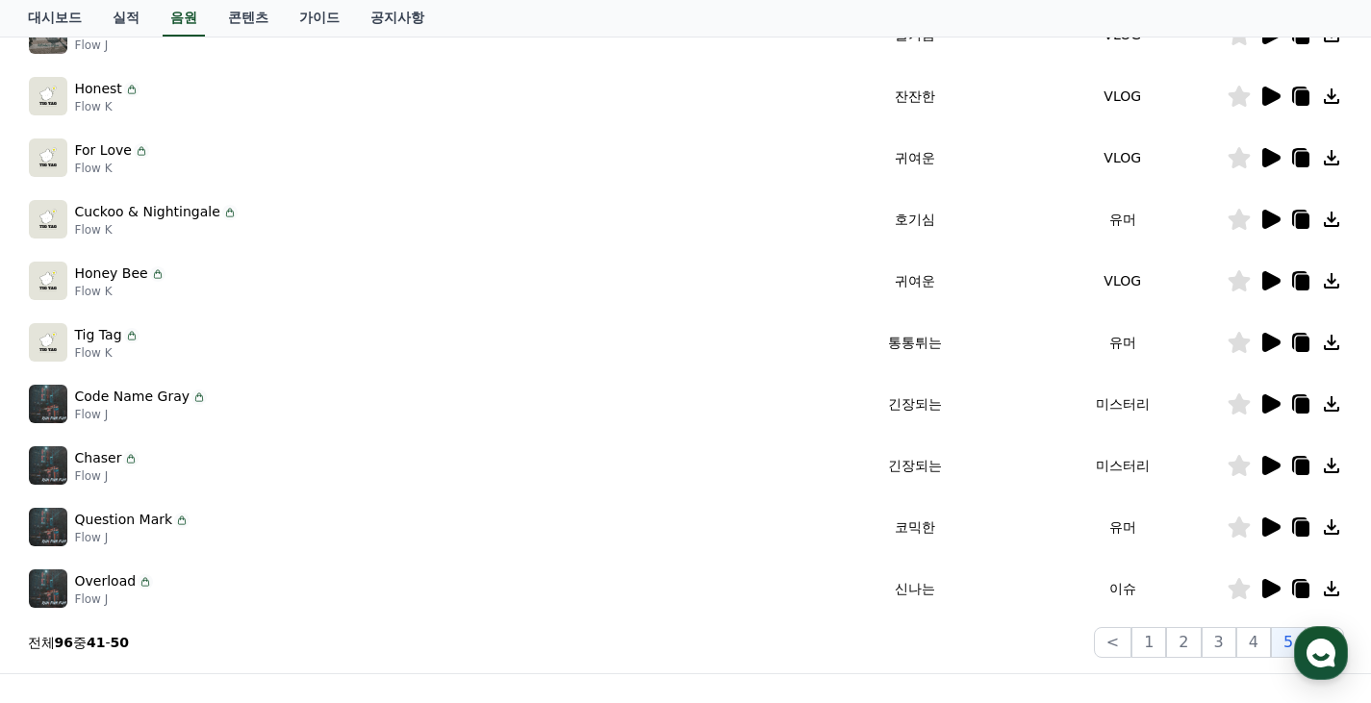
scroll to position [118, 0]
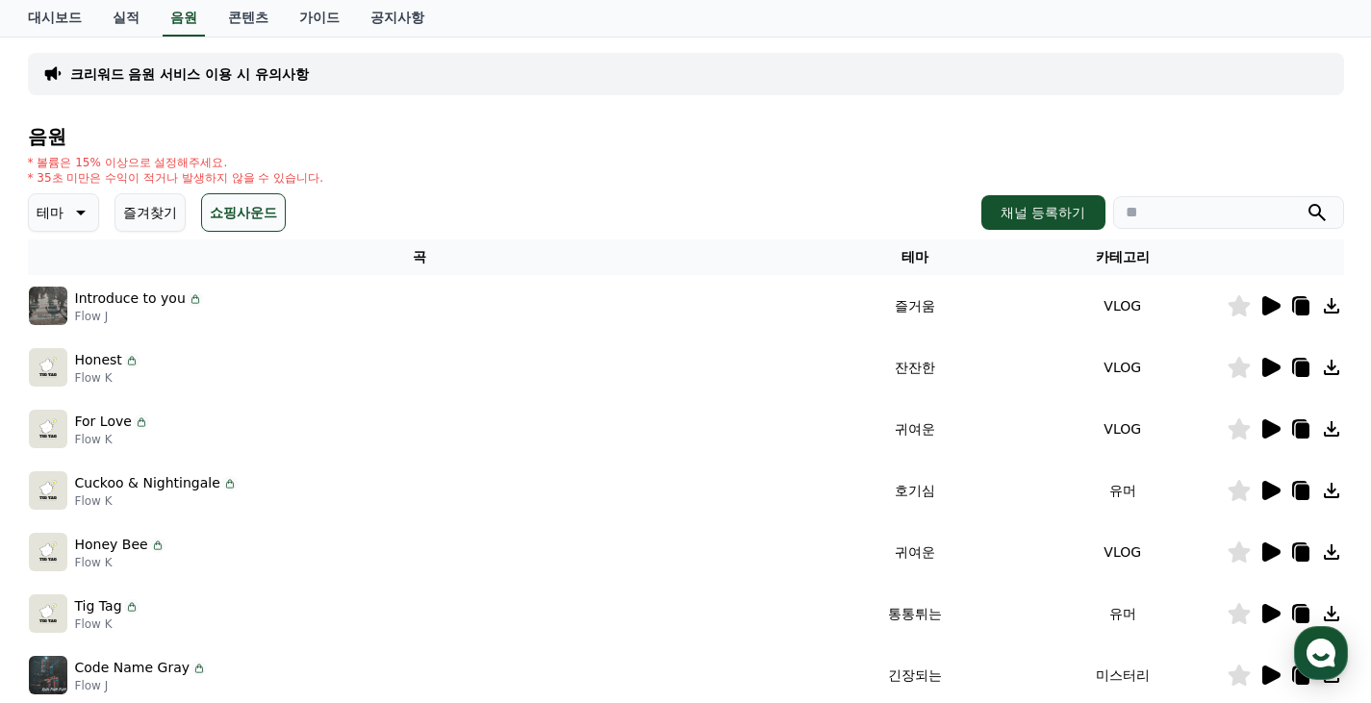
click at [1263, 310] on icon at bounding box center [1271, 305] width 18 height 19
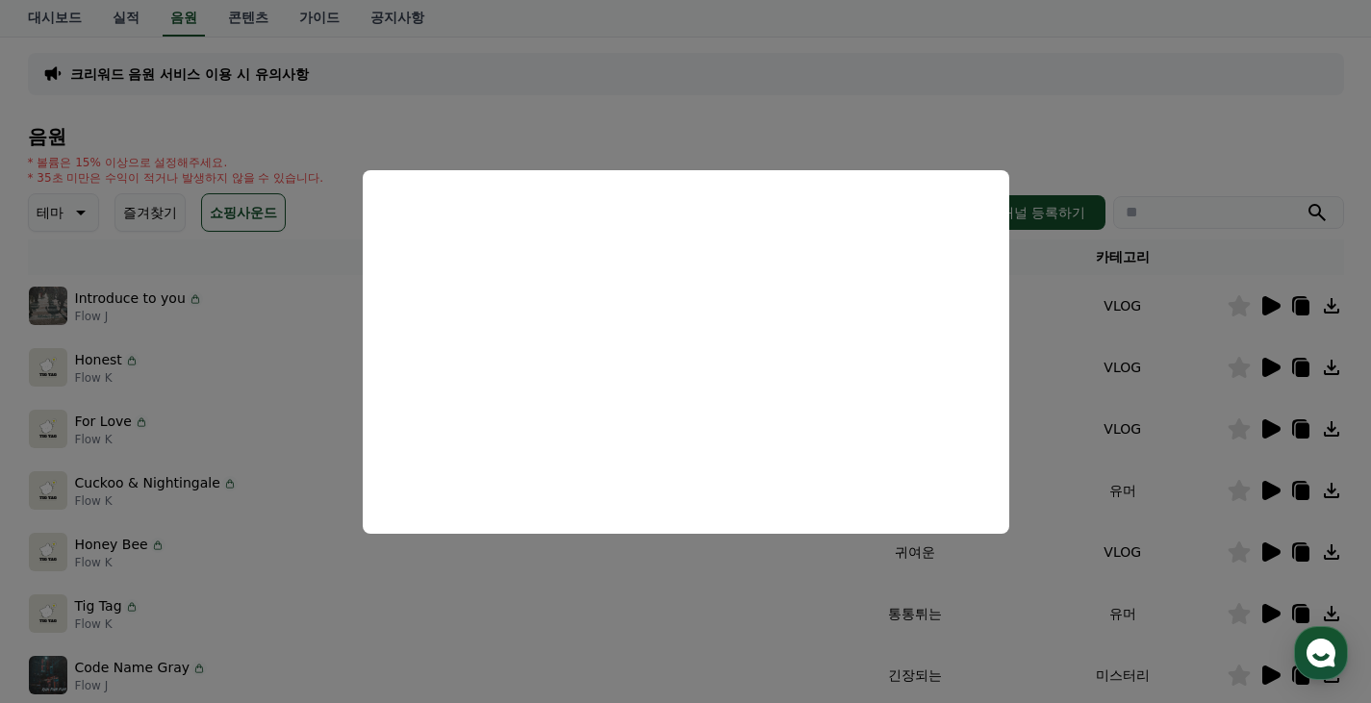
click at [1249, 352] on button "close modal" at bounding box center [685, 351] width 1371 height 703
click at [1268, 366] on icon at bounding box center [1271, 367] width 18 height 19
click at [1206, 411] on button "close modal" at bounding box center [685, 351] width 1371 height 703
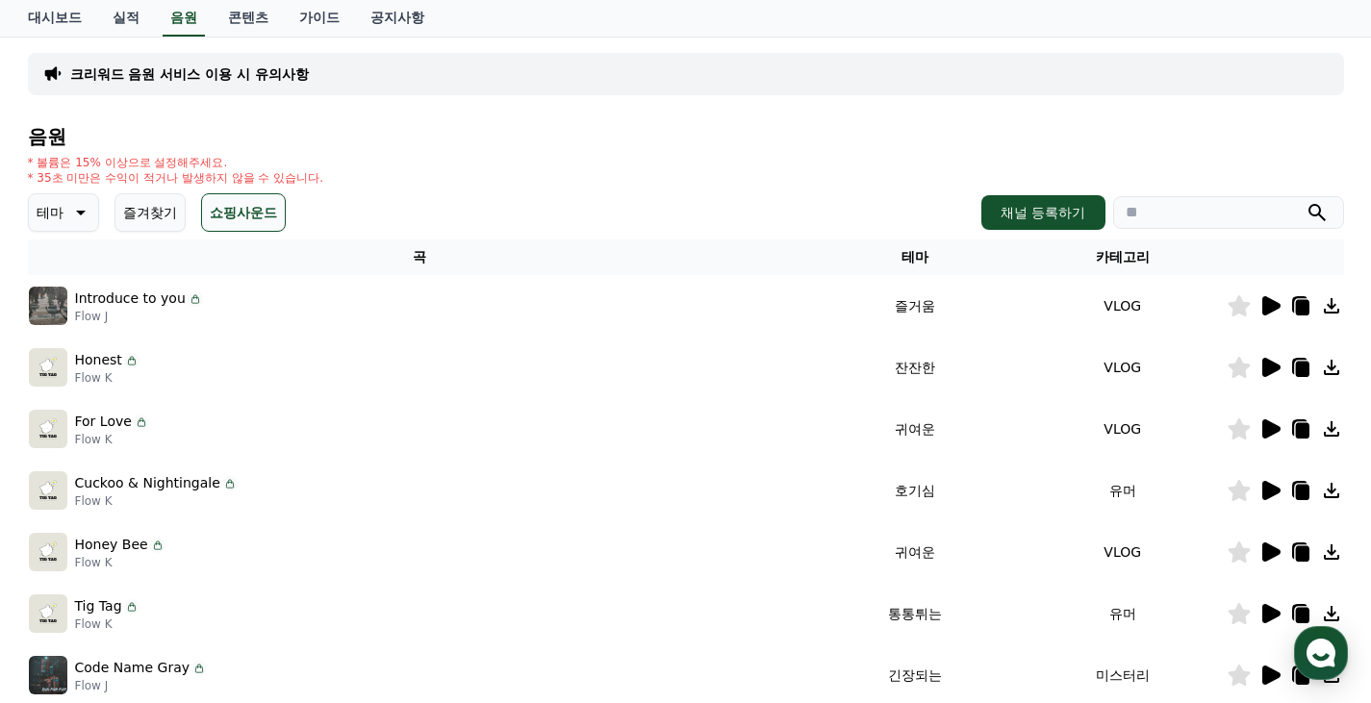
click at [1270, 488] on icon at bounding box center [1271, 490] width 18 height 19
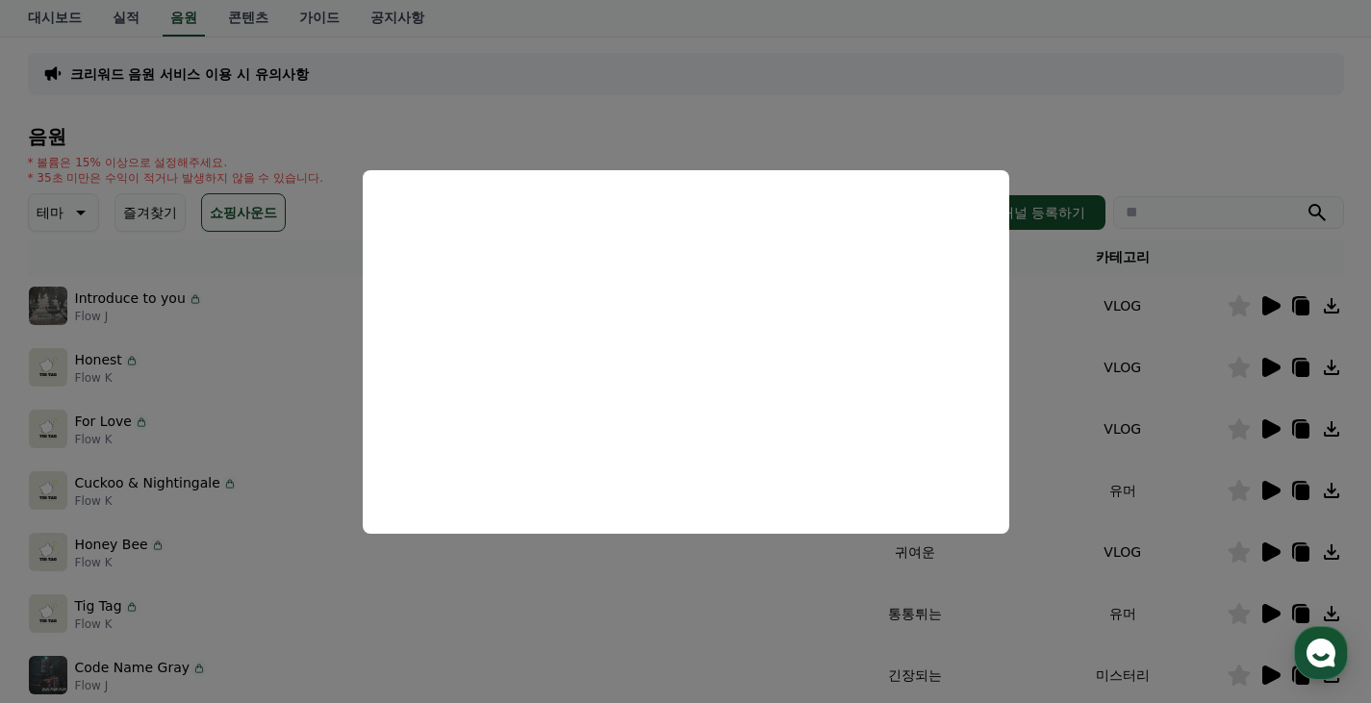
scroll to position [311, 0]
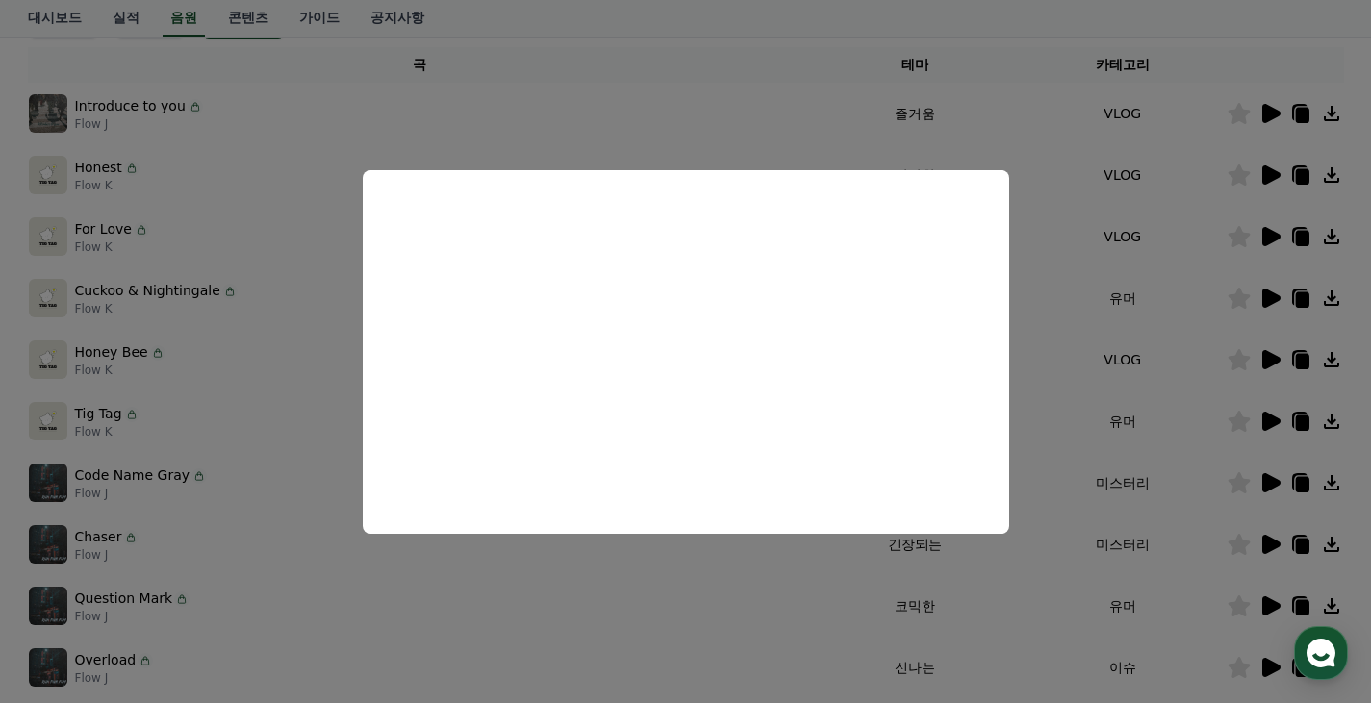
click at [1189, 354] on button "close modal" at bounding box center [685, 351] width 1371 height 703
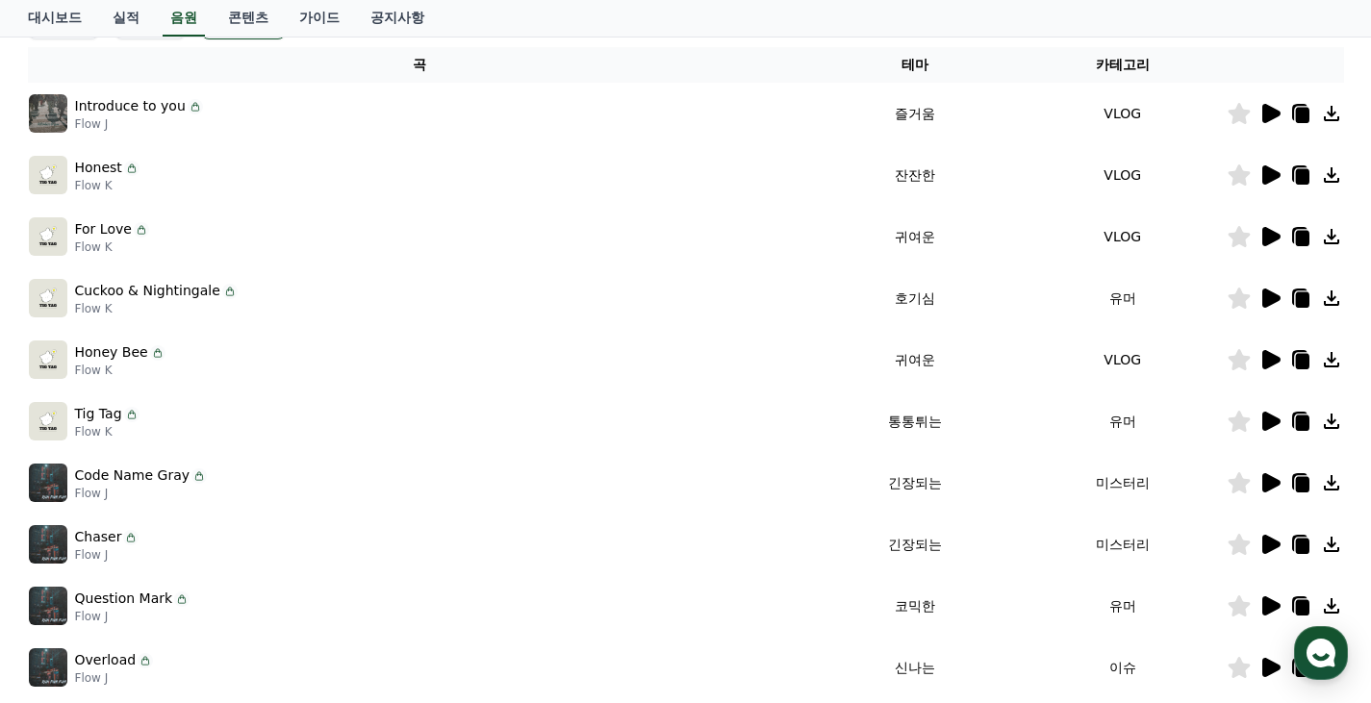
click at [1269, 361] on icon at bounding box center [1271, 359] width 18 height 19
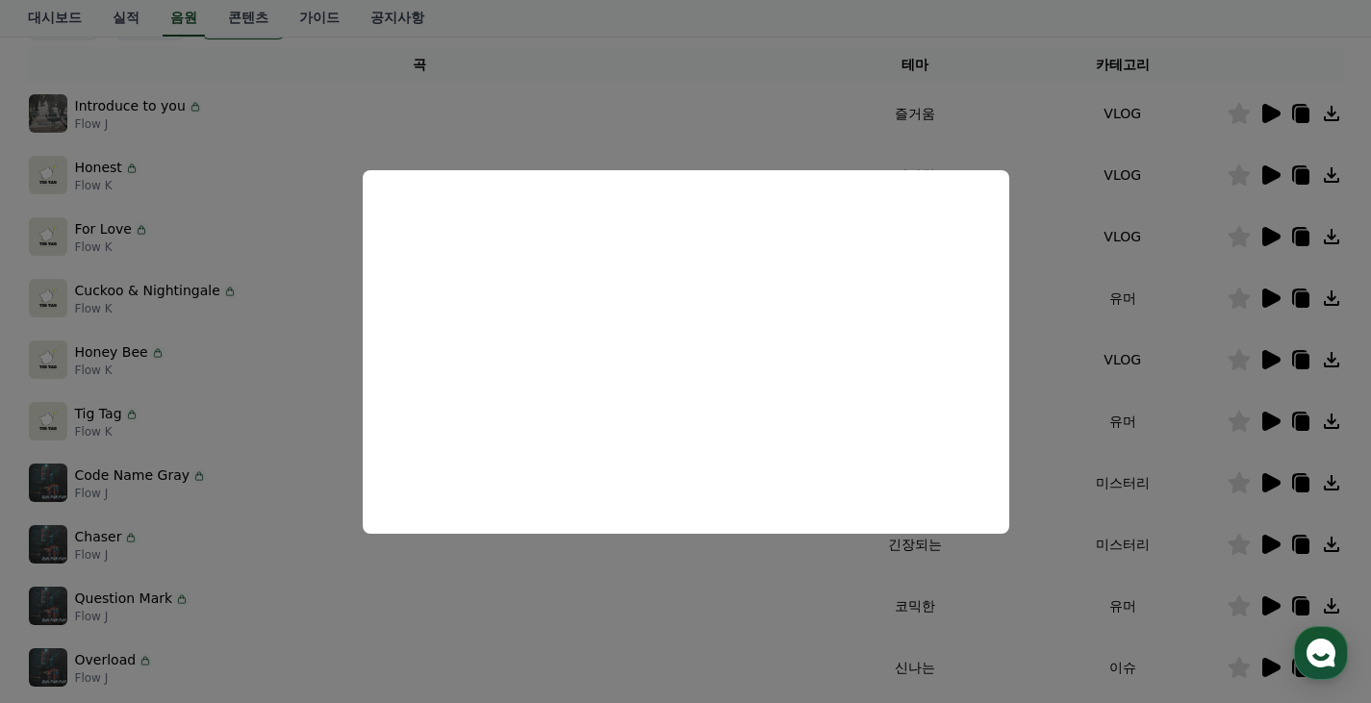
click at [1149, 419] on button "close modal" at bounding box center [685, 351] width 1371 height 703
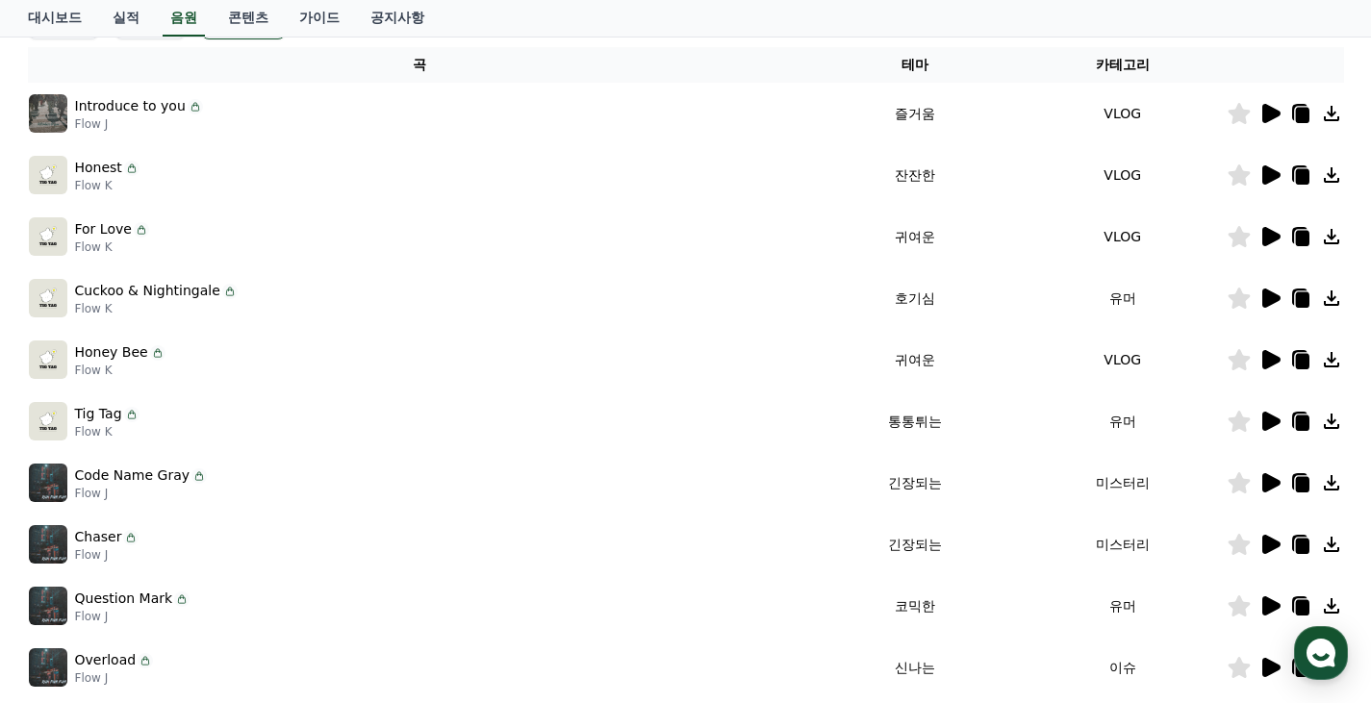
click at [1272, 414] on icon at bounding box center [1269, 421] width 23 height 23
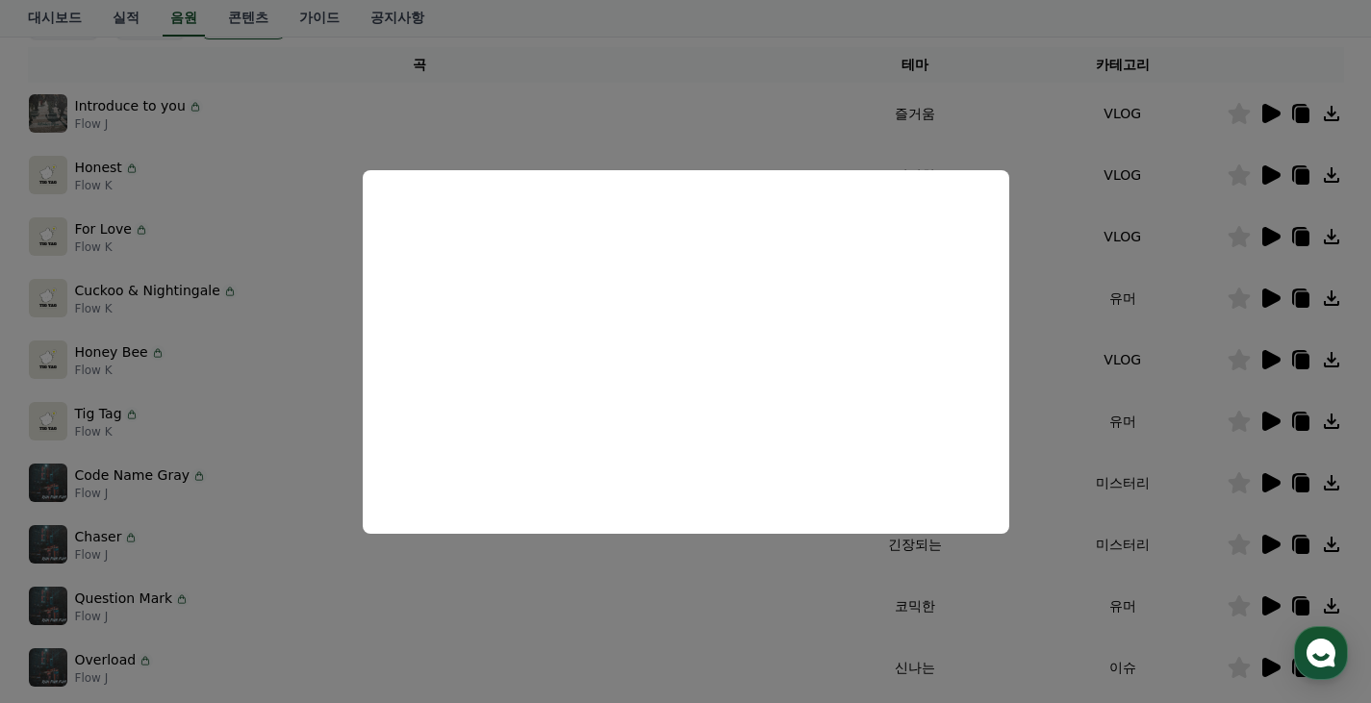
click at [679, 620] on button "close modal" at bounding box center [685, 351] width 1371 height 703
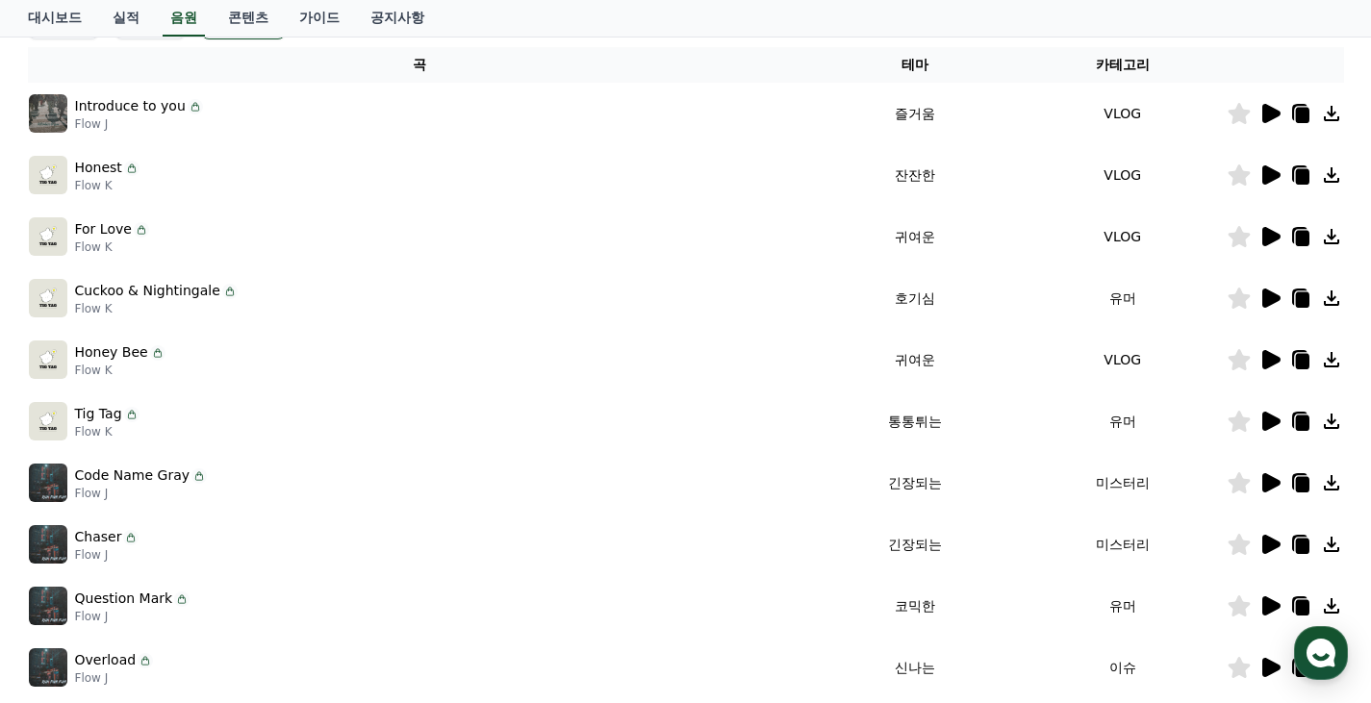
drag, startPoint x: 141, startPoint y: 471, endPoint x: 1255, endPoint y: 483, distance: 1113.9
click at [1250, 484] on tr "Code Name Gray Flow J 긴장되는 미스터리" at bounding box center [686, 483] width 1316 height 62
click at [1262, 483] on icon at bounding box center [1271, 482] width 18 height 19
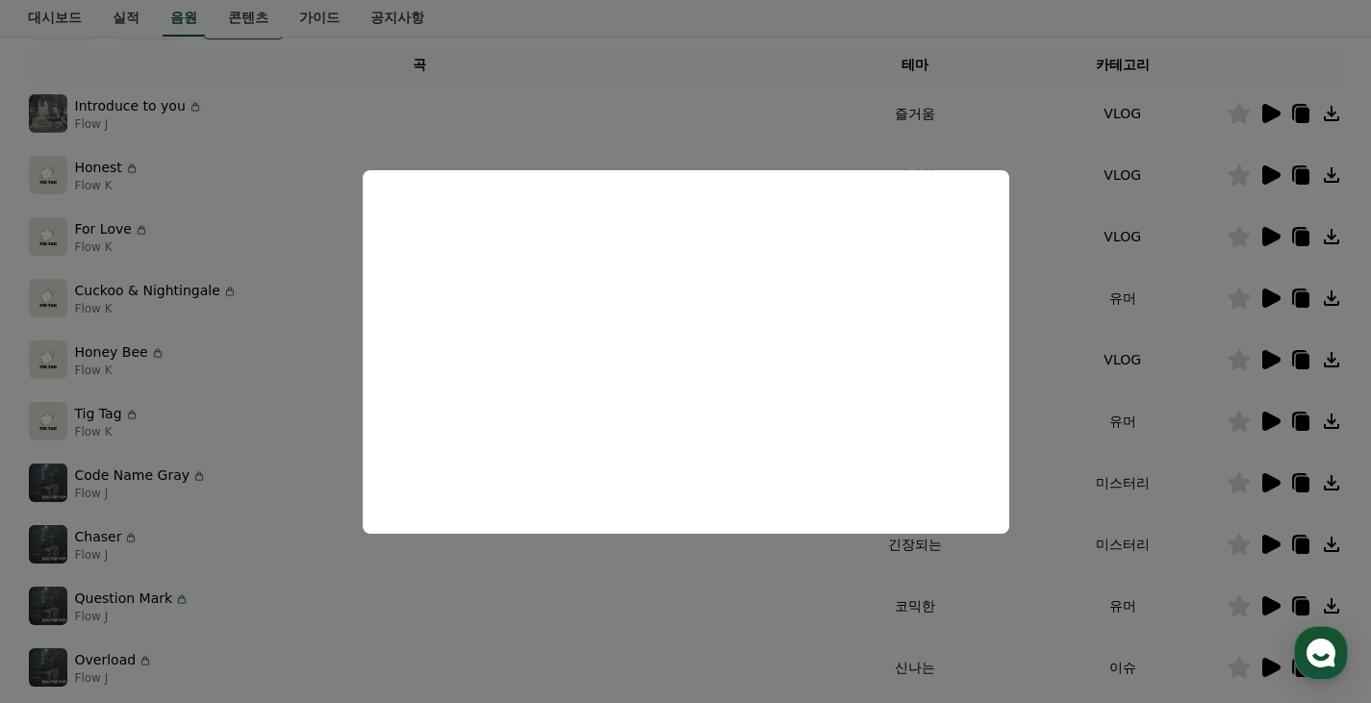
click at [675, 591] on button "close modal" at bounding box center [685, 351] width 1371 height 703
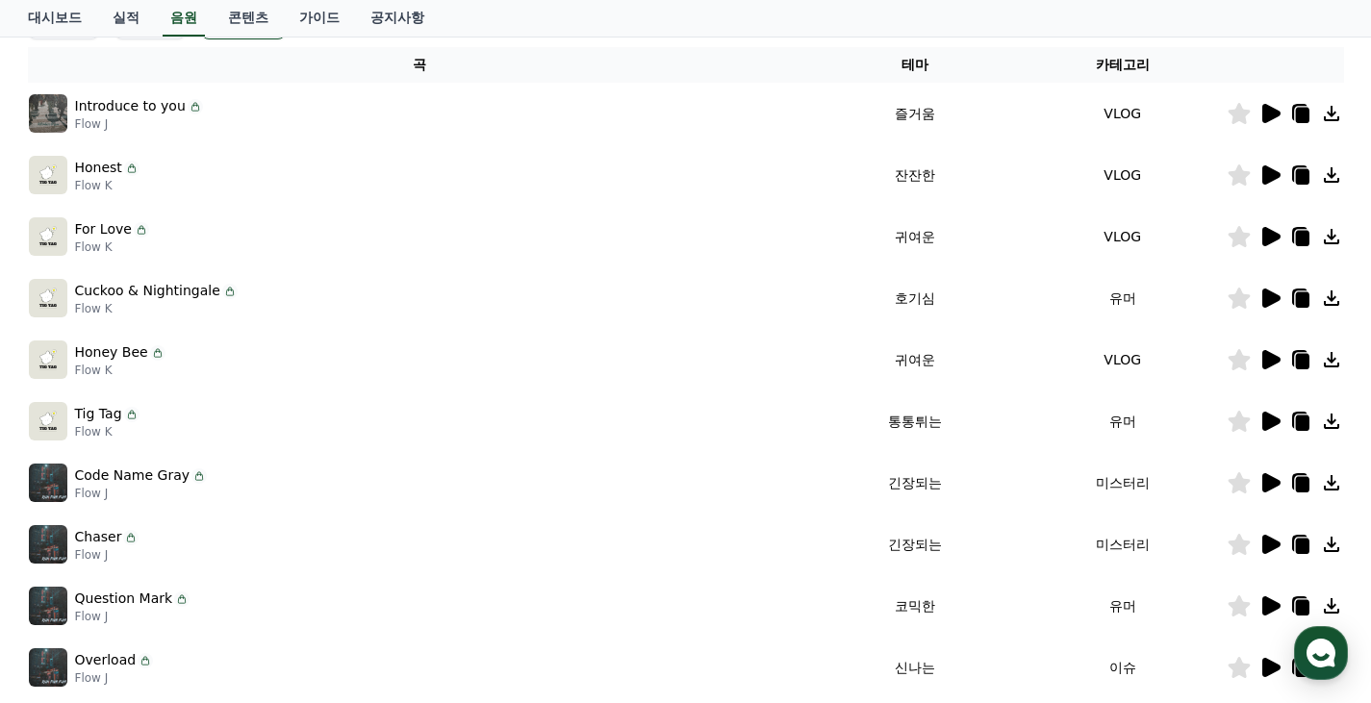
scroll to position [599, 0]
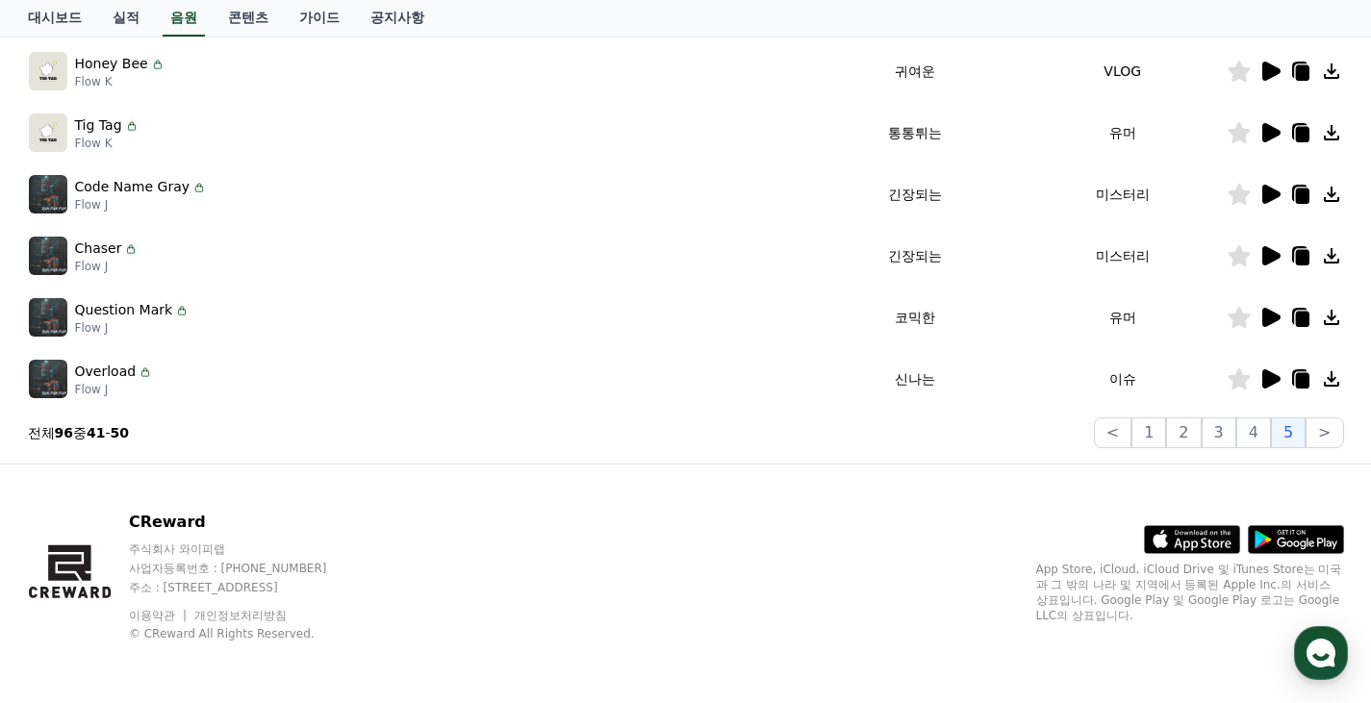
click at [1274, 259] on icon at bounding box center [1271, 255] width 18 height 19
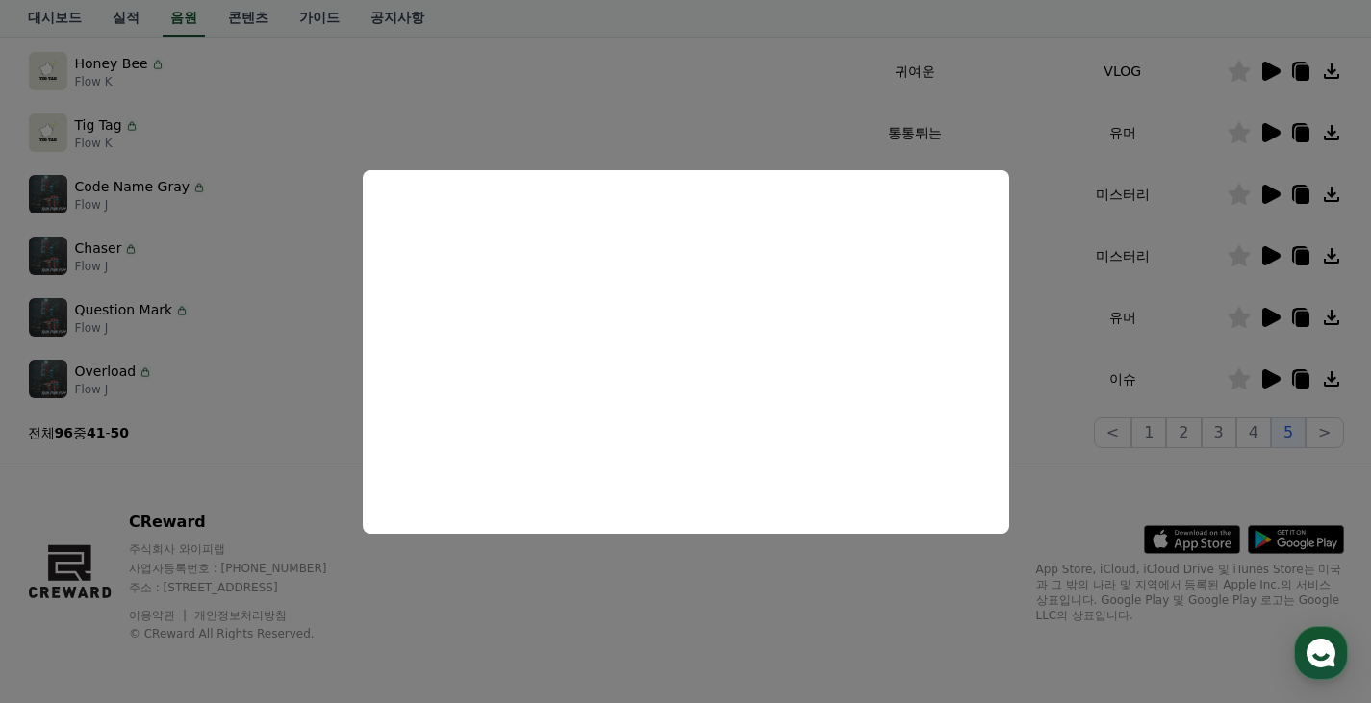
click at [523, 611] on button "close modal" at bounding box center [685, 351] width 1371 height 703
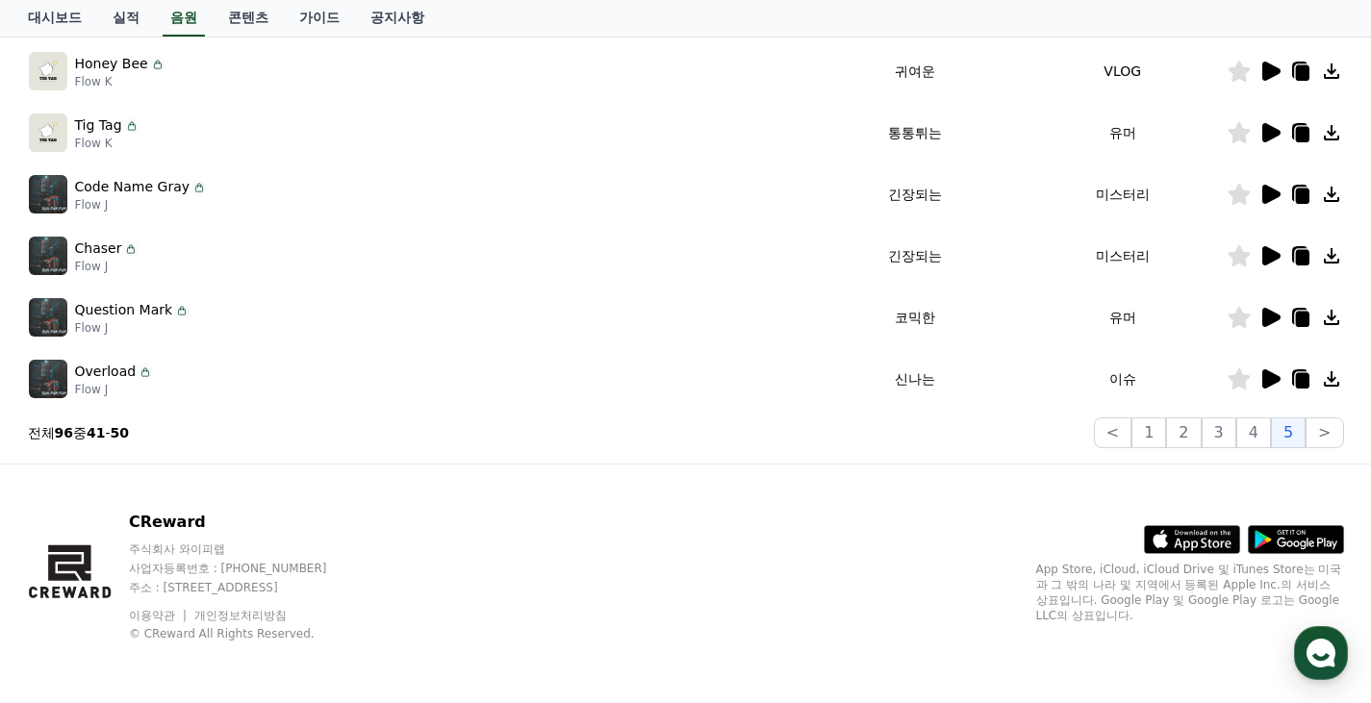
click at [1263, 251] on icon at bounding box center [1271, 255] width 18 height 19
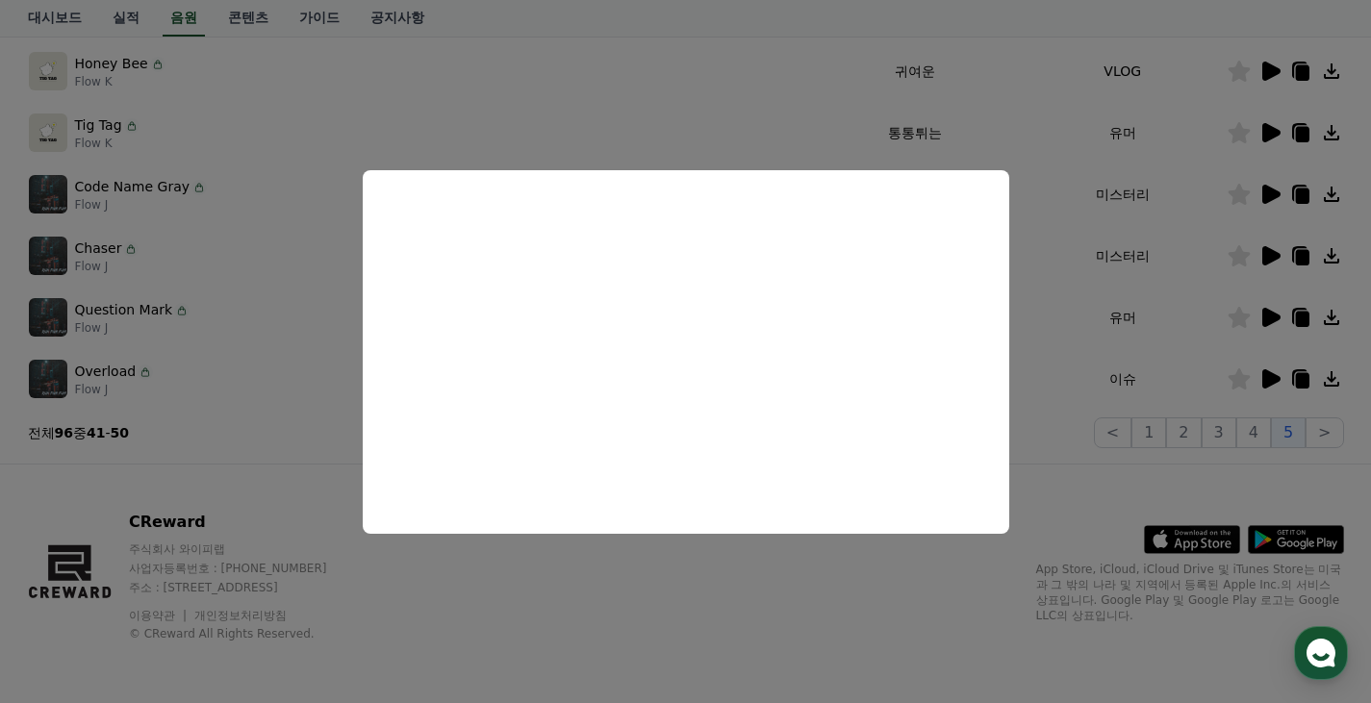
click at [1253, 316] on button "close modal" at bounding box center [685, 351] width 1371 height 703
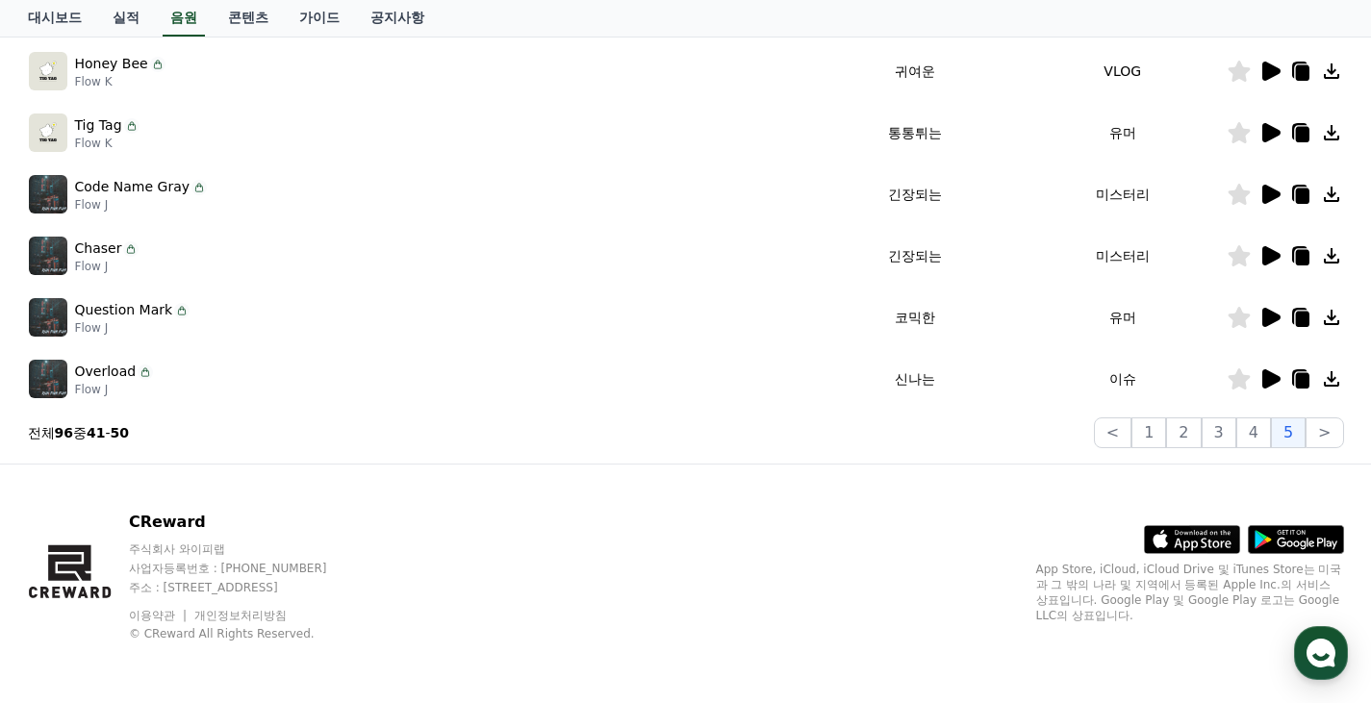
click at [1262, 316] on icon at bounding box center [1271, 317] width 18 height 19
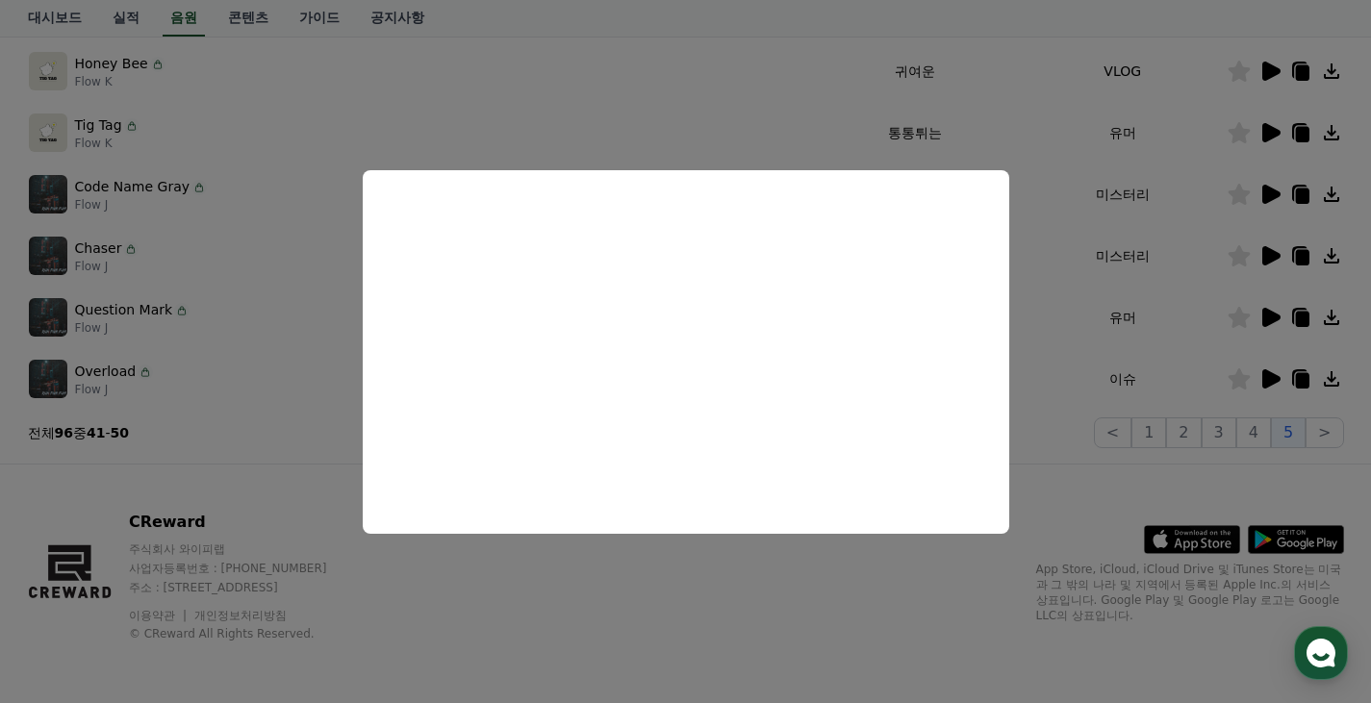
click at [1272, 368] on button "close modal" at bounding box center [685, 351] width 1371 height 703
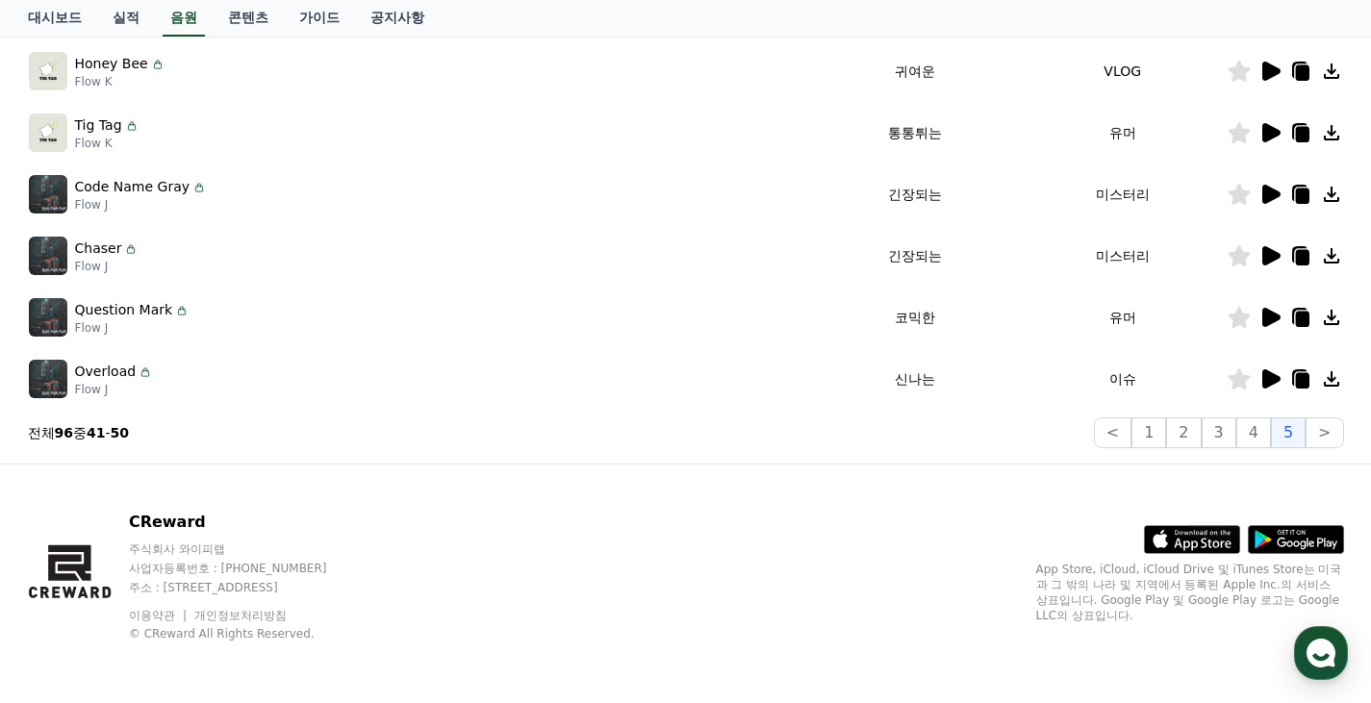
click at [1265, 361] on td at bounding box center [1284, 379] width 117 height 62
click at [1266, 368] on icon at bounding box center [1269, 378] width 23 height 23
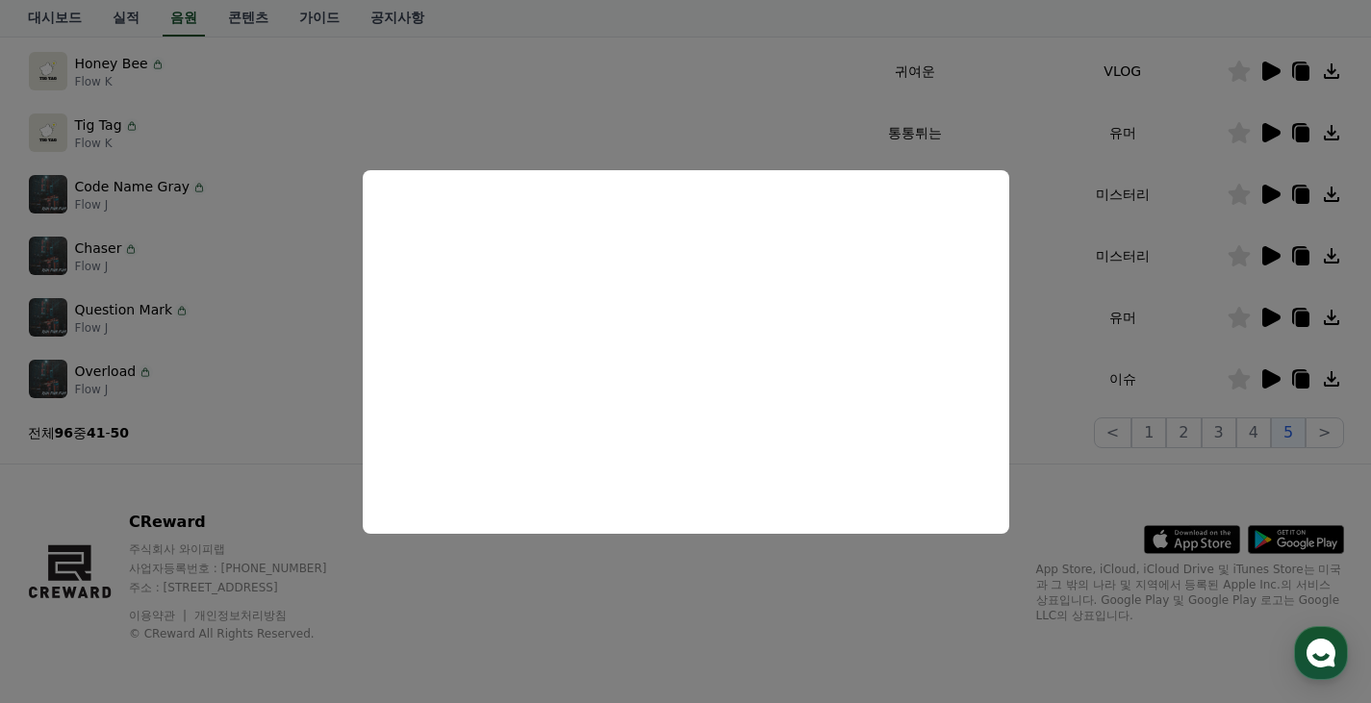
drag, startPoint x: 1204, startPoint y: 480, endPoint x: 1251, endPoint y: 469, distance: 48.3
click at [1203, 480] on button "close modal" at bounding box center [685, 351] width 1371 height 703
click at [1326, 428] on button ">" at bounding box center [1324, 432] width 38 height 31
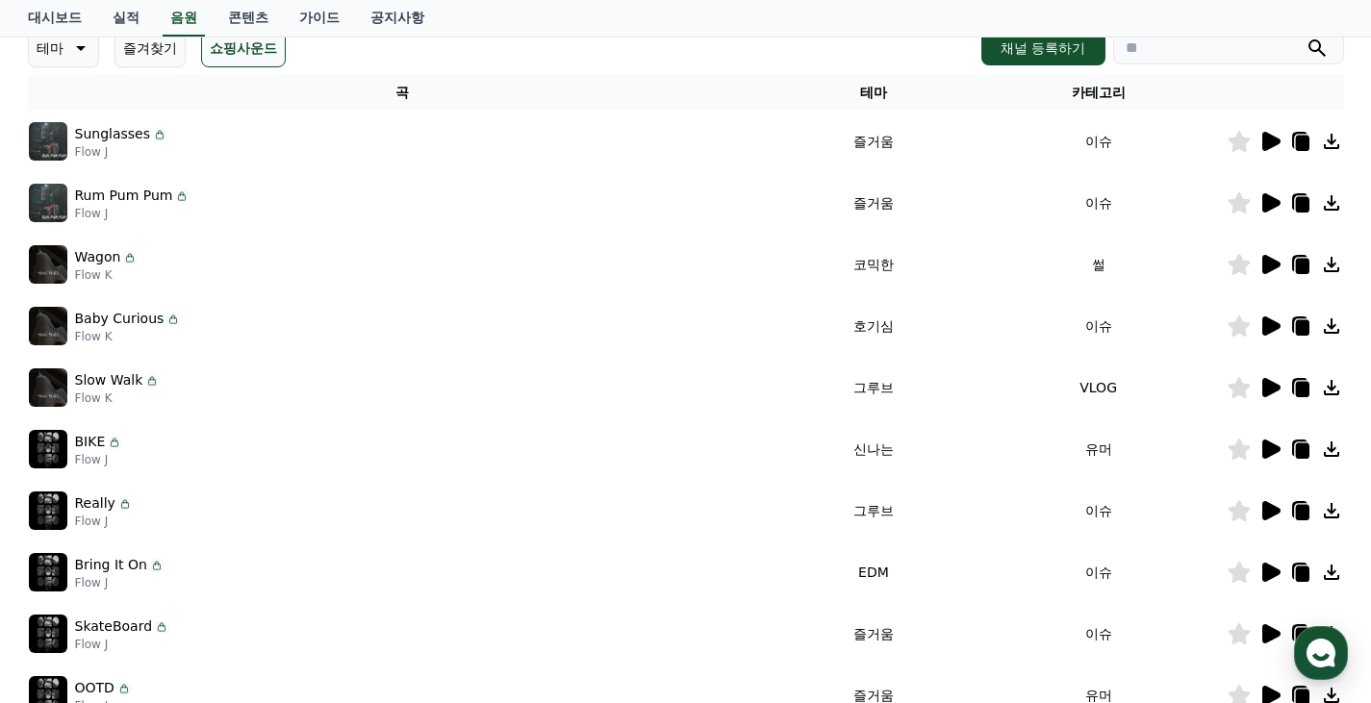
scroll to position [215, 0]
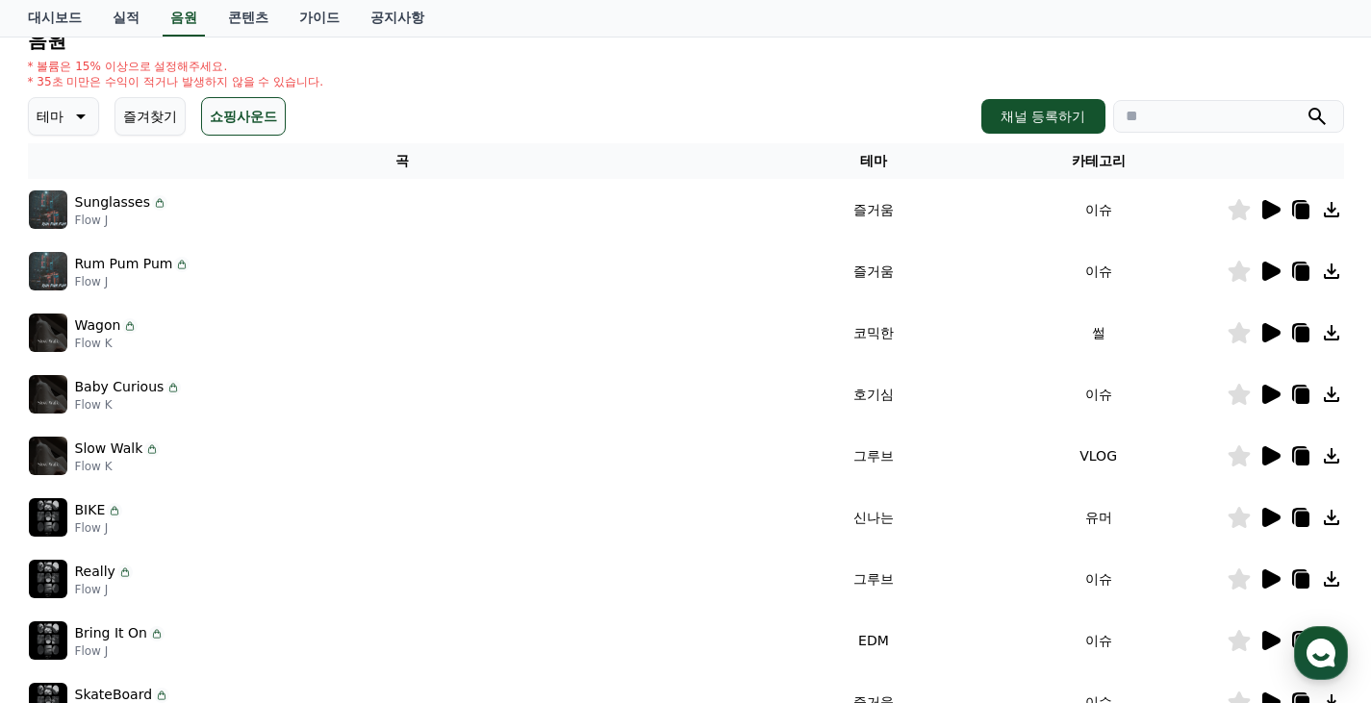
click at [1267, 219] on icon at bounding box center [1269, 209] width 23 height 23
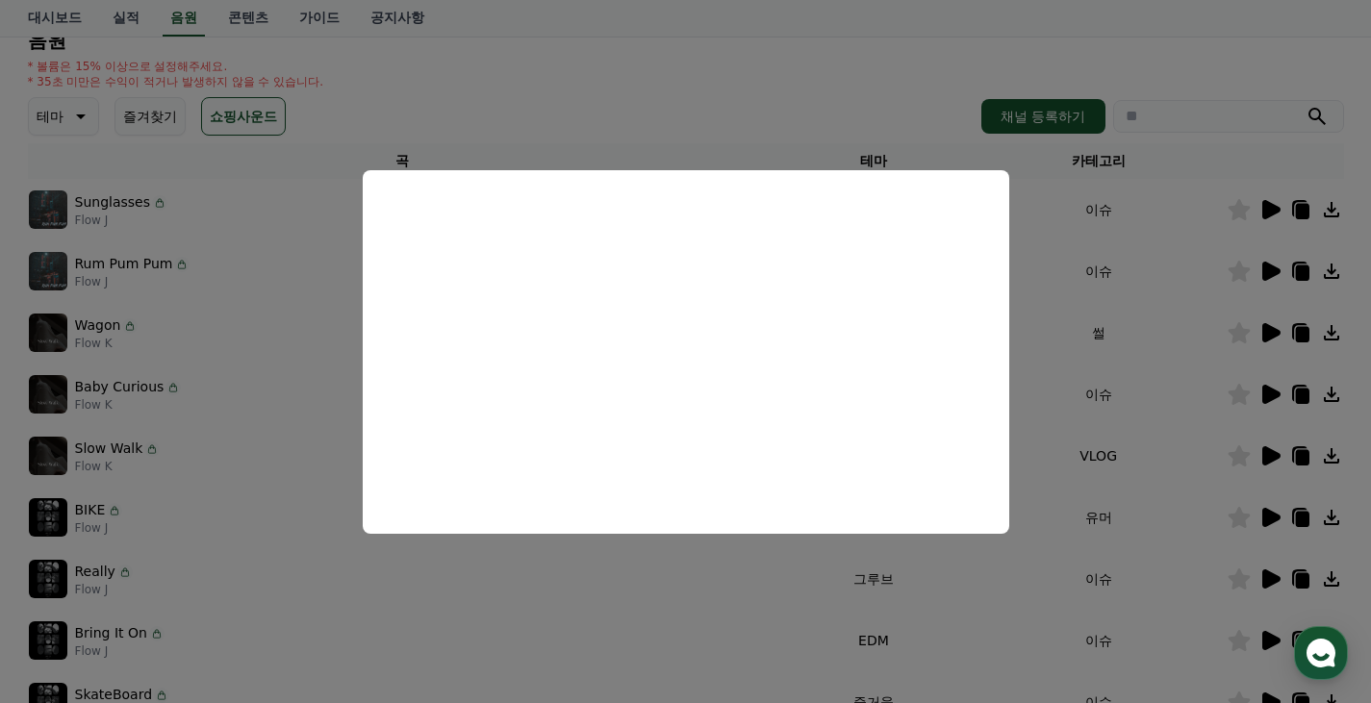
click at [1261, 288] on button "close modal" at bounding box center [685, 351] width 1371 height 703
click at [1272, 265] on icon at bounding box center [1269, 271] width 23 height 23
click at [1265, 331] on button "close modal" at bounding box center [685, 351] width 1371 height 703
click at [1265, 331] on icon at bounding box center [1271, 332] width 18 height 19
click at [1218, 341] on button "close modal" at bounding box center [685, 351] width 1371 height 703
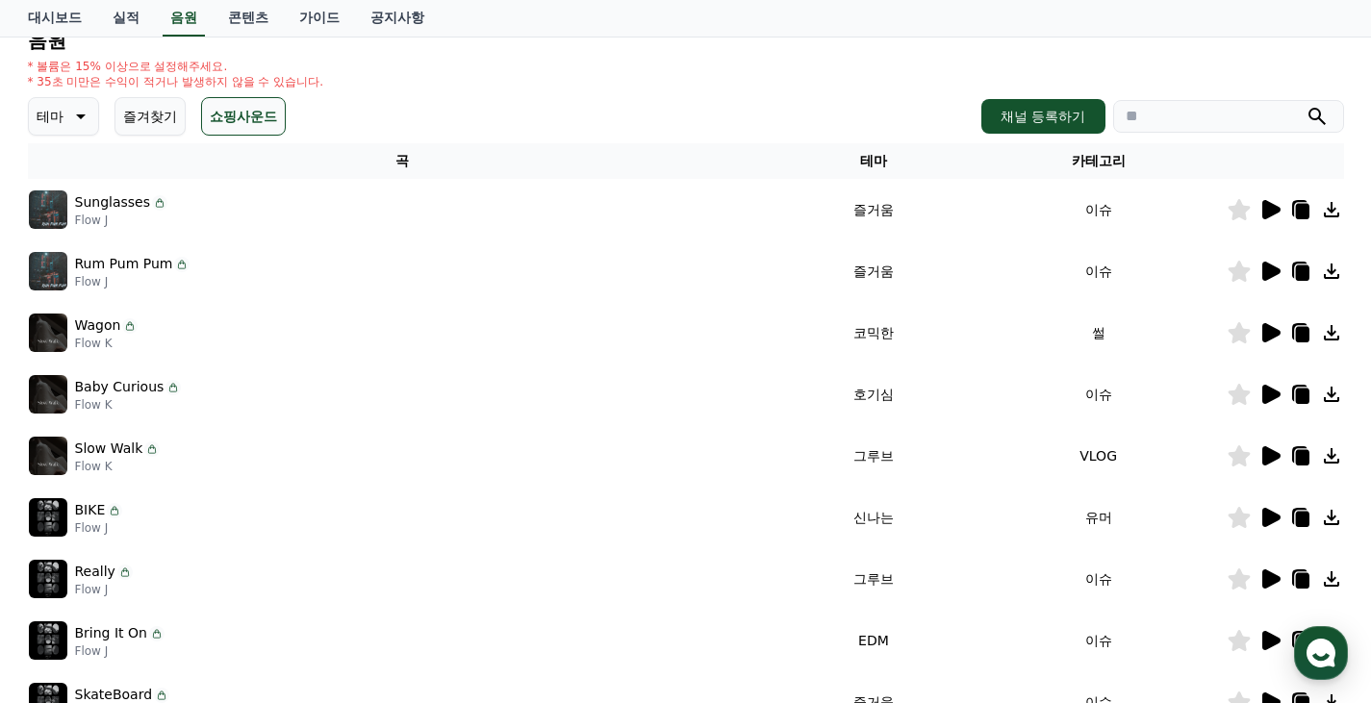
click at [1240, 328] on icon at bounding box center [1238, 332] width 22 height 21
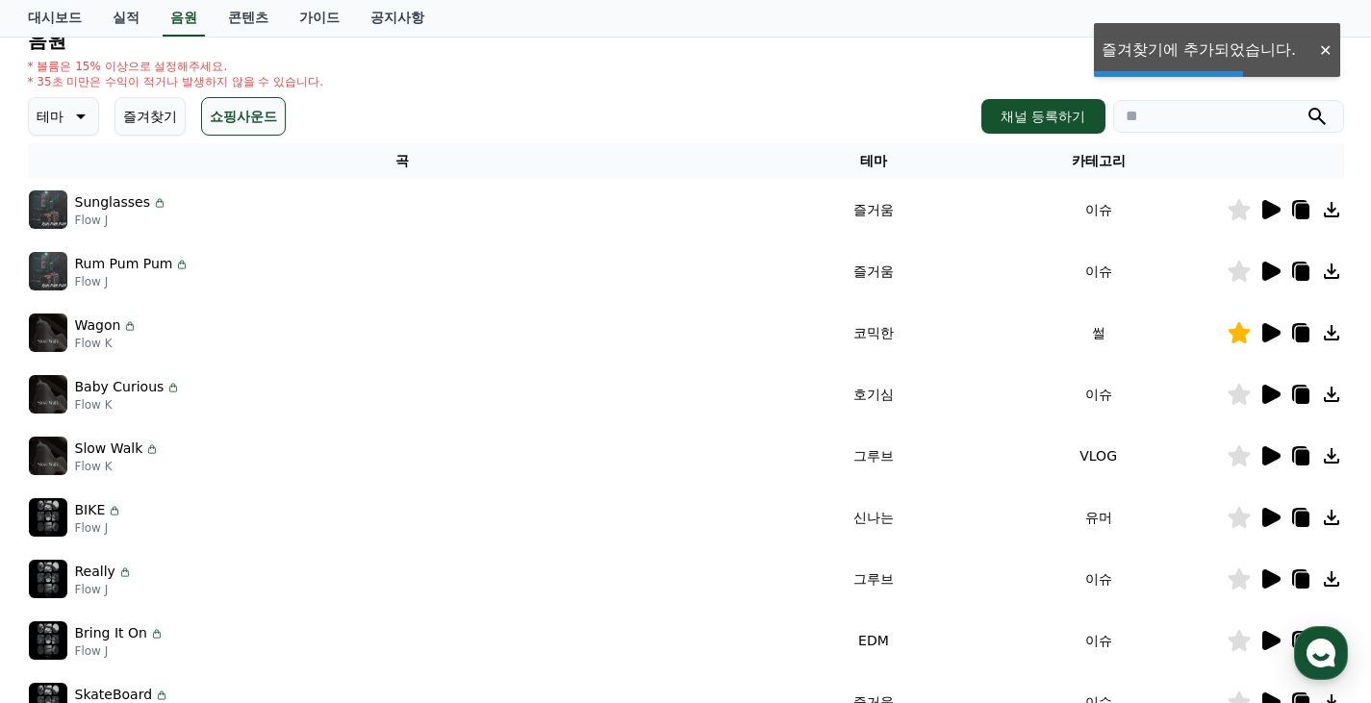
click at [1254, 382] on td at bounding box center [1284, 395] width 117 height 62
click at [1285, 408] on td at bounding box center [1284, 395] width 117 height 62
click at [1273, 400] on icon at bounding box center [1269, 394] width 23 height 23
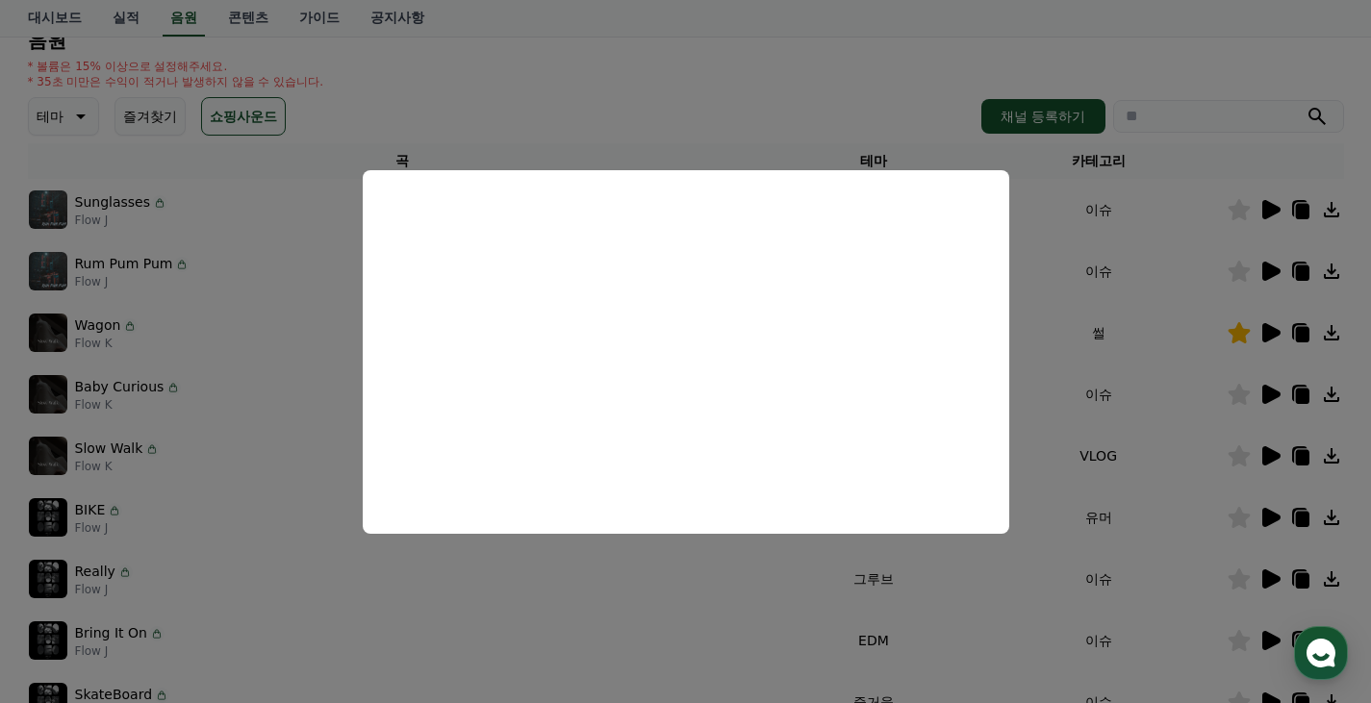
click at [1119, 415] on button "close modal" at bounding box center [685, 351] width 1371 height 703
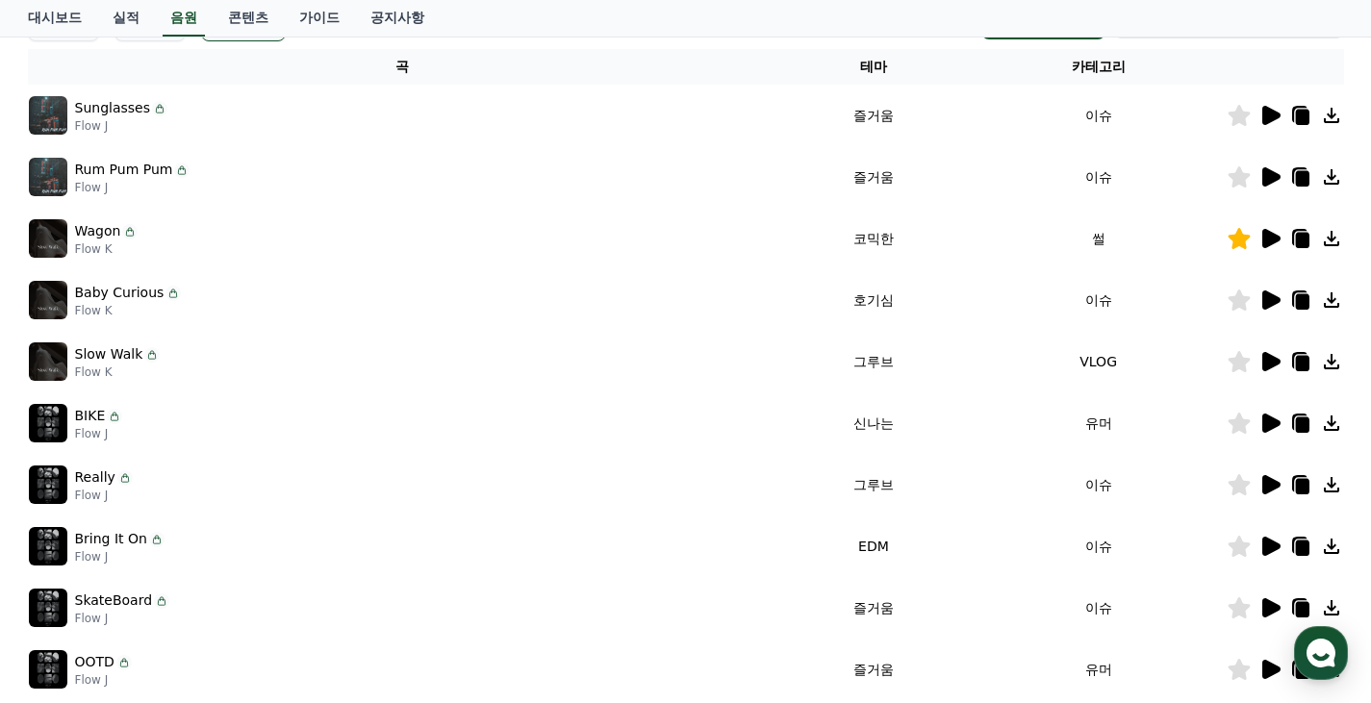
scroll to position [503, 0]
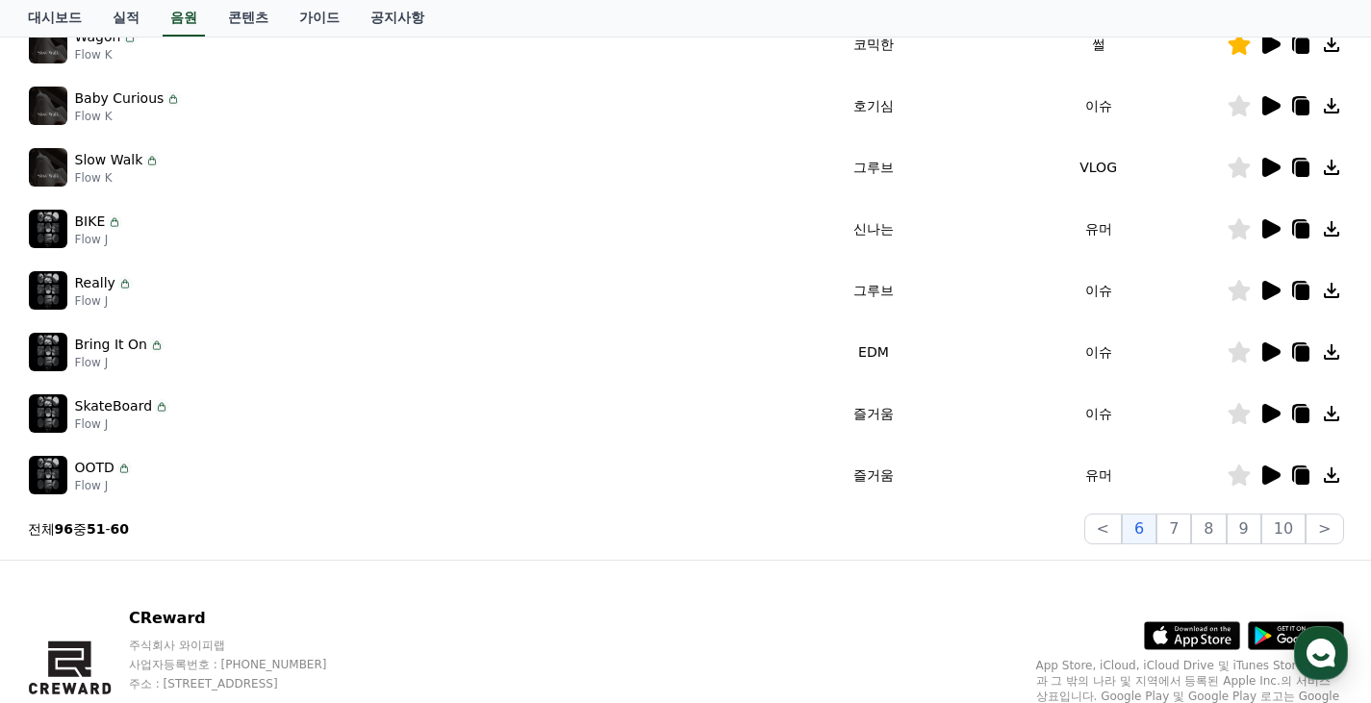
click at [1265, 168] on icon at bounding box center [1271, 167] width 18 height 19
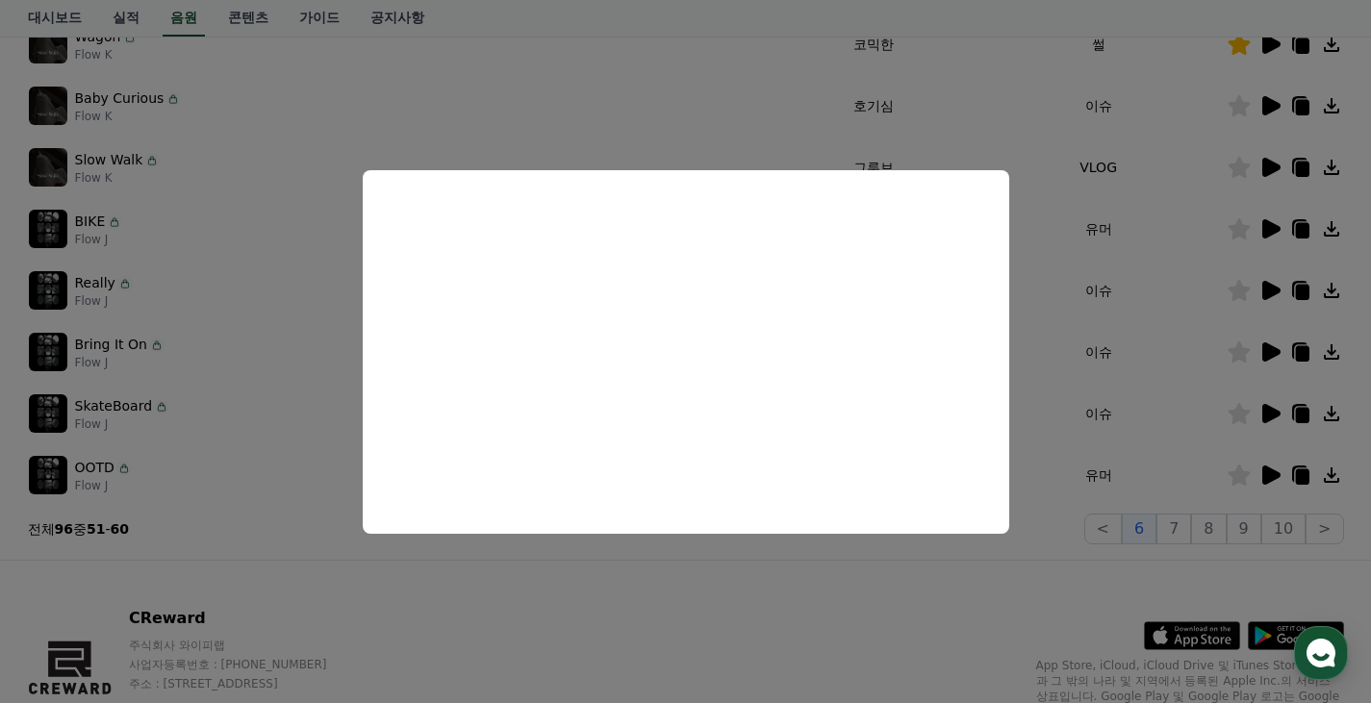
click at [585, 595] on button "close modal" at bounding box center [685, 351] width 1371 height 703
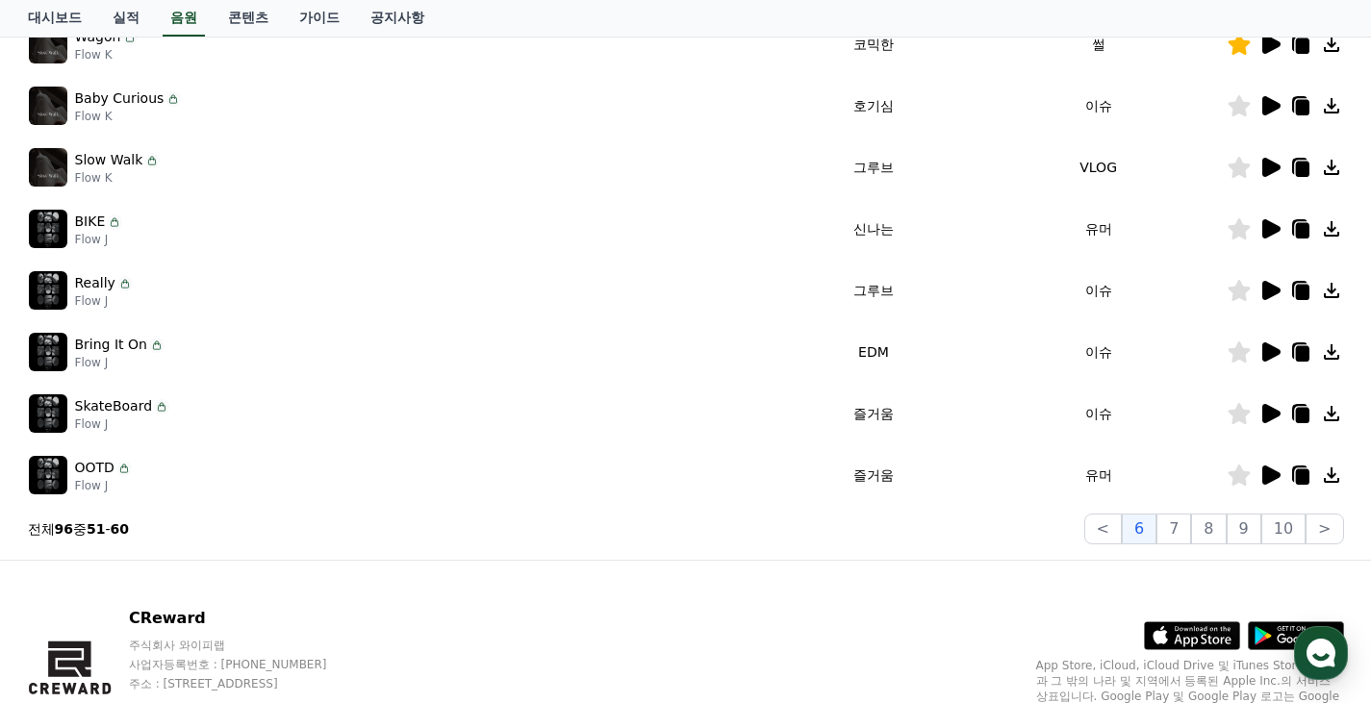
click at [1272, 229] on icon at bounding box center [1271, 228] width 18 height 19
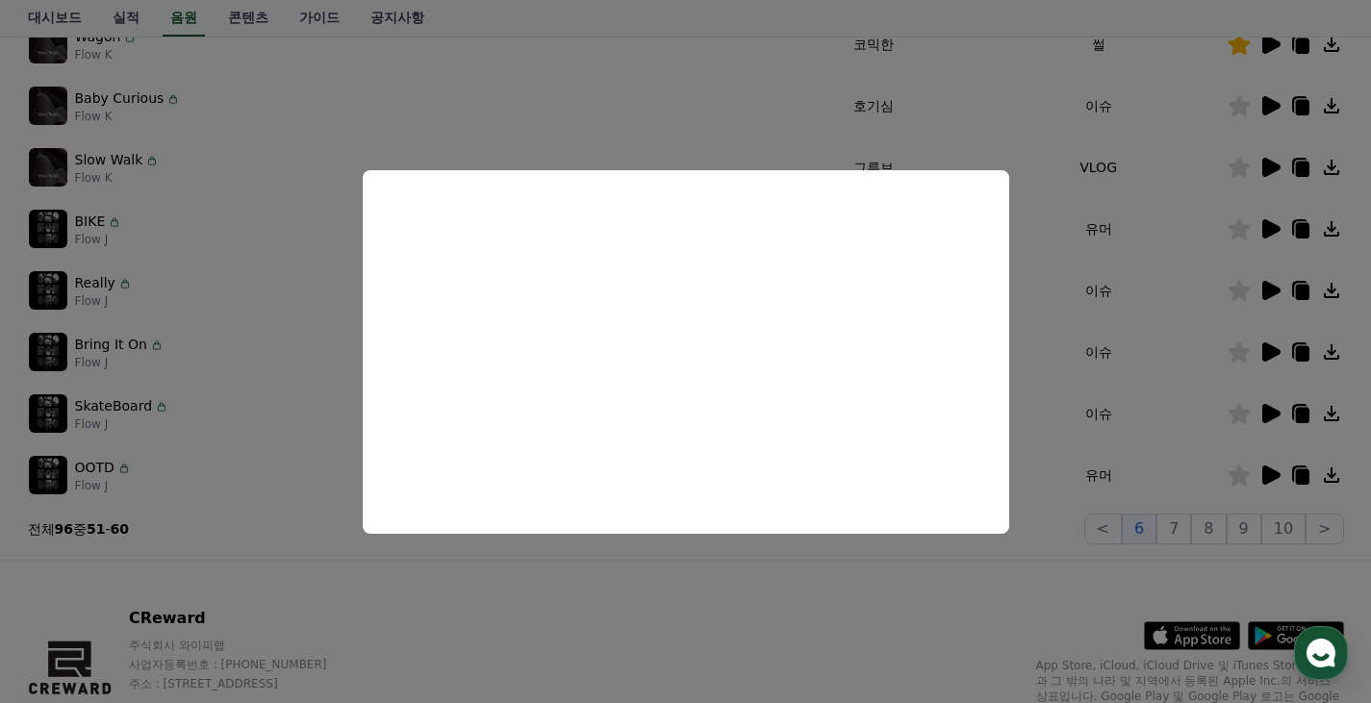
click at [1145, 370] on button "close modal" at bounding box center [685, 351] width 1371 height 703
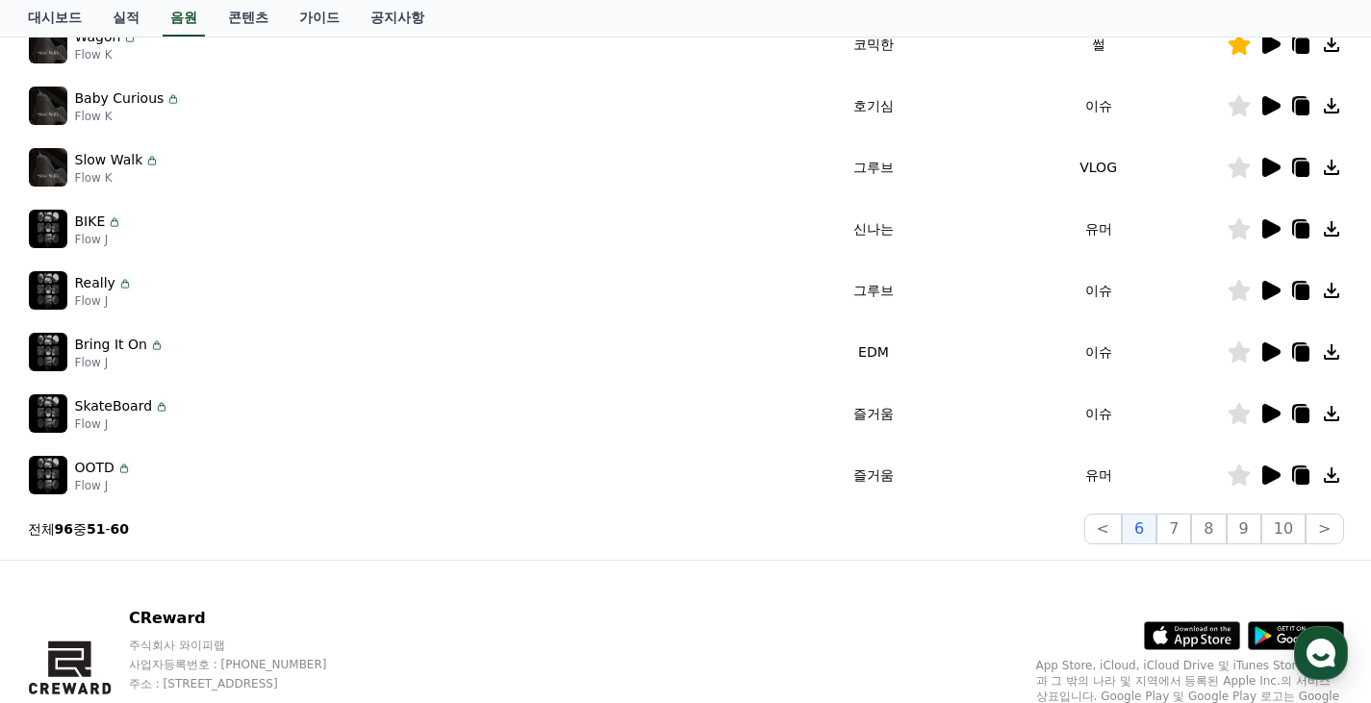
click at [1266, 290] on icon at bounding box center [1271, 290] width 18 height 19
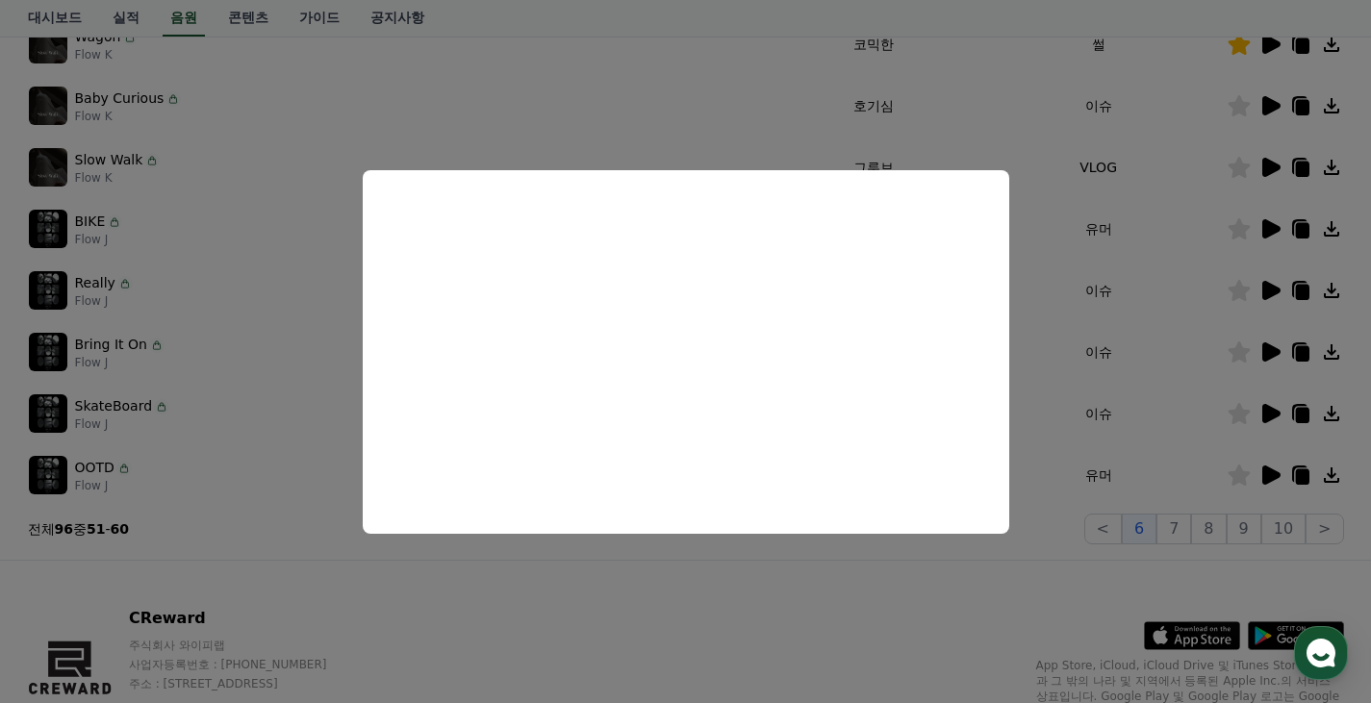
click at [819, 583] on button "close modal" at bounding box center [685, 351] width 1371 height 703
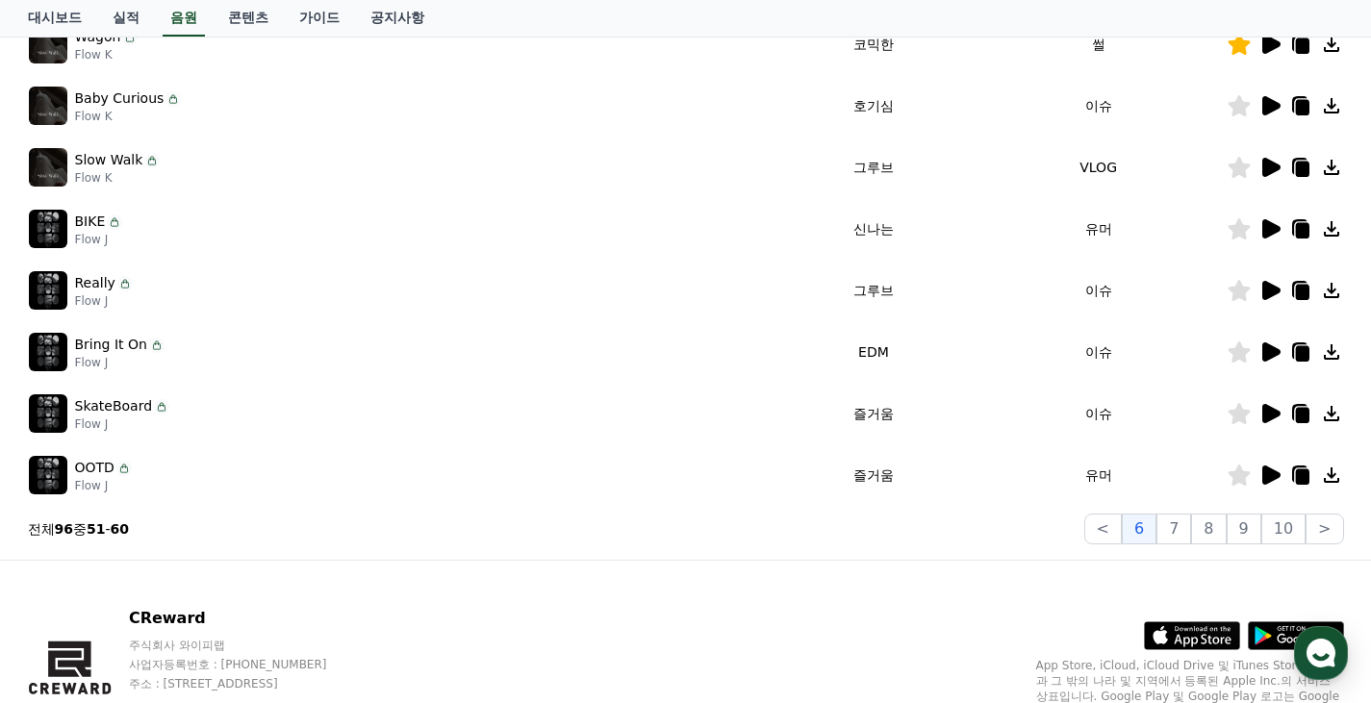
click at [1274, 345] on icon at bounding box center [1269, 352] width 23 height 23
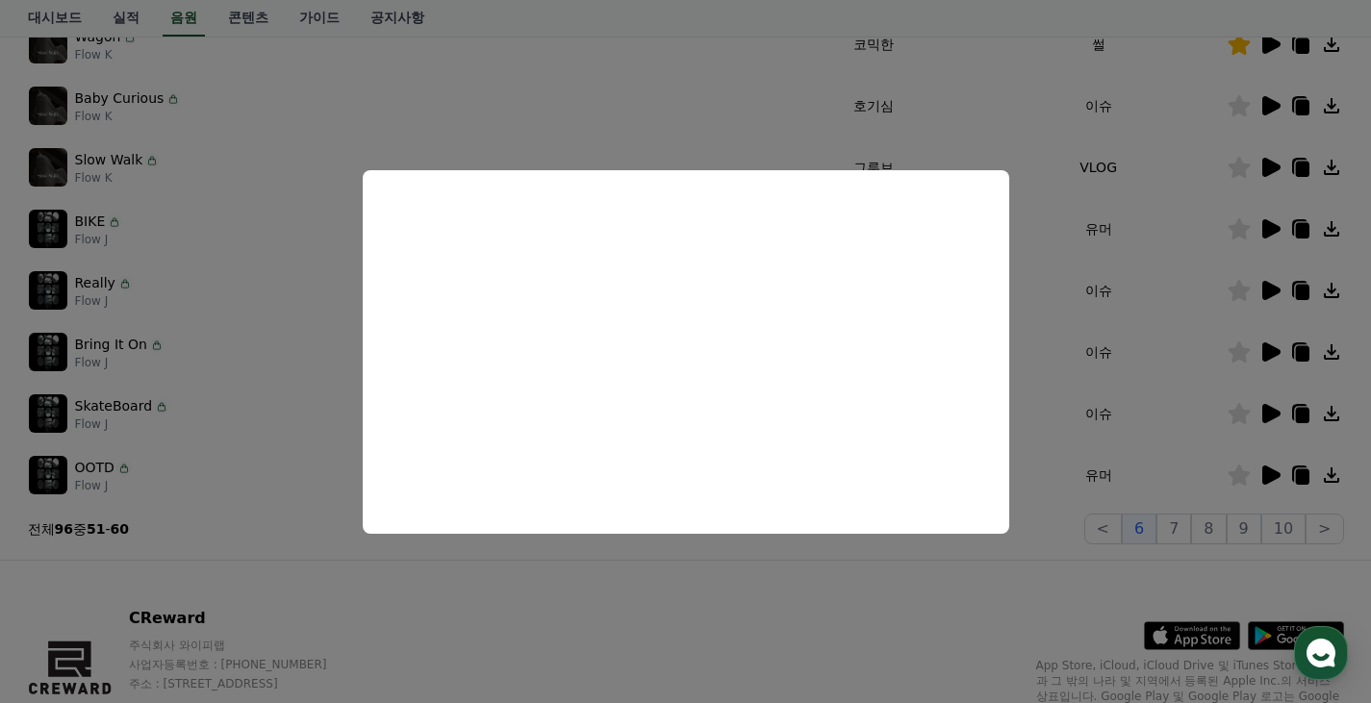
click at [842, 591] on button "close modal" at bounding box center [685, 351] width 1371 height 703
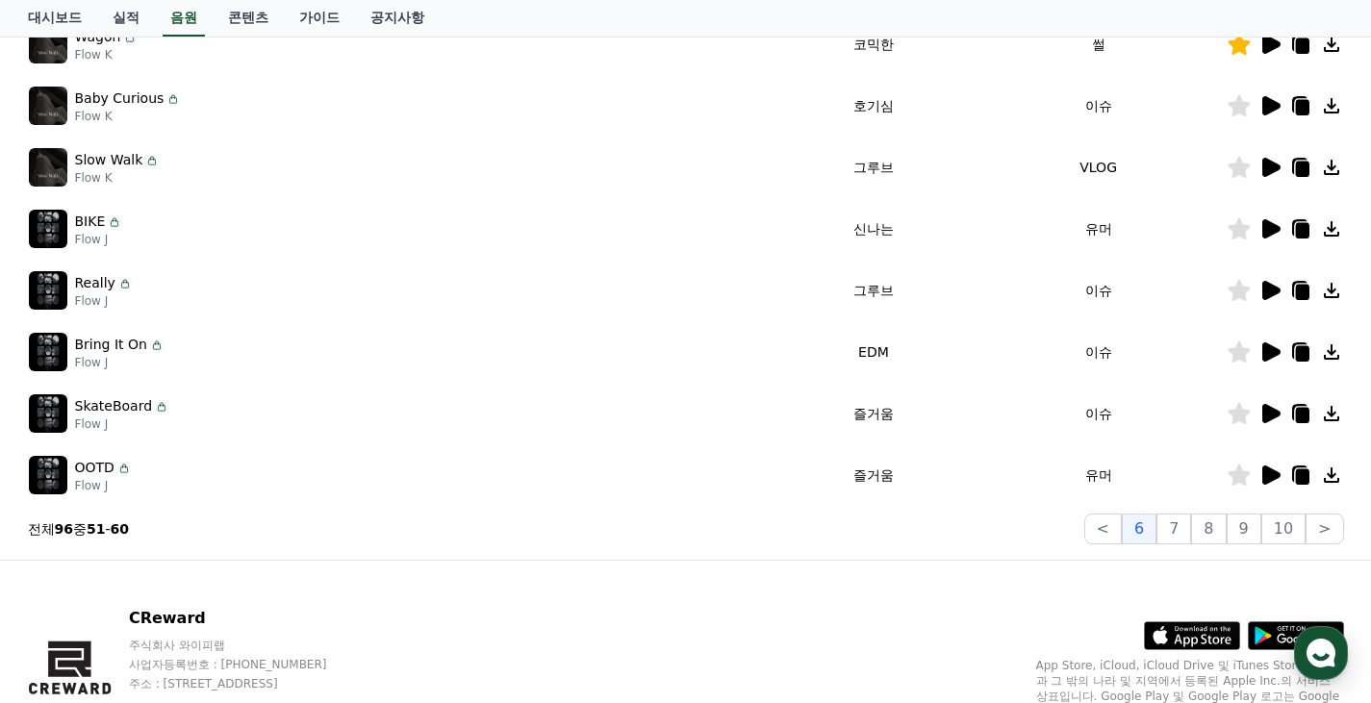
click at [1269, 411] on icon at bounding box center [1271, 413] width 18 height 19
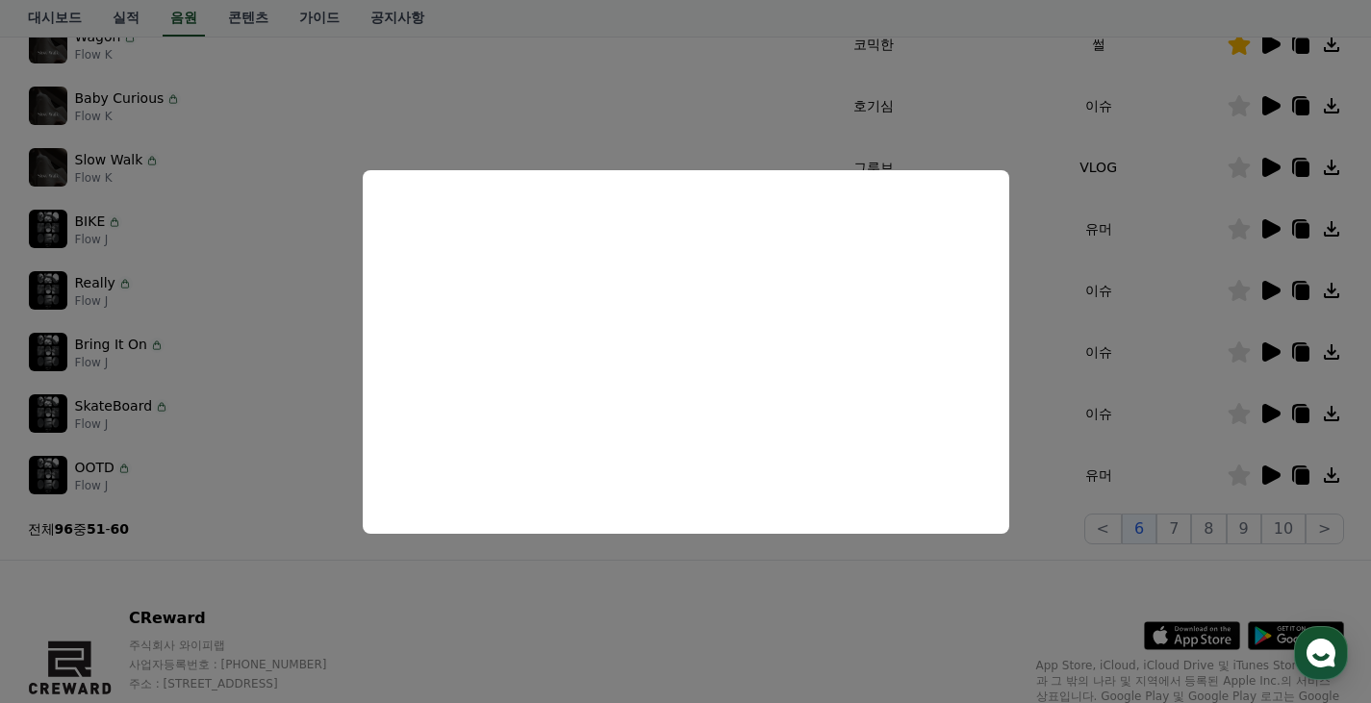
click at [781, 594] on button "close modal" at bounding box center [685, 351] width 1371 height 703
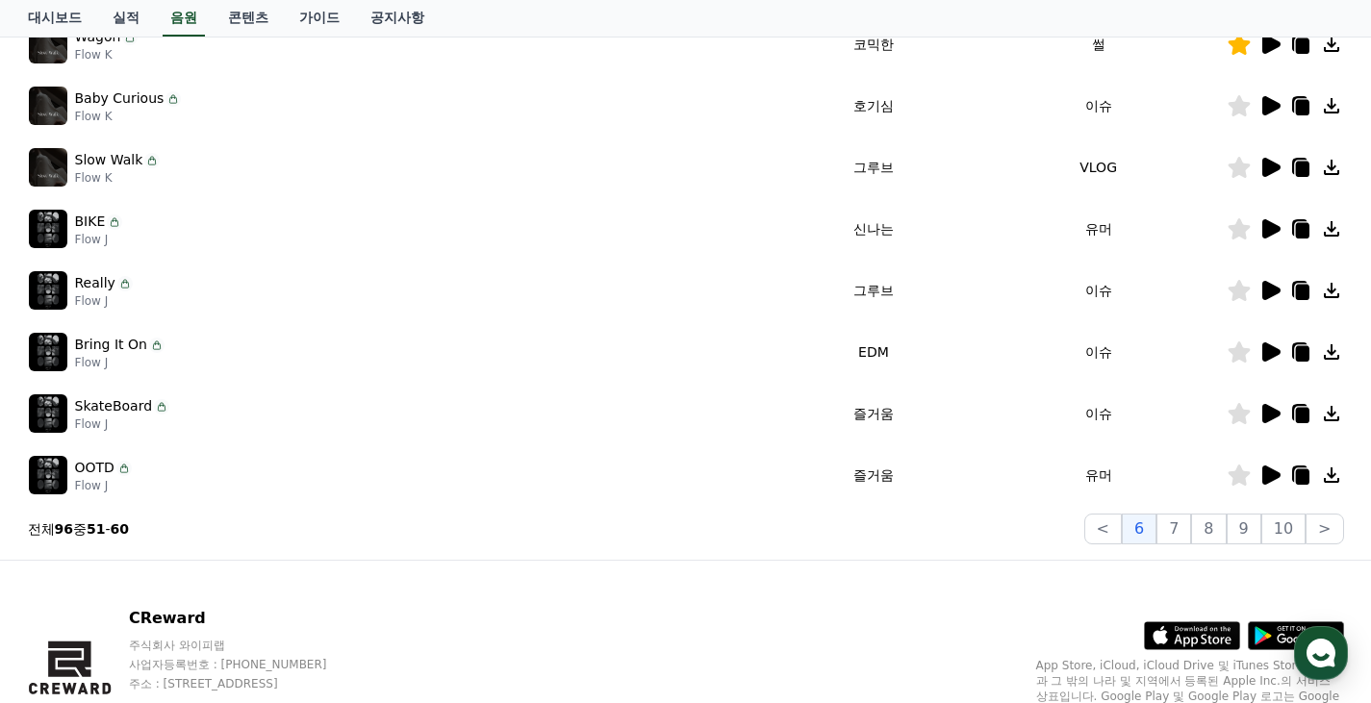
click at [1267, 472] on icon at bounding box center [1271, 475] width 18 height 19
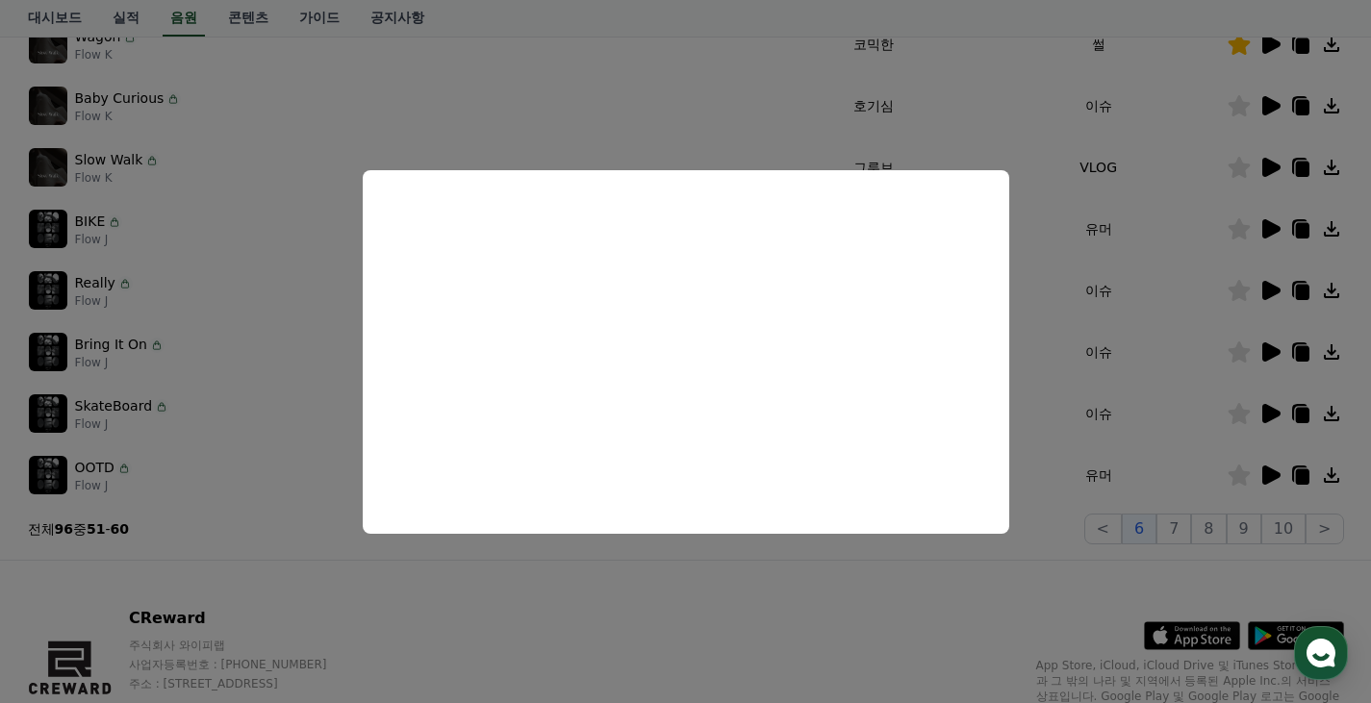
click at [786, 633] on button "close modal" at bounding box center [685, 351] width 1371 height 703
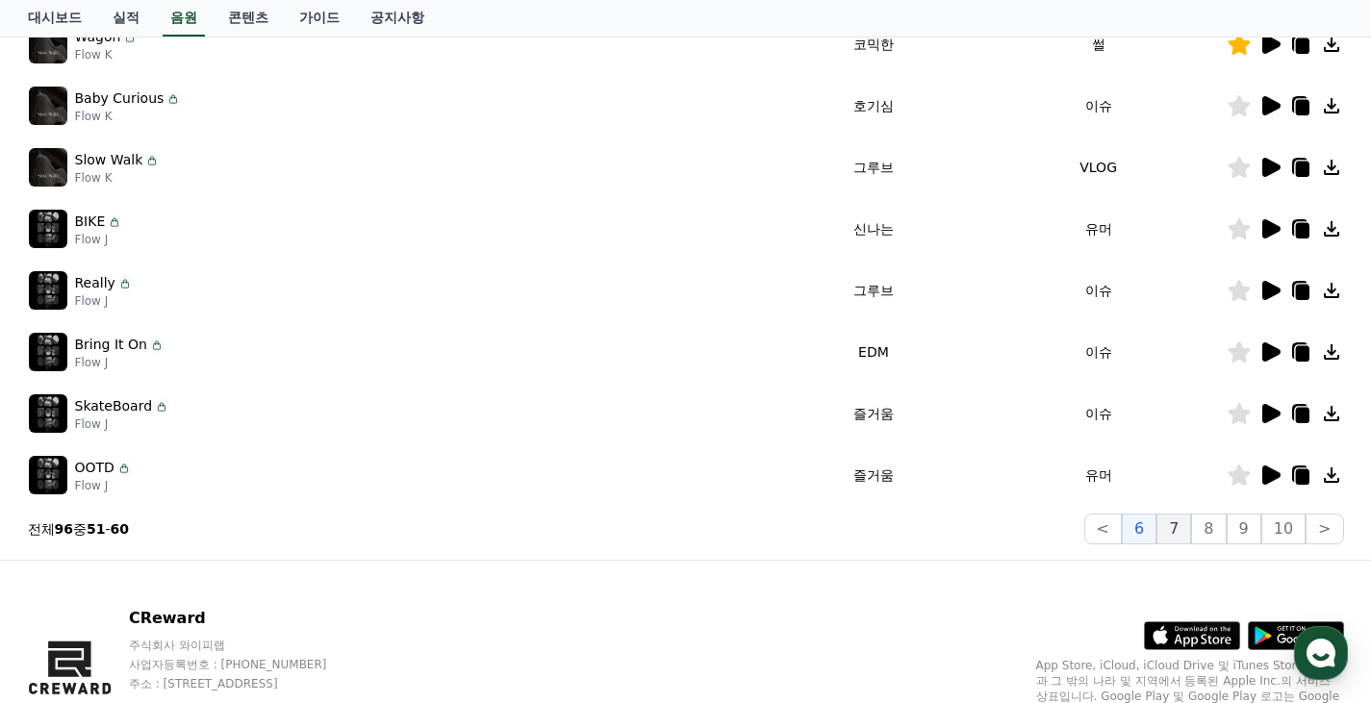
click at [1182, 516] on button "7" at bounding box center [1173, 529] width 35 height 31
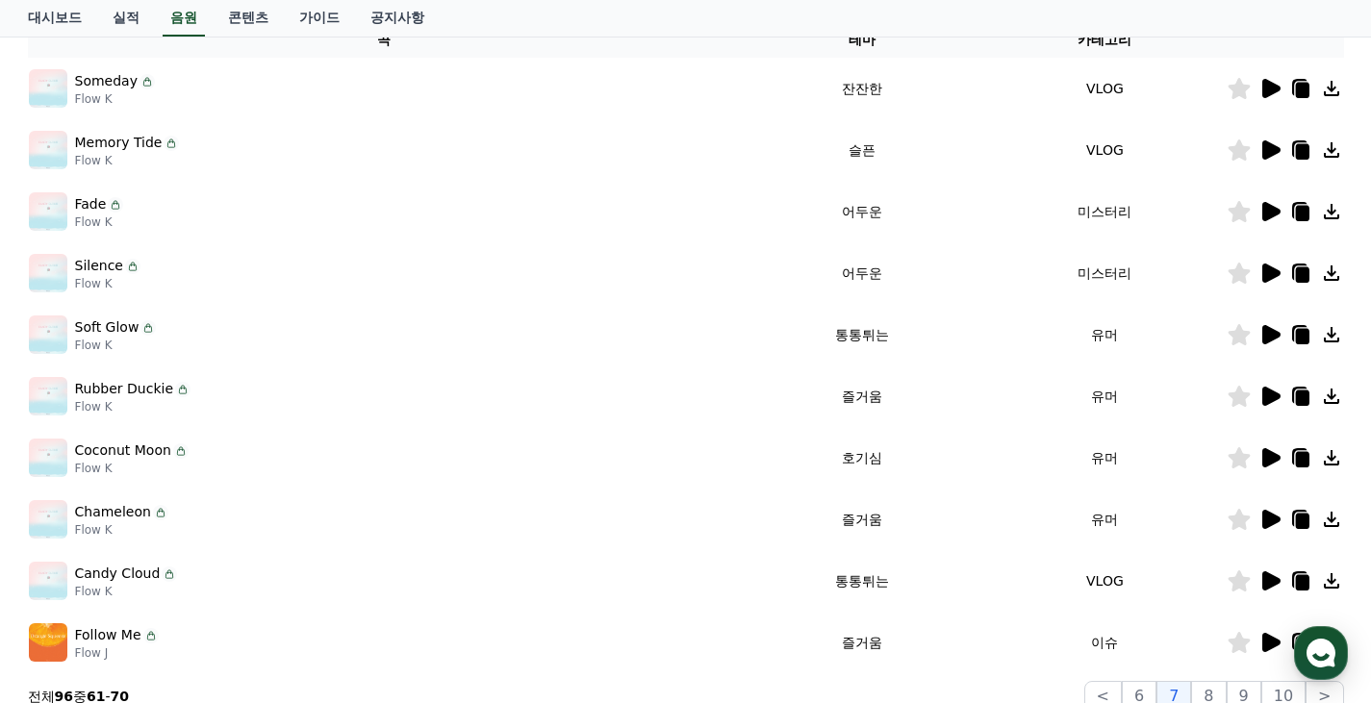
scroll to position [311, 0]
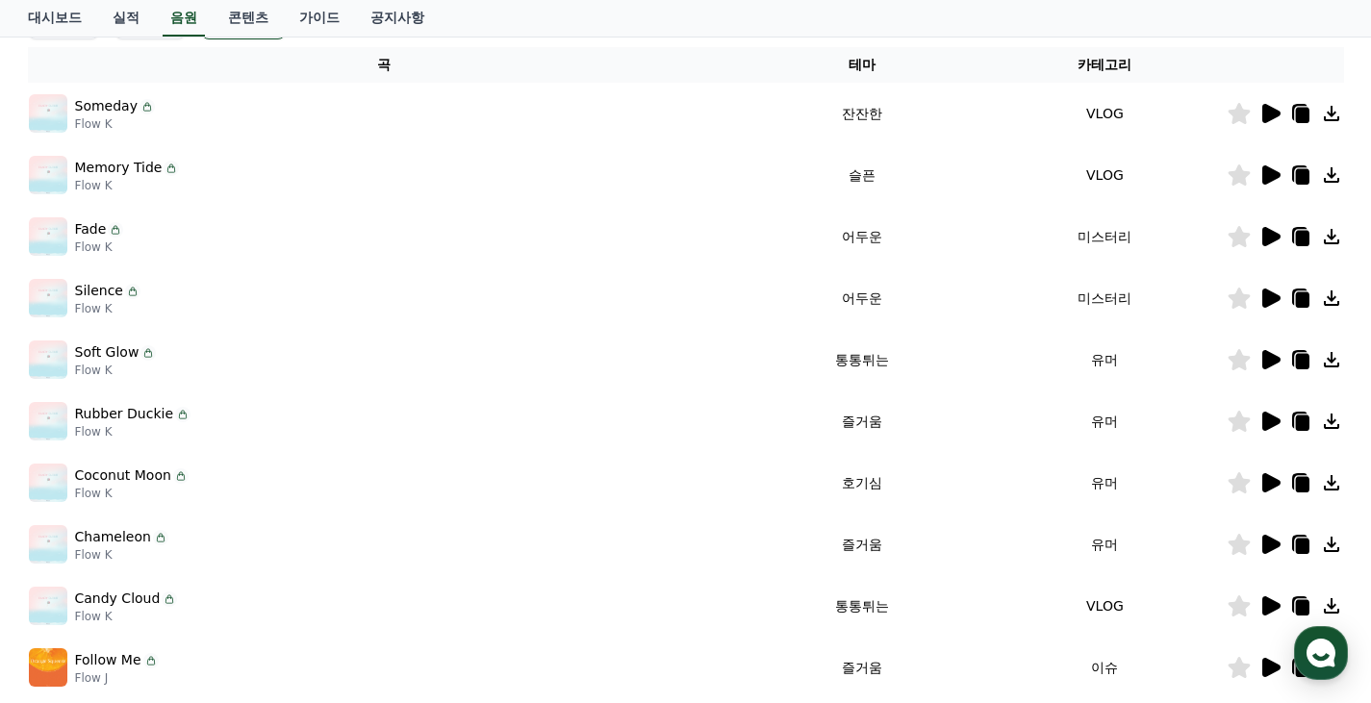
click at [1274, 113] on icon at bounding box center [1271, 113] width 18 height 19
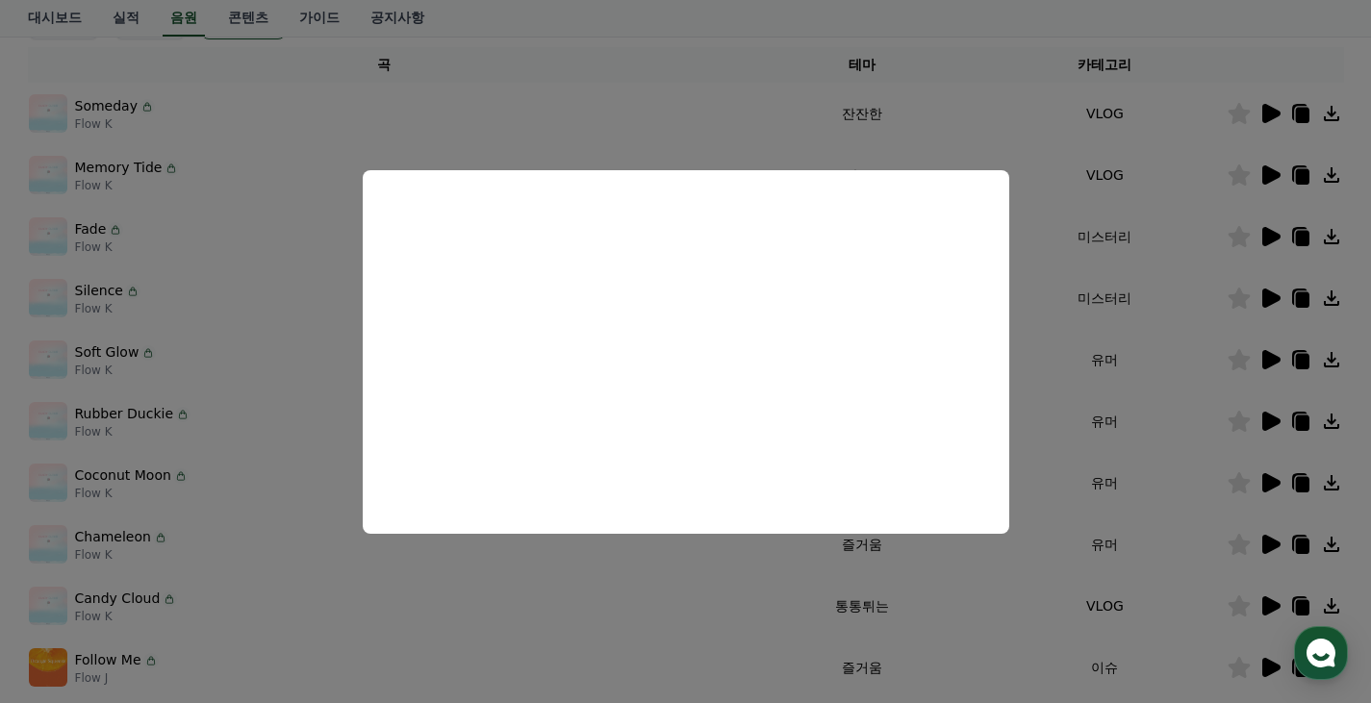
drag, startPoint x: 715, startPoint y: 100, endPoint x: 1172, endPoint y: 233, distance: 475.8
click at [716, 100] on button "close modal" at bounding box center [685, 351] width 1371 height 703
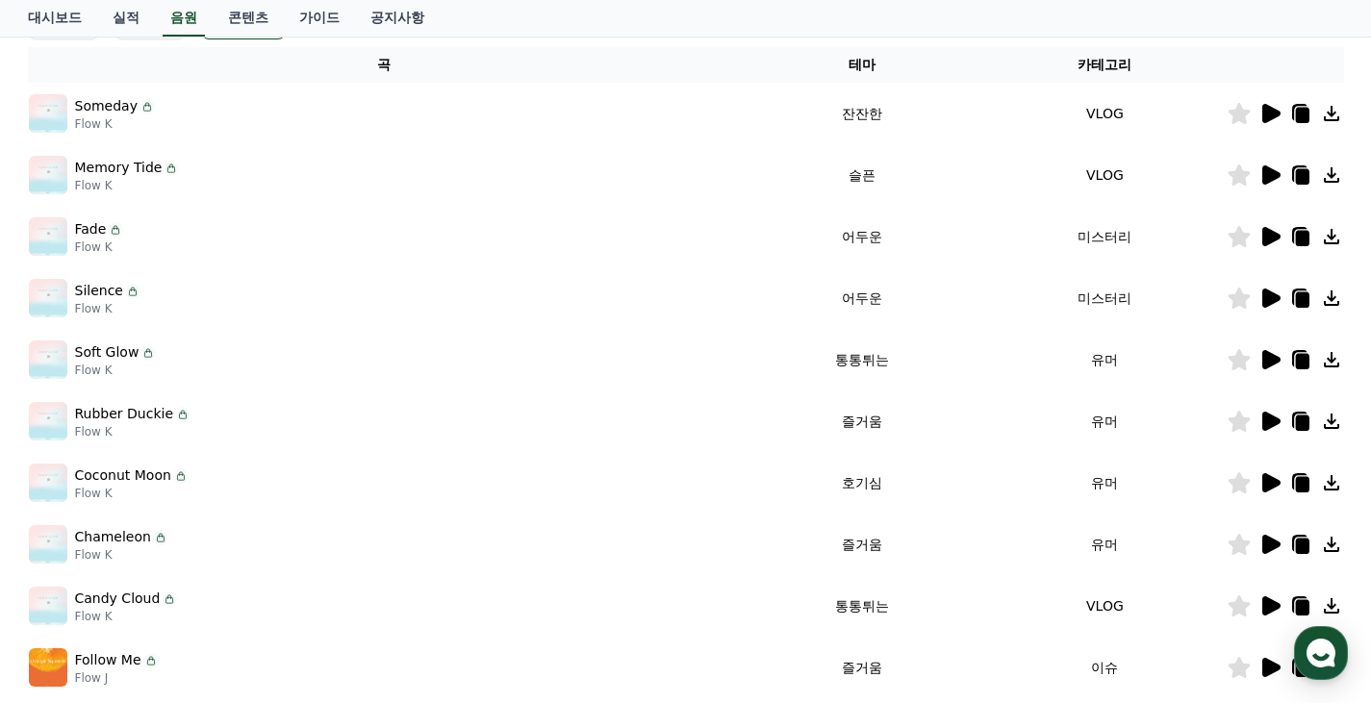
click at [1274, 170] on icon at bounding box center [1269, 175] width 23 height 23
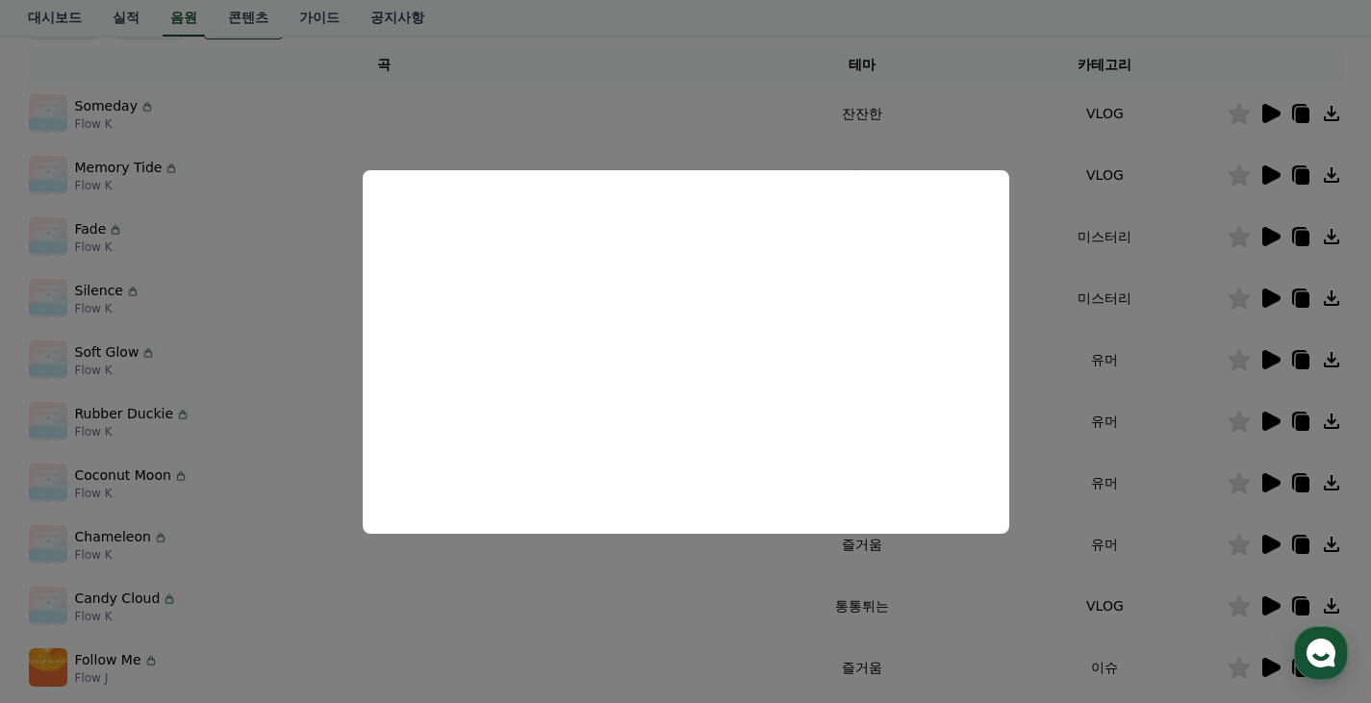
click at [706, 121] on button "close modal" at bounding box center [685, 351] width 1371 height 703
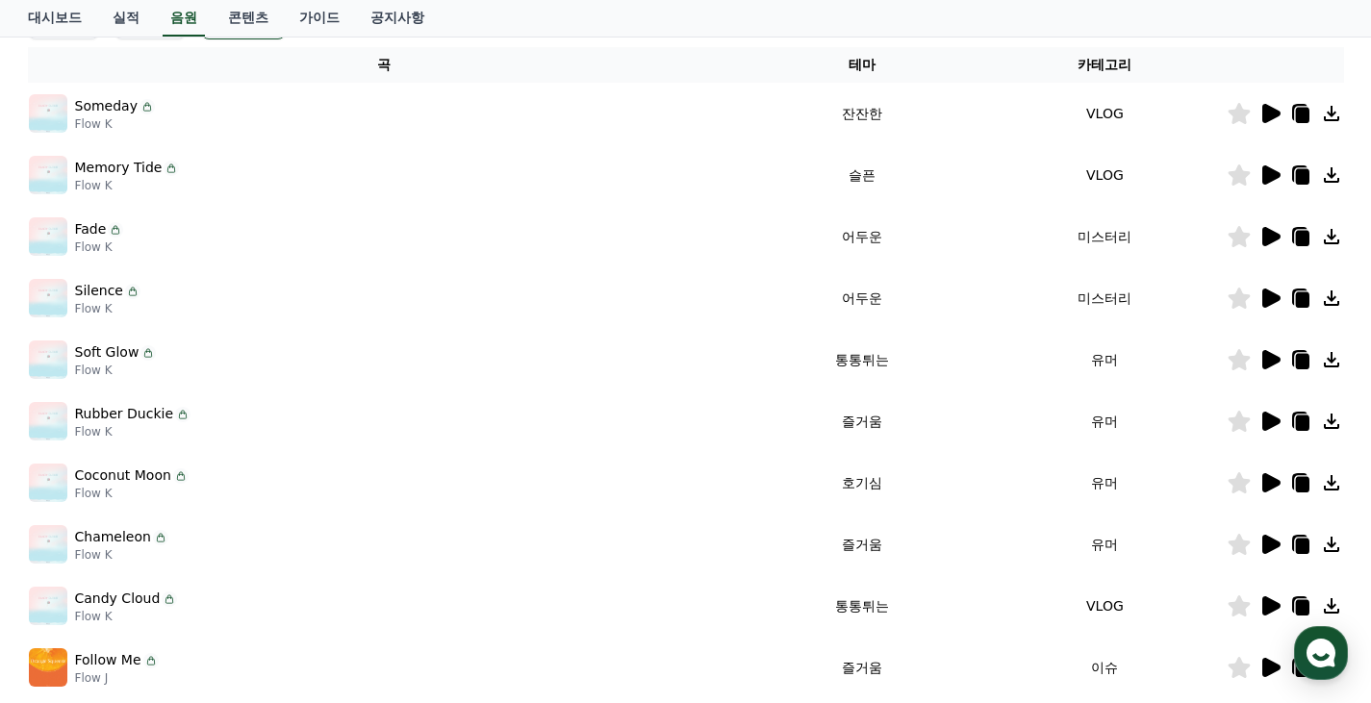
click at [1270, 230] on icon at bounding box center [1271, 236] width 18 height 19
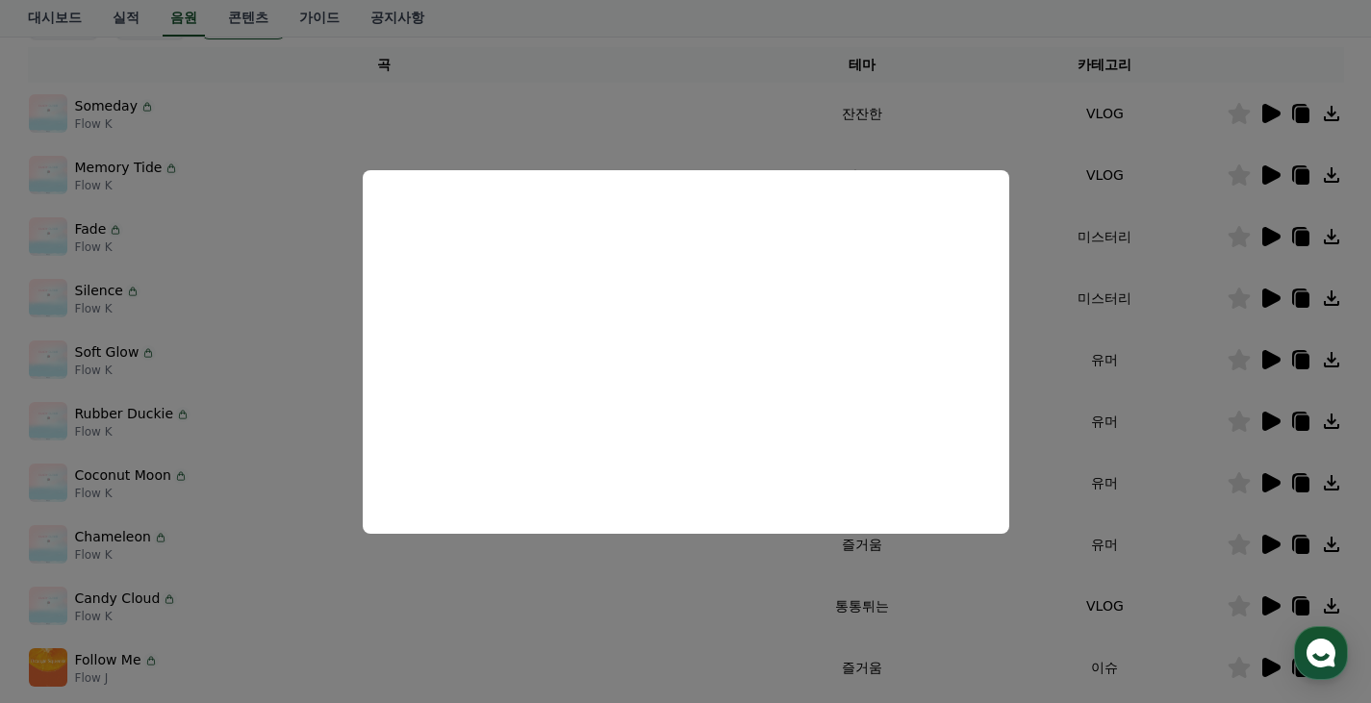
click at [1200, 264] on button "close modal" at bounding box center [685, 351] width 1371 height 703
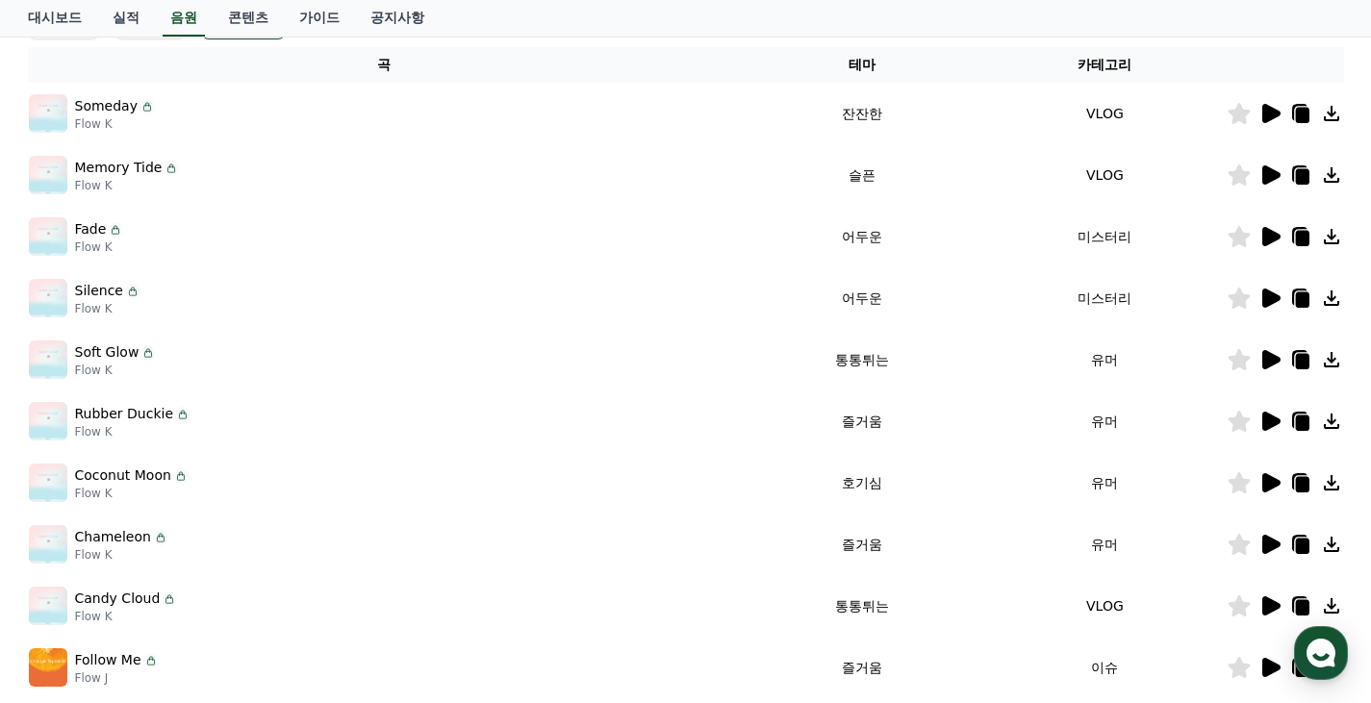
click at [1234, 238] on icon at bounding box center [1238, 236] width 22 height 21
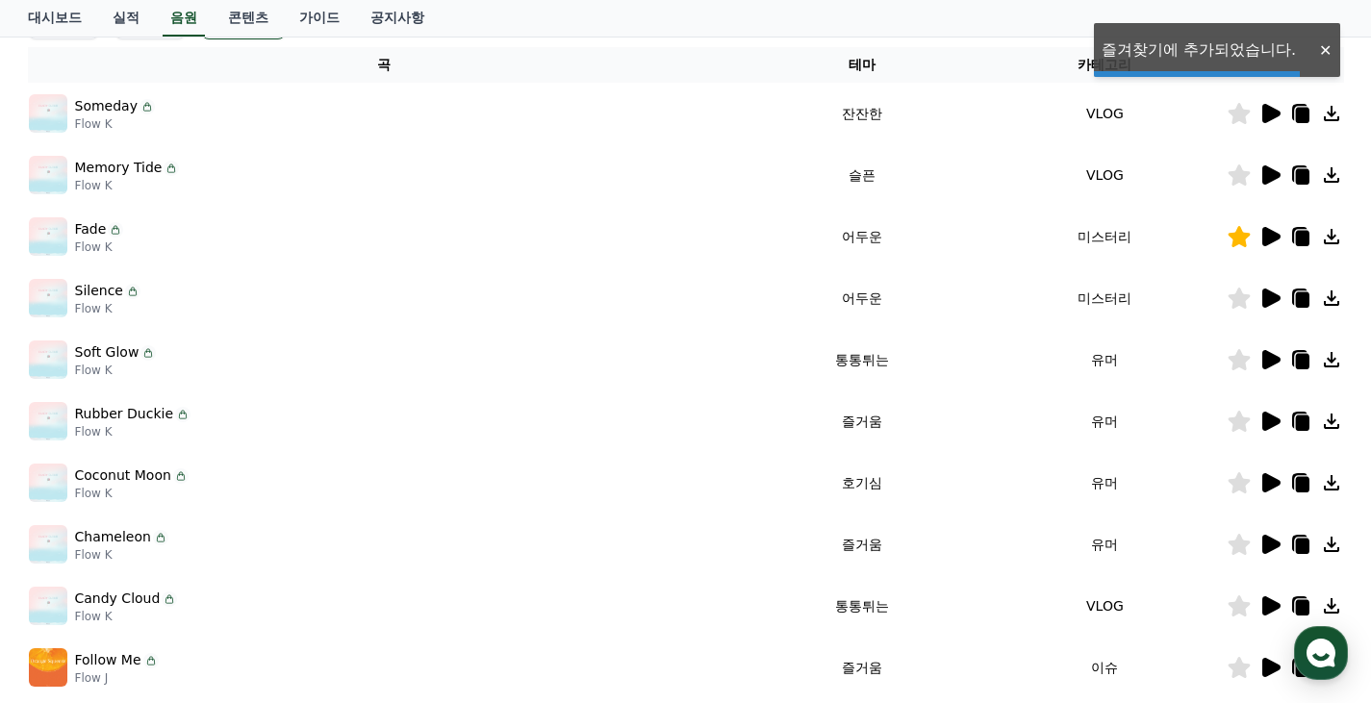
click at [1269, 294] on icon at bounding box center [1271, 298] width 18 height 19
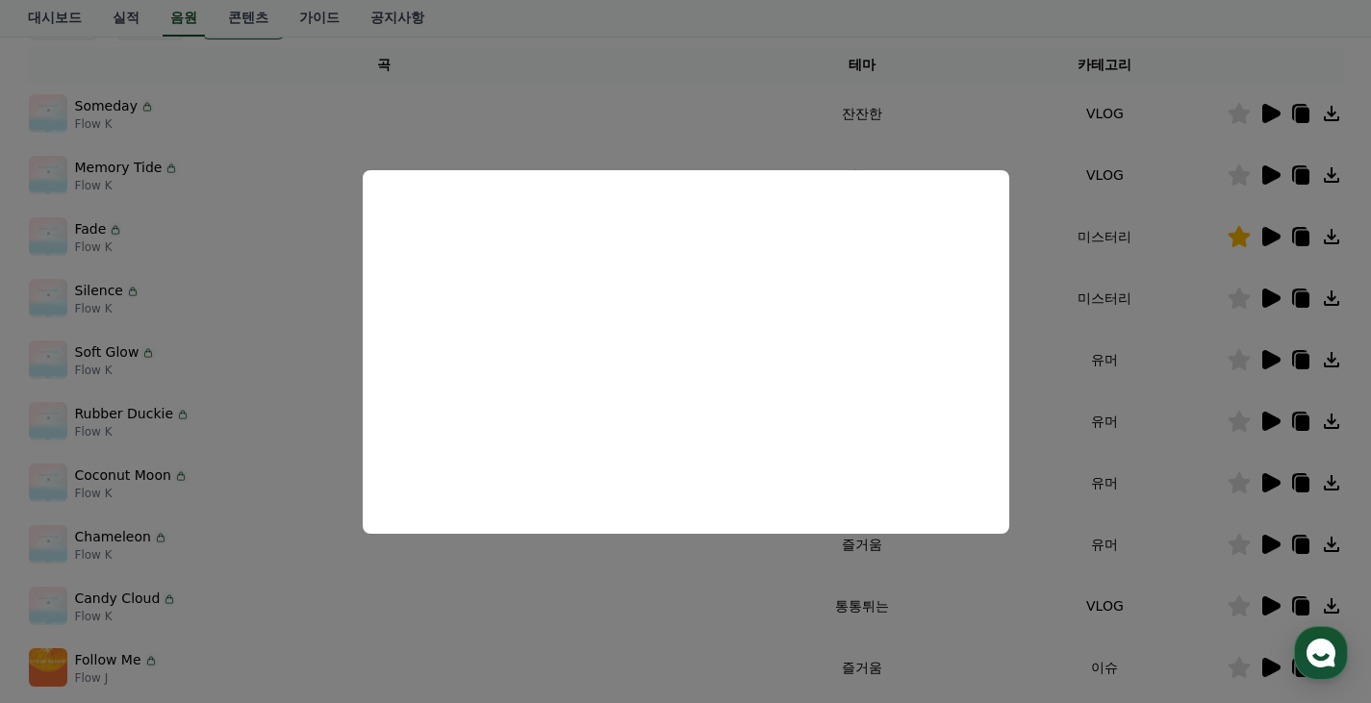
click at [1076, 391] on button "close modal" at bounding box center [685, 351] width 1371 height 703
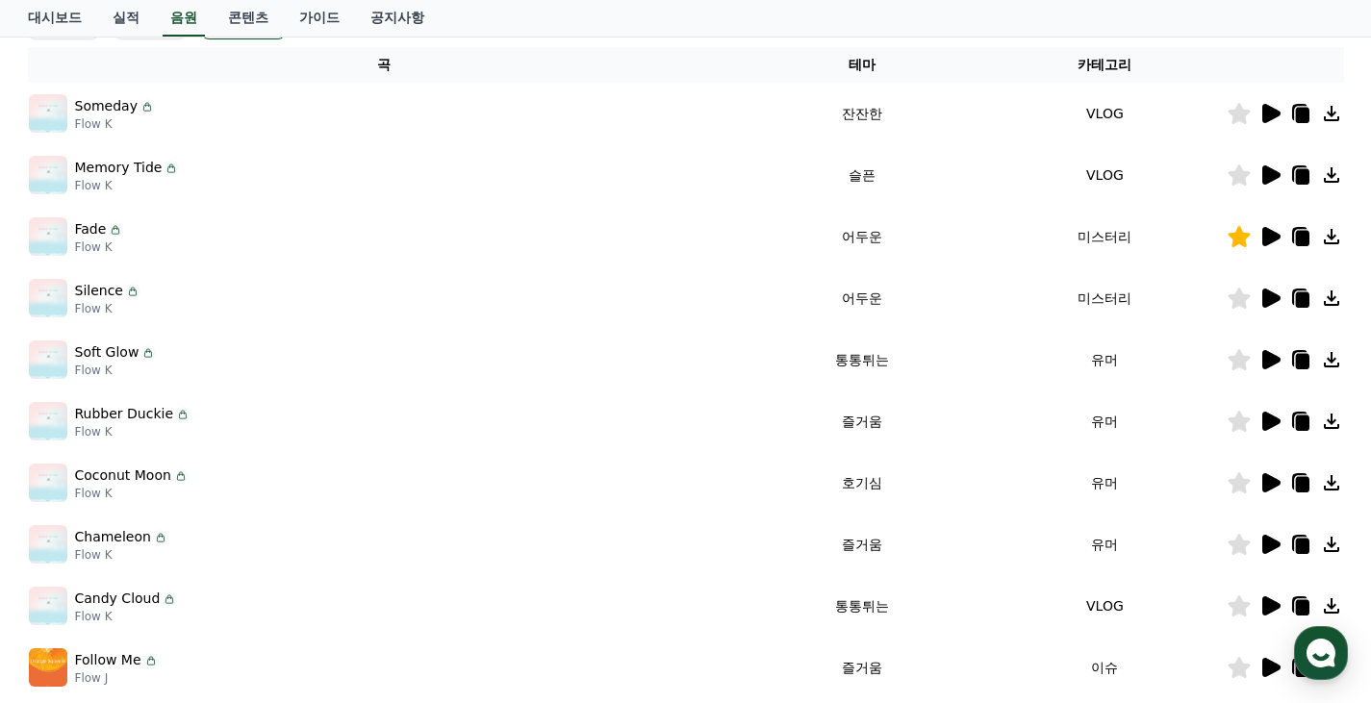
click at [1238, 299] on icon at bounding box center [1238, 298] width 22 height 21
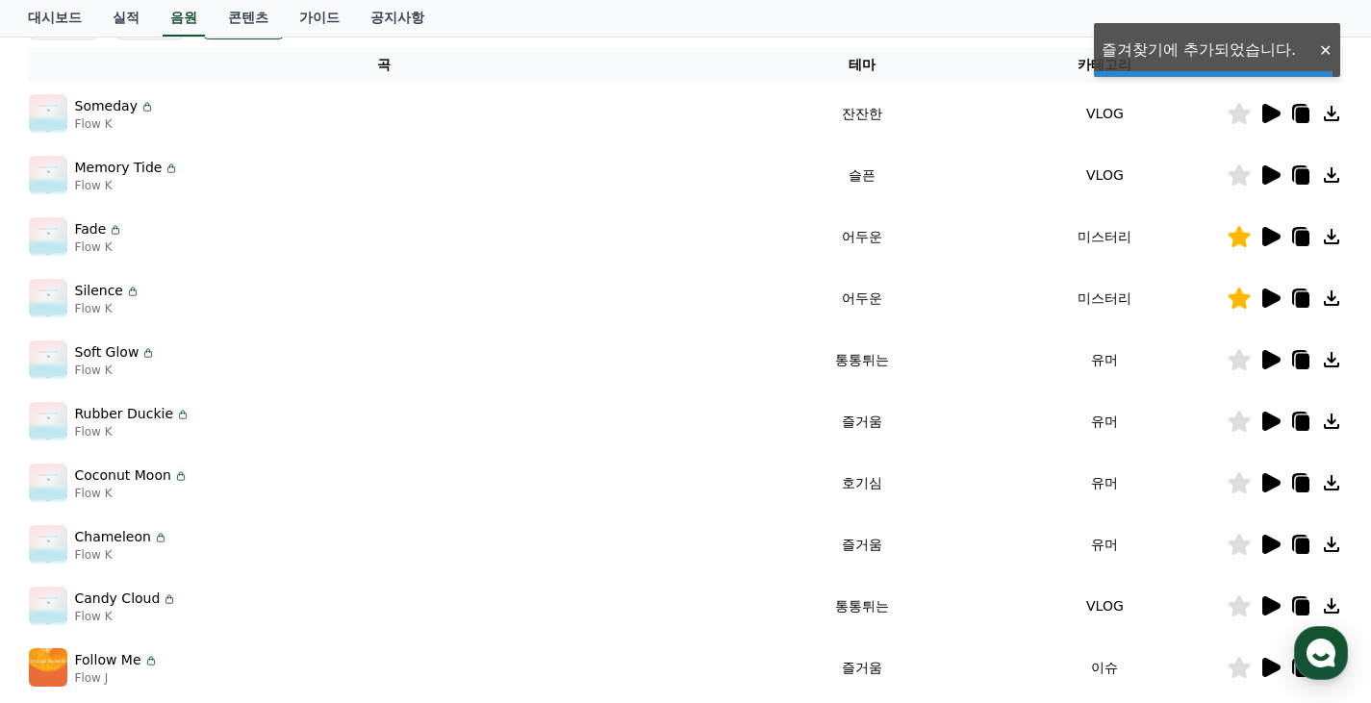
click at [1272, 351] on icon at bounding box center [1269, 359] width 23 height 23
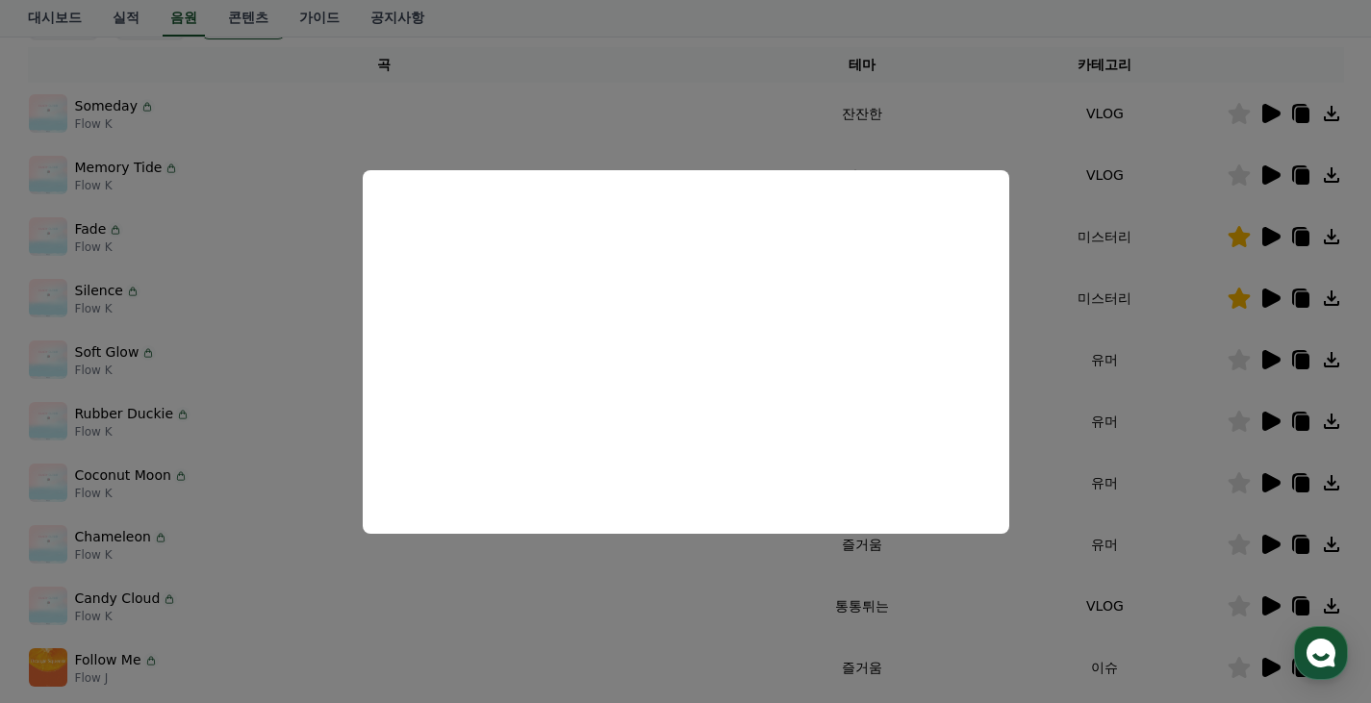
drag, startPoint x: 1149, startPoint y: 413, endPoint x: 1138, endPoint y: 417, distance: 12.5
click at [1140, 415] on button "close modal" at bounding box center [685, 351] width 1371 height 703
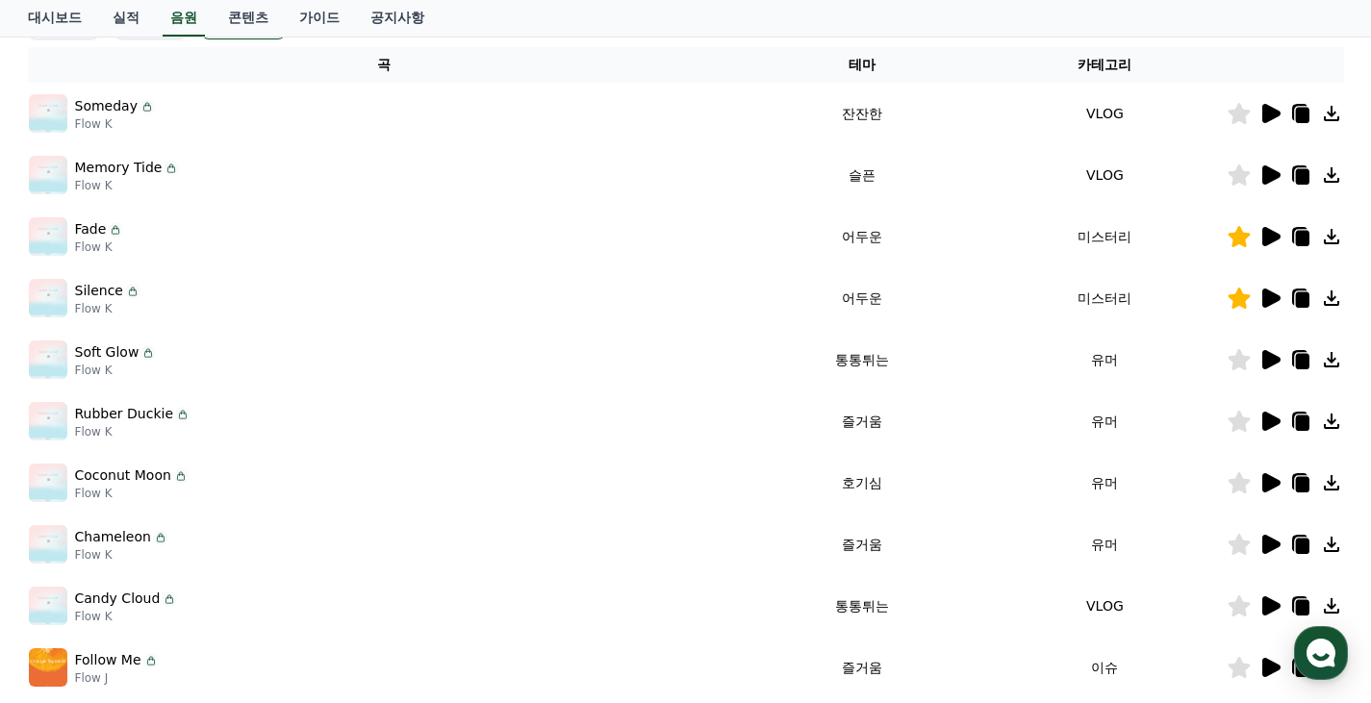
click at [1267, 419] on icon at bounding box center [1271, 421] width 18 height 19
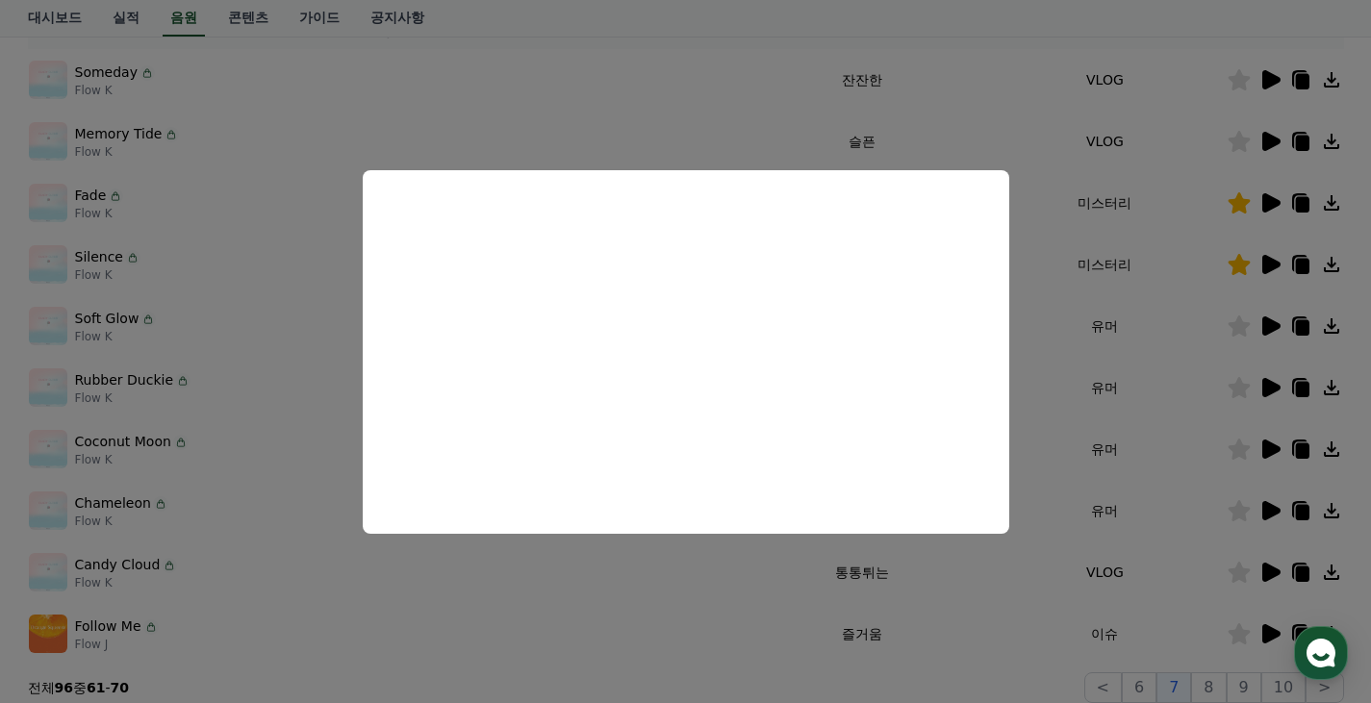
scroll to position [503, 0]
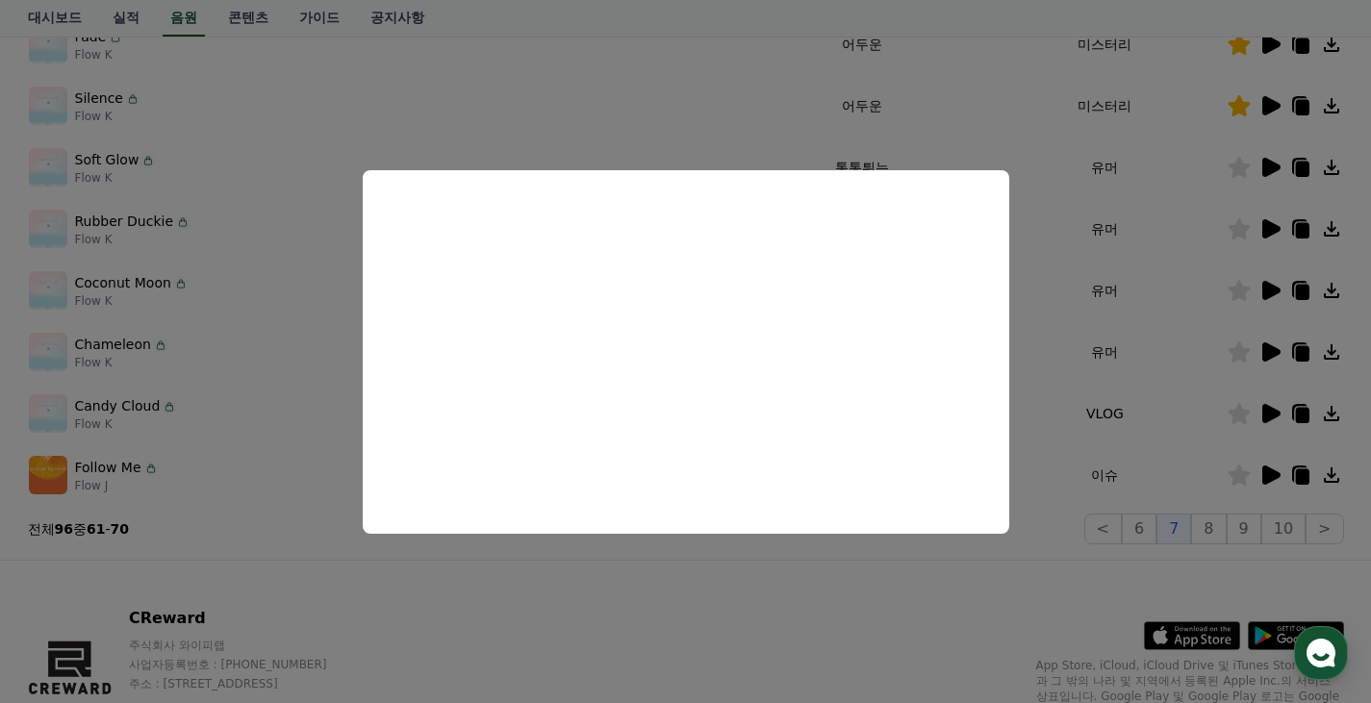
click at [1190, 278] on button "close modal" at bounding box center [685, 351] width 1371 height 703
click at [1268, 283] on icon at bounding box center [1271, 290] width 18 height 19
click at [1169, 318] on button "close modal" at bounding box center [685, 351] width 1371 height 703
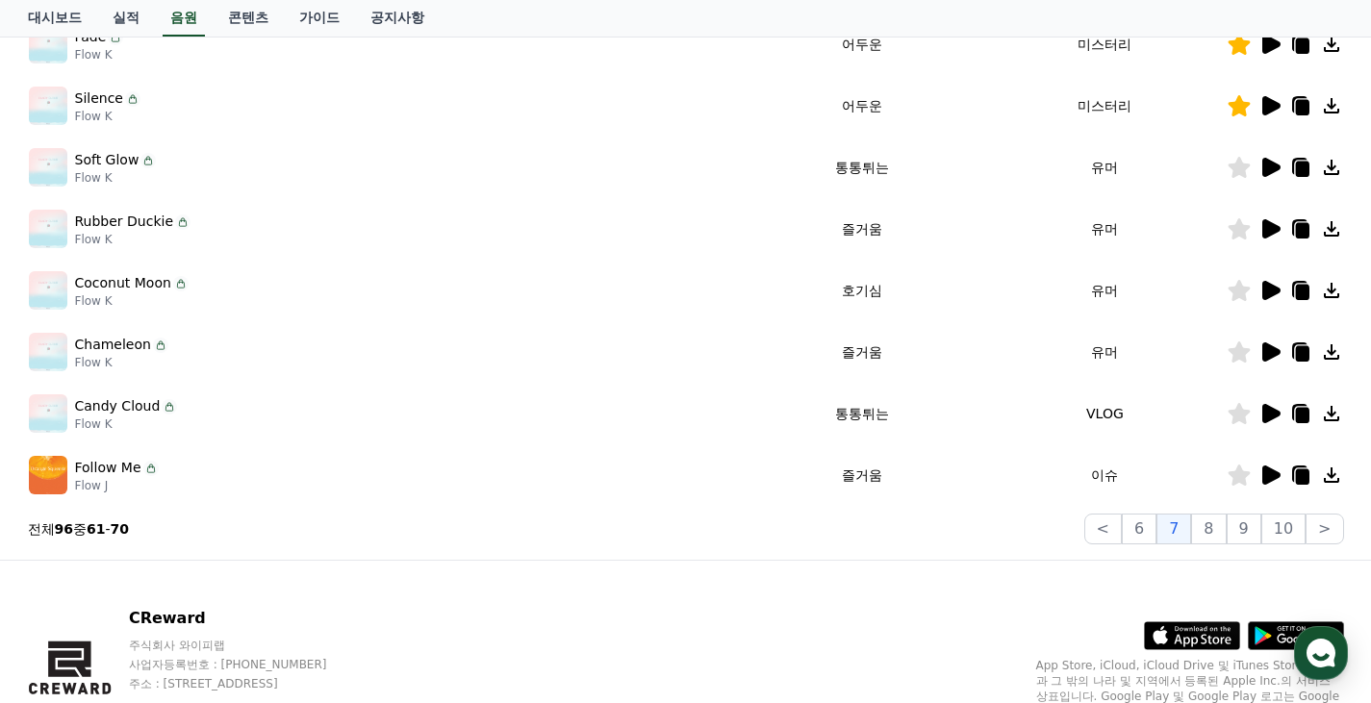
click at [675, 341] on div "Chameleon Flow K" at bounding box center [385, 352] width 712 height 38
click at [1266, 290] on icon at bounding box center [1271, 290] width 18 height 19
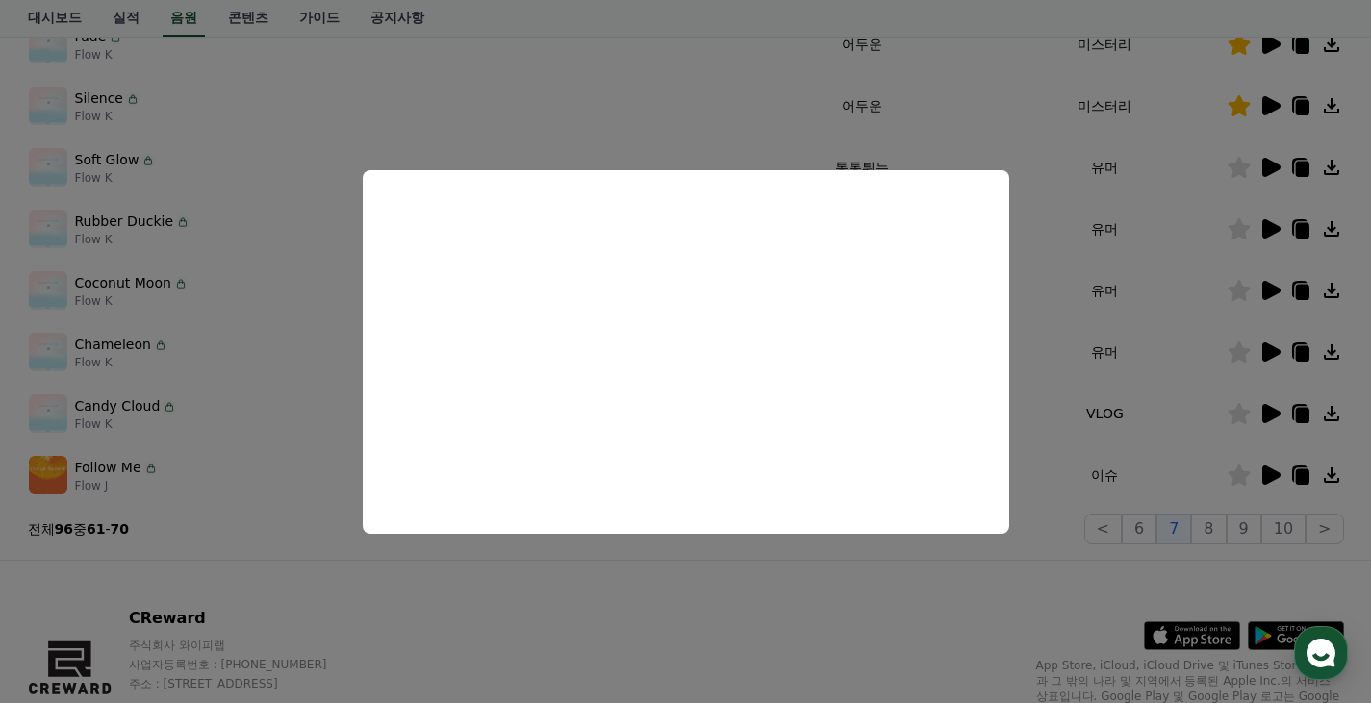
click at [1158, 402] on button "close modal" at bounding box center [685, 351] width 1371 height 703
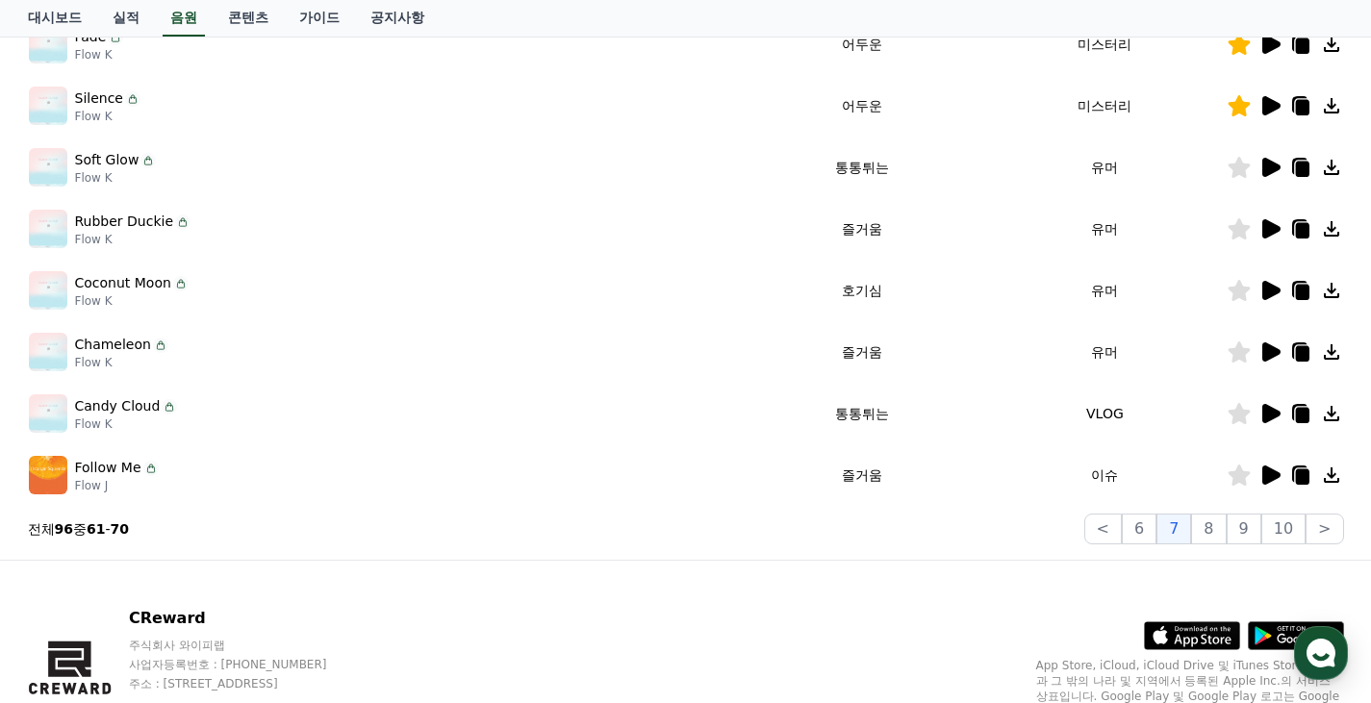
click at [1262, 356] on icon at bounding box center [1271, 351] width 18 height 19
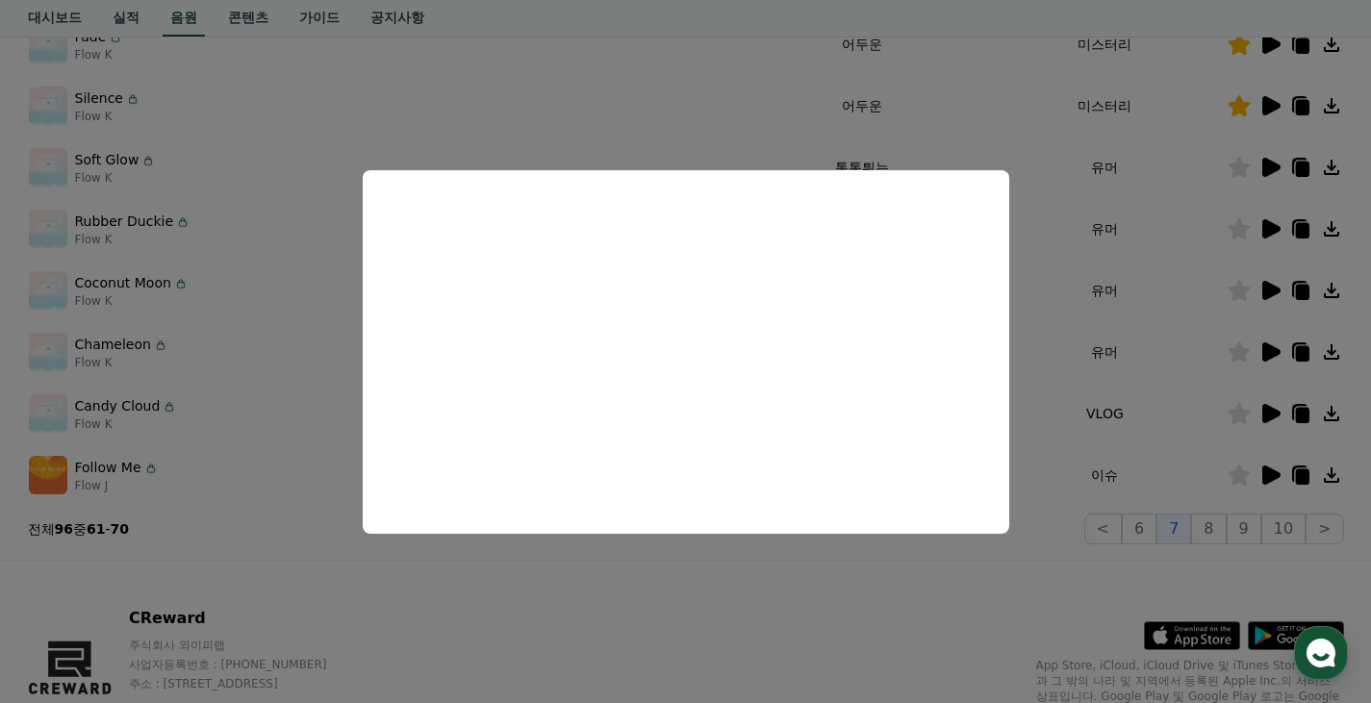
click at [1124, 419] on button "close modal" at bounding box center [685, 351] width 1371 height 703
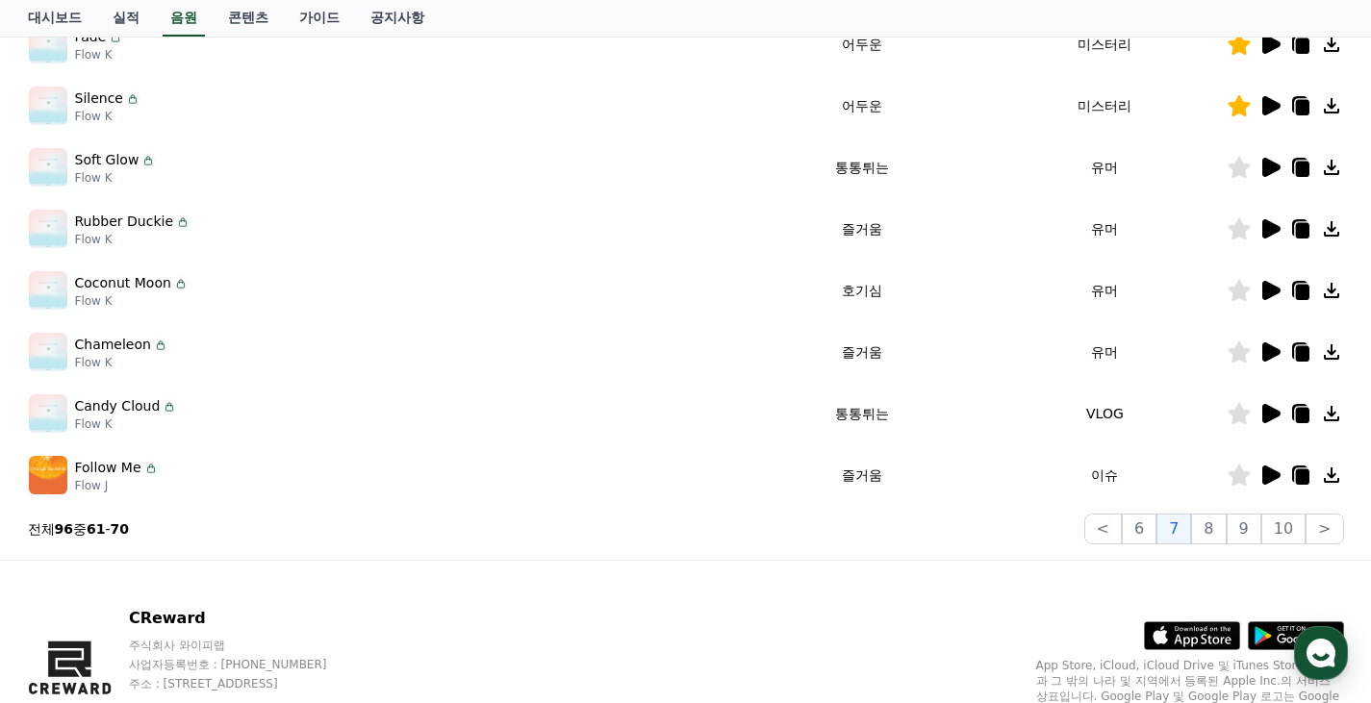
click at [1259, 409] on icon at bounding box center [1269, 413] width 23 height 23
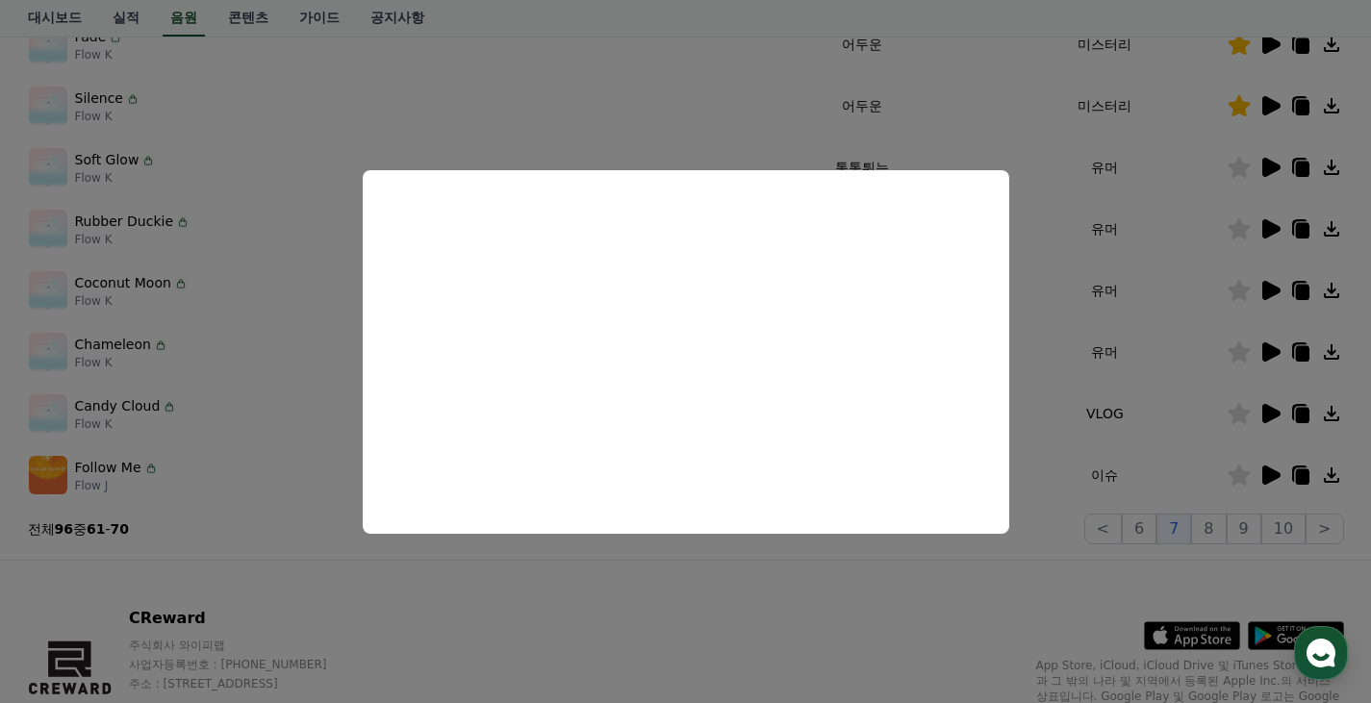
click at [1237, 393] on button "close modal" at bounding box center [685, 351] width 1371 height 703
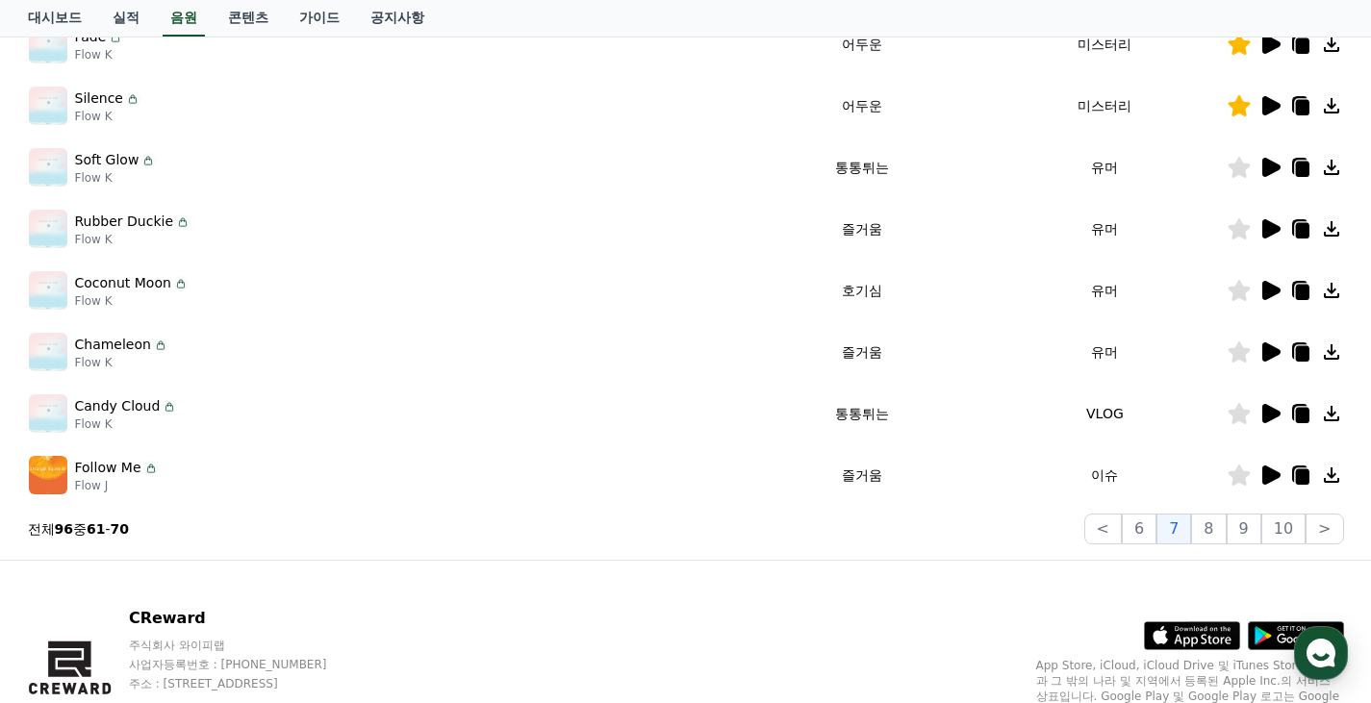
click at [1265, 478] on icon at bounding box center [1271, 475] width 18 height 19
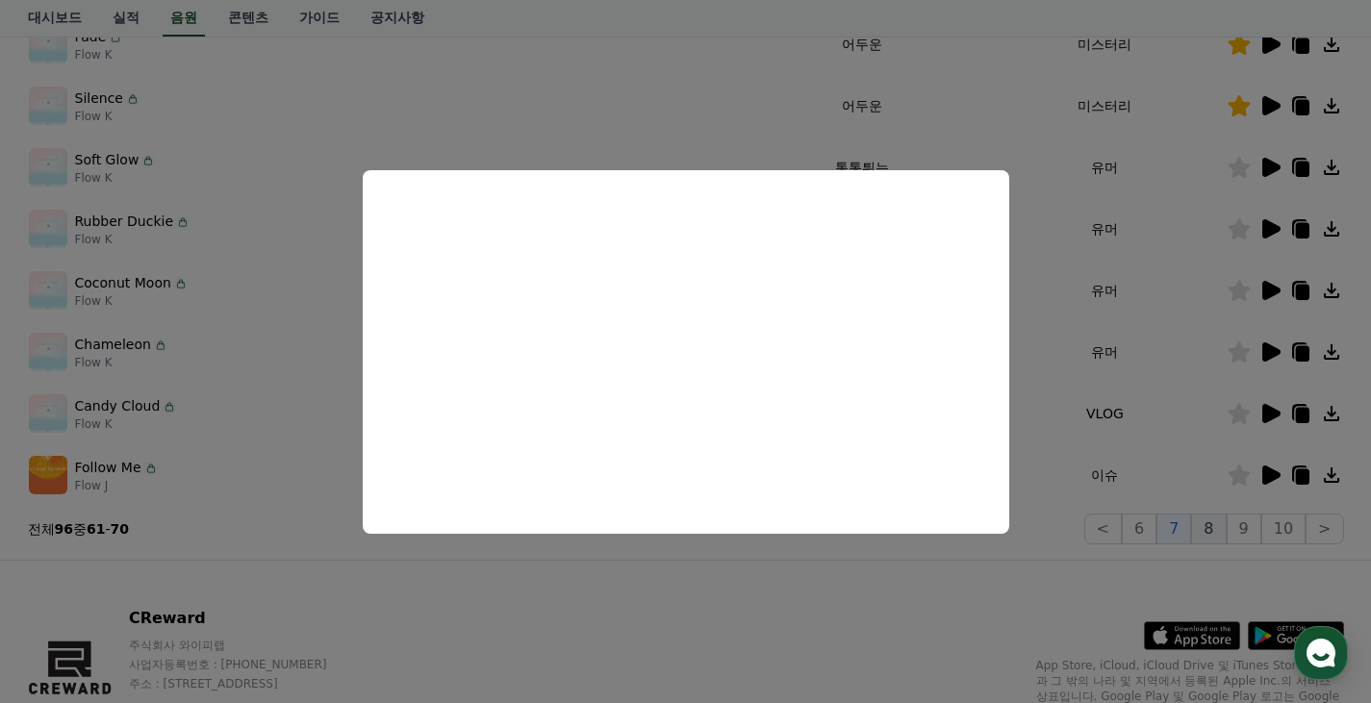
drag, startPoint x: 1192, startPoint y: 552, endPoint x: 1215, endPoint y: 533, distance: 30.1
click at [1192, 552] on button "close modal" at bounding box center [685, 351] width 1371 height 703
click at [1225, 526] on button "8" at bounding box center [1208, 529] width 35 height 31
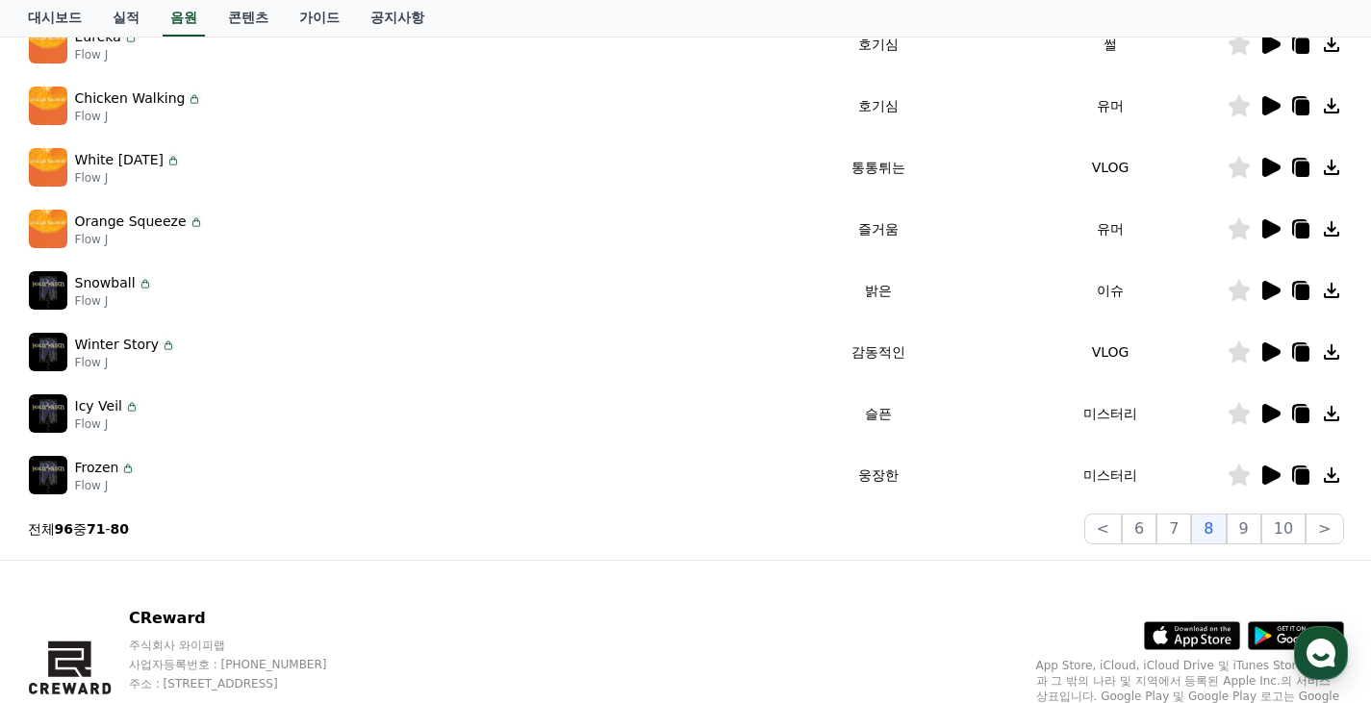
click at [1269, 482] on icon at bounding box center [1271, 475] width 18 height 19
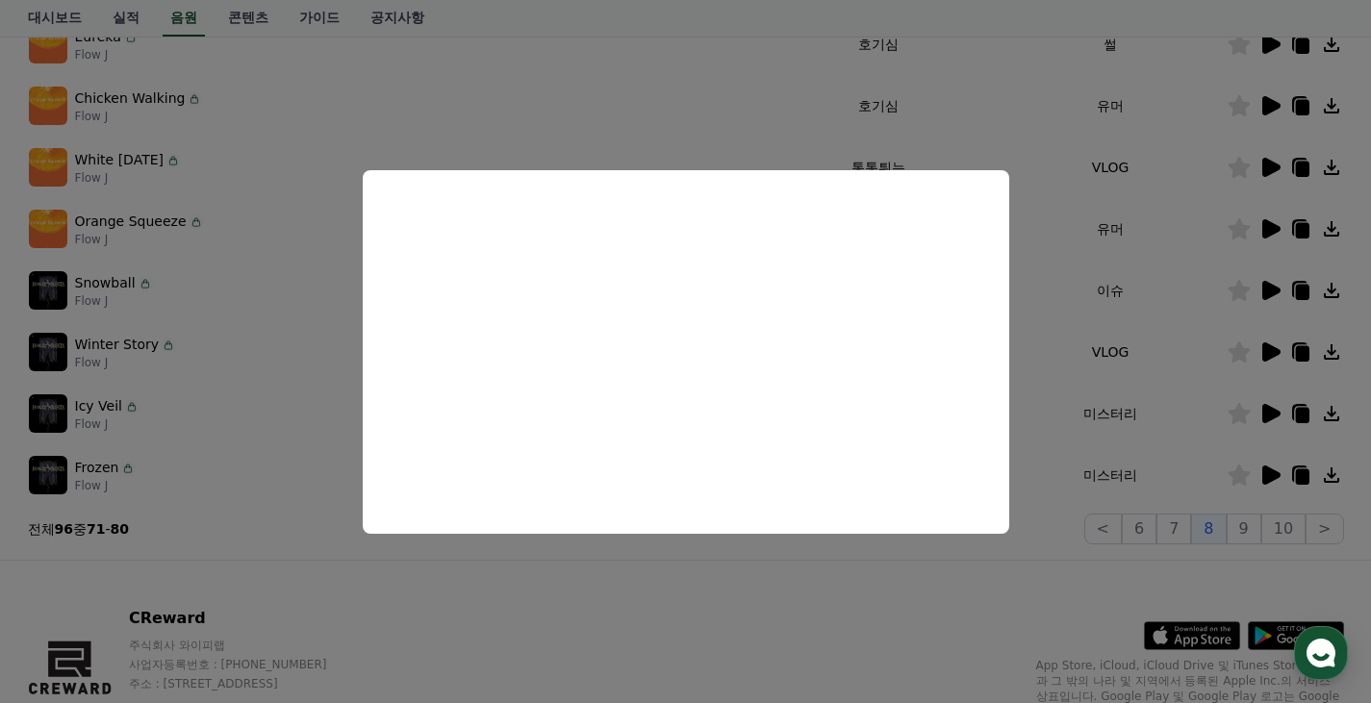
click at [1209, 396] on button "close modal" at bounding box center [685, 351] width 1371 height 703
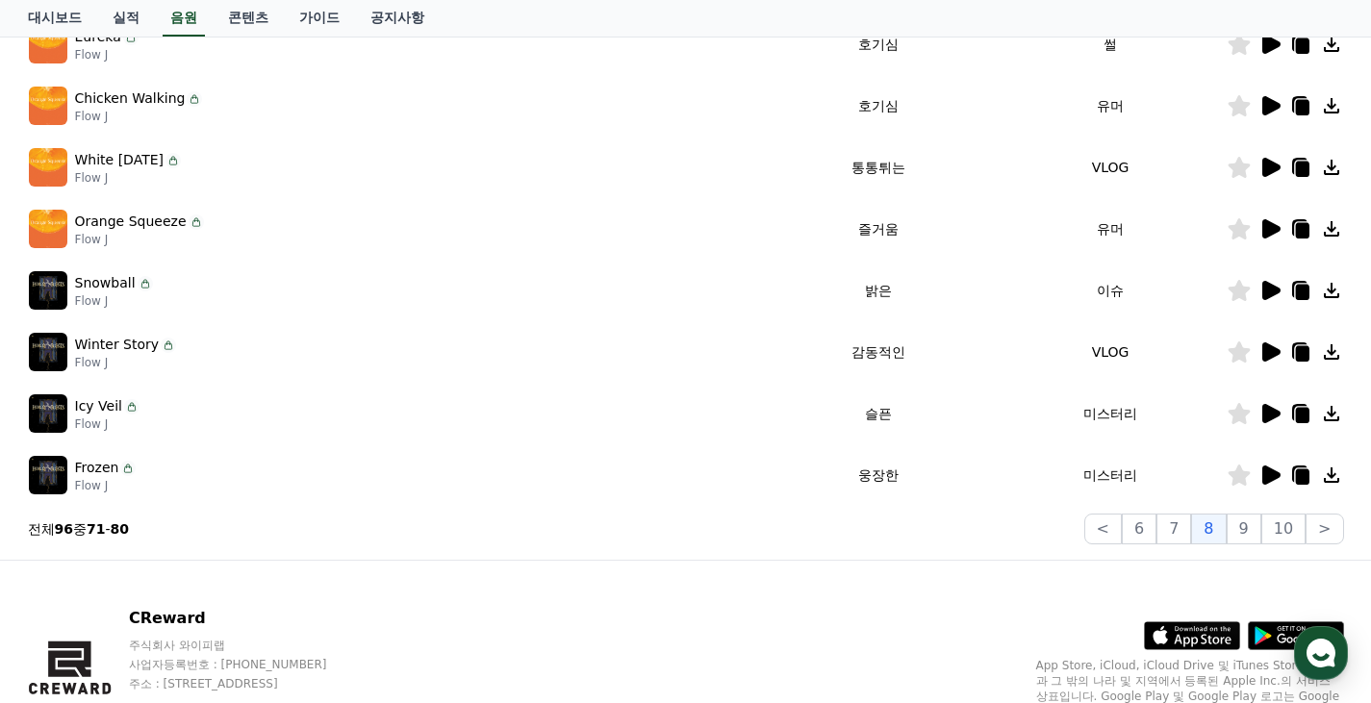
click at [1263, 410] on icon at bounding box center [1271, 413] width 18 height 19
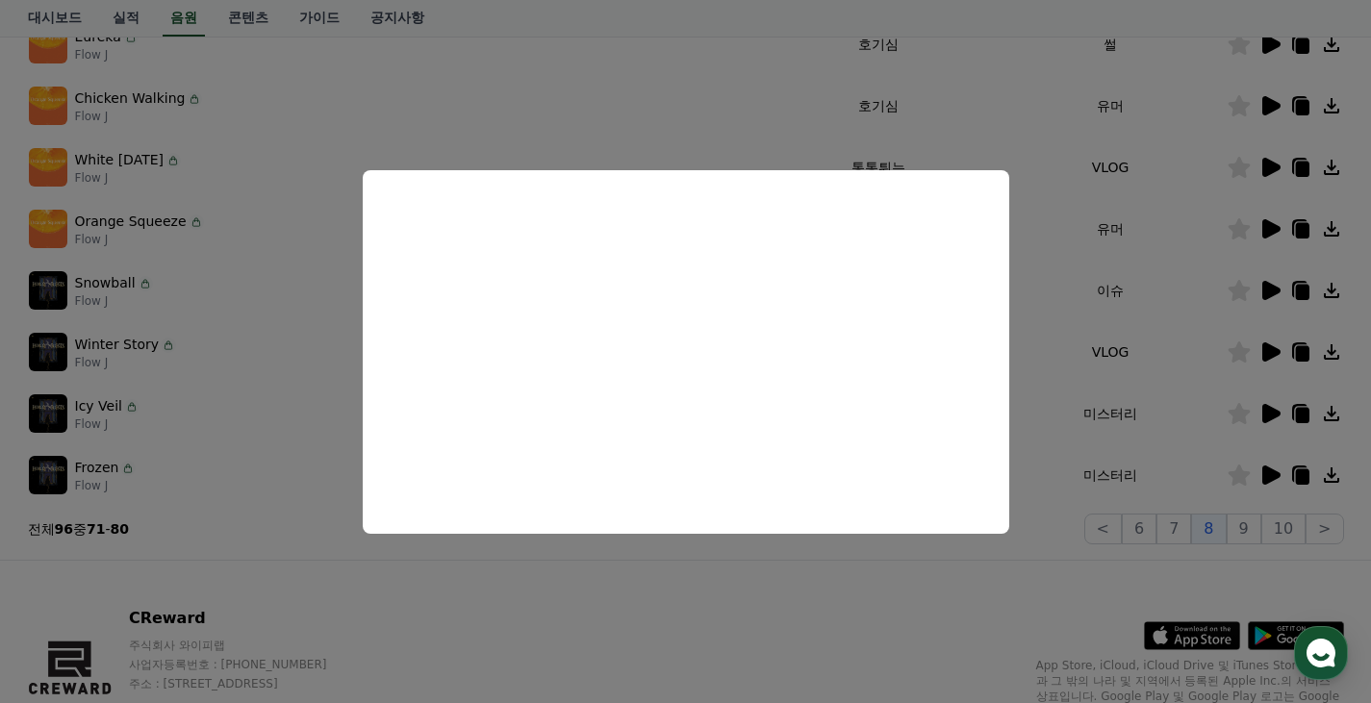
click at [1204, 356] on button "close modal" at bounding box center [685, 351] width 1371 height 703
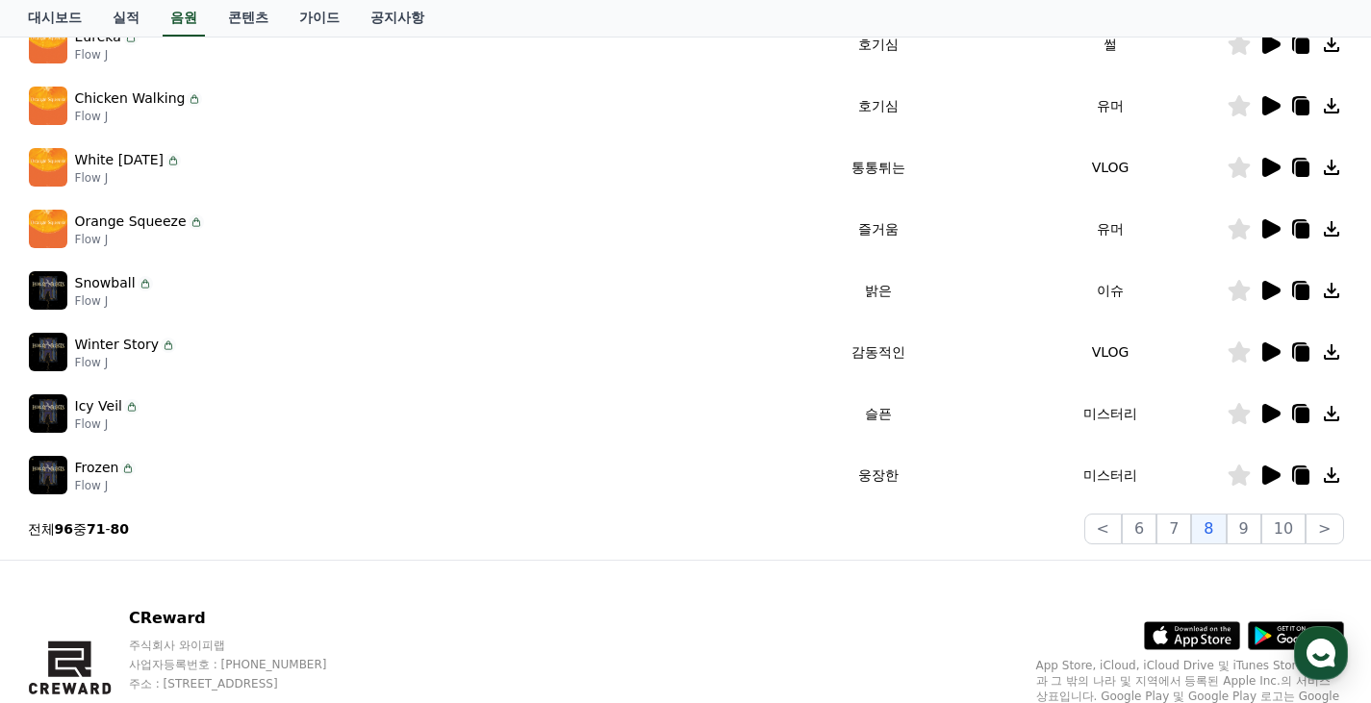
click at [1270, 346] on icon at bounding box center [1271, 351] width 18 height 19
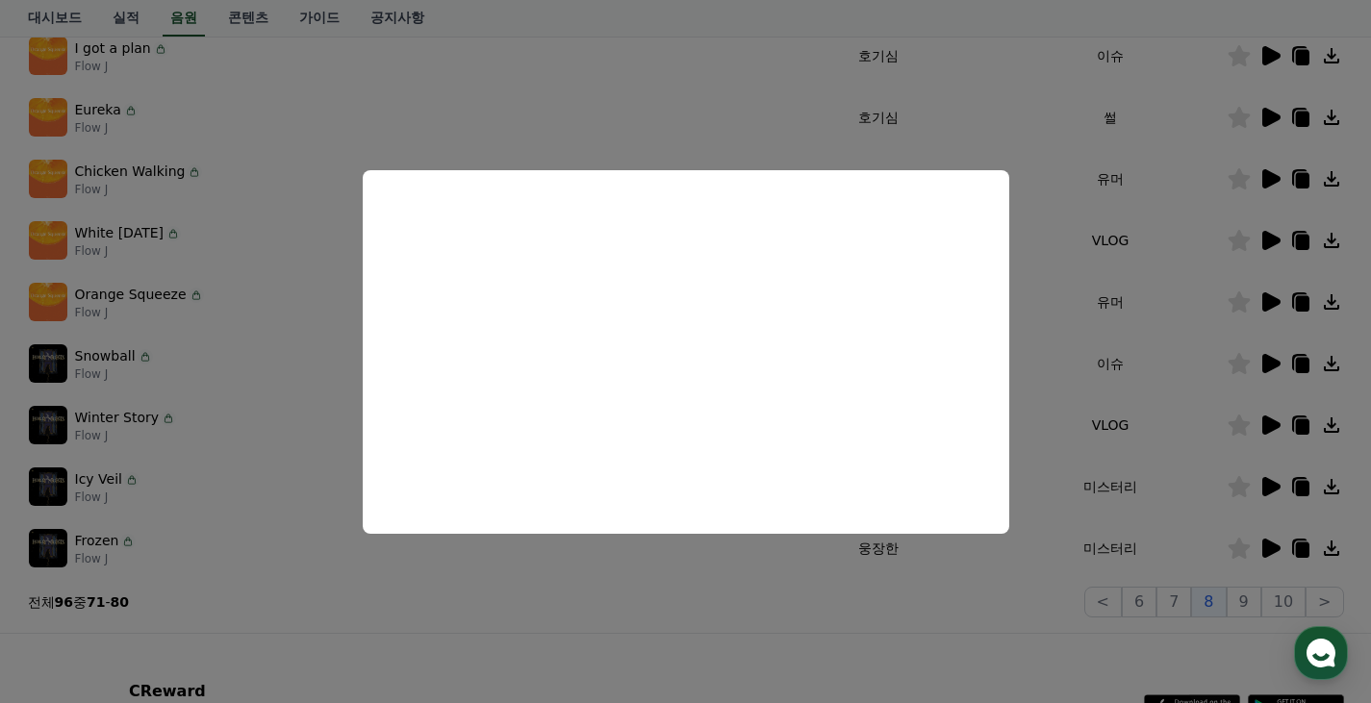
scroll to position [407, 0]
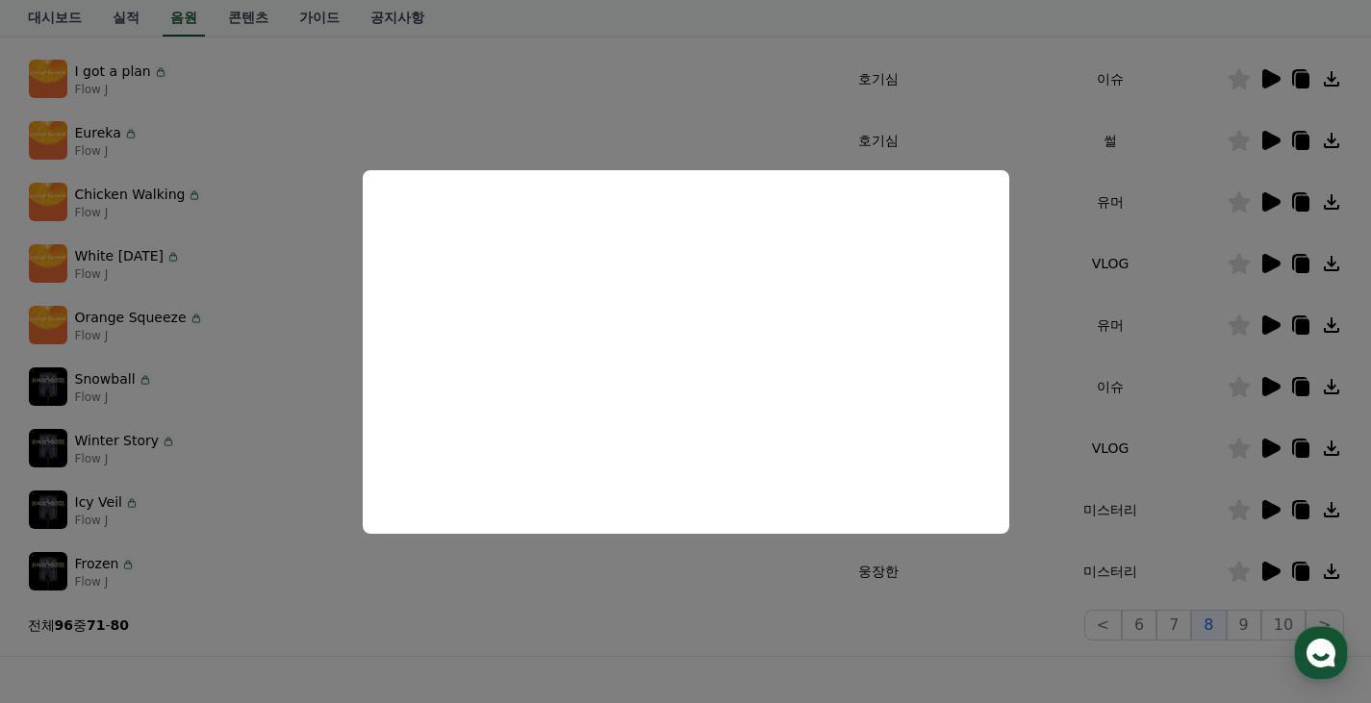
click at [1238, 391] on button "close modal" at bounding box center [685, 351] width 1371 height 703
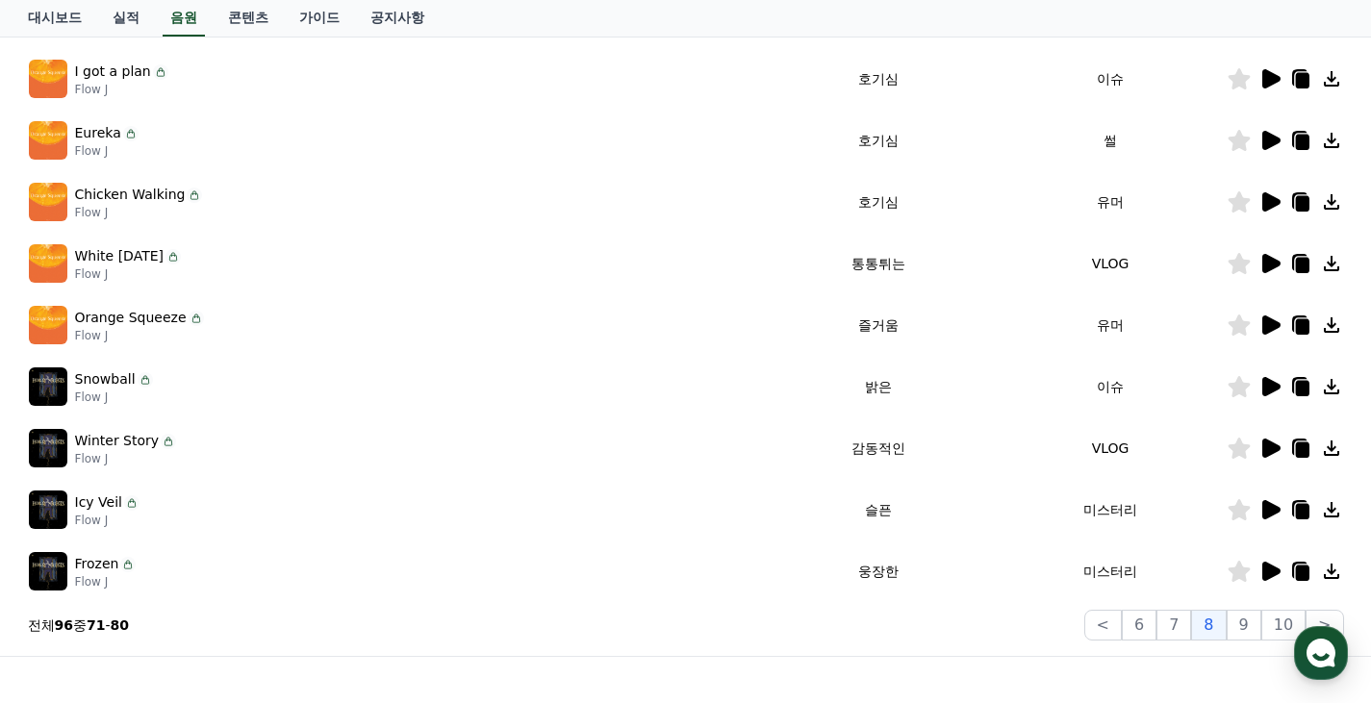
click at [1253, 387] on div at bounding box center [1284, 386] width 115 height 23
click at [1266, 388] on icon at bounding box center [1271, 386] width 18 height 19
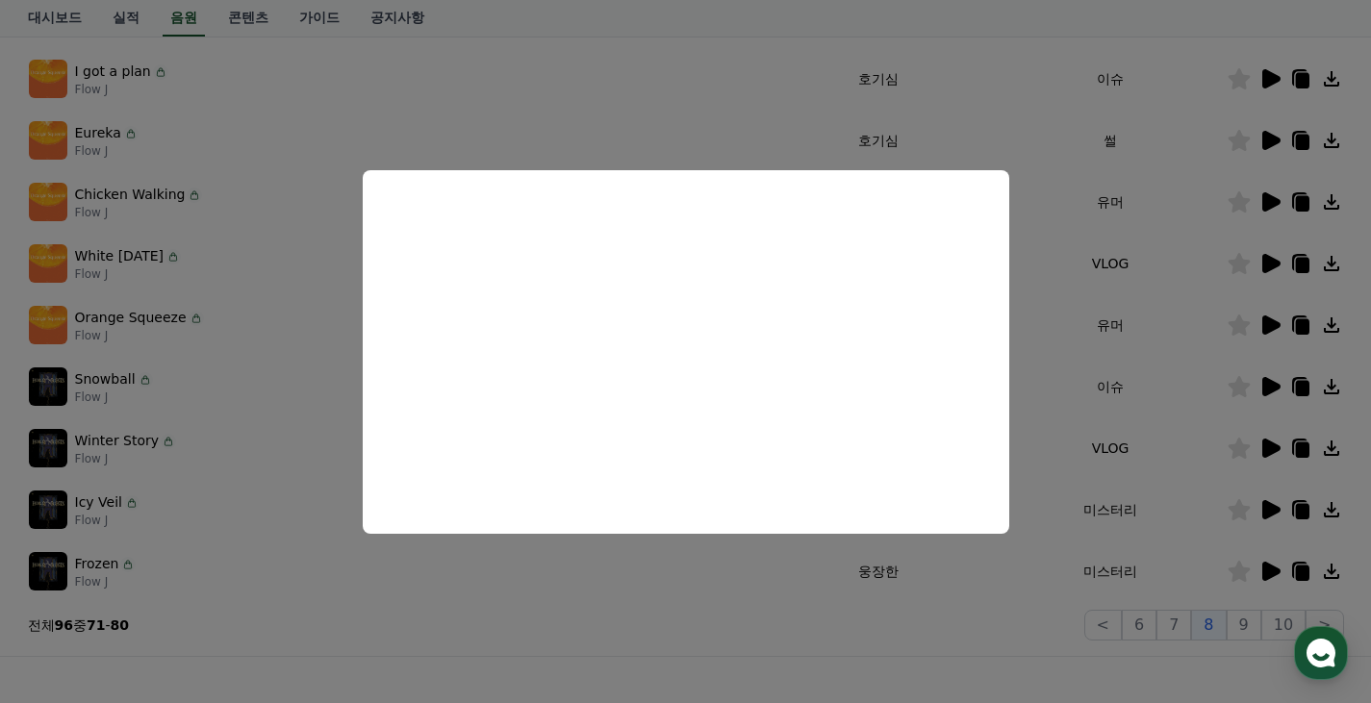
scroll to position [311, 0]
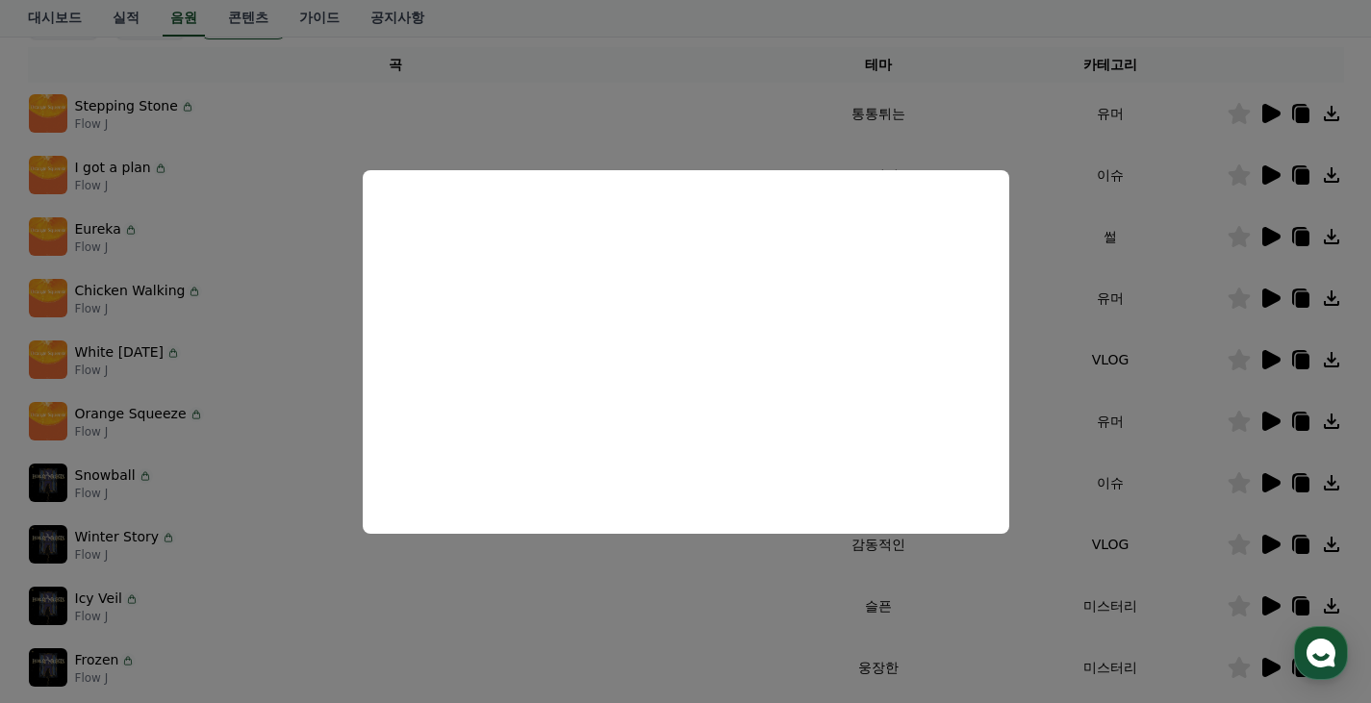
click at [1265, 427] on button "close modal" at bounding box center [685, 351] width 1371 height 703
click at [1265, 421] on icon at bounding box center [1271, 421] width 18 height 19
click at [1263, 367] on button "close modal" at bounding box center [685, 351] width 1371 height 703
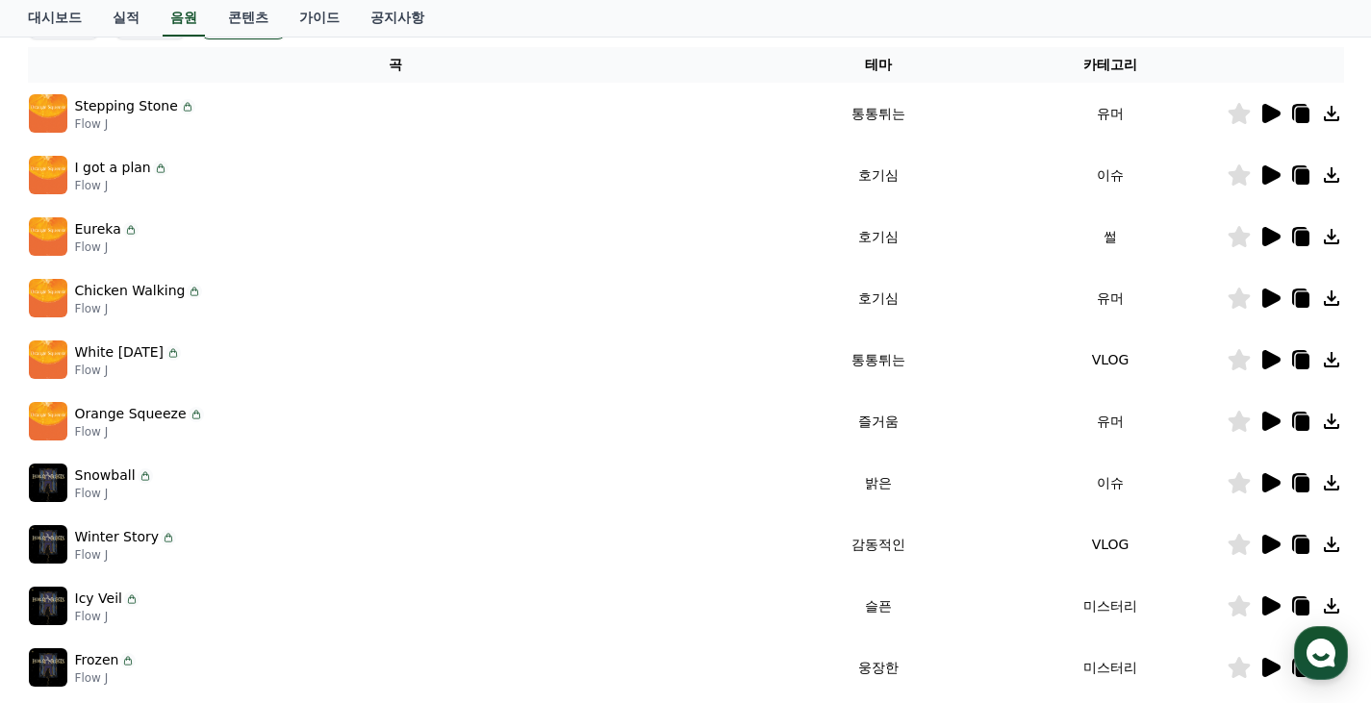
click at [1261, 347] on td at bounding box center [1284, 360] width 117 height 62
click at [1264, 352] on icon at bounding box center [1271, 359] width 18 height 19
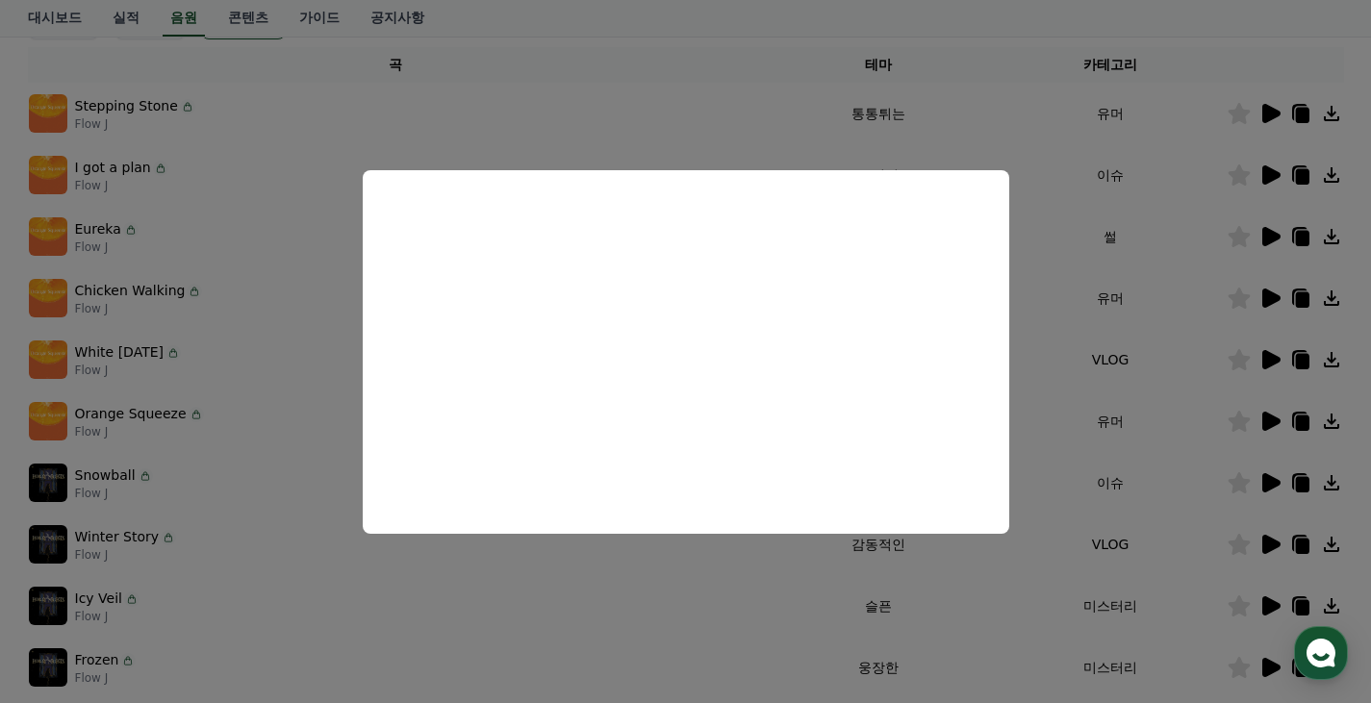
click at [1194, 377] on button "close modal" at bounding box center [685, 351] width 1371 height 703
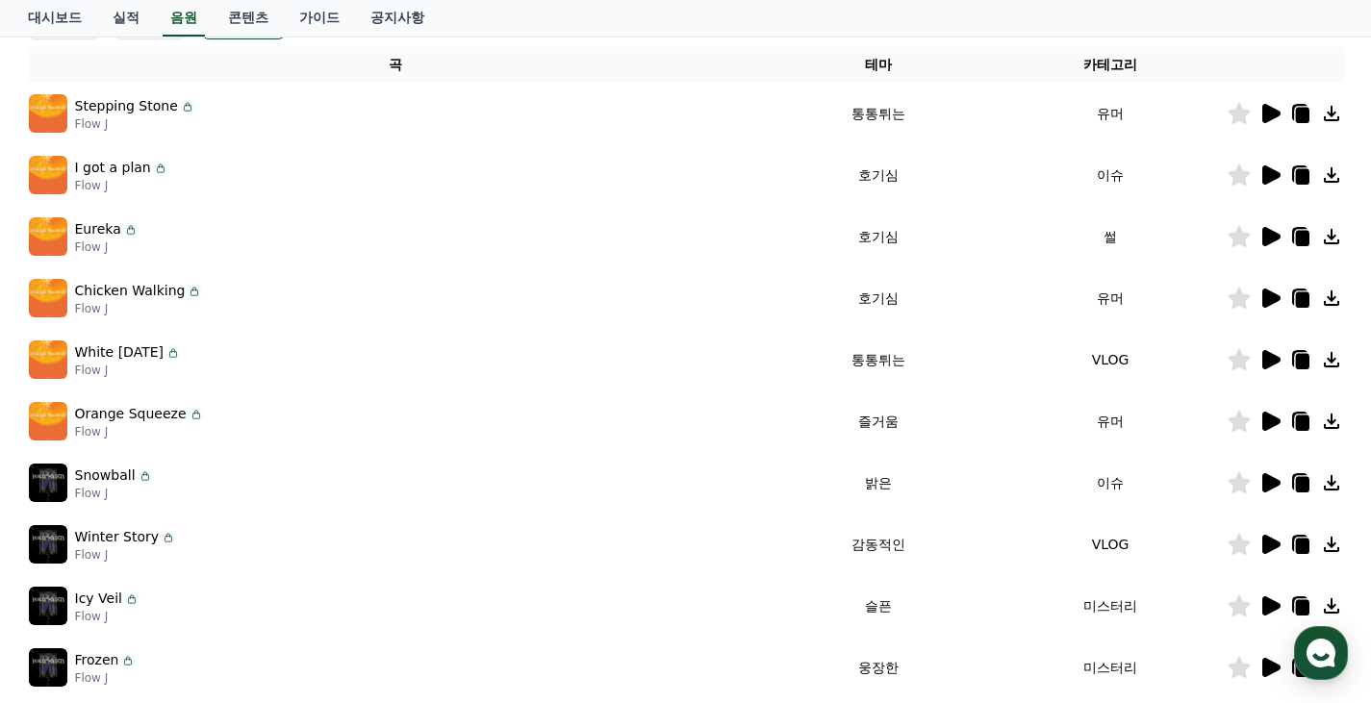
click at [1264, 296] on icon at bounding box center [1271, 298] width 18 height 19
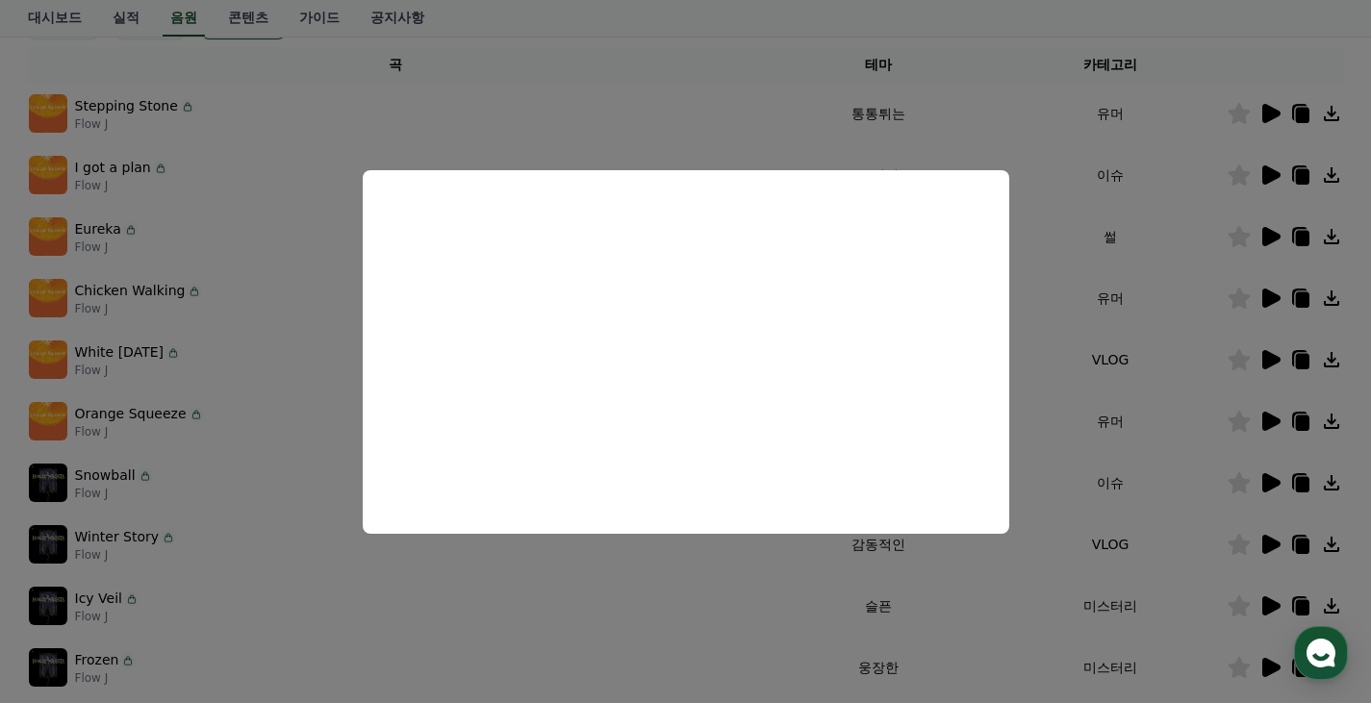
click at [1190, 328] on button "close modal" at bounding box center [685, 351] width 1371 height 703
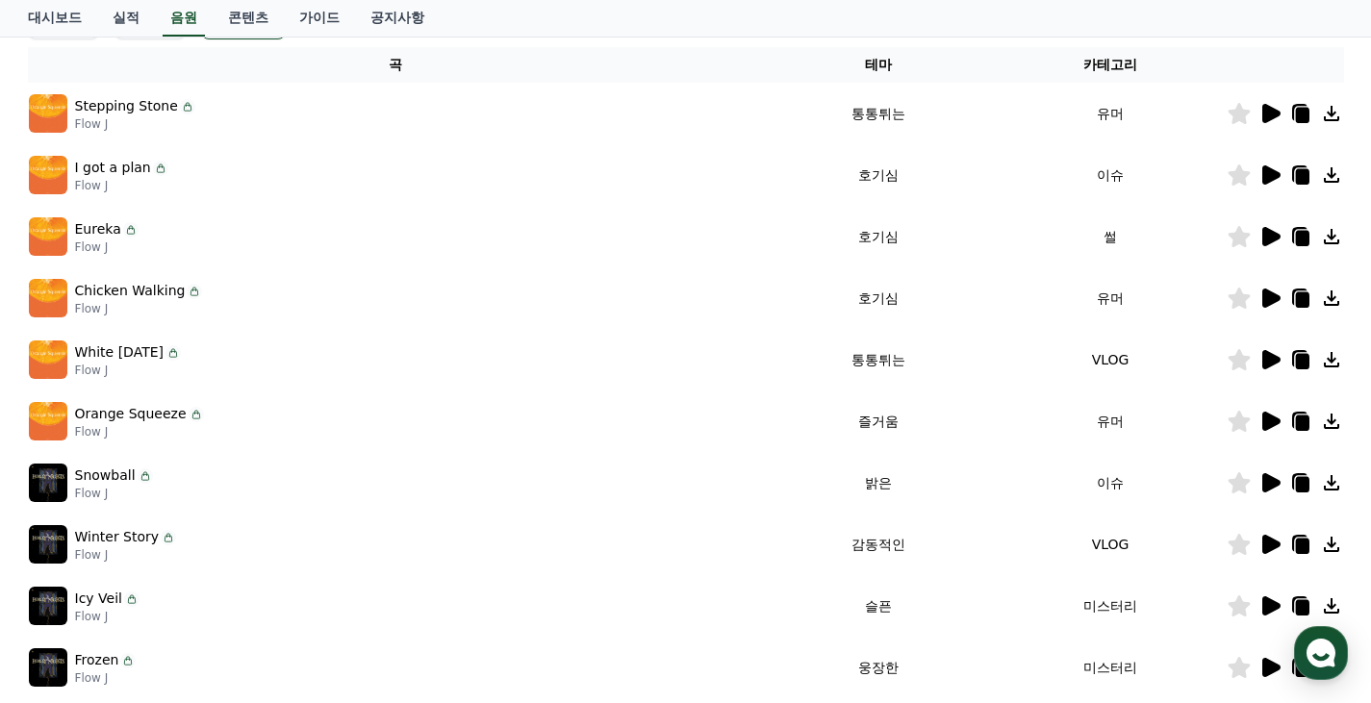
click at [1258, 234] on icon at bounding box center [1269, 236] width 23 height 23
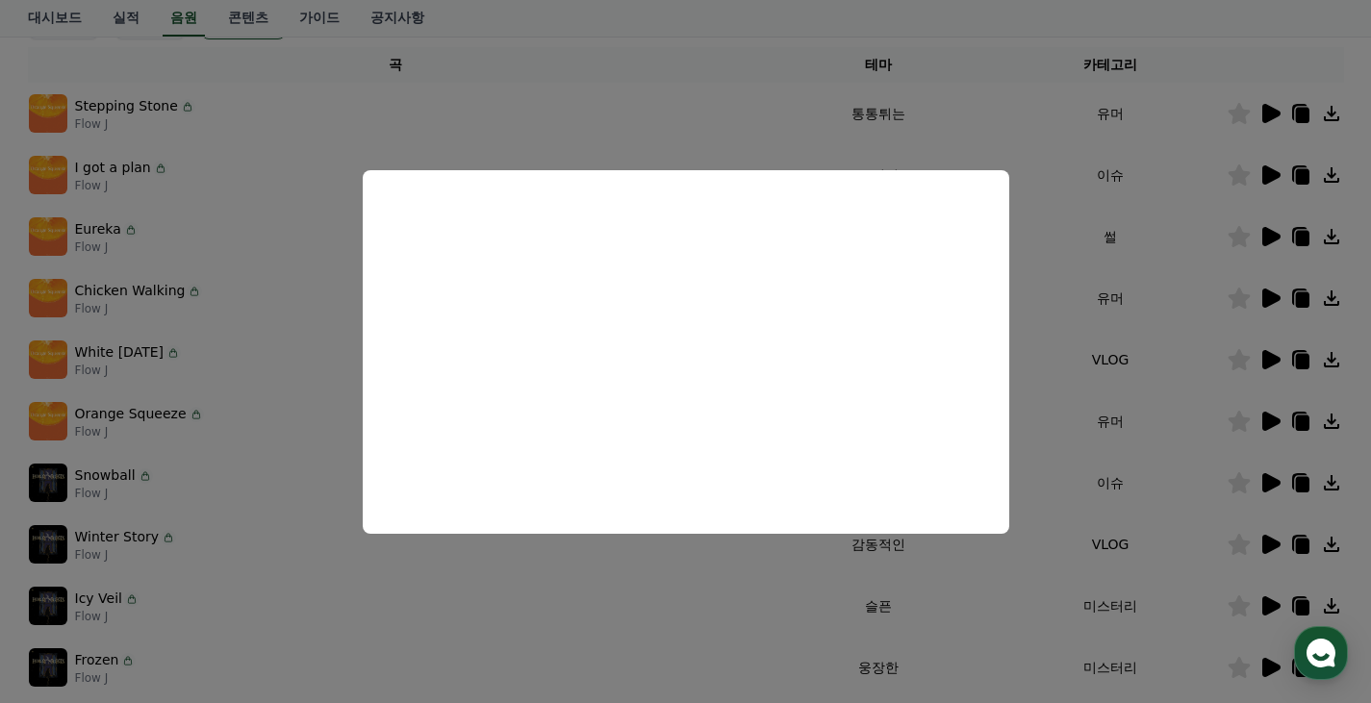
click at [1248, 224] on button "close modal" at bounding box center [685, 351] width 1371 height 703
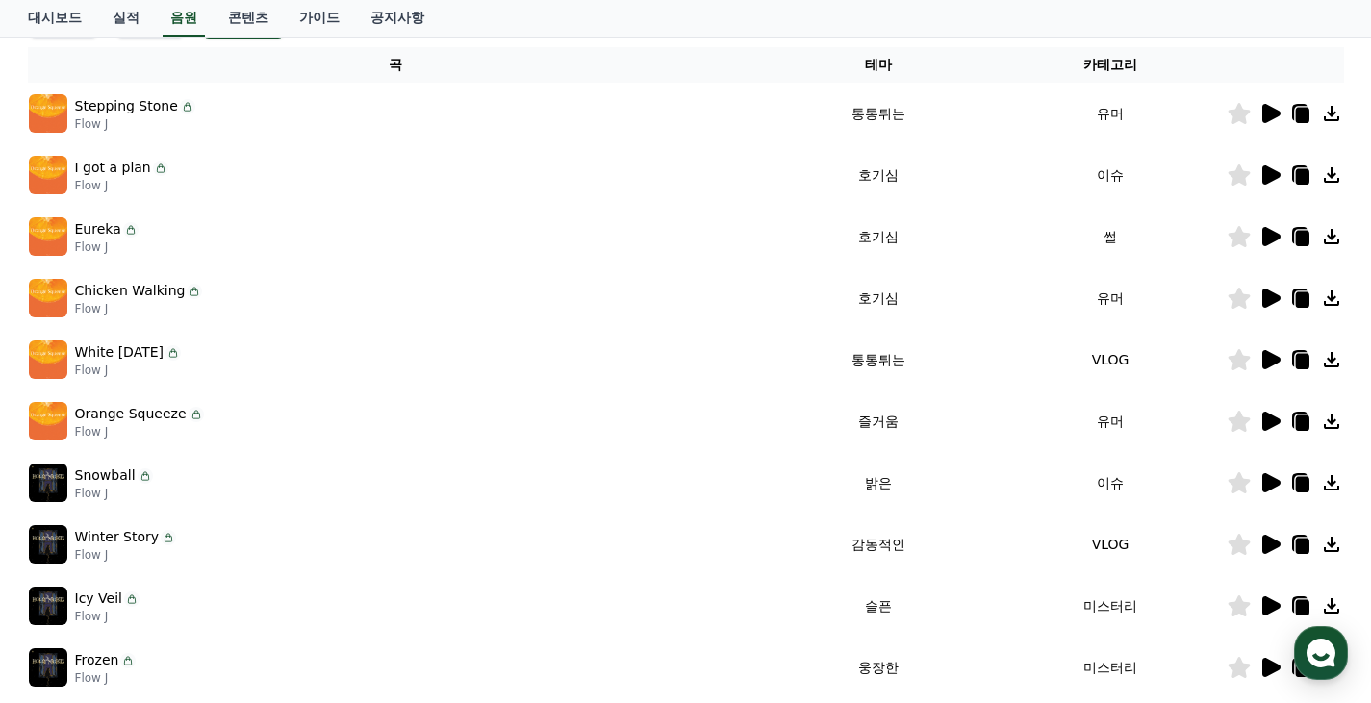
click at [1268, 175] on icon at bounding box center [1271, 174] width 18 height 19
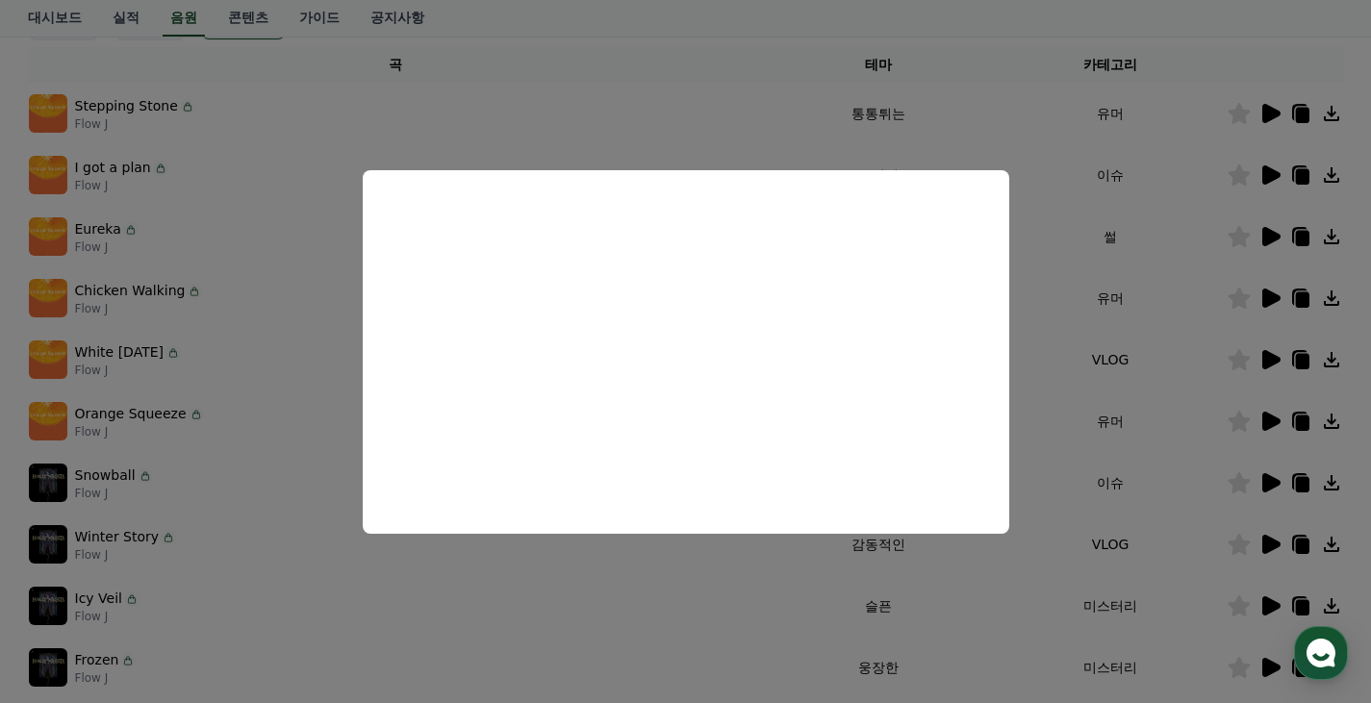
click at [1175, 370] on button "close modal" at bounding box center [685, 351] width 1371 height 703
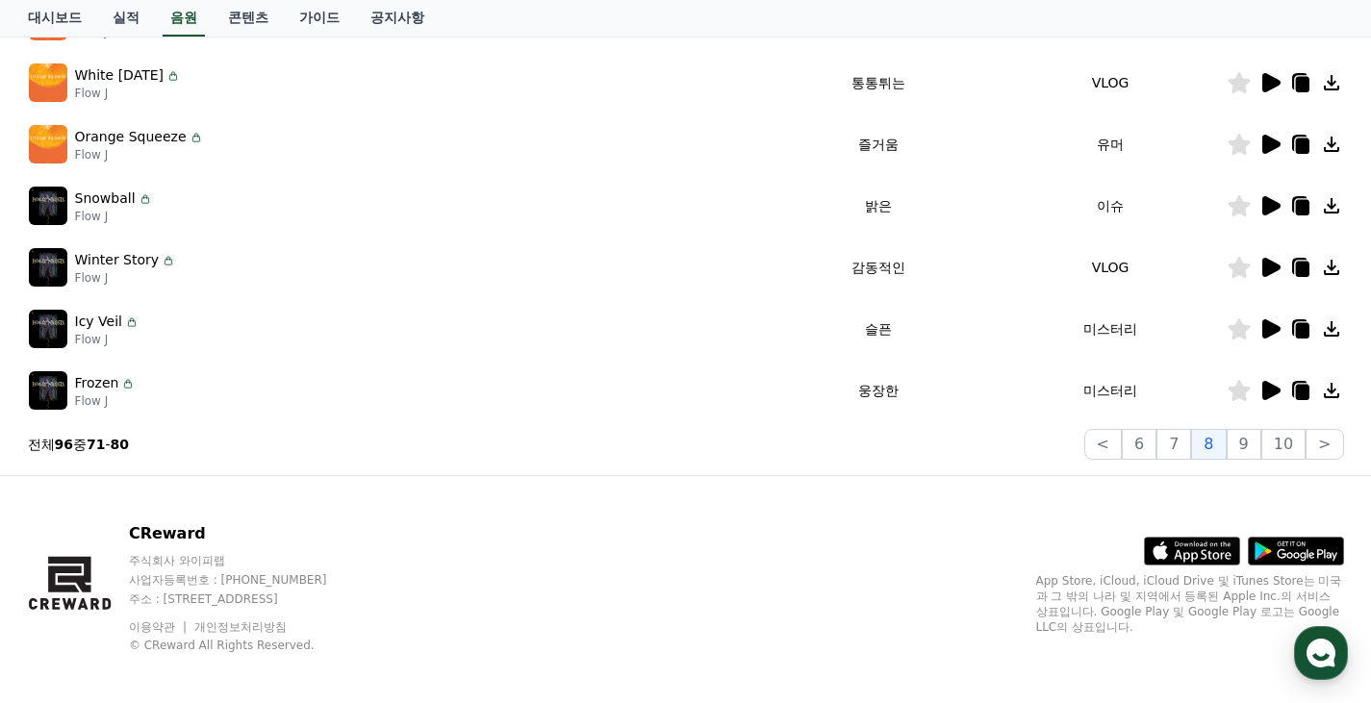
scroll to position [599, 0]
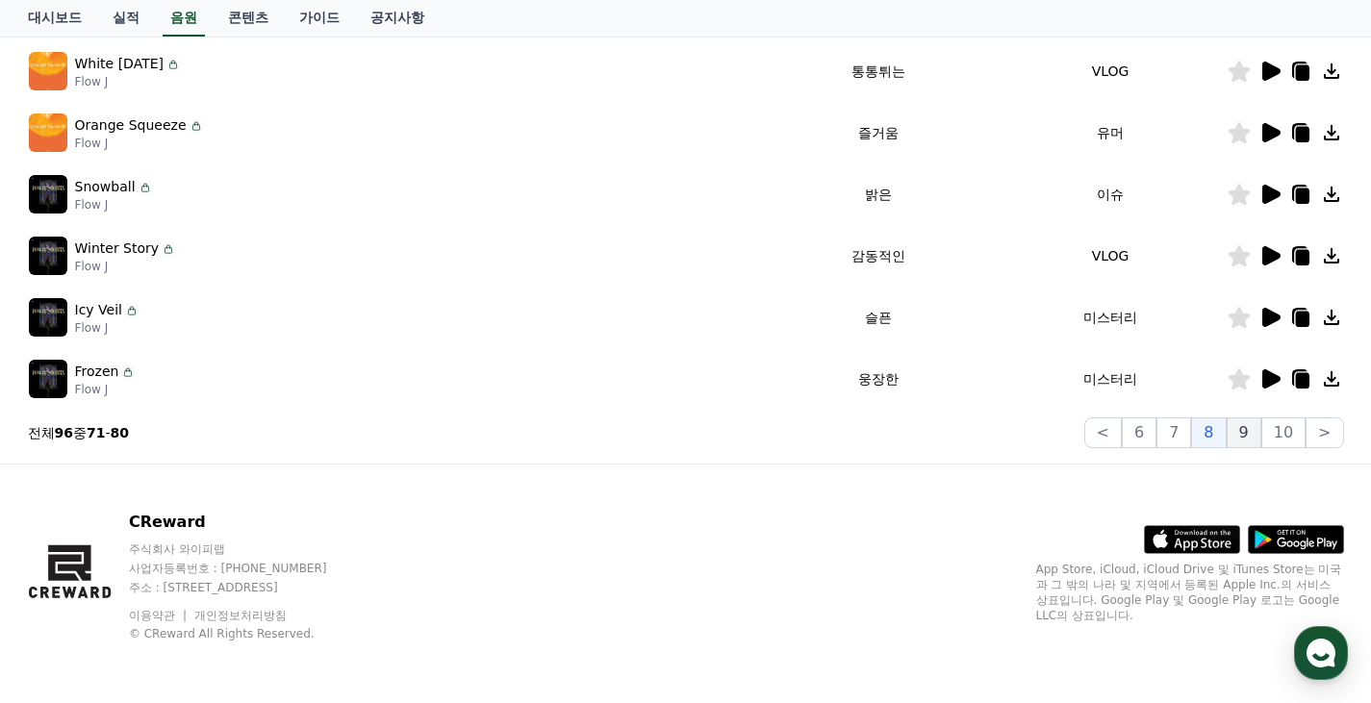
click at [1250, 440] on button "9" at bounding box center [1243, 432] width 35 height 31
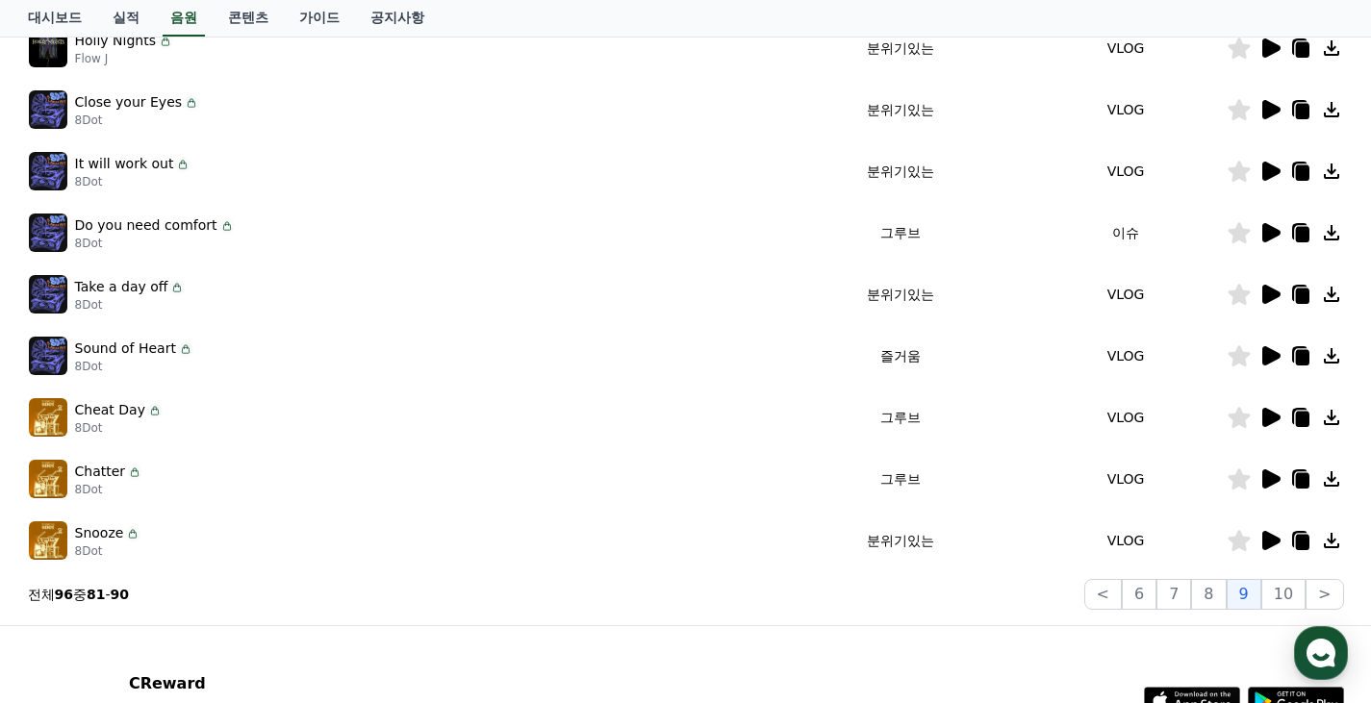
scroll to position [311, 0]
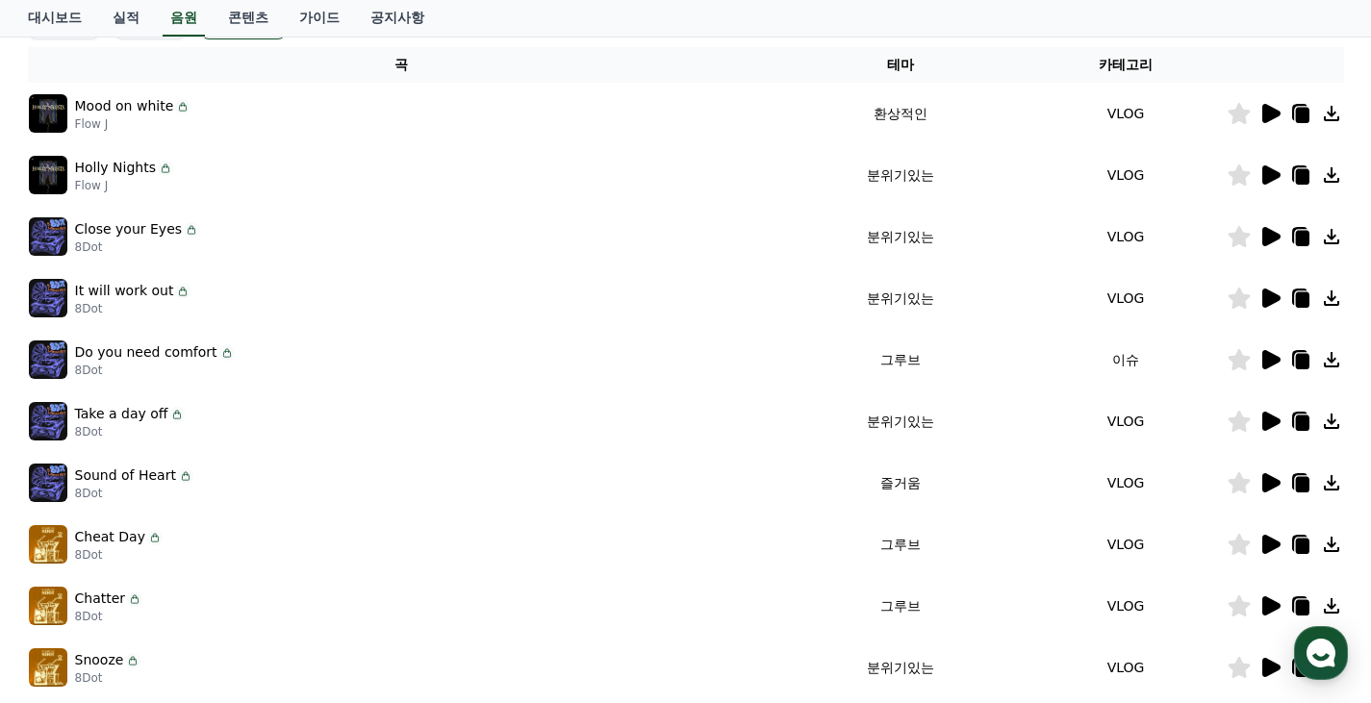
click at [1261, 111] on icon at bounding box center [1269, 113] width 23 height 23
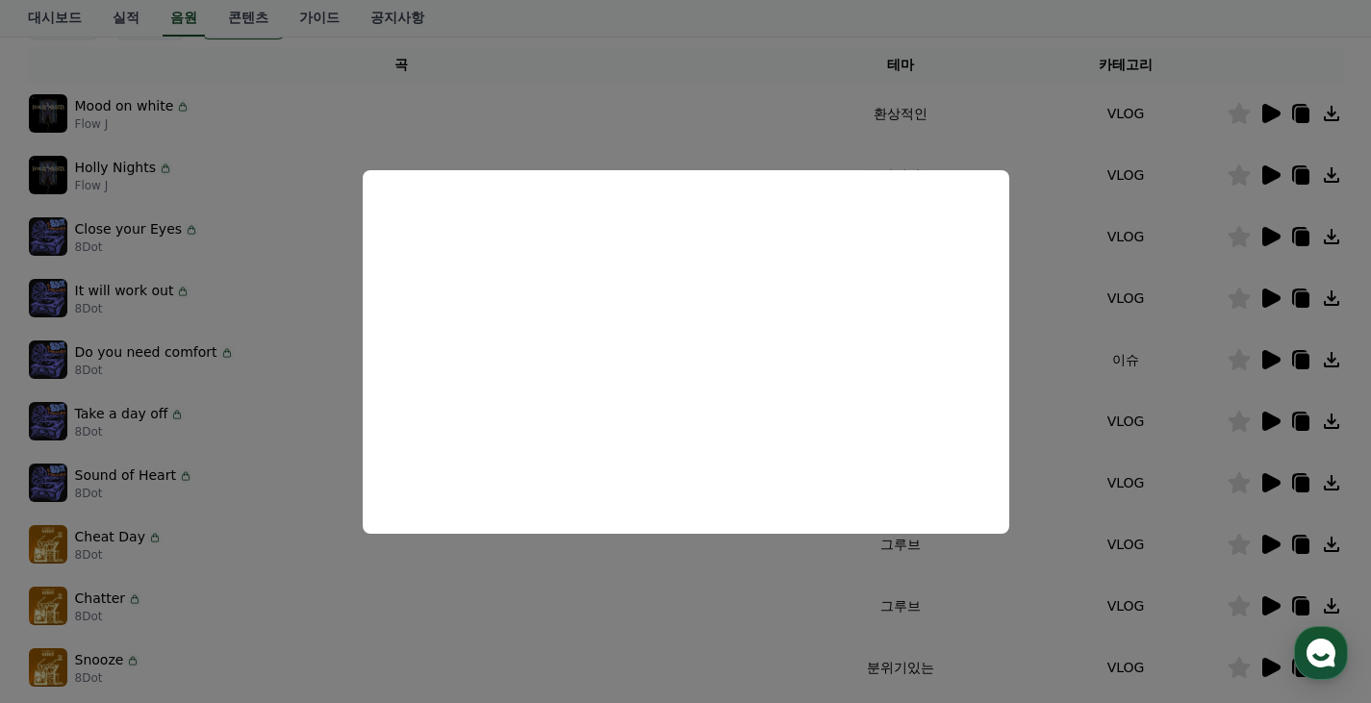
click at [1224, 197] on button "close modal" at bounding box center [685, 351] width 1371 height 703
click at [1268, 170] on icon at bounding box center [1271, 174] width 18 height 19
click at [1076, 347] on button "close modal" at bounding box center [685, 351] width 1371 height 703
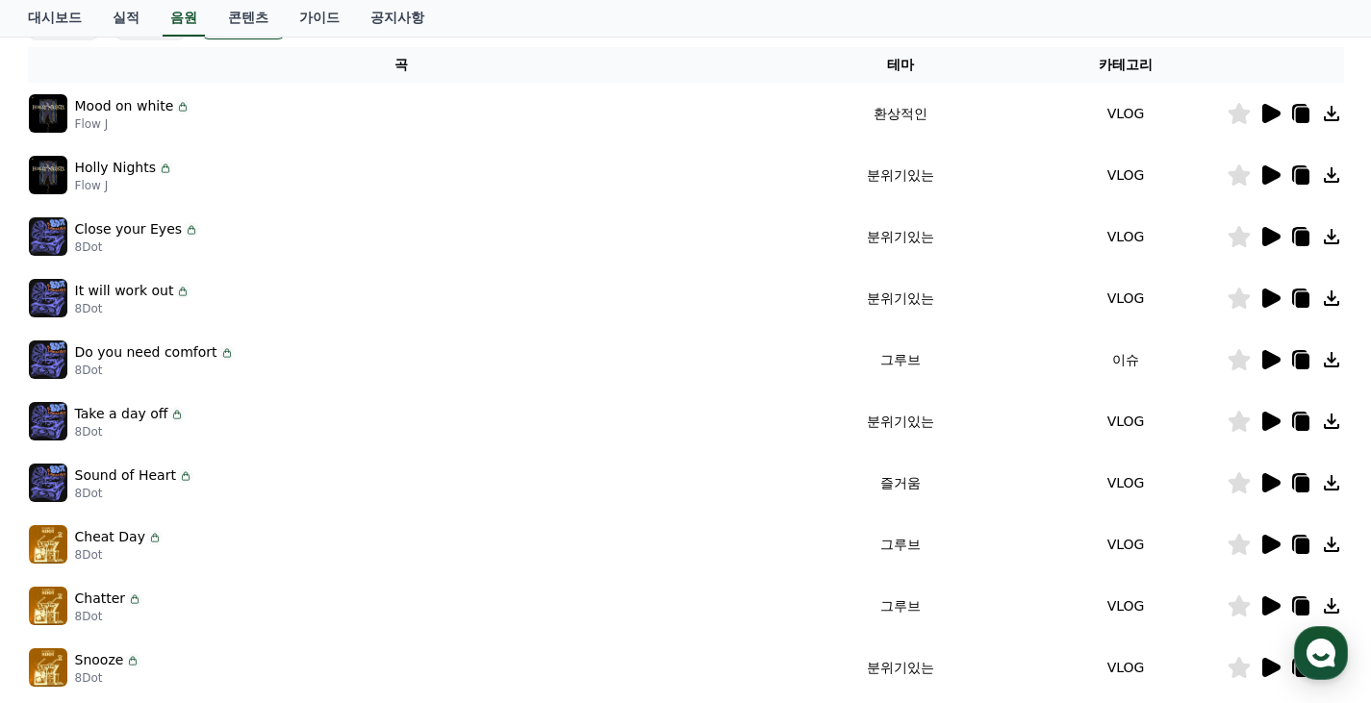
click at [1267, 118] on icon at bounding box center [1271, 113] width 18 height 19
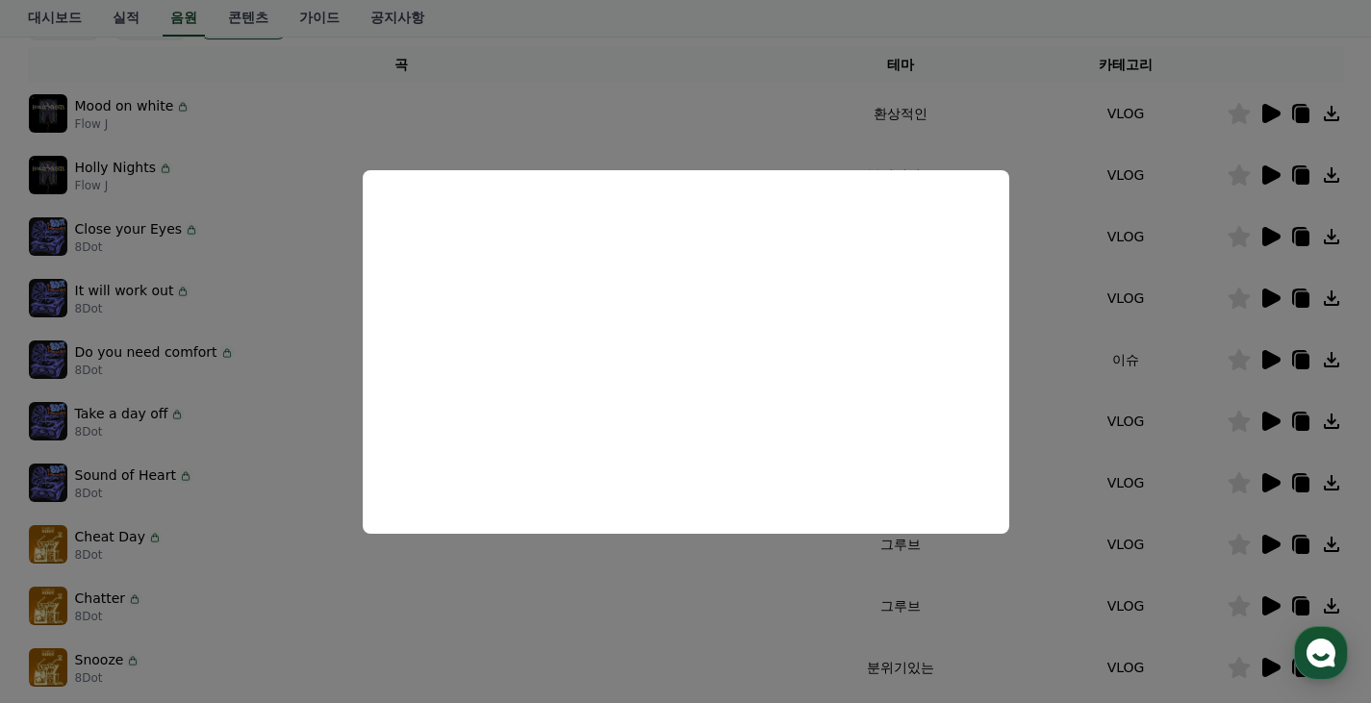
click at [1169, 380] on button "close modal" at bounding box center [685, 351] width 1371 height 703
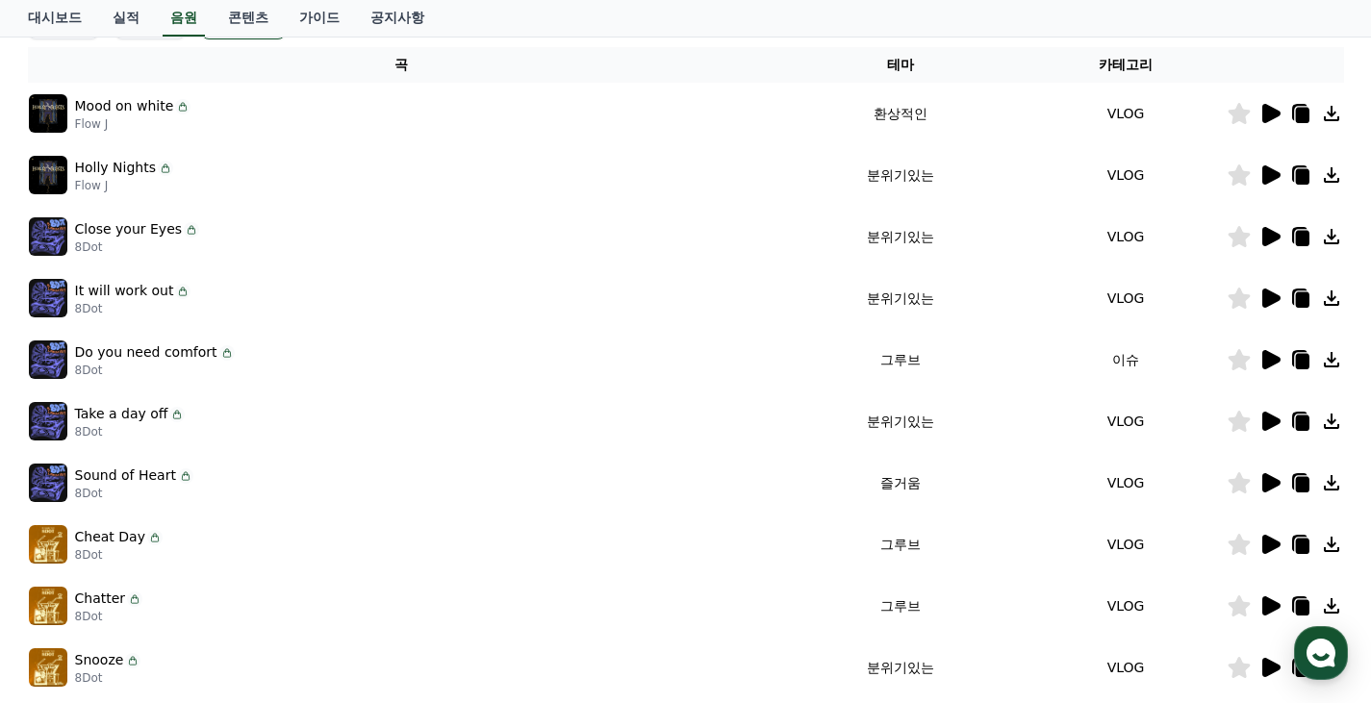
click at [1269, 235] on icon at bounding box center [1271, 236] width 18 height 19
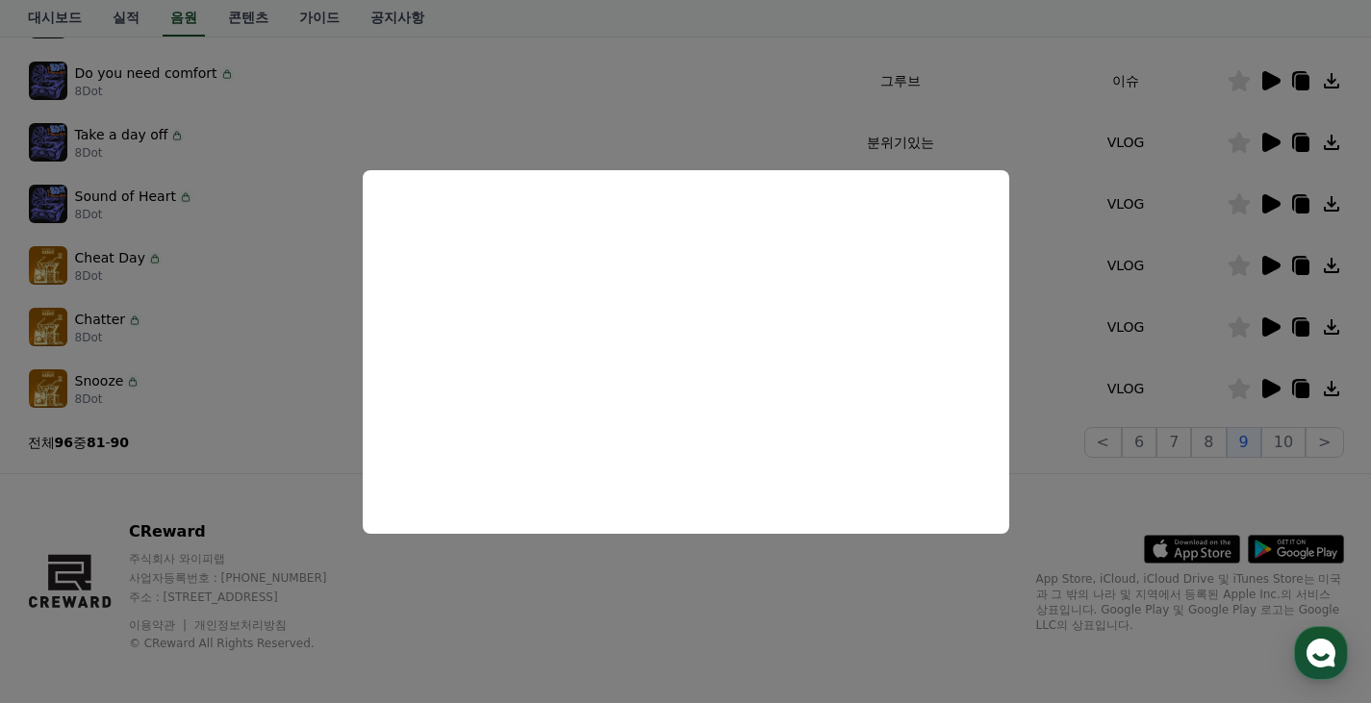
scroll to position [599, 0]
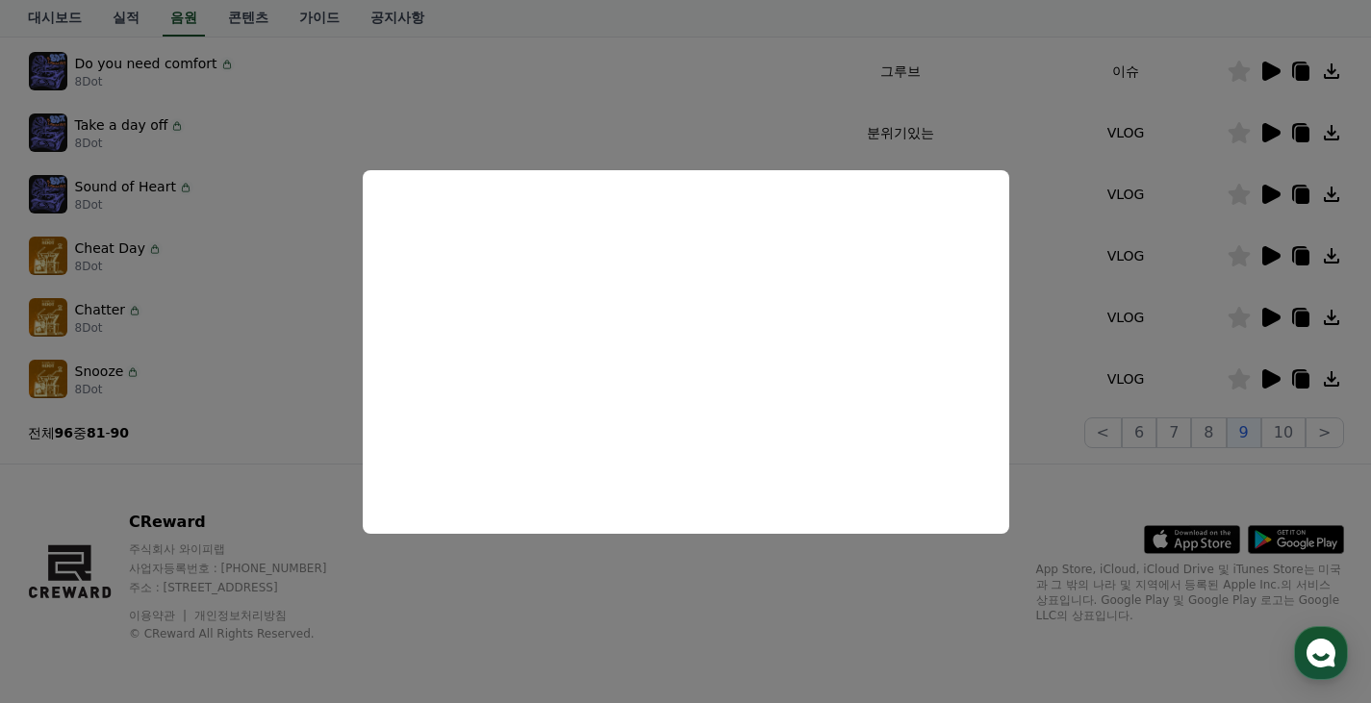
click at [1207, 385] on button "close modal" at bounding box center [685, 351] width 1371 height 703
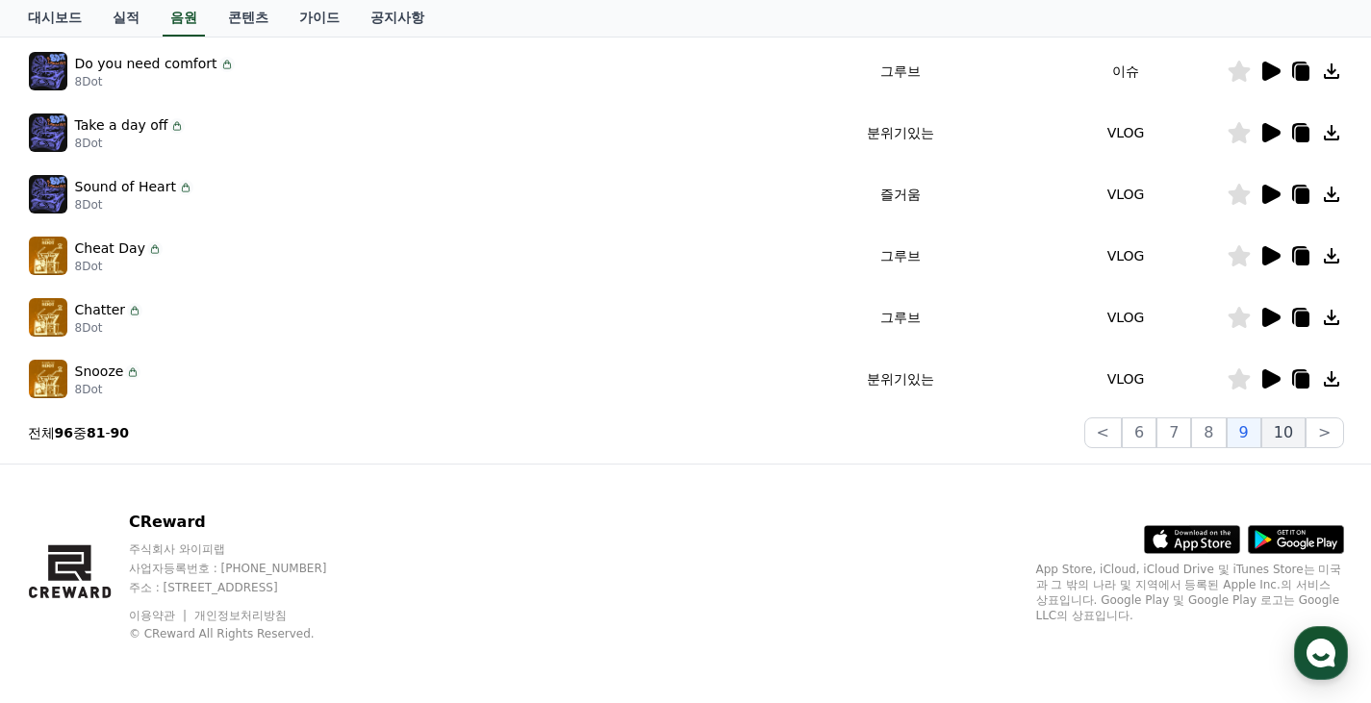
click at [1294, 431] on button "10" at bounding box center [1283, 432] width 44 height 31
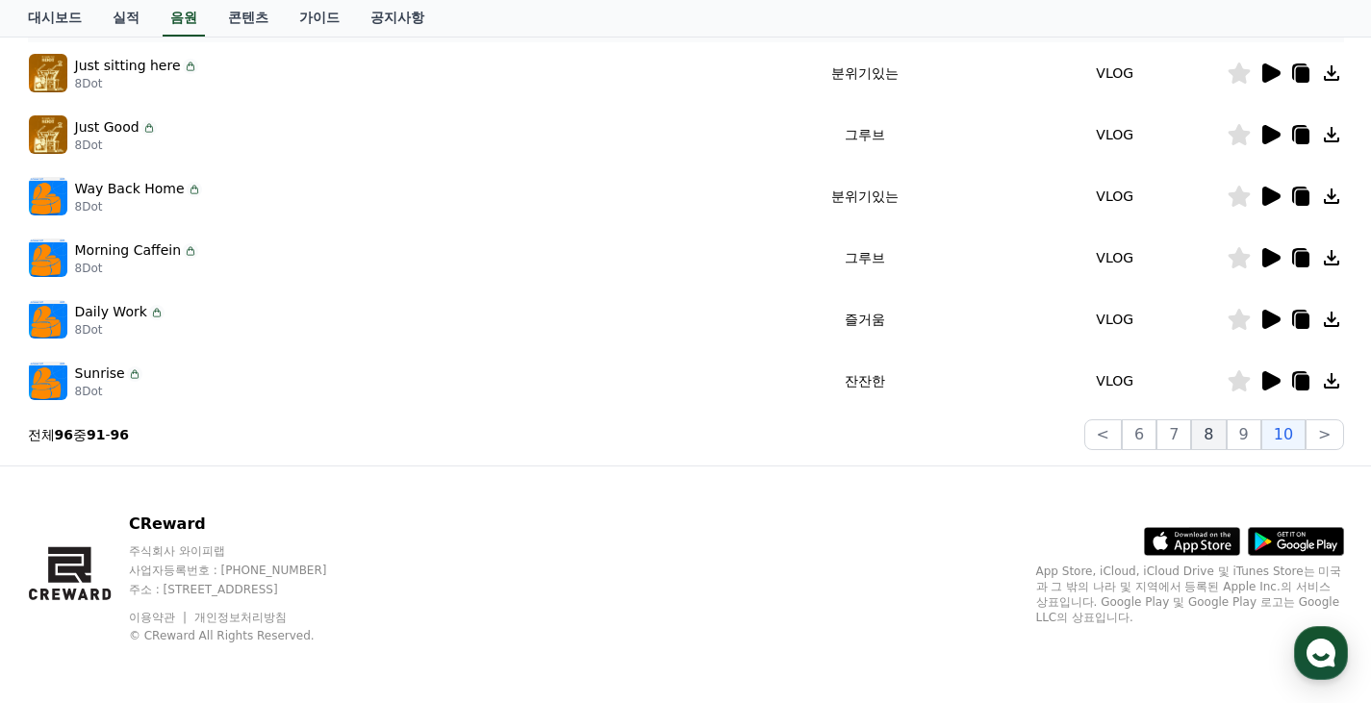
scroll to position [353, 0]
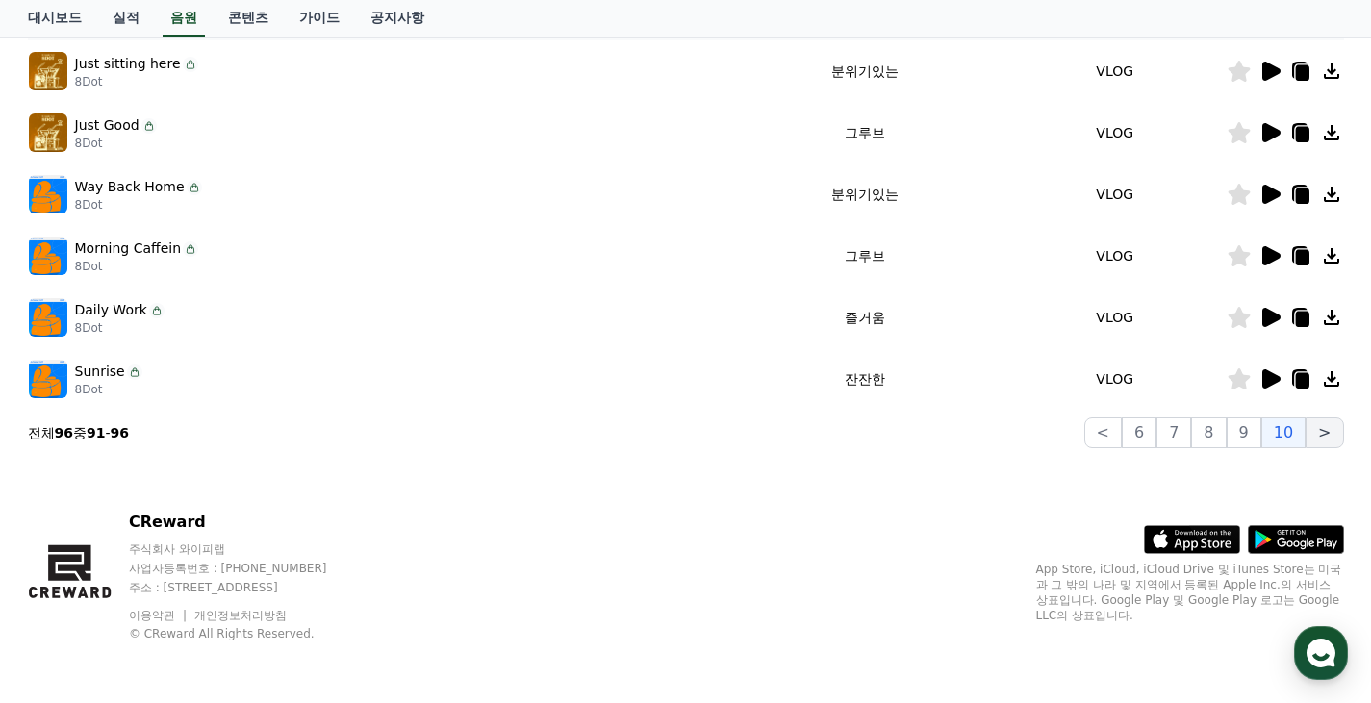
click at [1320, 435] on button ">" at bounding box center [1324, 432] width 38 height 31
click at [1261, 380] on icon at bounding box center [1269, 378] width 23 height 23
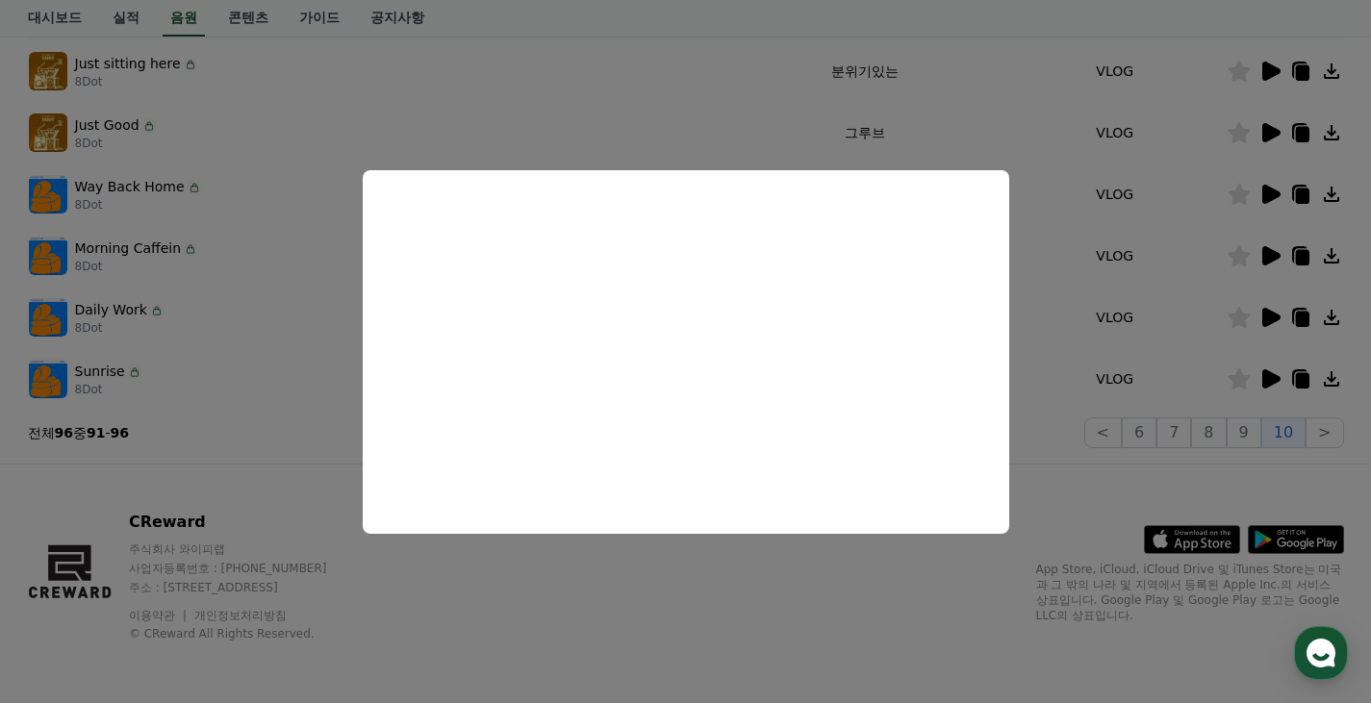
click at [710, 94] on button "close modal" at bounding box center [685, 351] width 1371 height 703
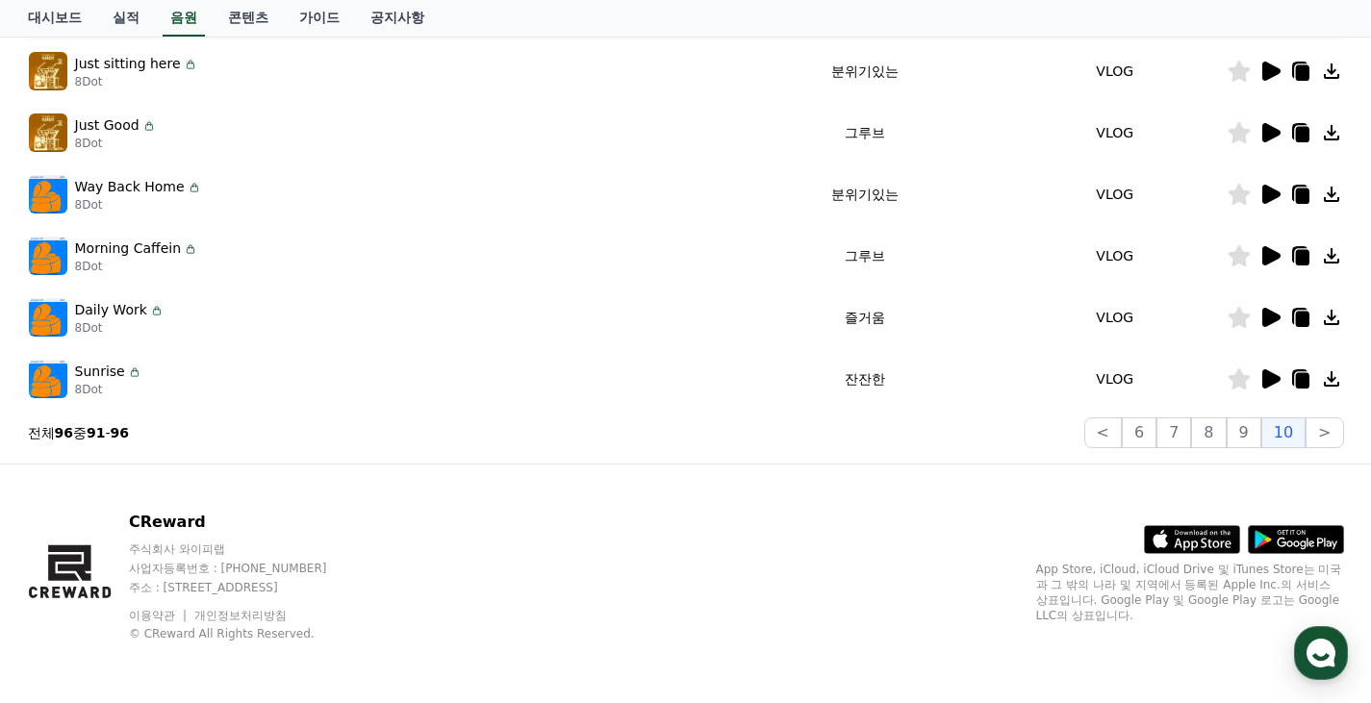
click at [1261, 262] on icon at bounding box center [1269, 255] width 23 height 23
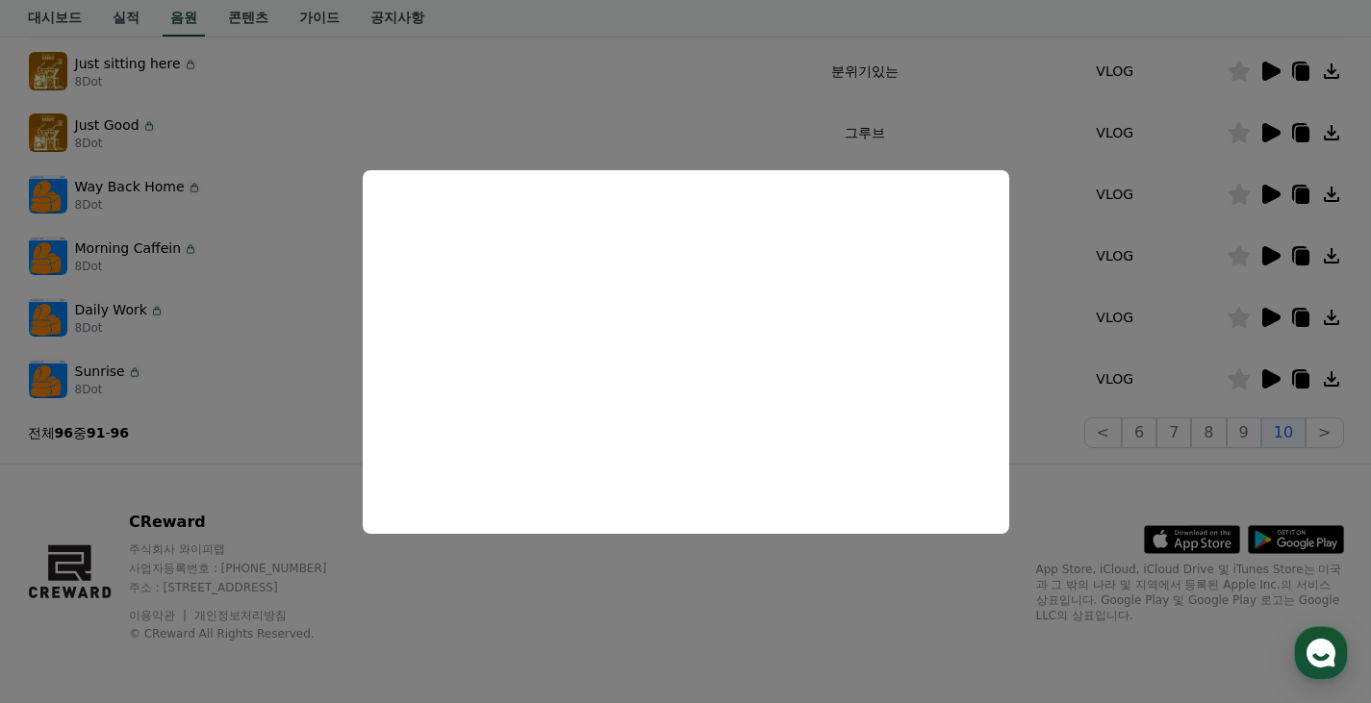
click at [514, 83] on button "close modal" at bounding box center [685, 351] width 1371 height 703
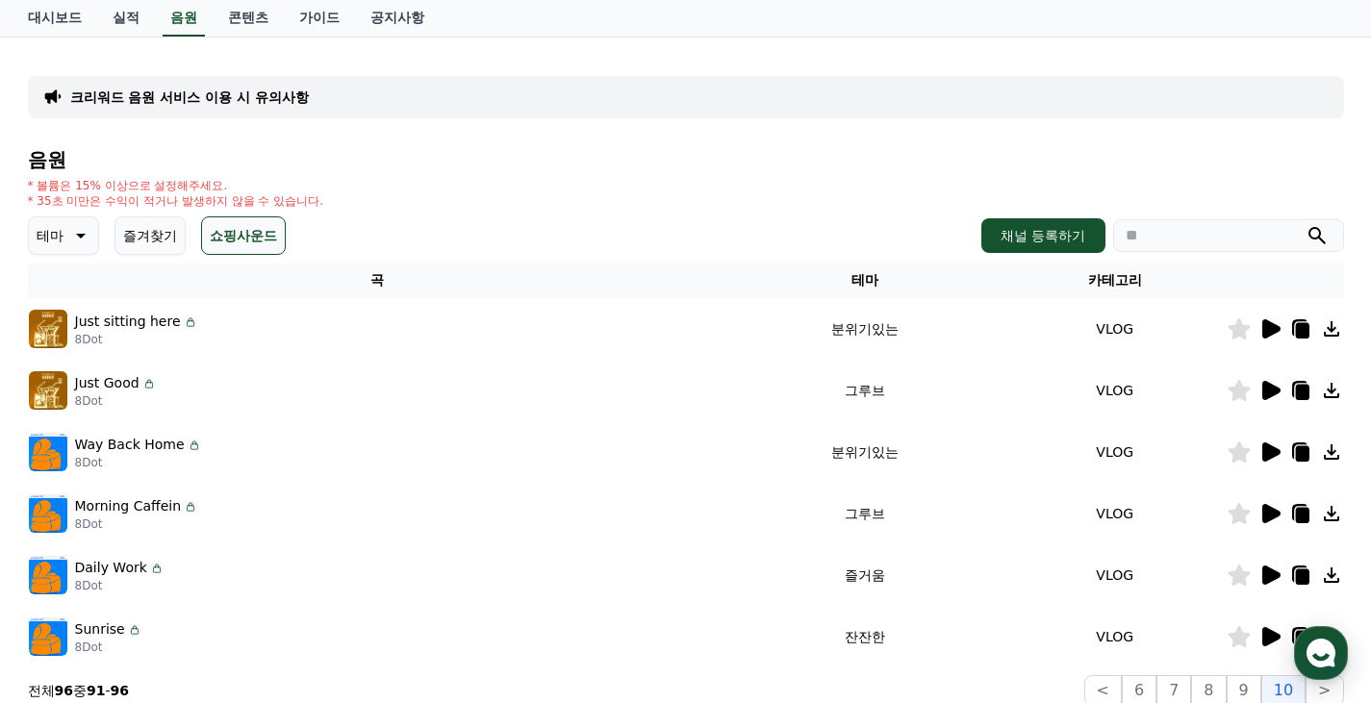
scroll to position [0, 0]
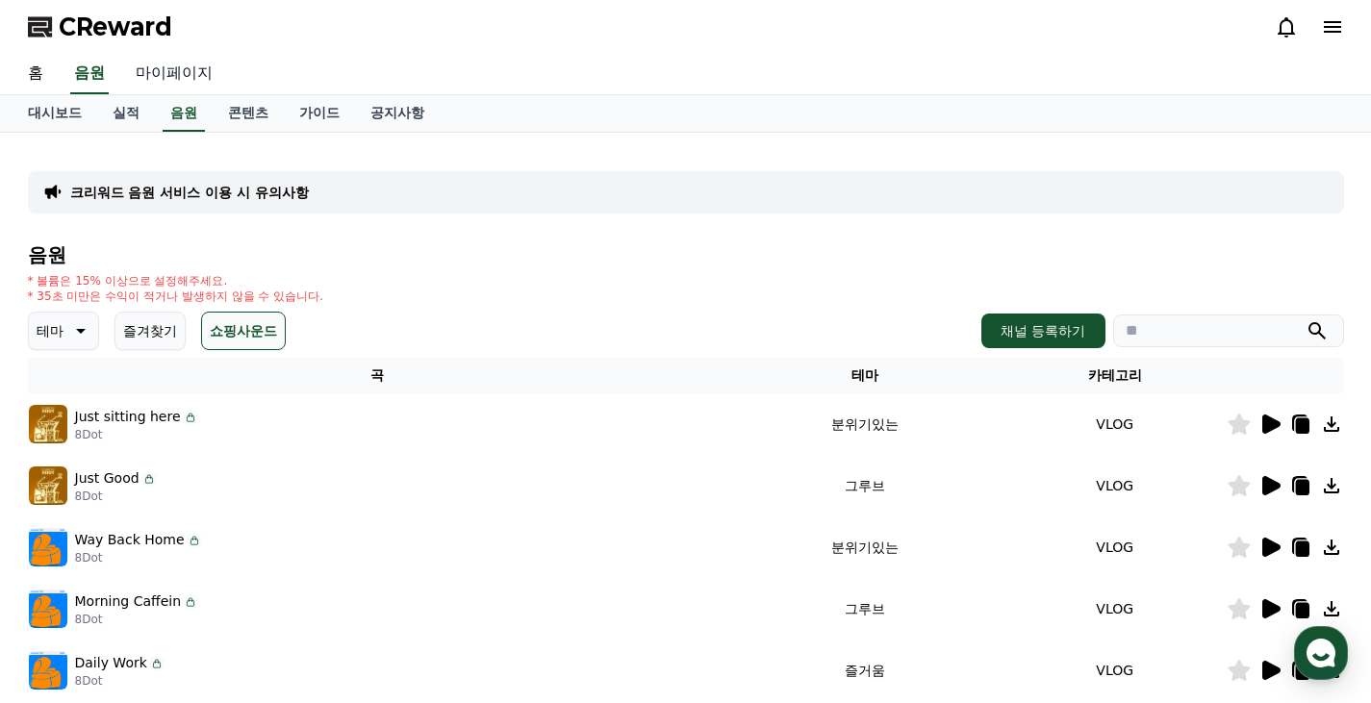
click at [180, 78] on link "마이페이지" at bounding box center [174, 74] width 108 height 40
select select "**********"
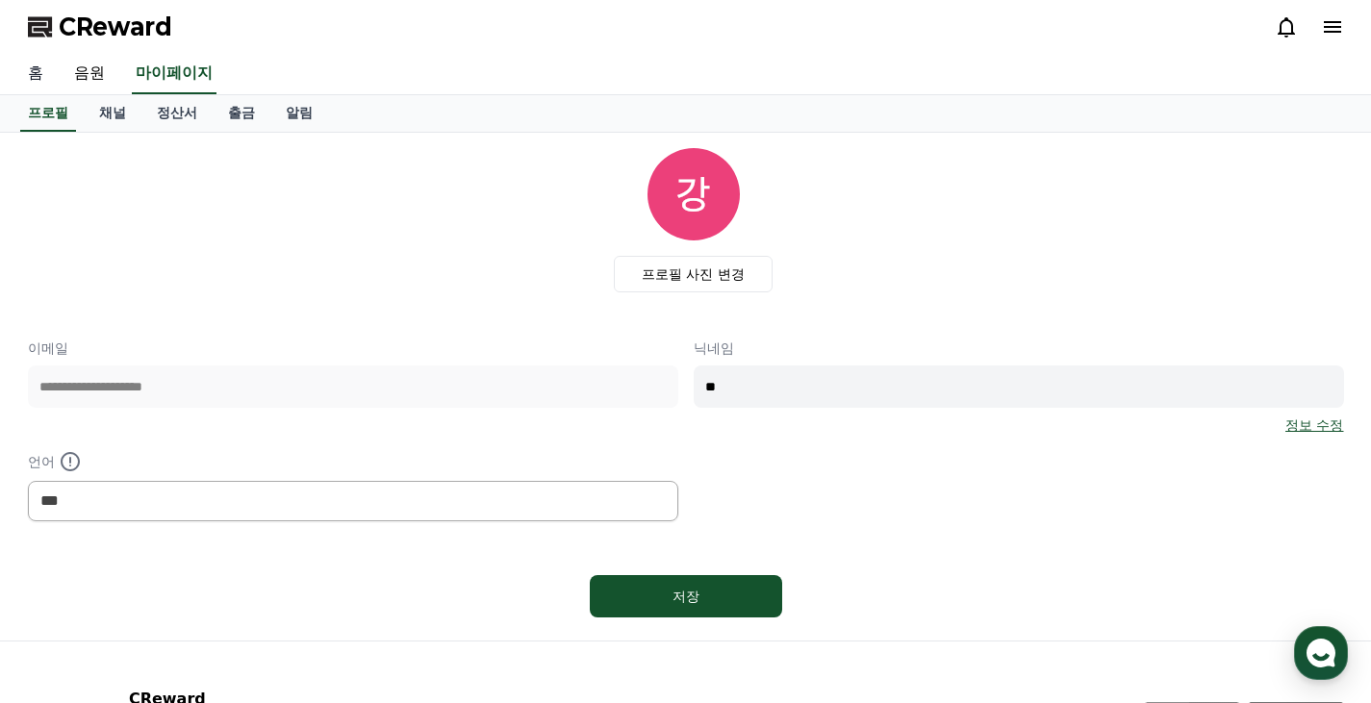
click at [37, 77] on link "홈" at bounding box center [36, 74] width 46 height 40
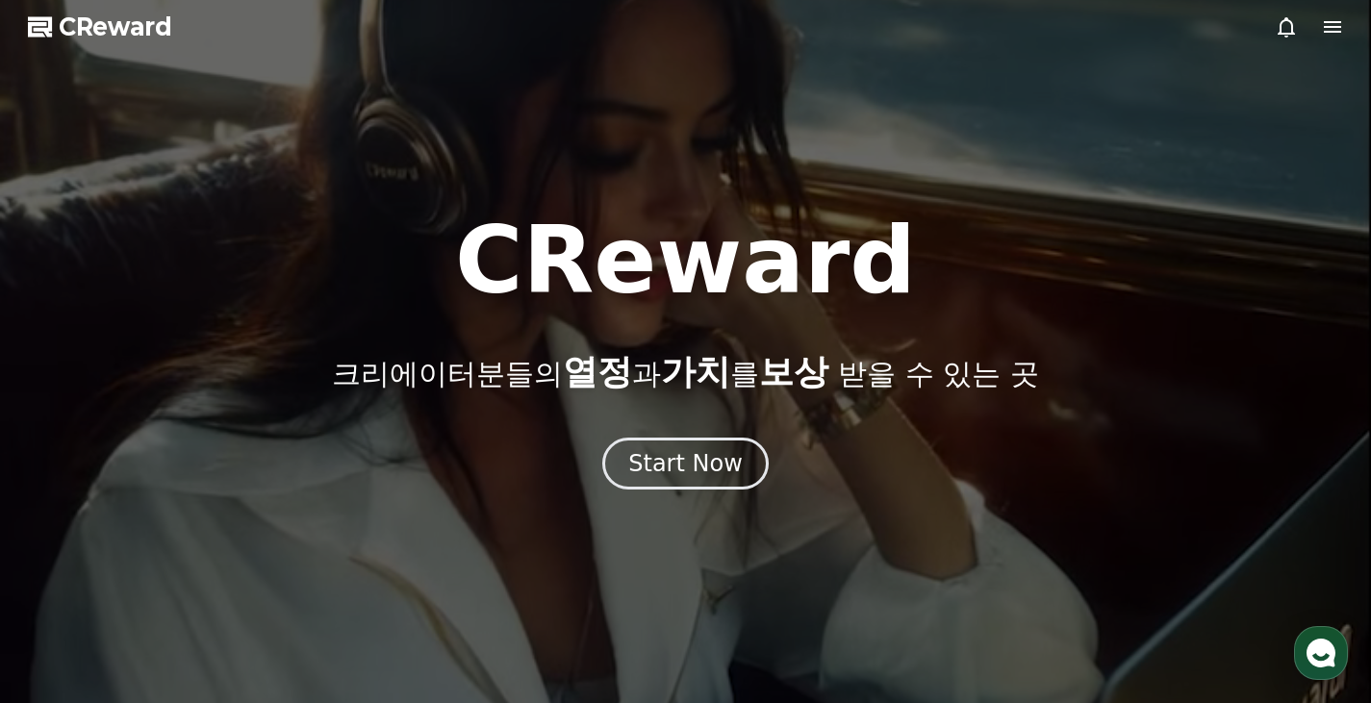
select select "**********"
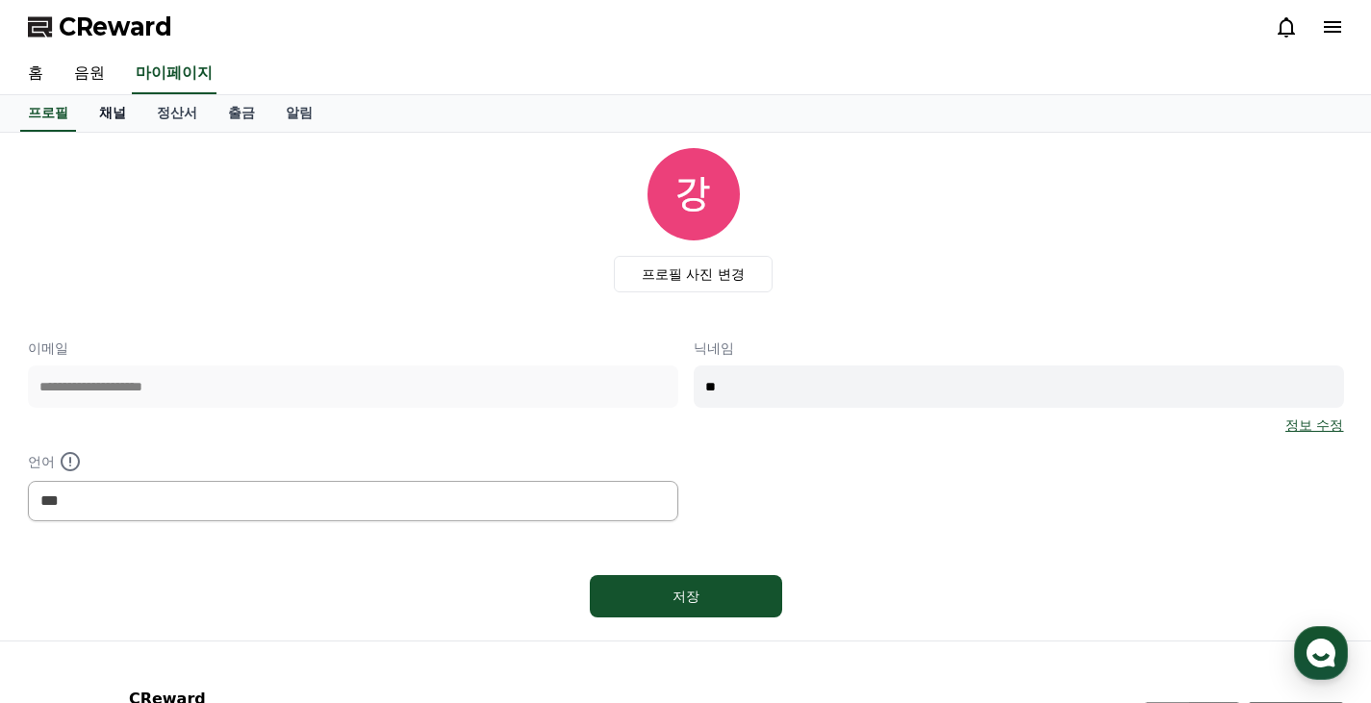
click at [114, 116] on link "채널" at bounding box center [113, 113] width 58 height 37
